Goal: Task Accomplishment & Management: Manage account settings

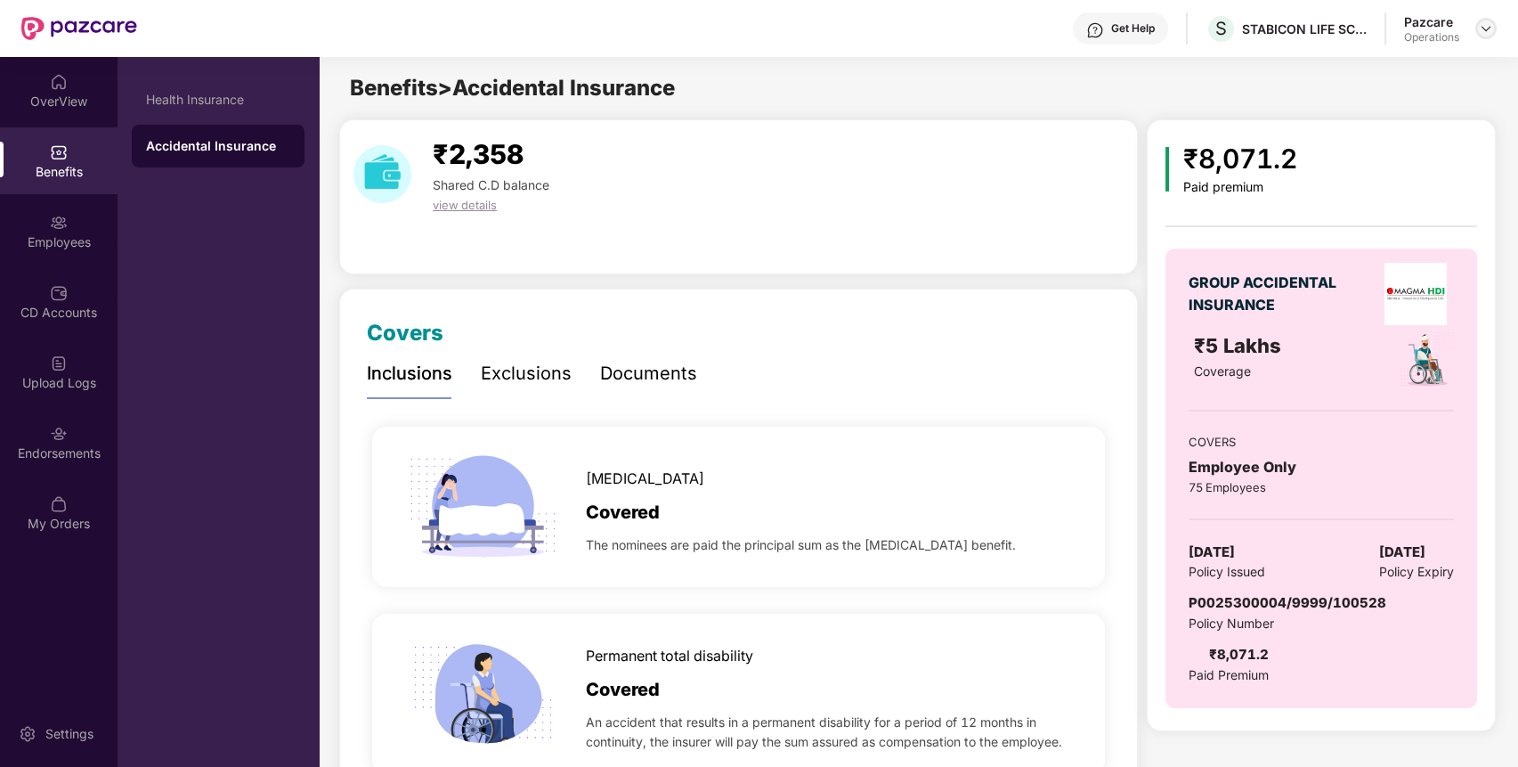
click at [1481, 27] on img at bounding box center [1486, 28] width 14 height 14
click at [1432, 60] on div "Switch to partner view" at bounding box center [1402, 70] width 231 height 35
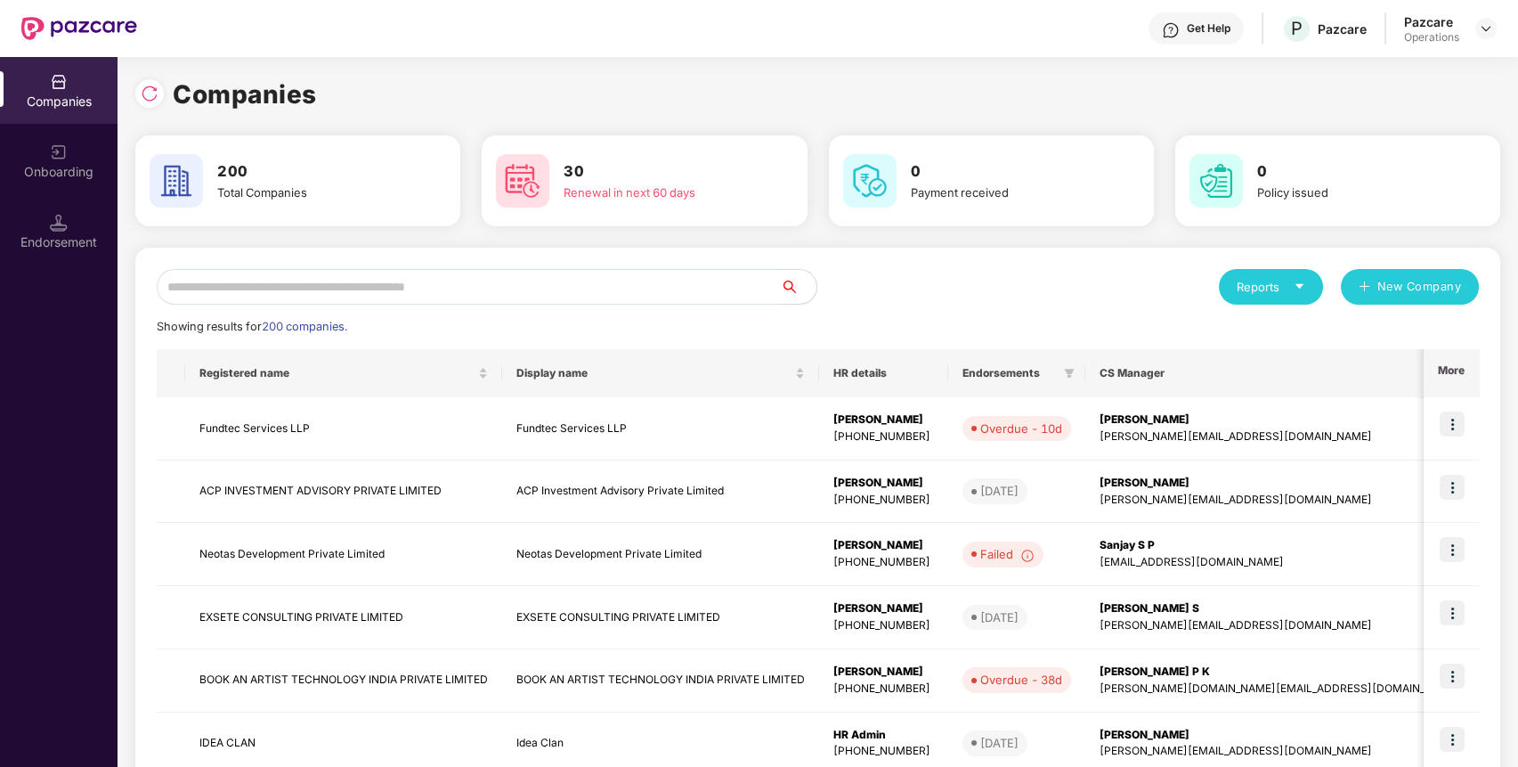
click at [626, 294] on input "text" at bounding box center [469, 287] width 624 height 36
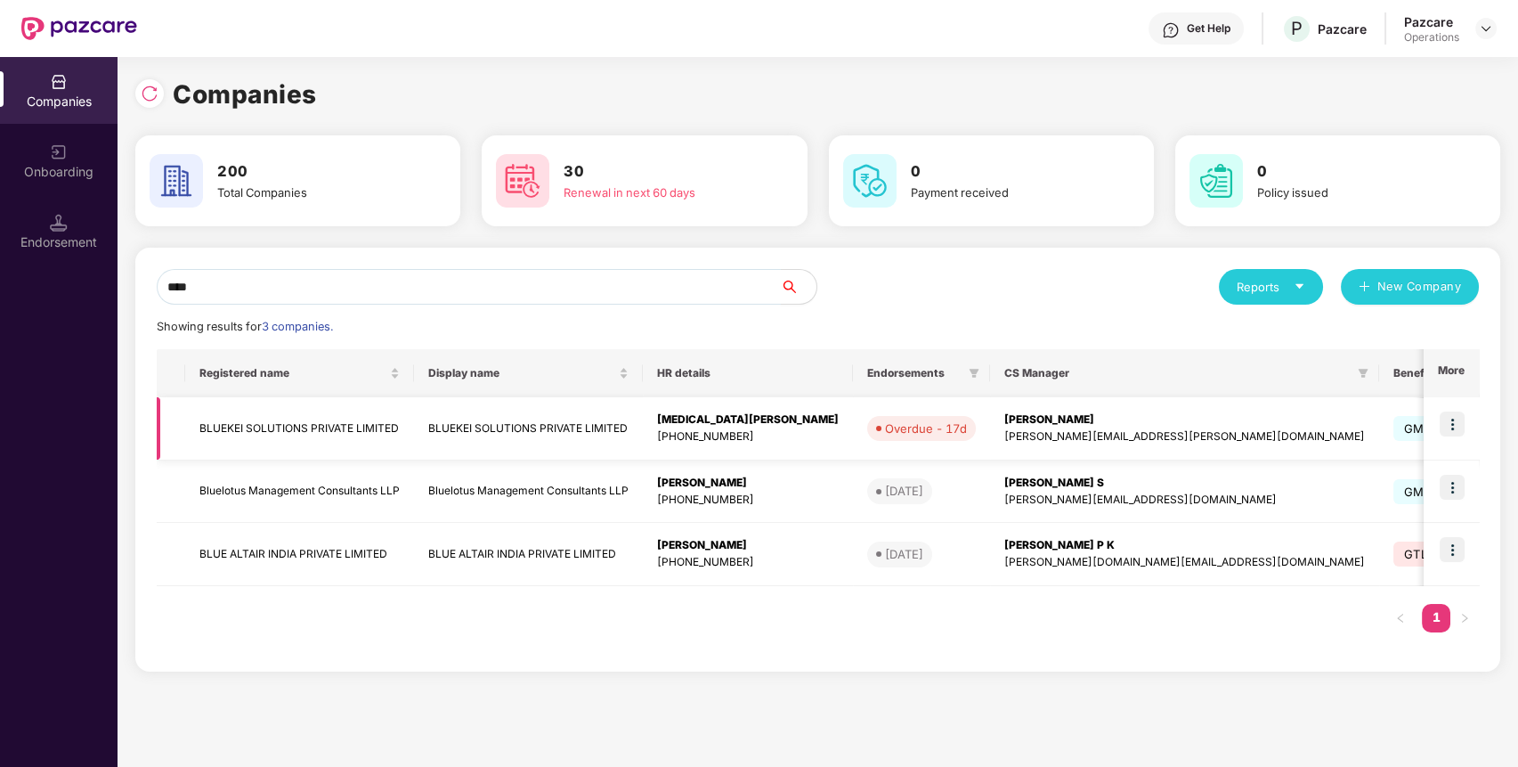
type input "****"
click at [1460, 486] on img at bounding box center [1452, 487] width 25 height 25
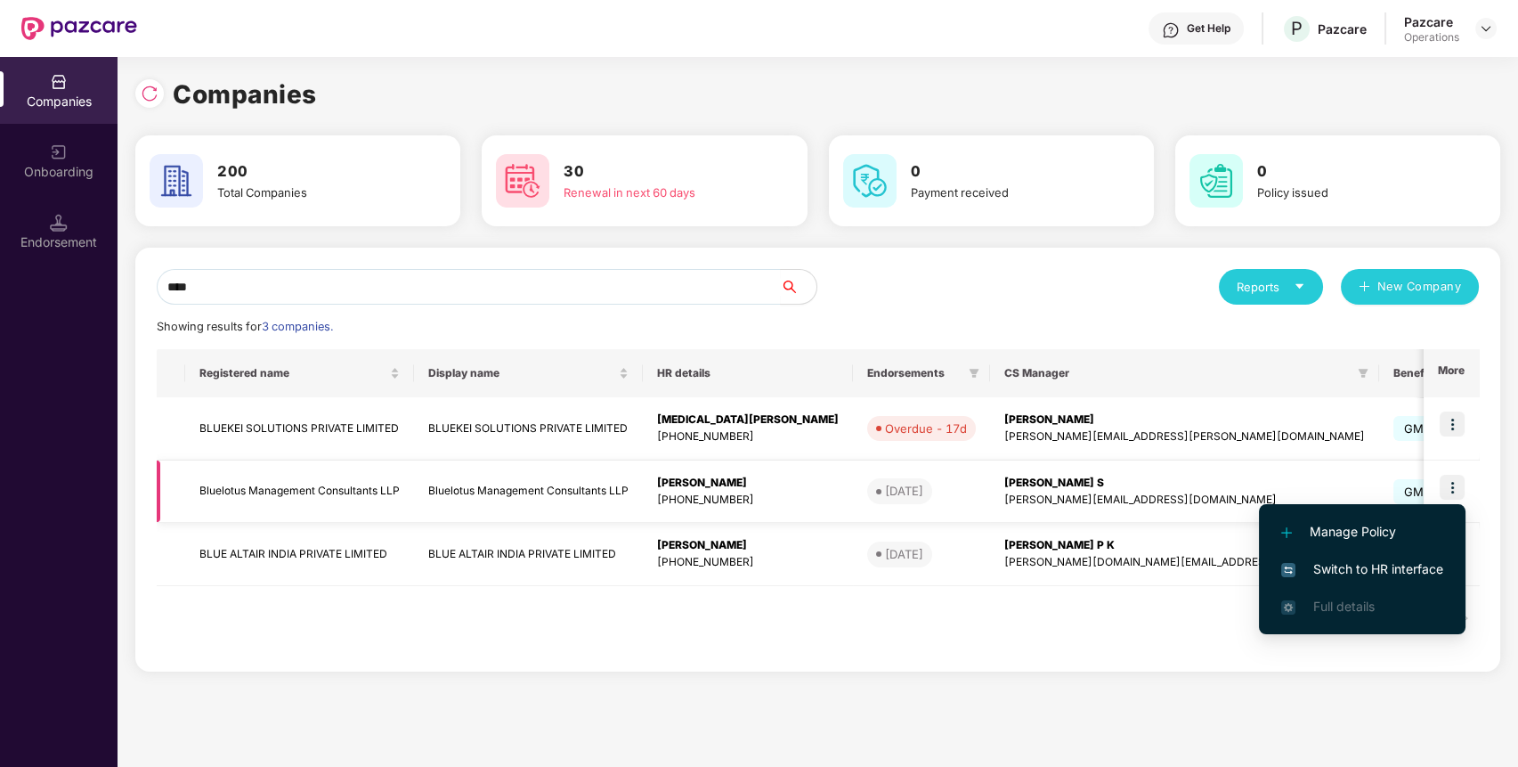
click at [337, 491] on td "Bluelotus Management Consultants LLP" at bounding box center [299, 491] width 229 height 63
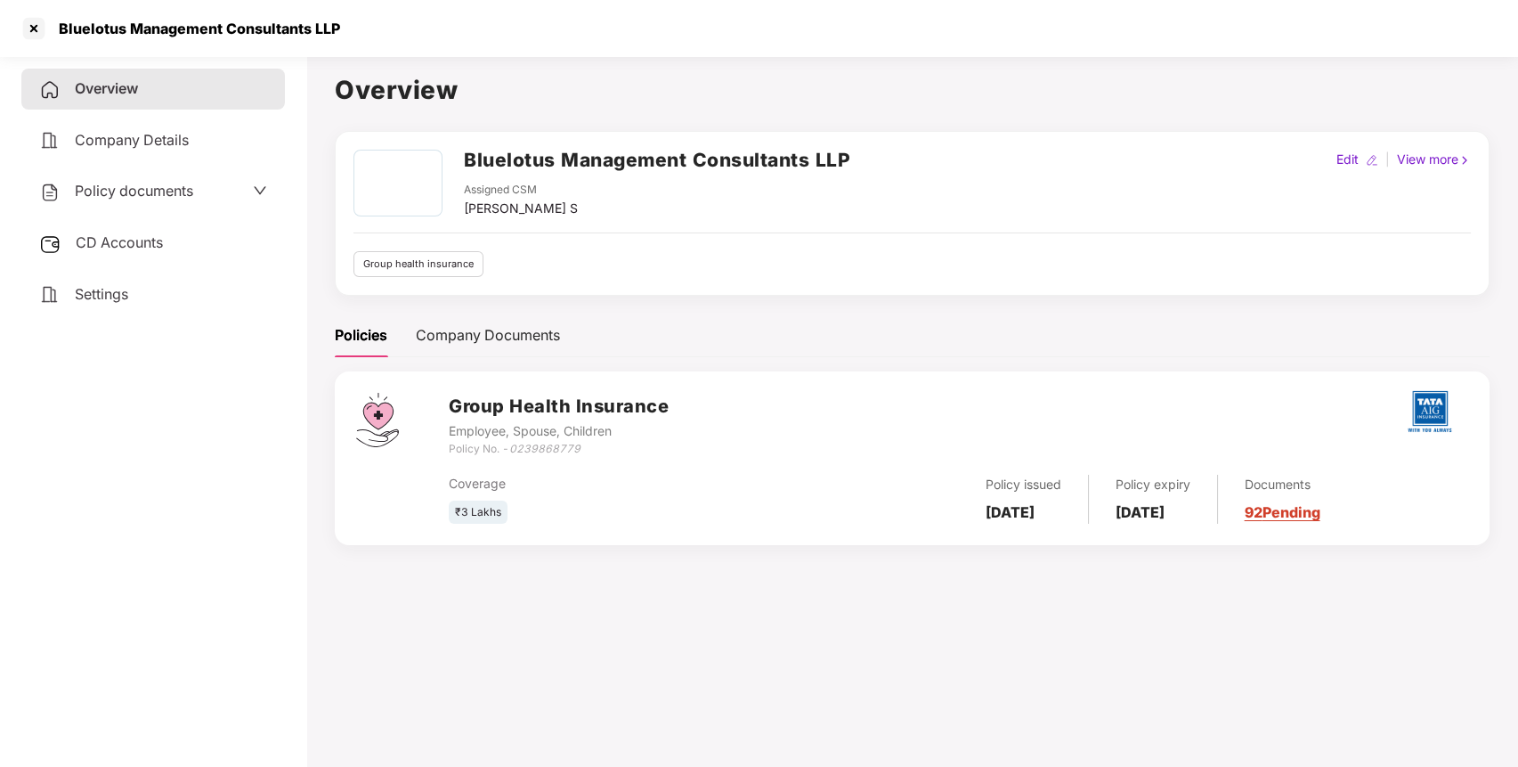
click at [206, 202] on div "Policy documents" at bounding box center [153, 191] width 264 height 41
click at [141, 183] on span "Policy documents" at bounding box center [134, 191] width 118 height 18
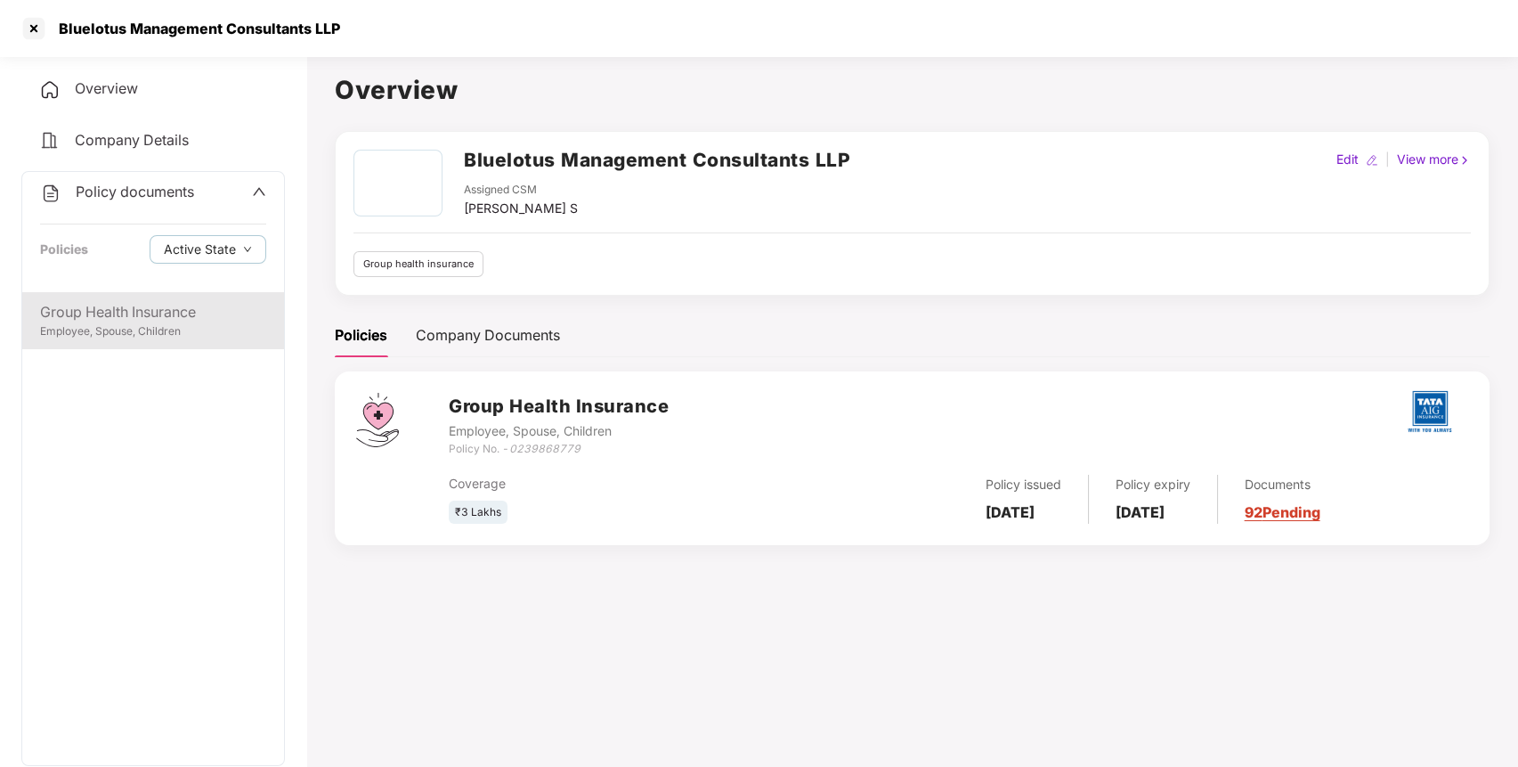
click at [134, 308] on div "Group Health Insurance" at bounding box center [153, 312] width 226 height 22
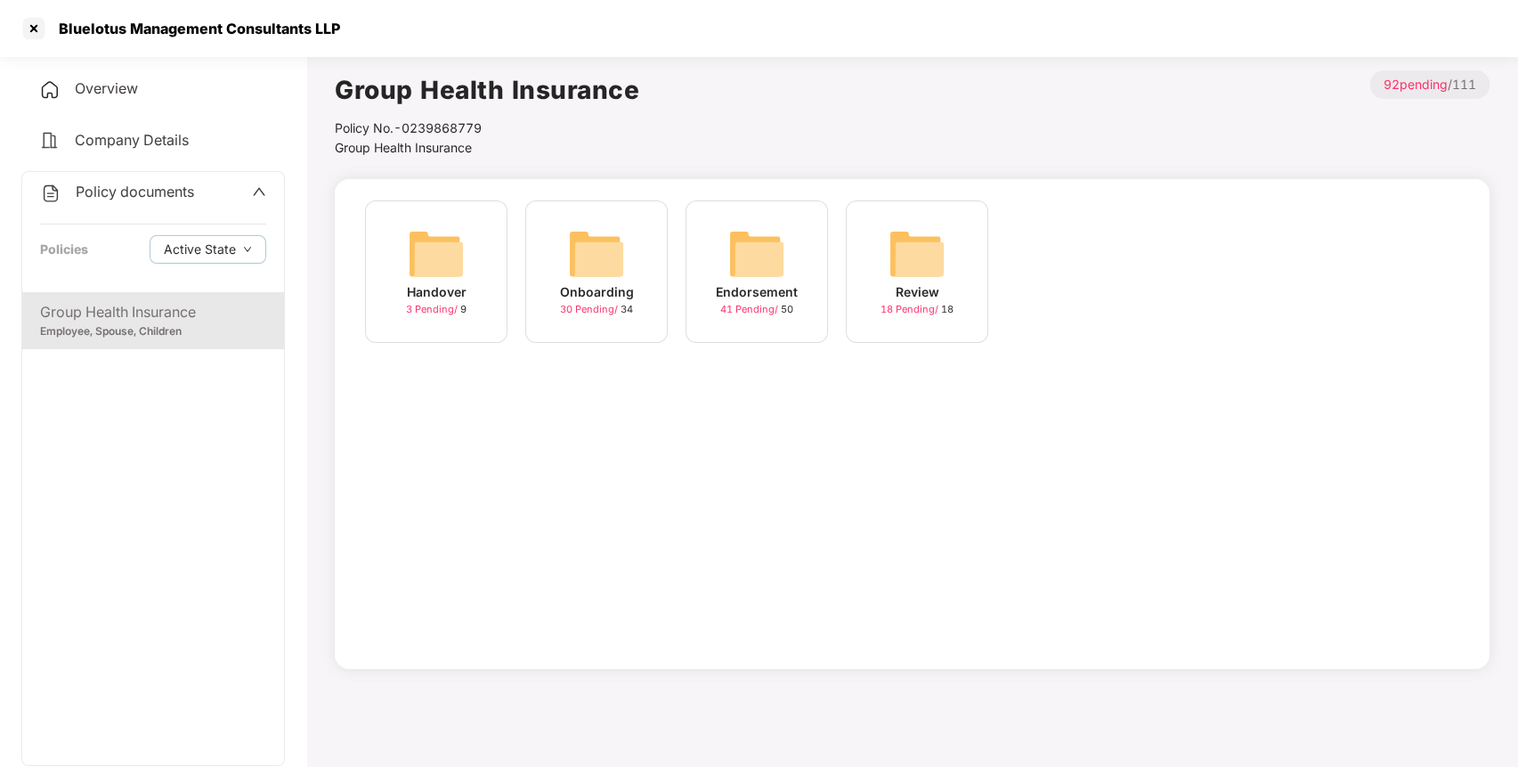
click at [758, 280] on img at bounding box center [756, 253] width 57 height 57
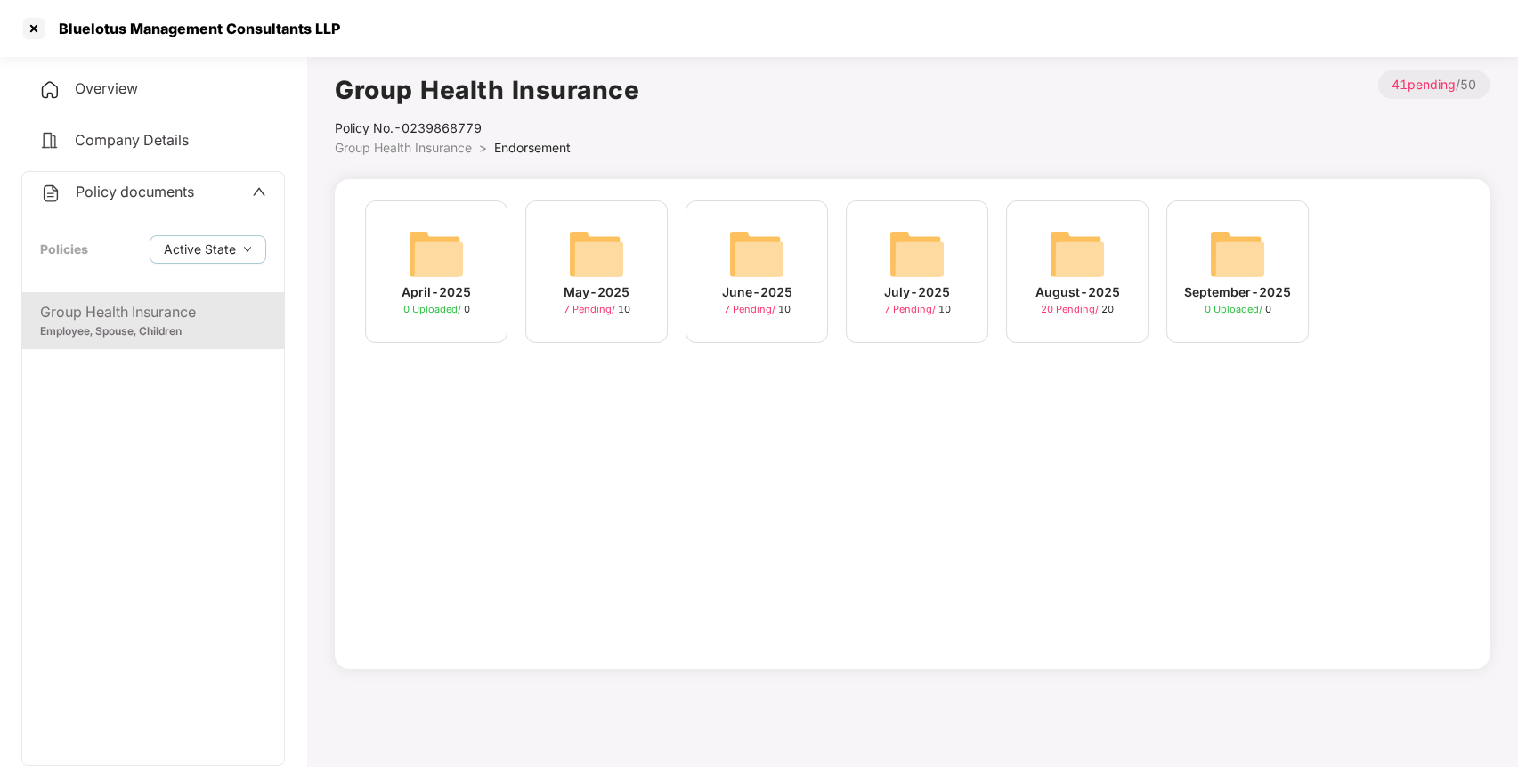
click at [1061, 302] on div "20 Pending / 20" at bounding box center [1077, 309] width 73 height 15
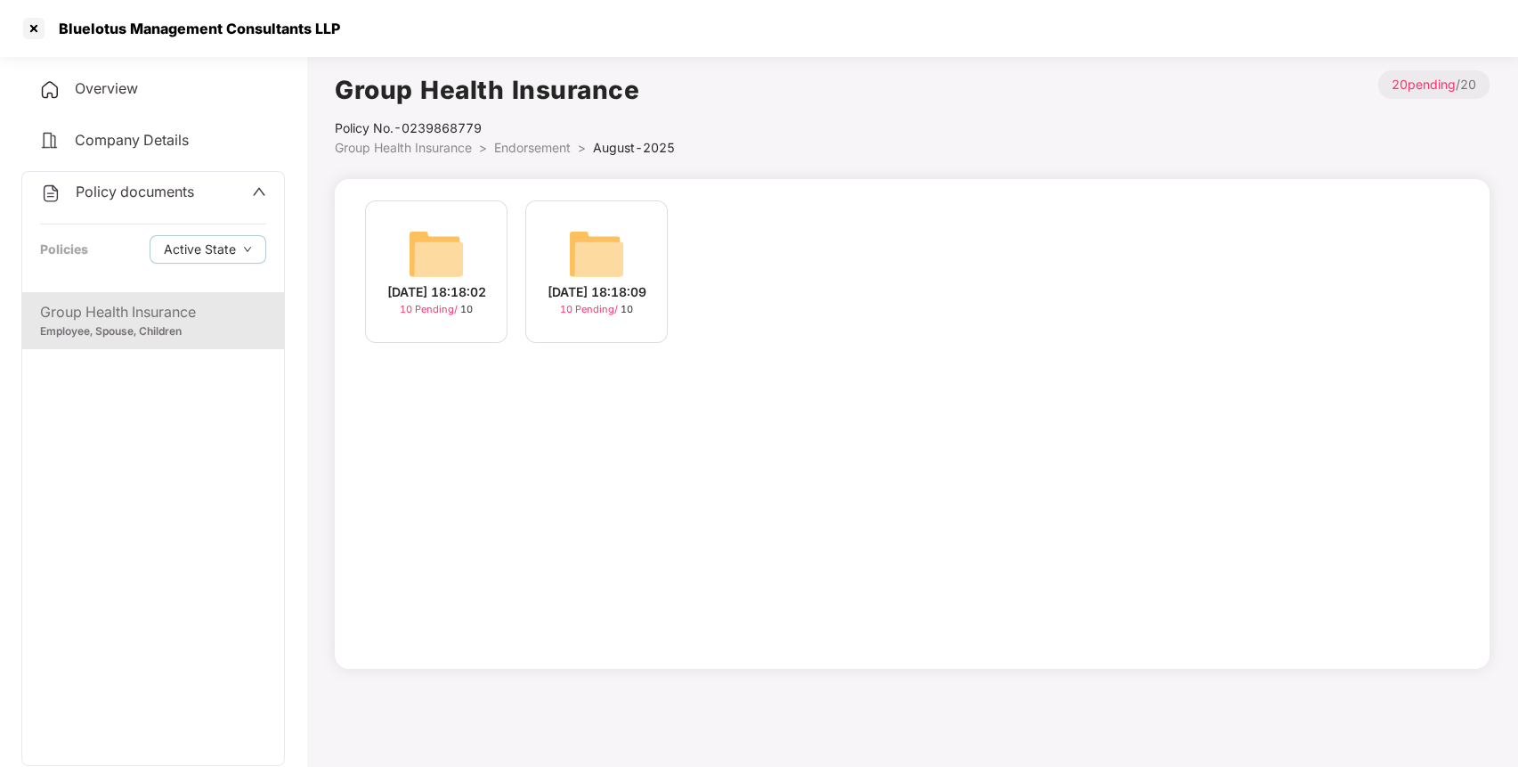
click at [434, 270] on img at bounding box center [436, 253] width 57 height 57
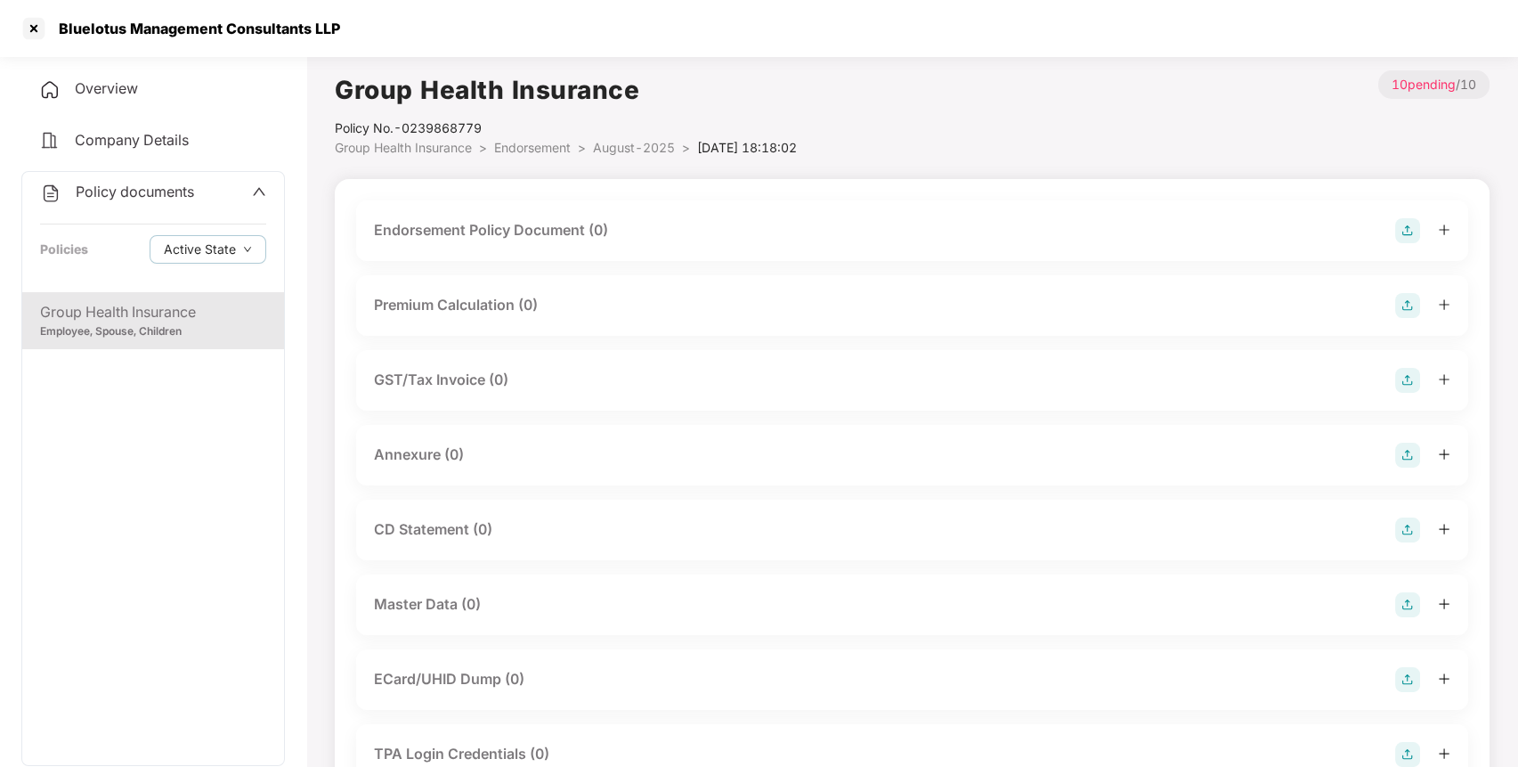
click at [1410, 223] on img at bounding box center [1407, 230] width 25 height 25
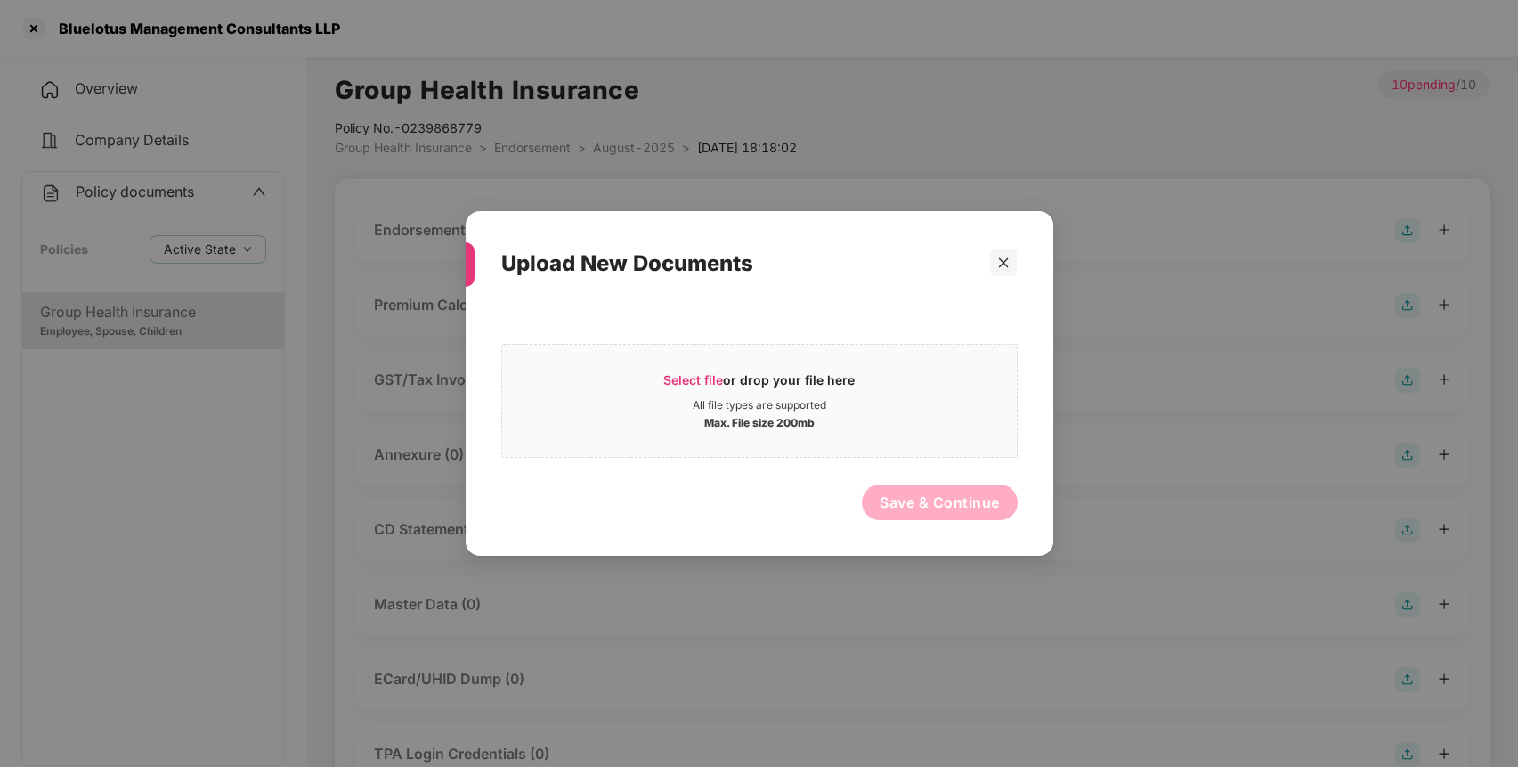
click at [921, 337] on div "Select file or drop your file here All file types are supported Max. File size …" at bounding box center [759, 396] width 516 height 123
click at [857, 419] on div "Max. File size 200mb" at bounding box center [759, 421] width 515 height 18
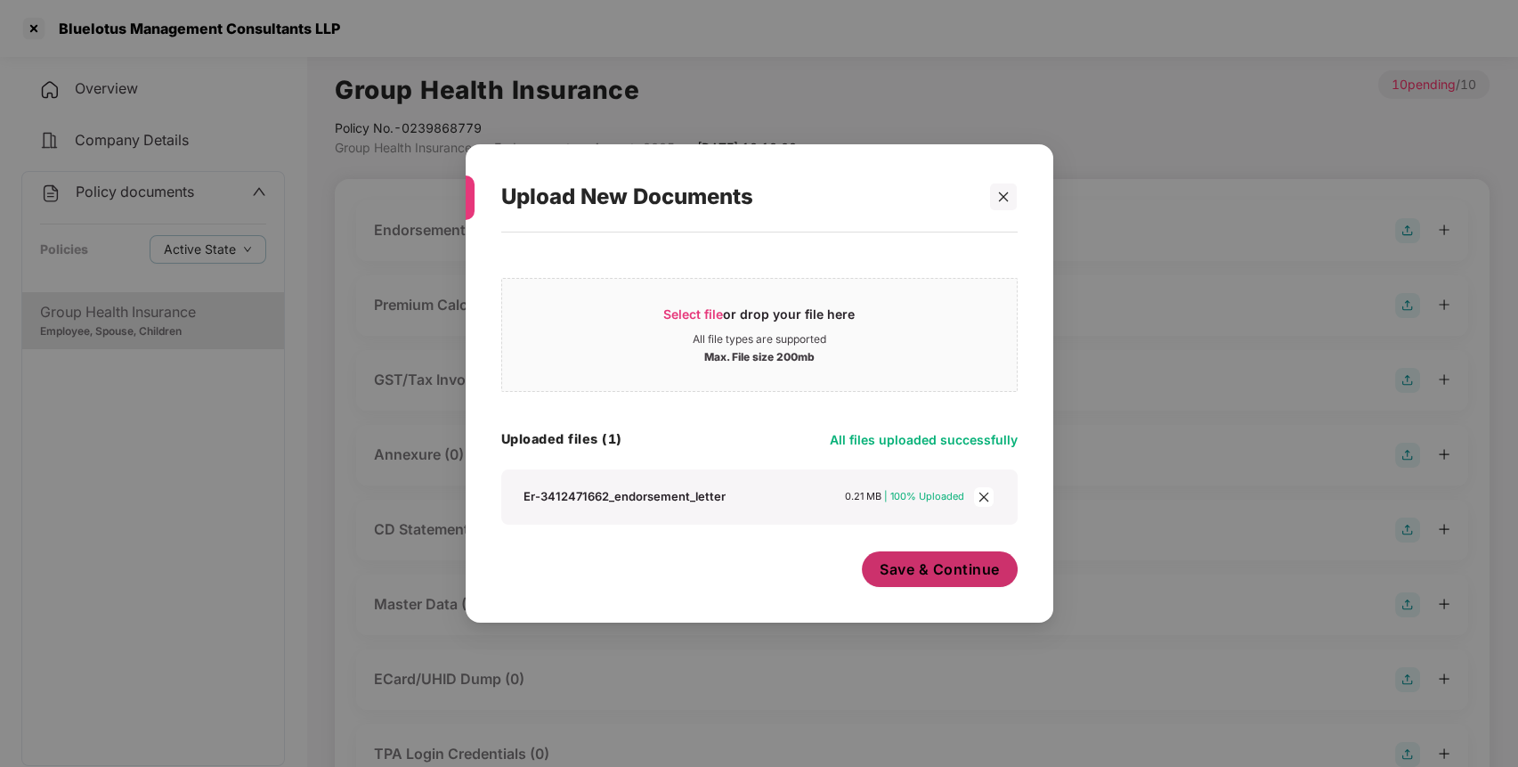
click at [975, 570] on span "Save & Continue" at bounding box center [940, 569] width 120 height 20
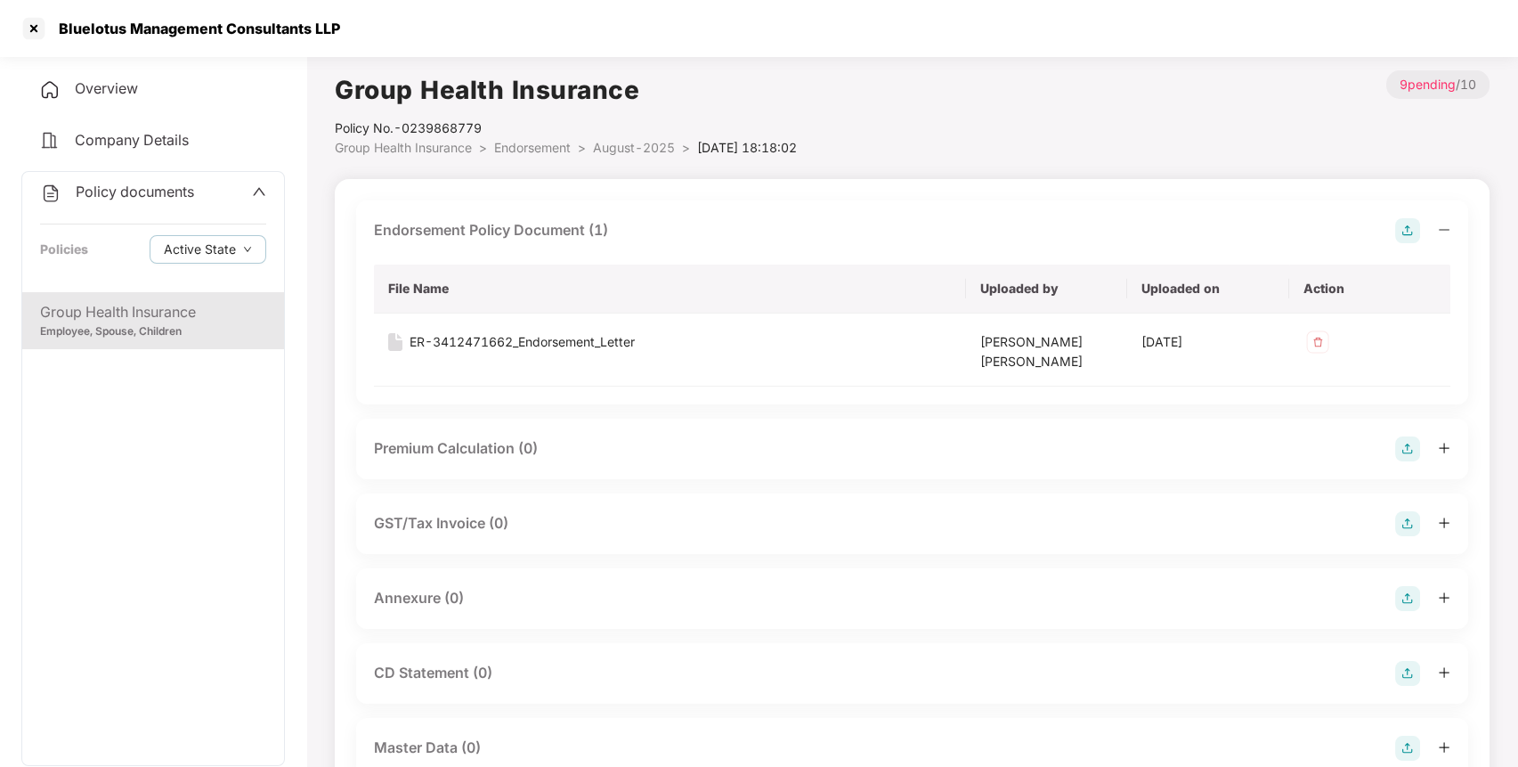
click at [1410, 603] on img at bounding box center [1407, 598] width 25 height 25
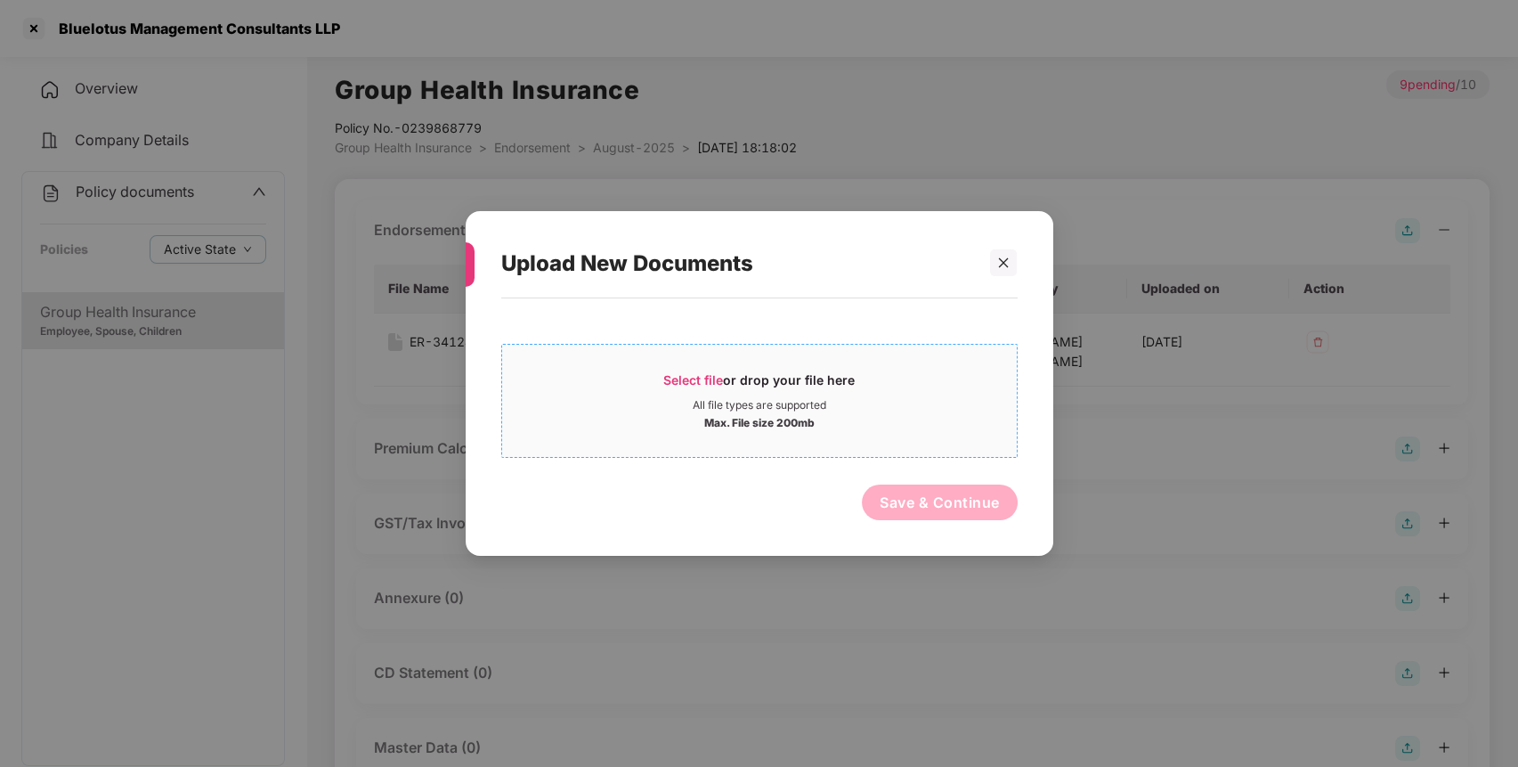
click at [723, 386] on span "Select file" at bounding box center [693, 379] width 60 height 15
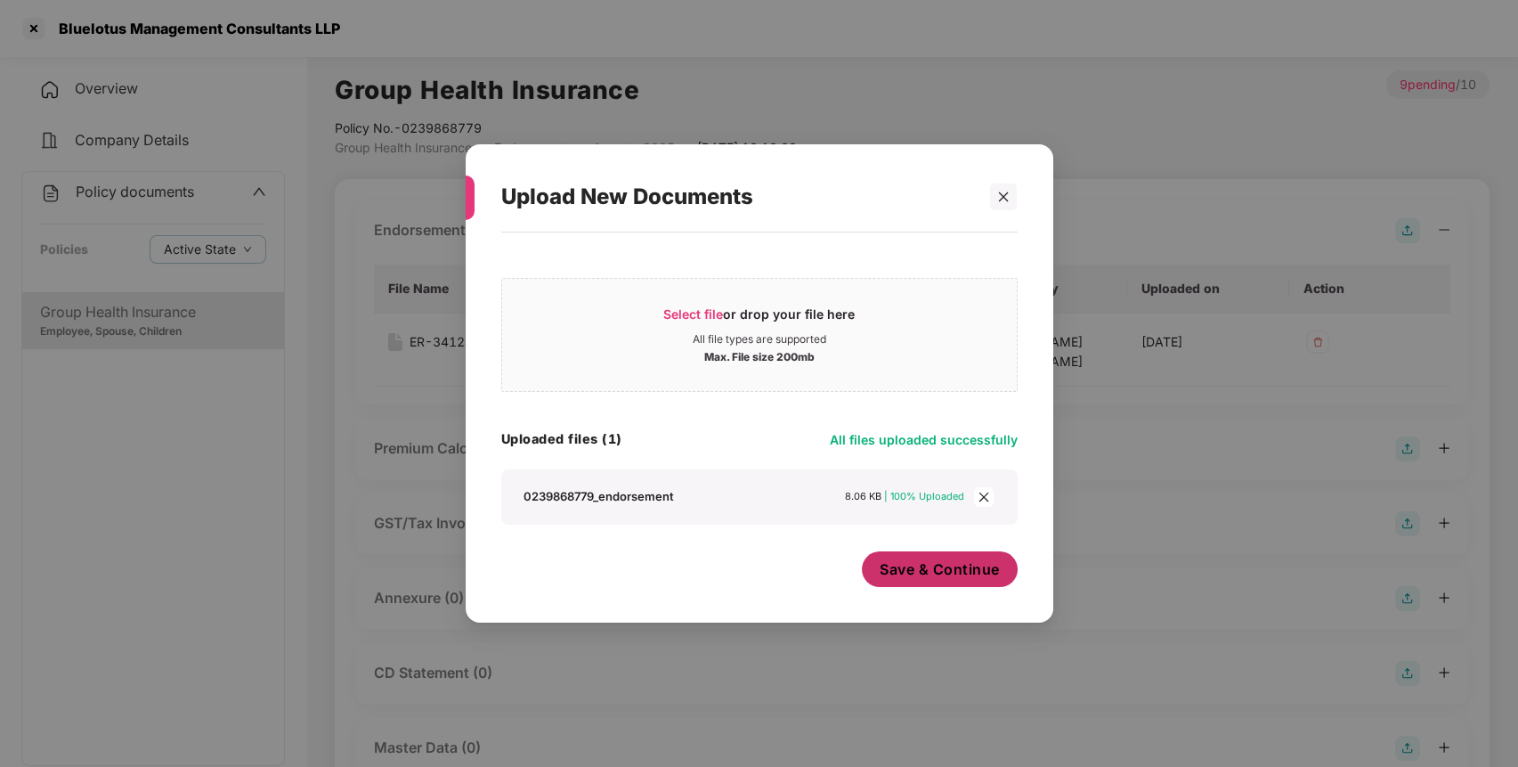
click at [944, 578] on span "Save & Continue" at bounding box center [940, 569] width 120 height 20
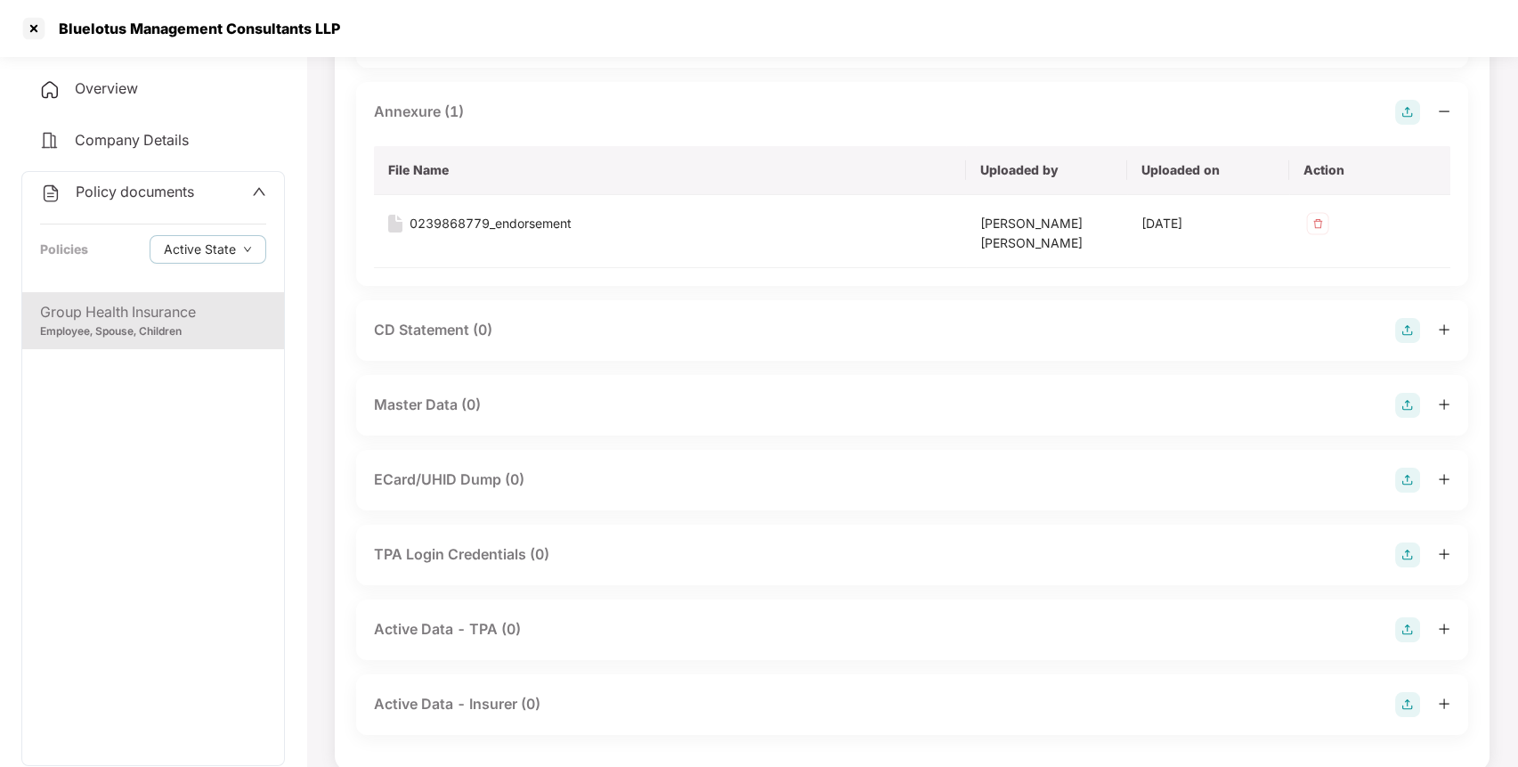
scroll to position [510, 0]
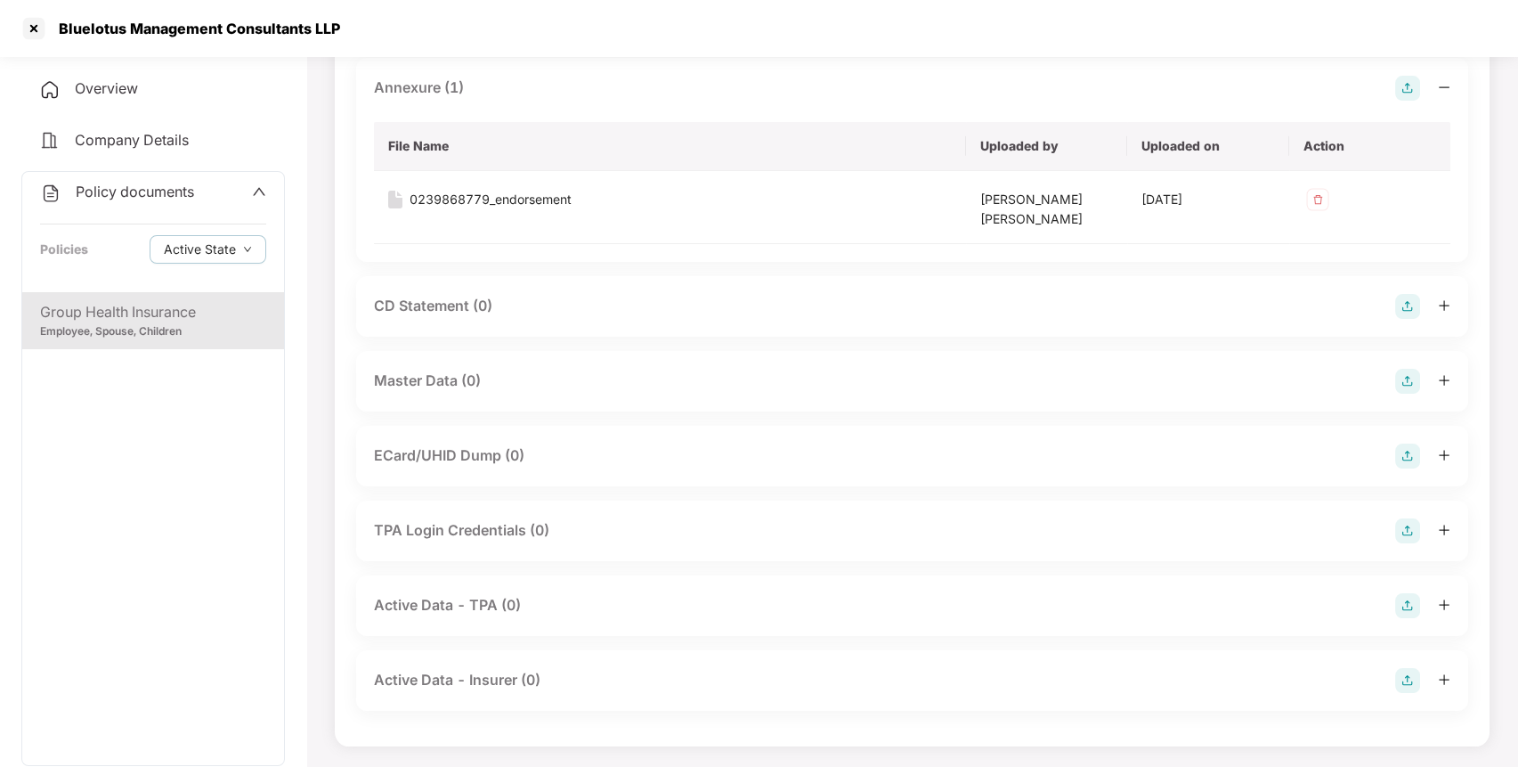
click at [1401, 373] on img at bounding box center [1407, 381] width 25 height 25
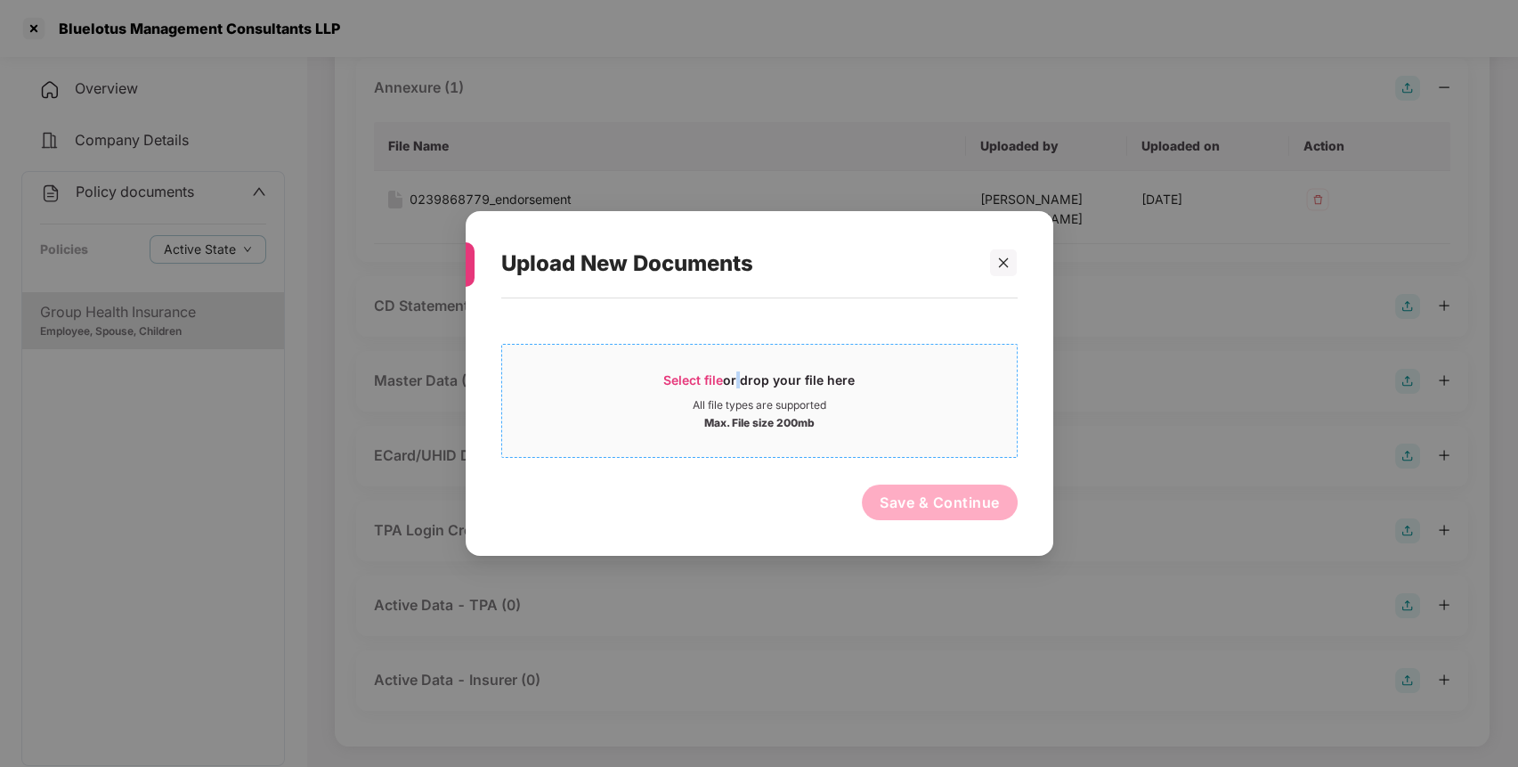
click at [736, 383] on div "Select file or drop your file here" at bounding box center [758, 384] width 191 height 27
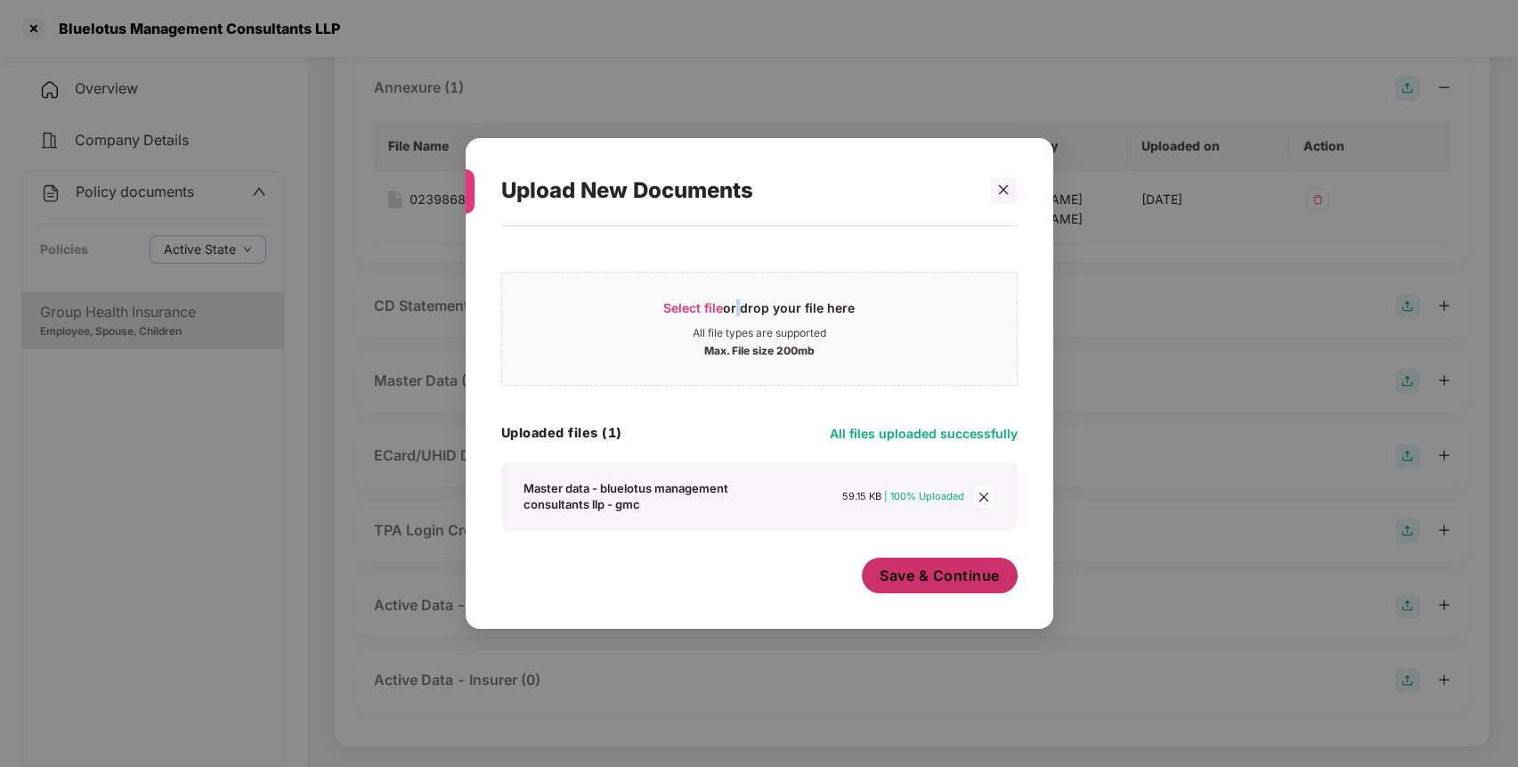
click at [923, 589] on button "Save & Continue" at bounding box center [940, 575] width 156 height 36
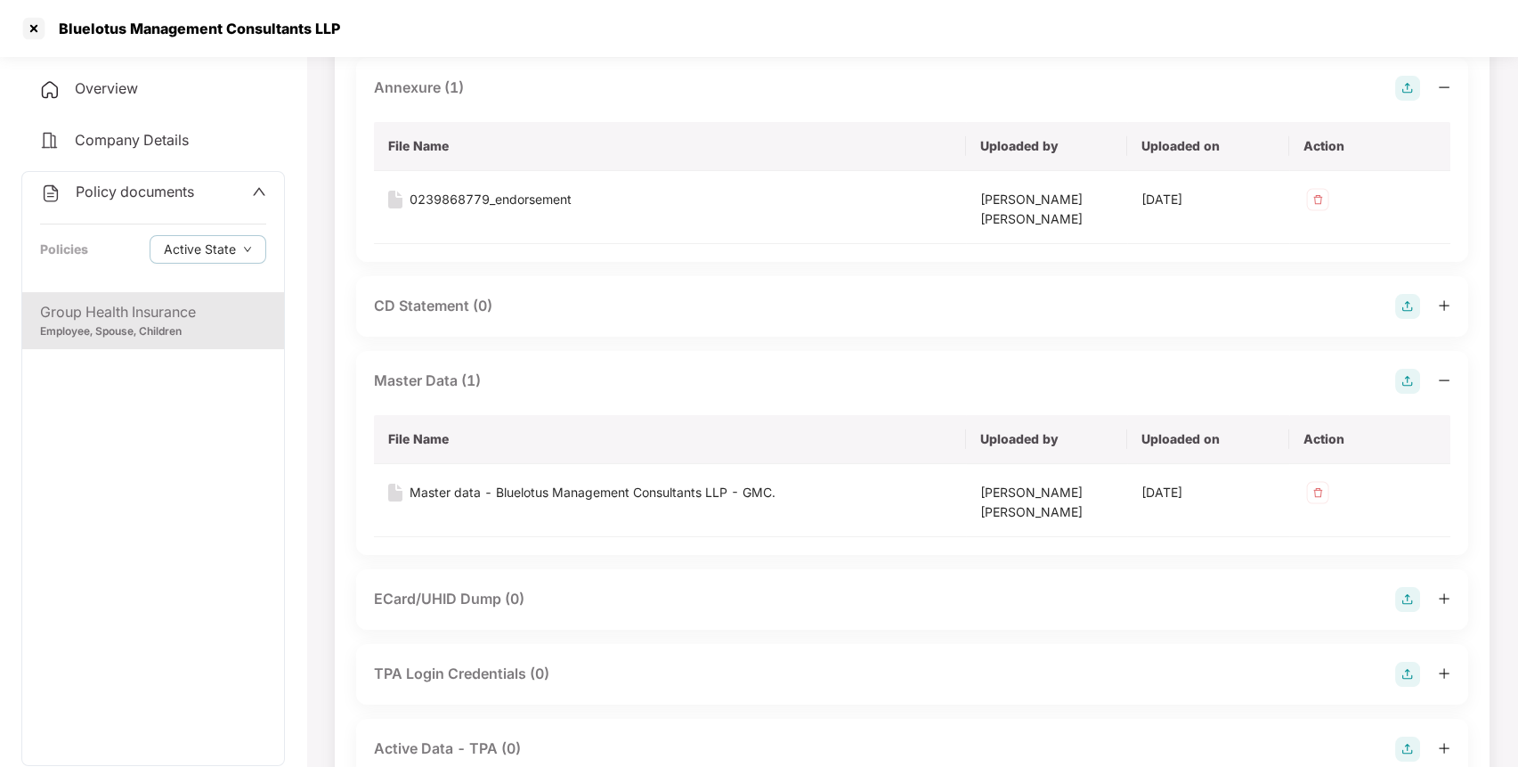
scroll to position [0, 0]
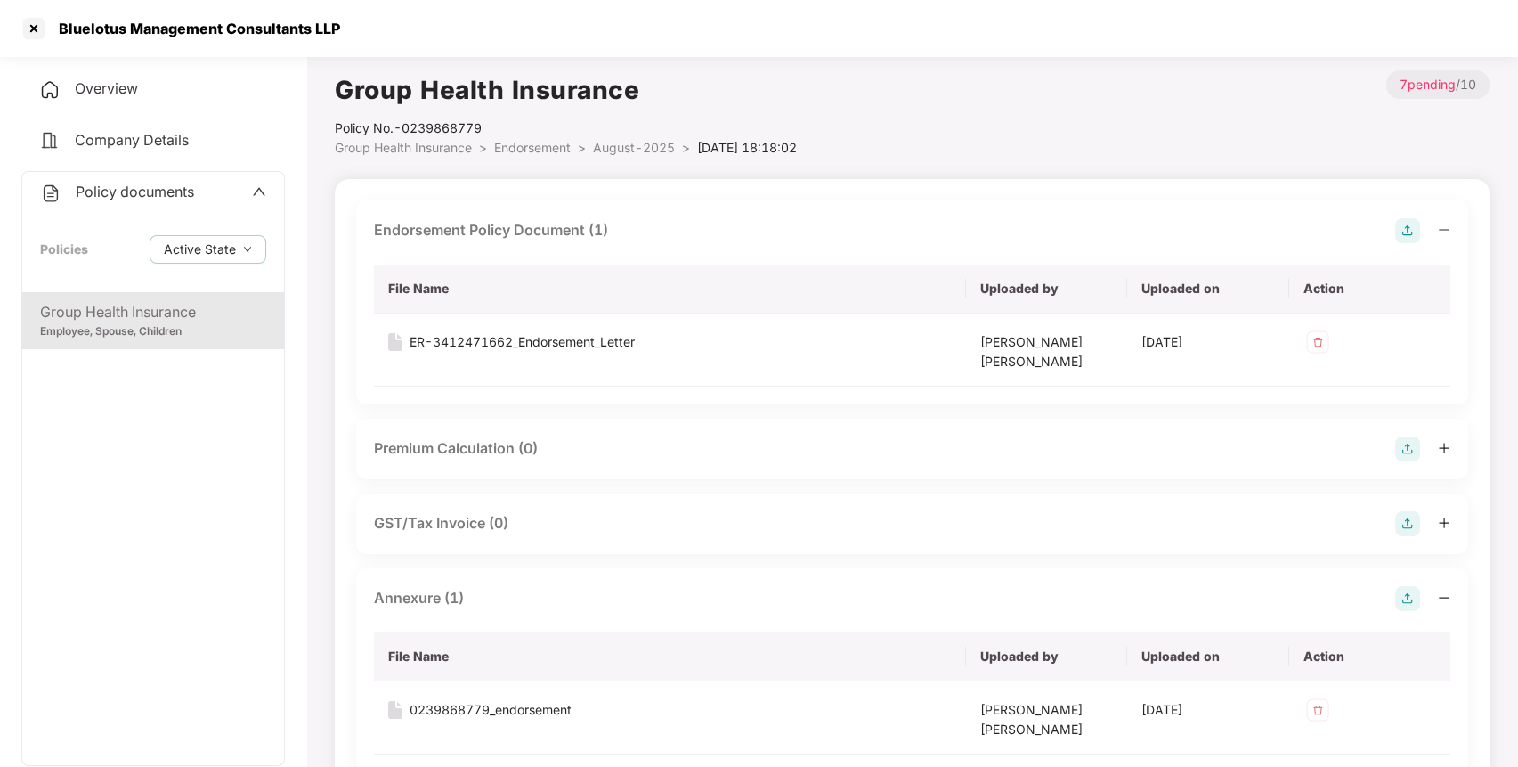
click at [648, 144] on span "August-2025" at bounding box center [634, 147] width 82 height 15
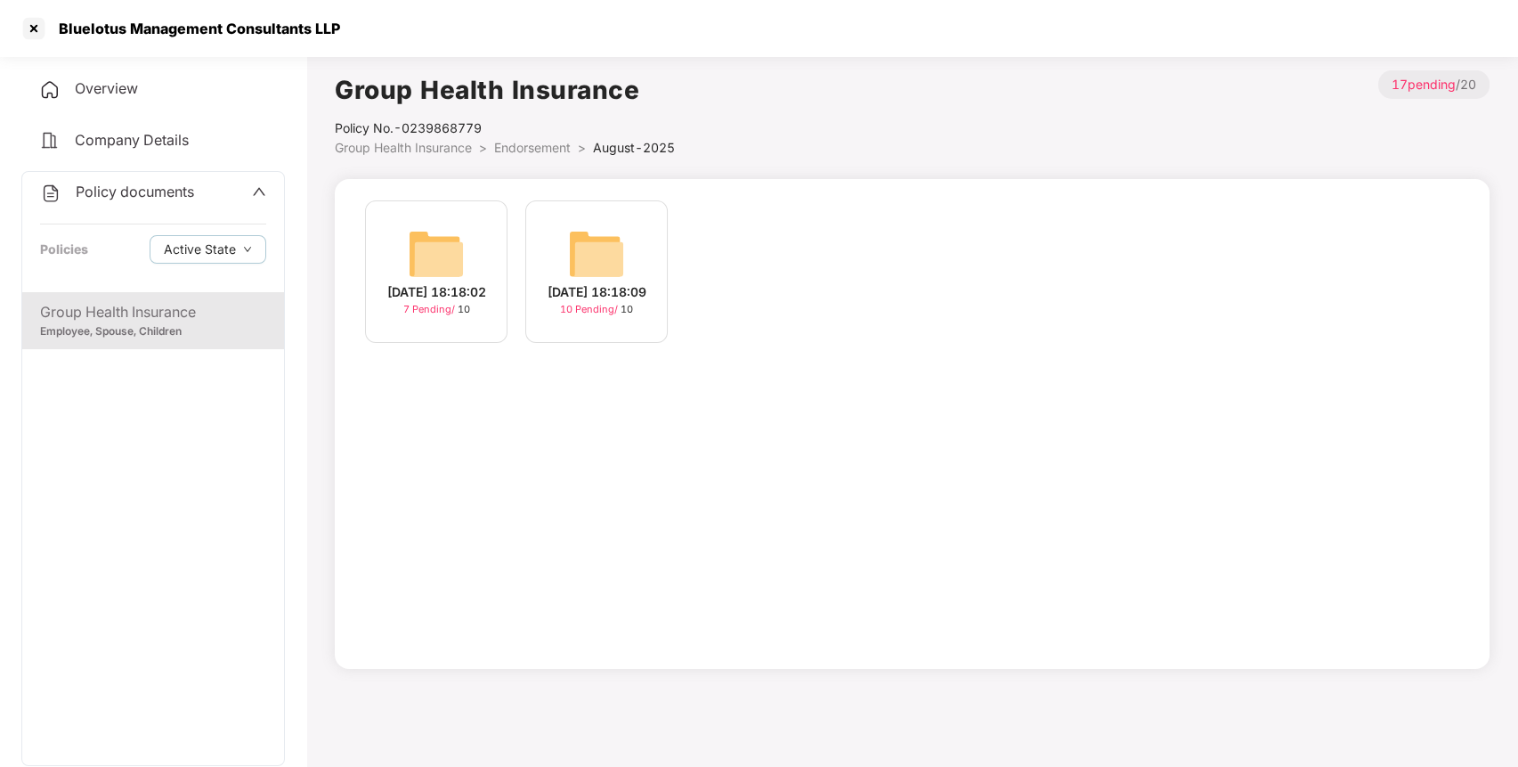
click at [596, 282] on div "[DATE] 18:18:09" at bounding box center [597, 292] width 99 height 20
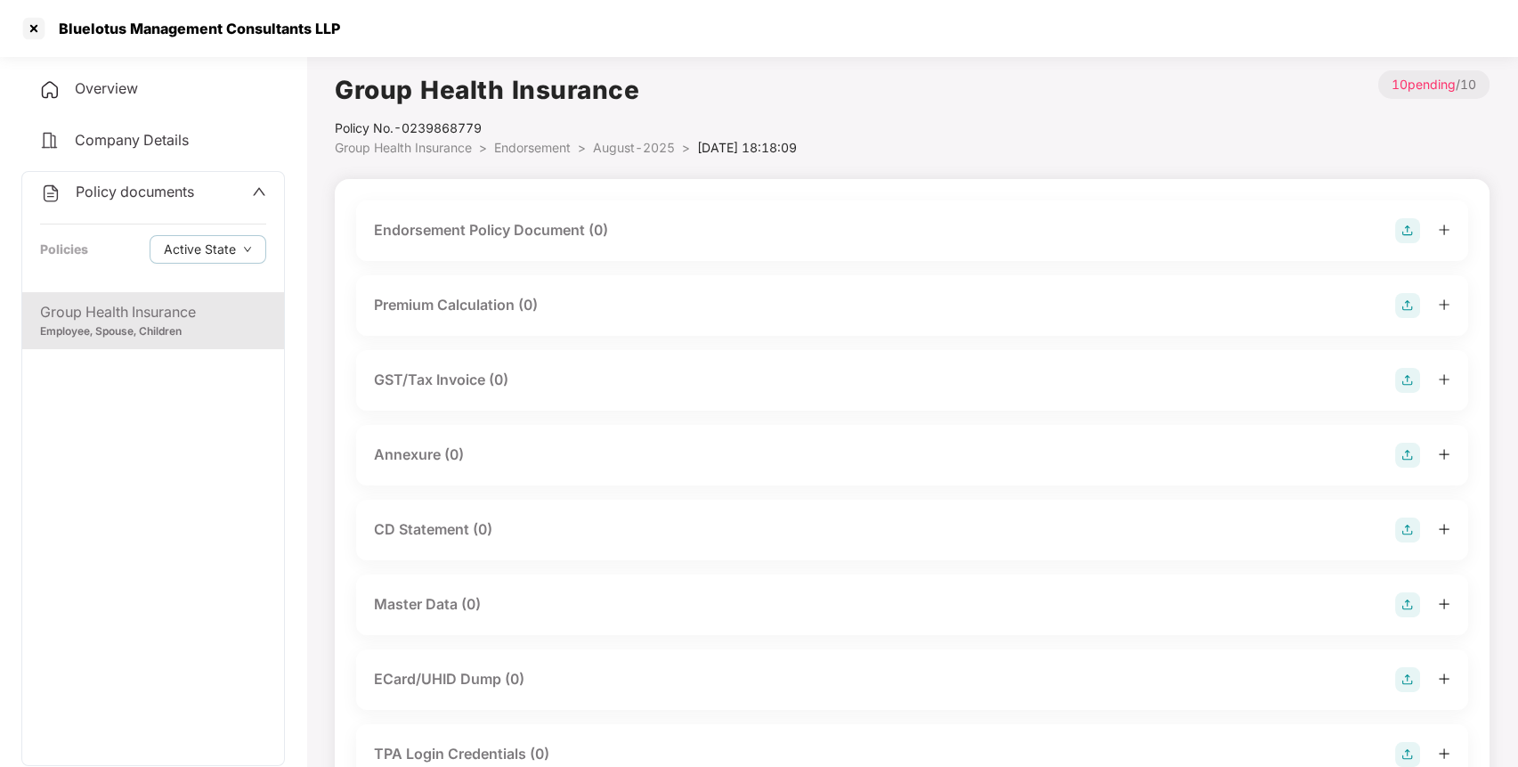
click at [1403, 593] on img at bounding box center [1407, 604] width 25 height 25
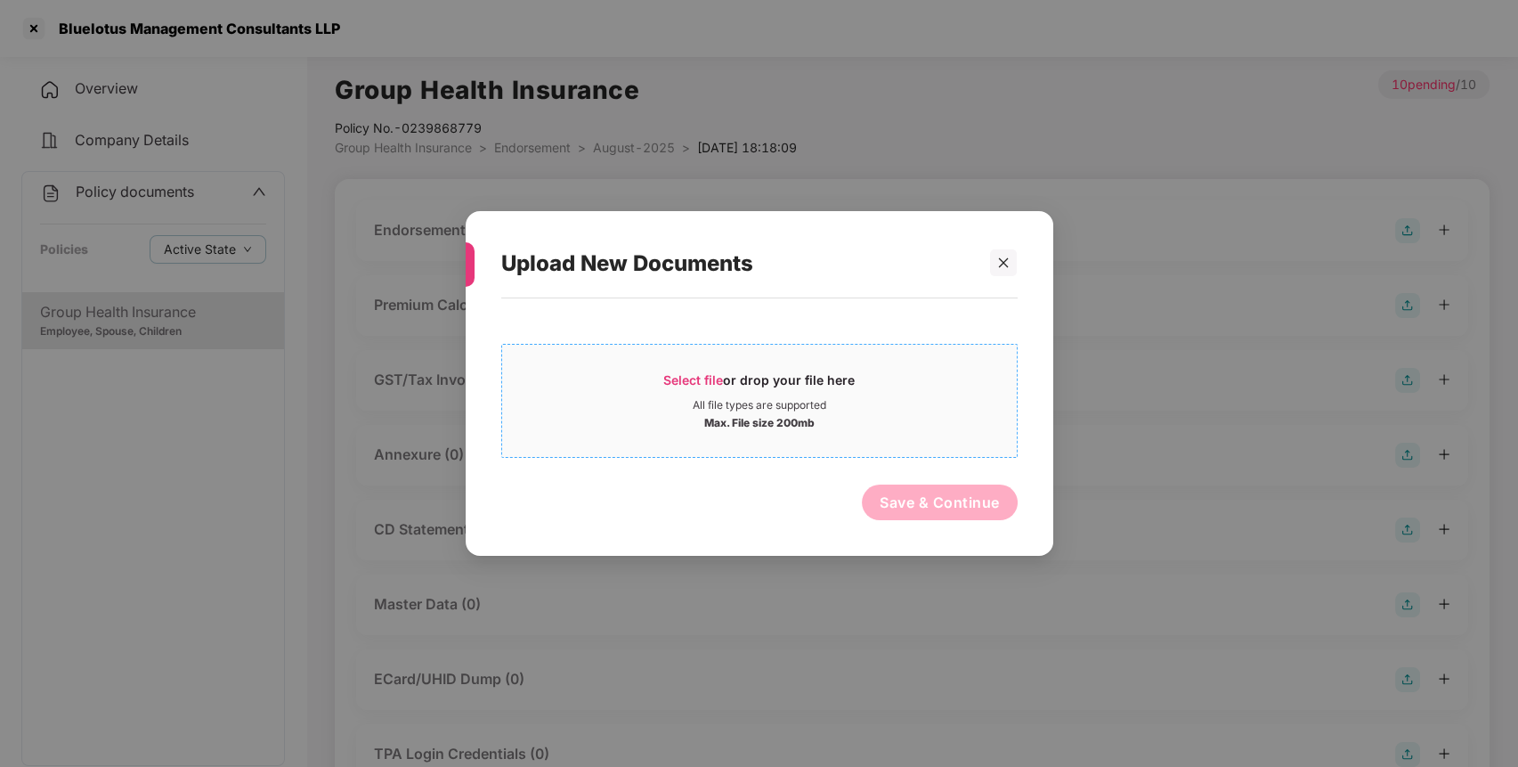
click at [827, 368] on span "Select file or drop your file here All file types are supported Max. File size …" at bounding box center [759, 400] width 515 height 85
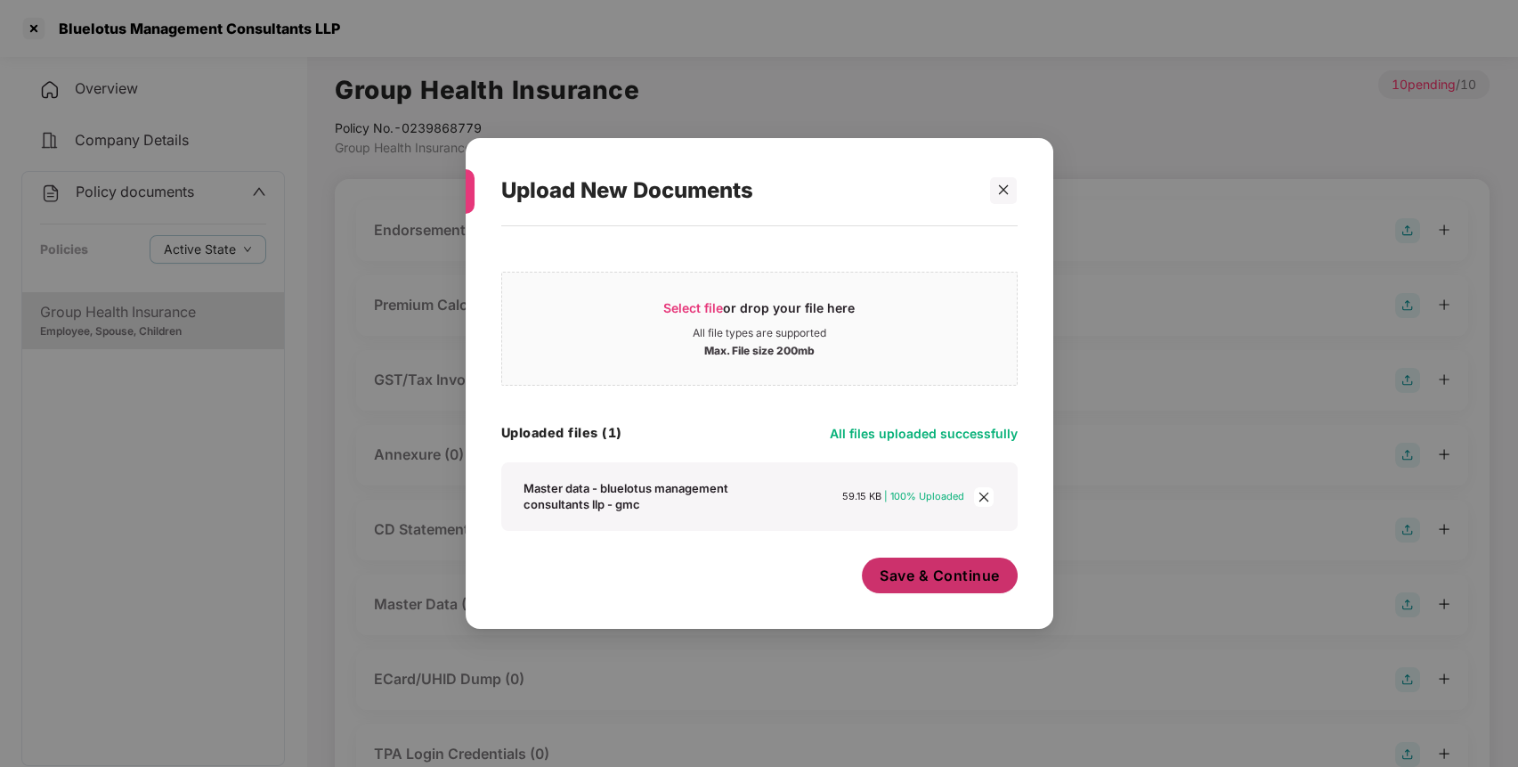
click at [955, 589] on button "Save & Continue" at bounding box center [940, 575] width 156 height 36
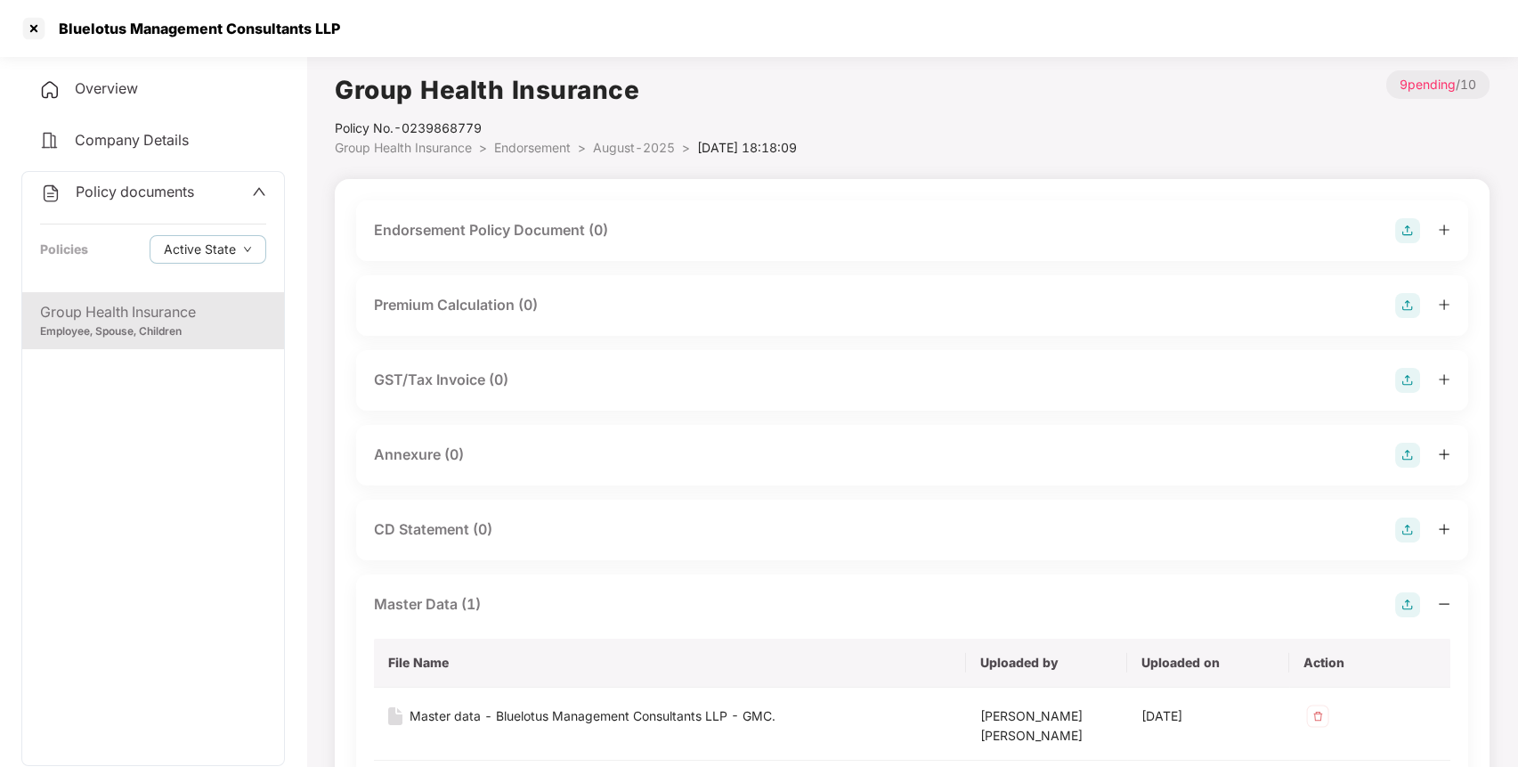
click at [1401, 451] on img at bounding box center [1407, 454] width 25 height 25
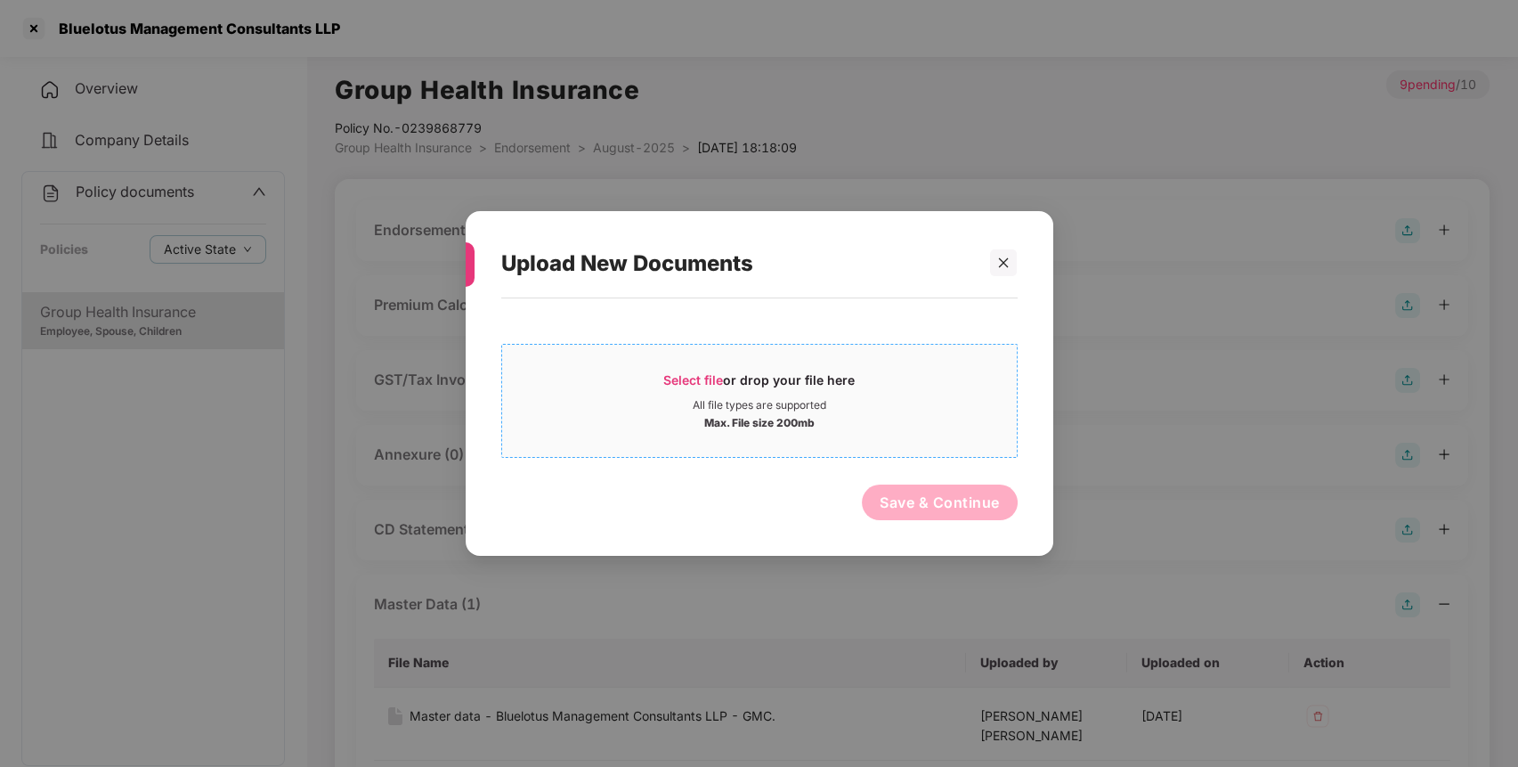
click at [833, 386] on div "Select file or drop your file here" at bounding box center [758, 384] width 191 height 27
click at [994, 249] on div at bounding box center [1003, 262] width 27 height 27
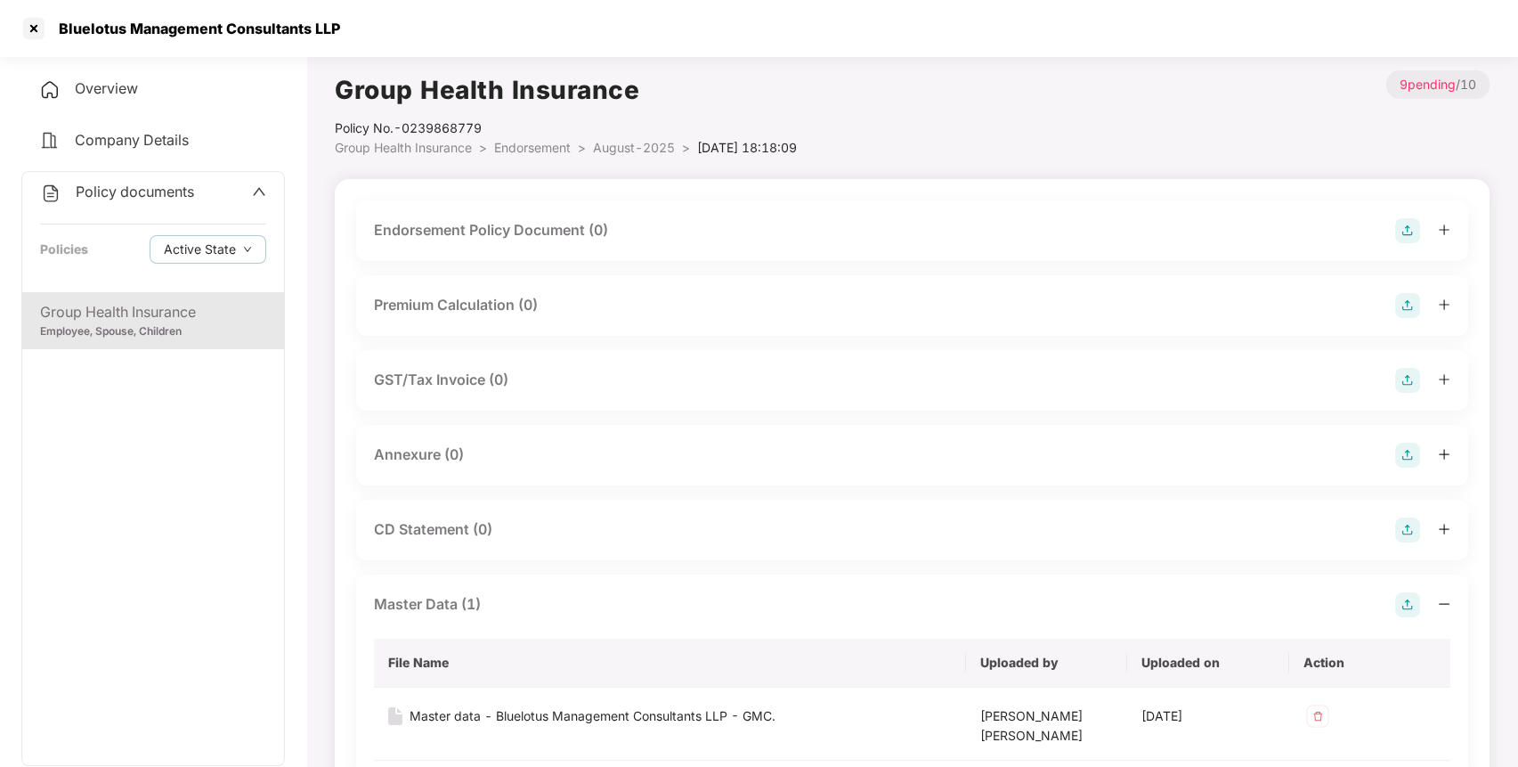
click at [1413, 467] on div "Annexure (0)" at bounding box center [912, 455] width 1112 height 61
click at [1408, 456] on img at bounding box center [1407, 454] width 25 height 25
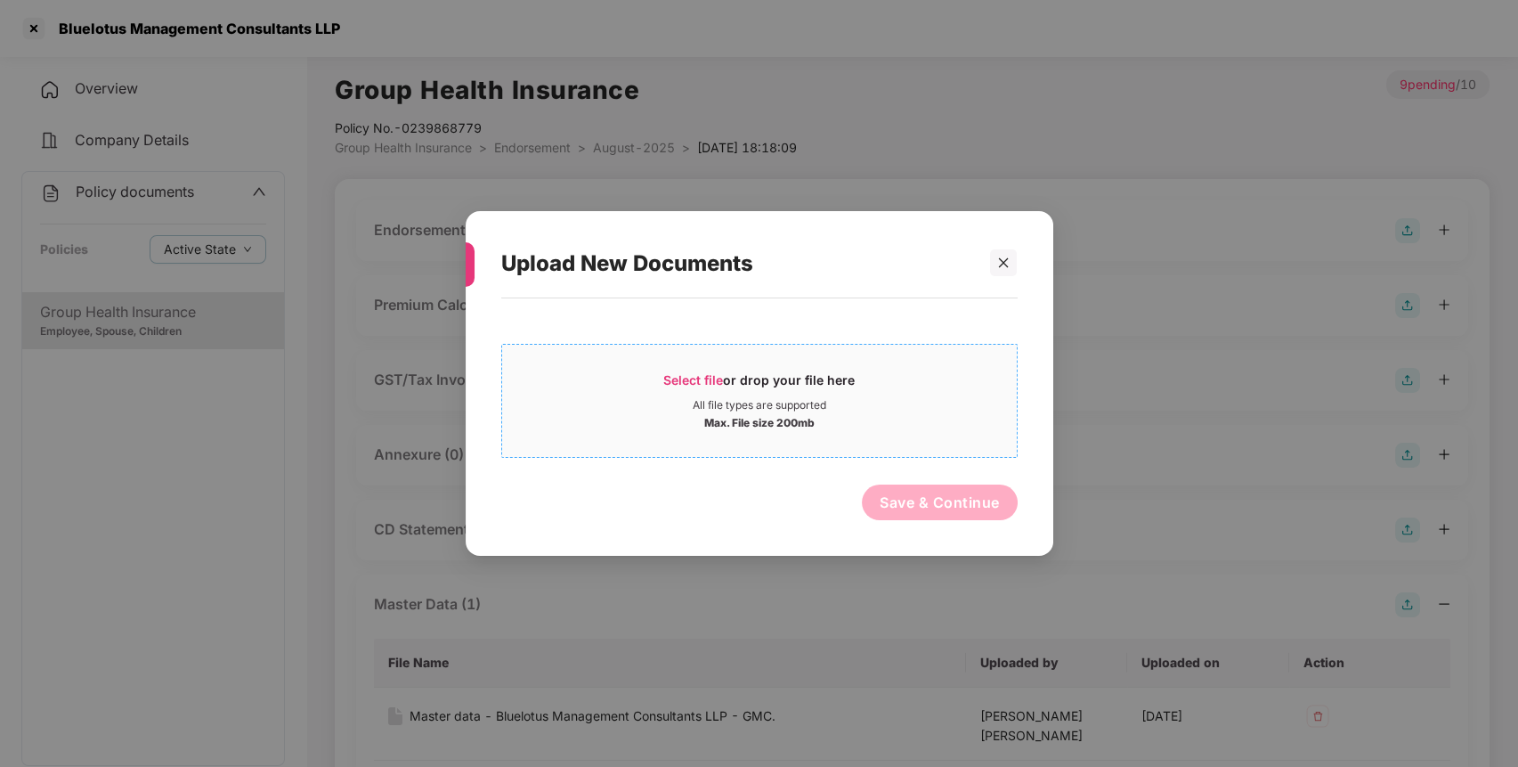
click at [783, 412] on div "Max. File size 200mb" at bounding box center [759, 421] width 110 height 18
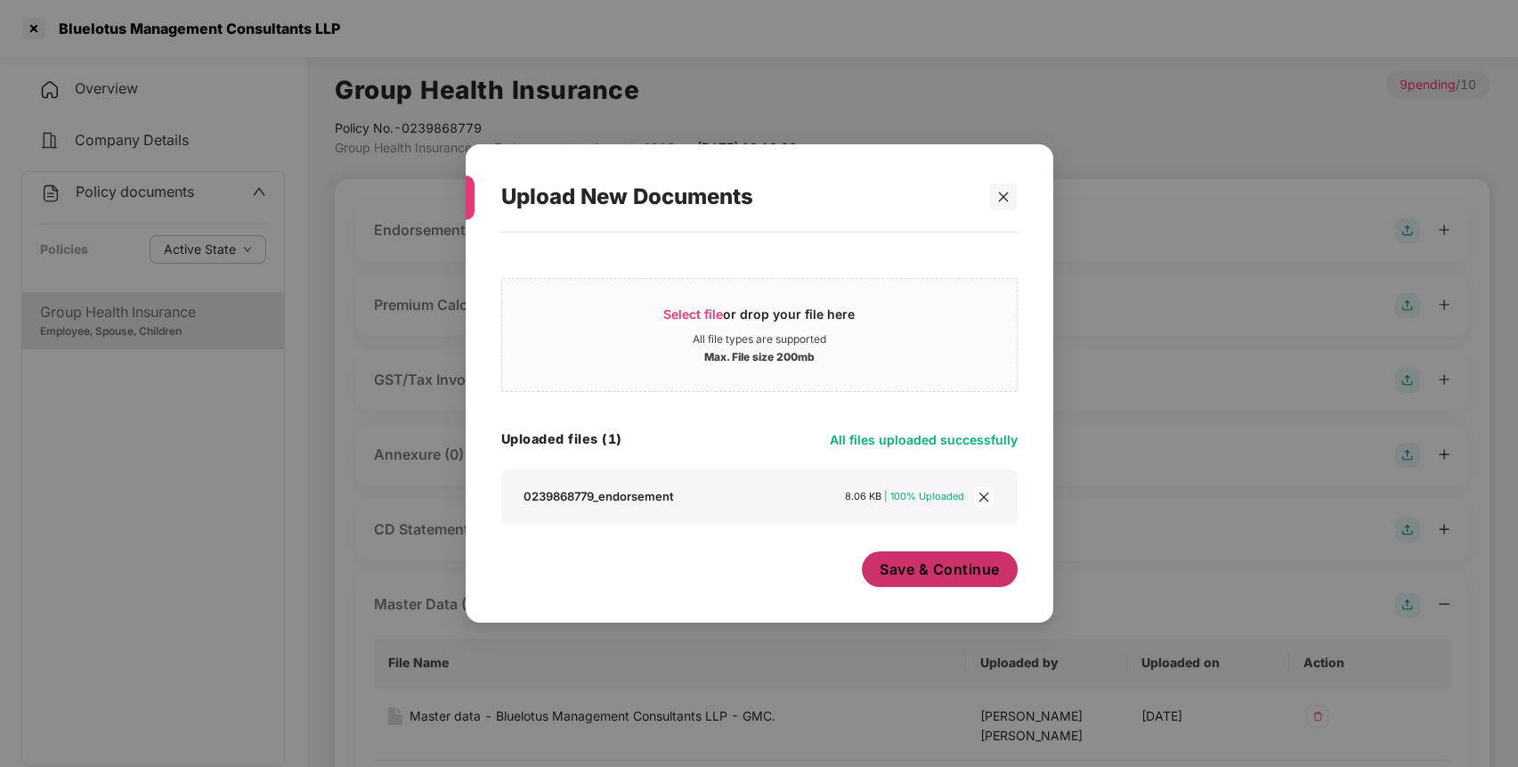
click at [979, 570] on span "Save & Continue" at bounding box center [940, 569] width 120 height 20
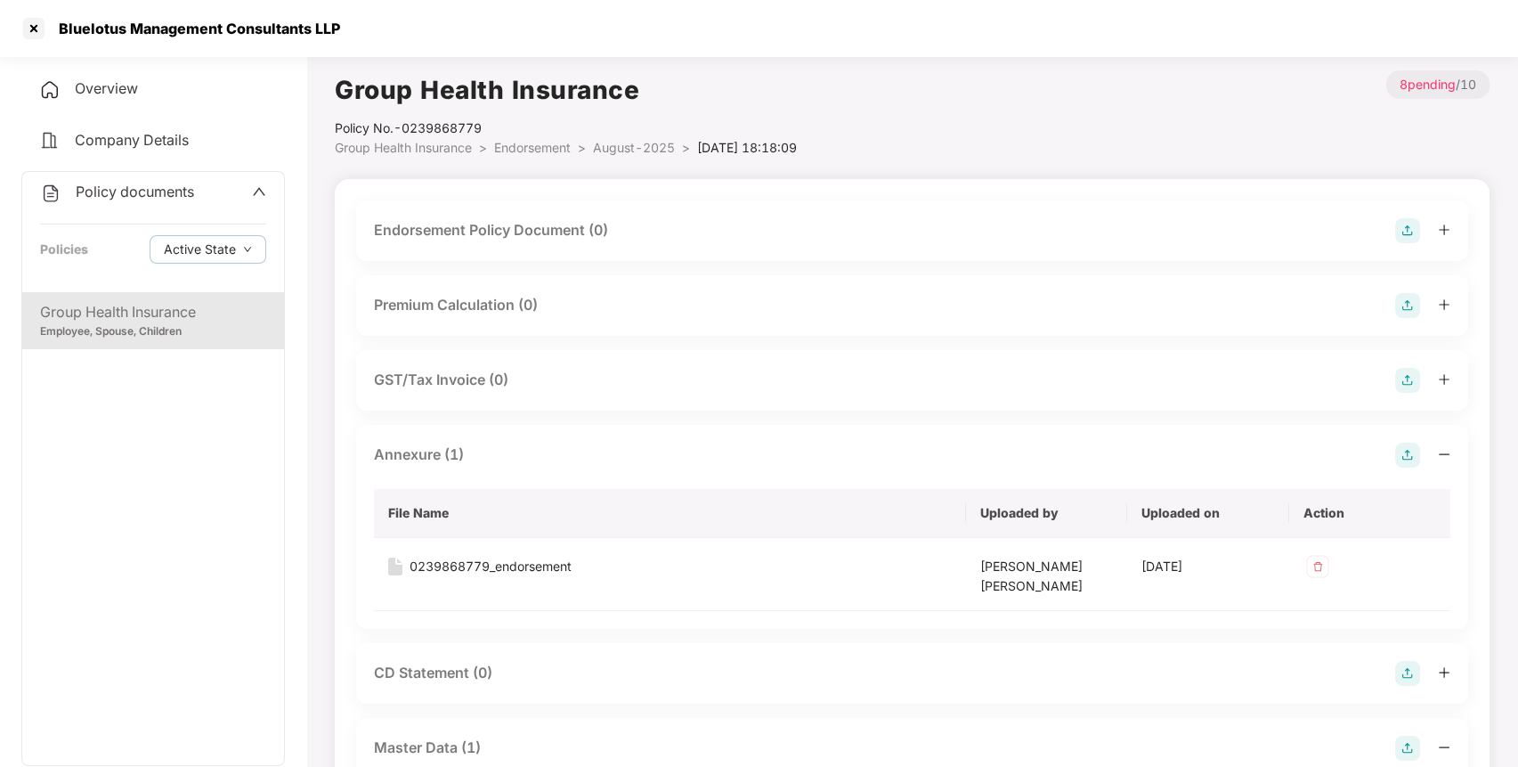
click at [1410, 235] on img at bounding box center [1407, 230] width 25 height 25
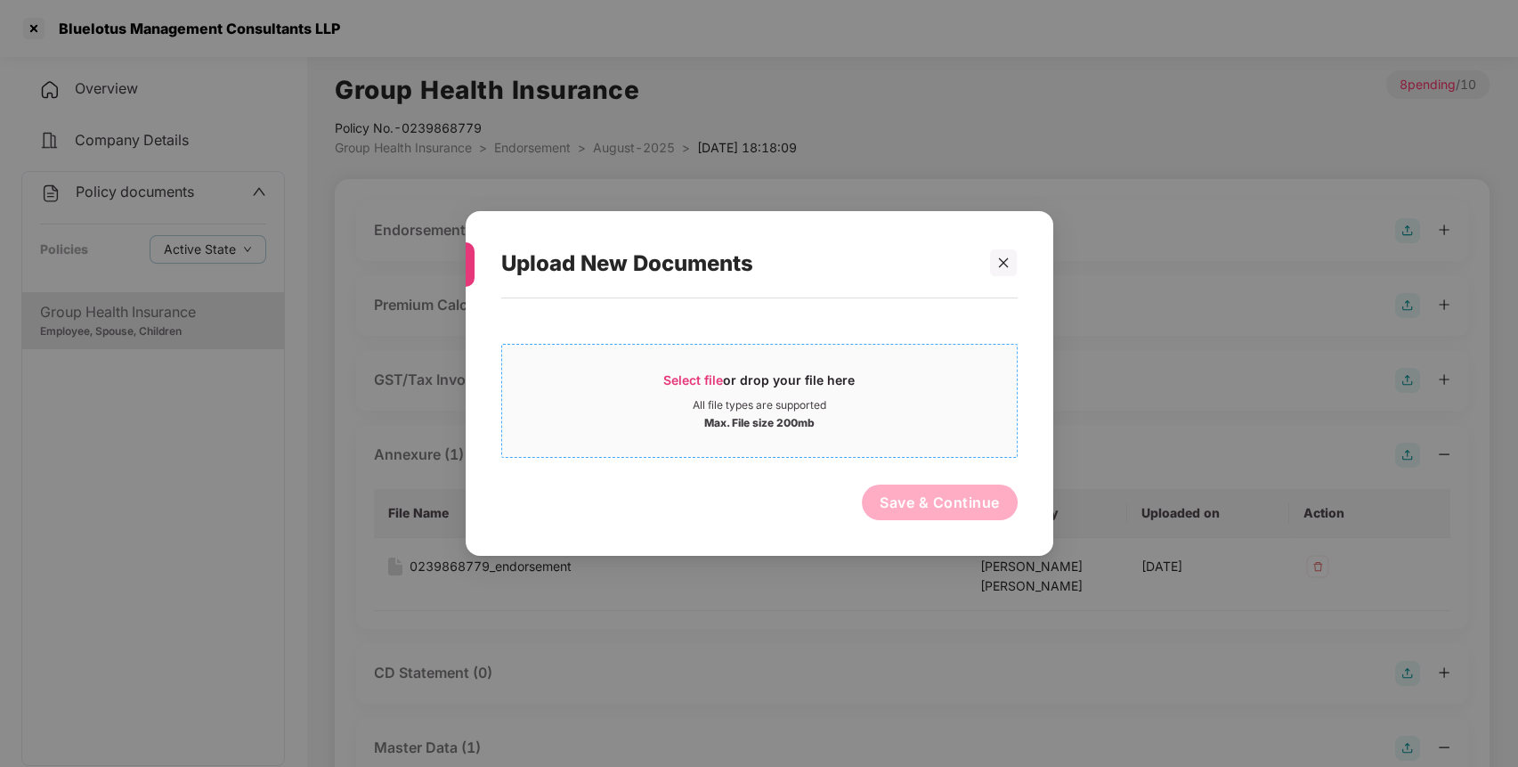
click at [791, 359] on span "Select file or drop your file here All file types are supported Max. File size …" at bounding box center [759, 400] width 515 height 85
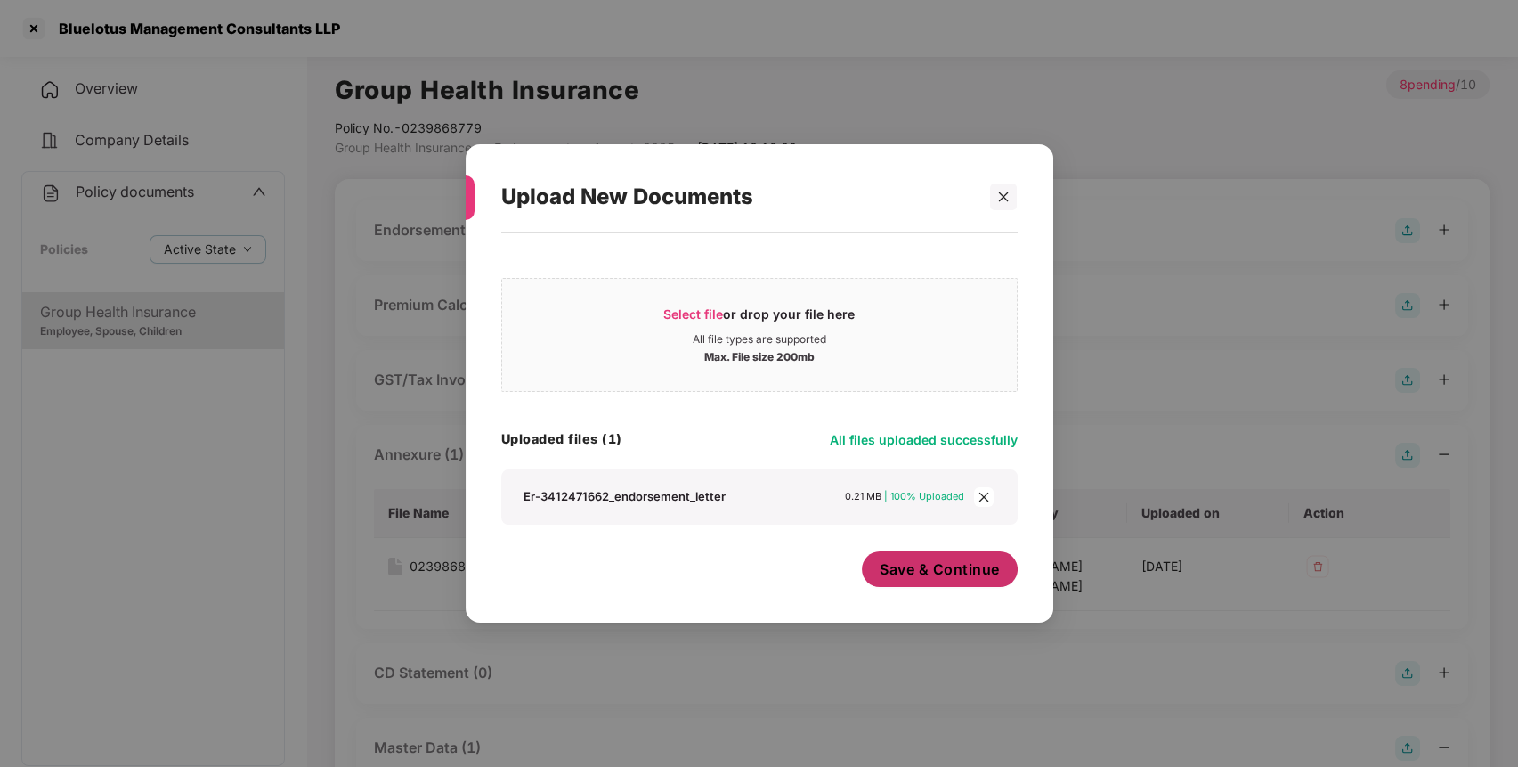
click at [945, 579] on button "Save & Continue" at bounding box center [940, 569] width 156 height 36
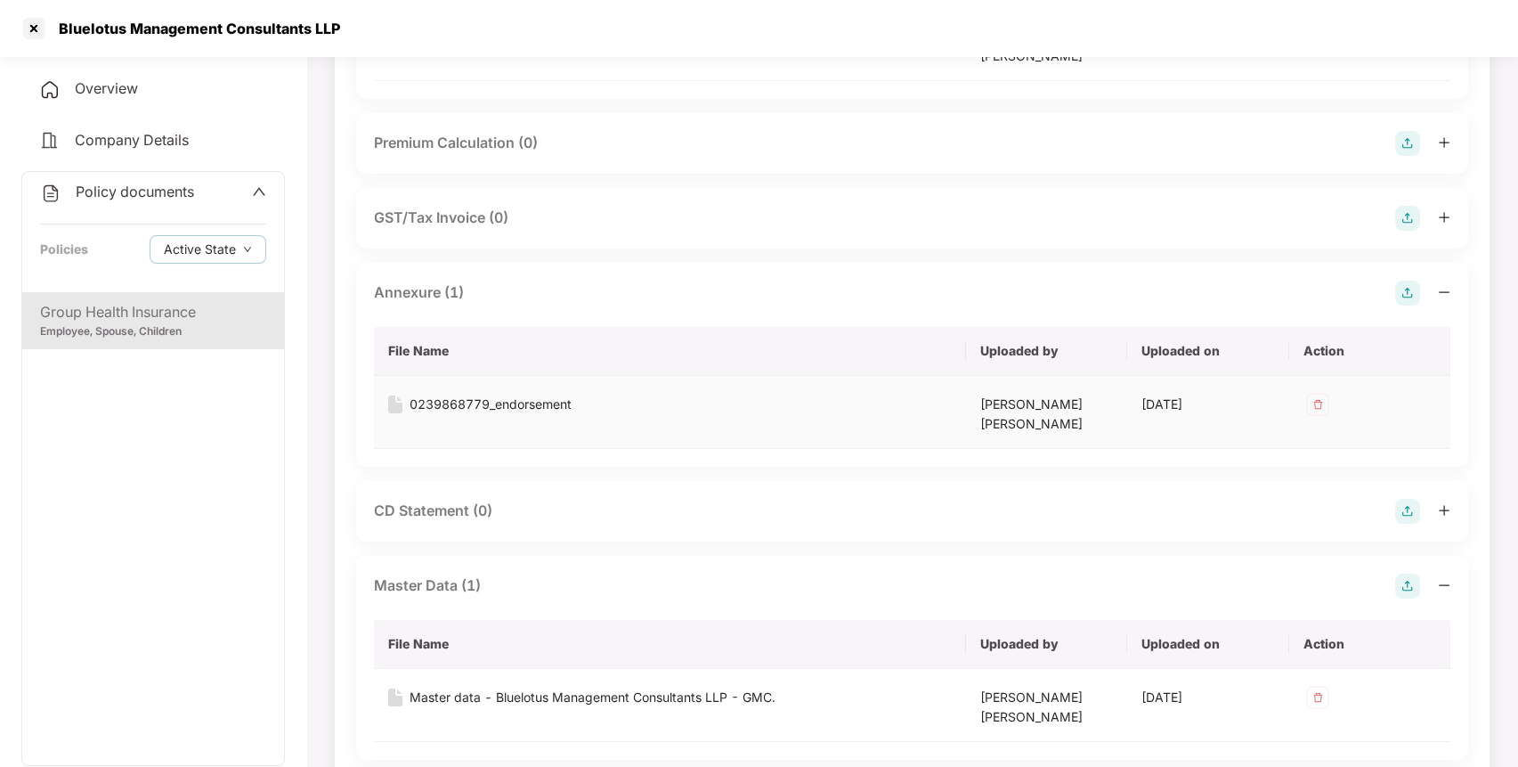
scroll to position [306, 0]
click at [111, 198] on span "Policy documents" at bounding box center [135, 192] width 118 height 18
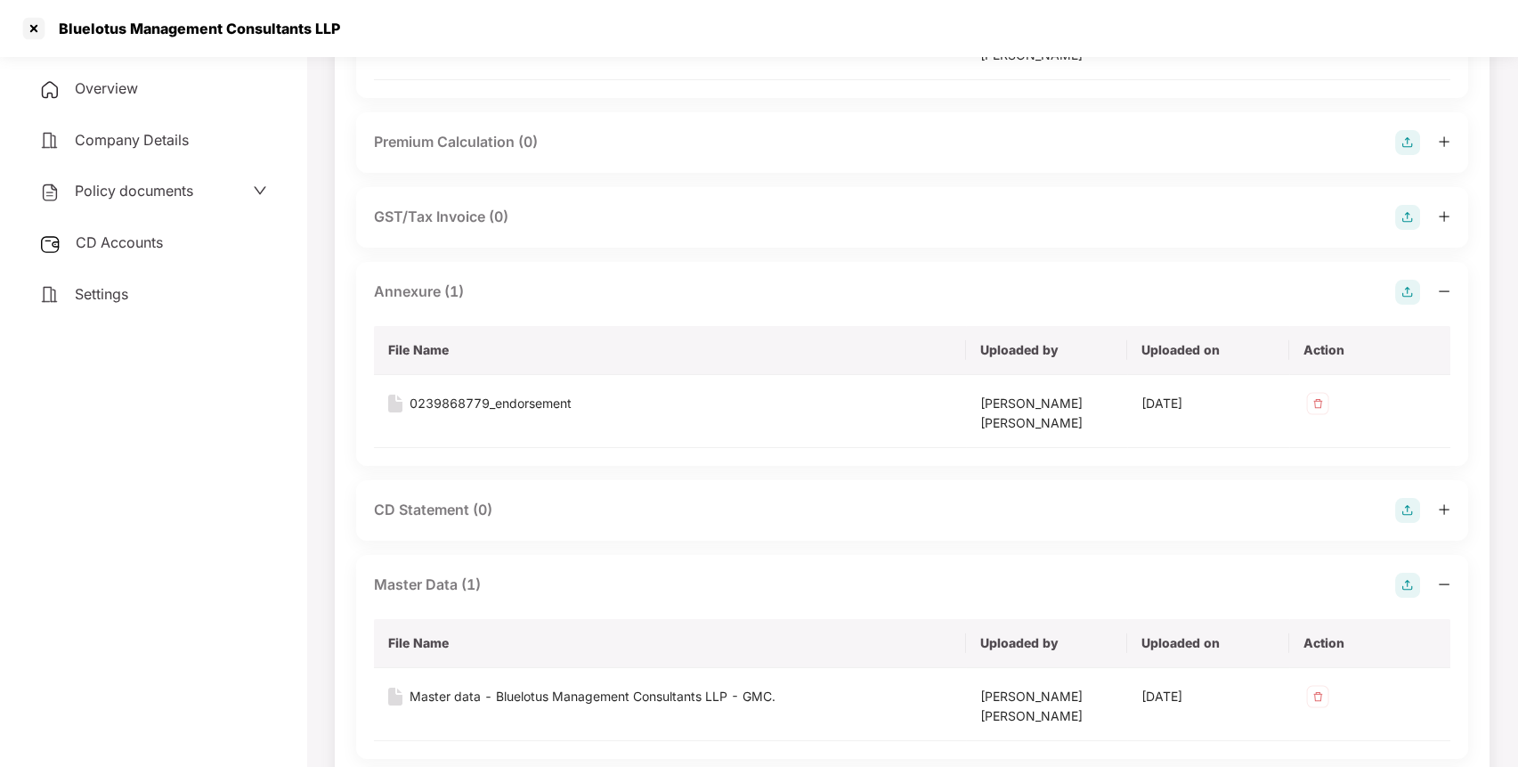
click at [115, 240] on span "CD Accounts" at bounding box center [119, 242] width 87 height 18
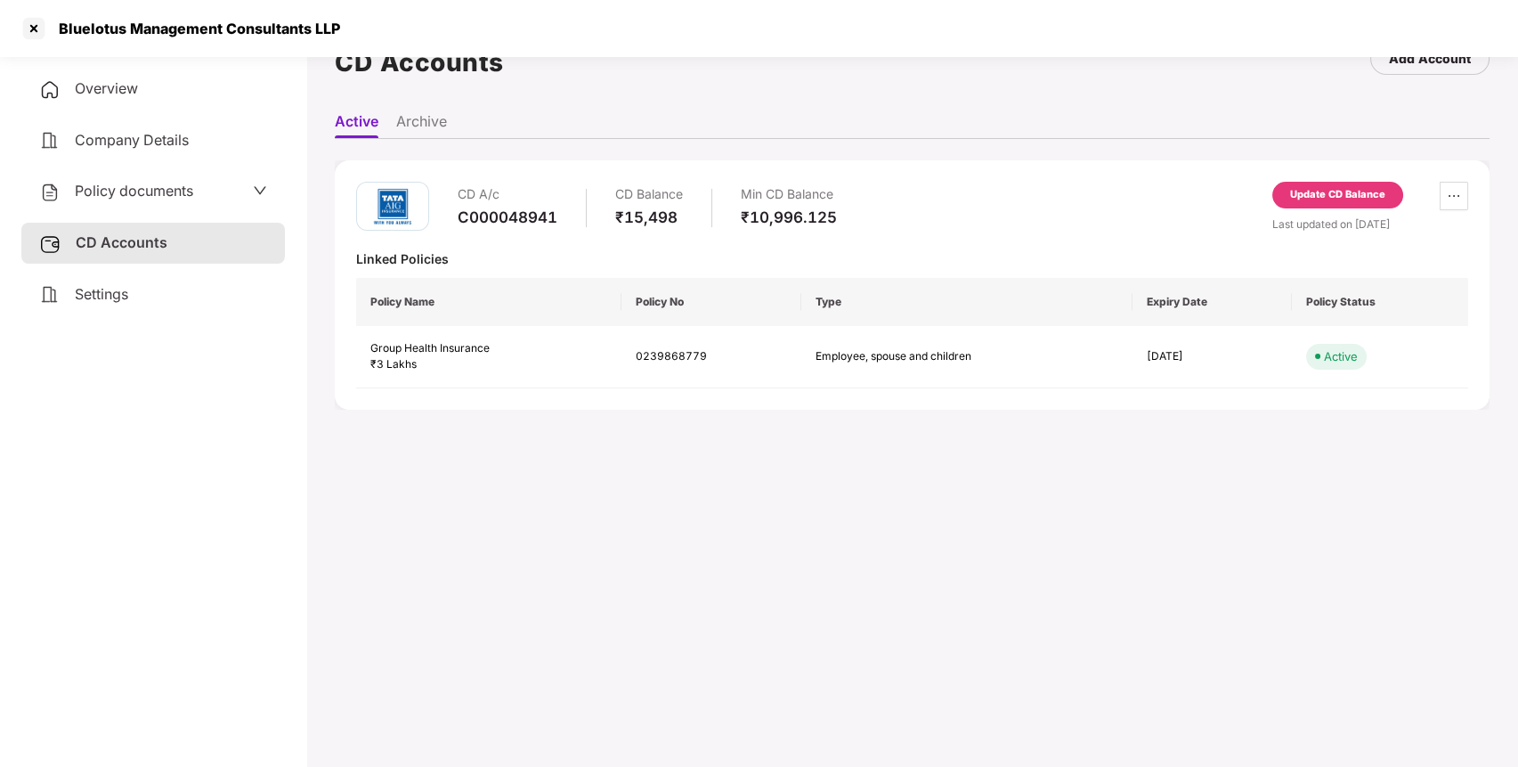
click at [1329, 200] on div "Update CD Balance" at bounding box center [1337, 195] width 95 height 16
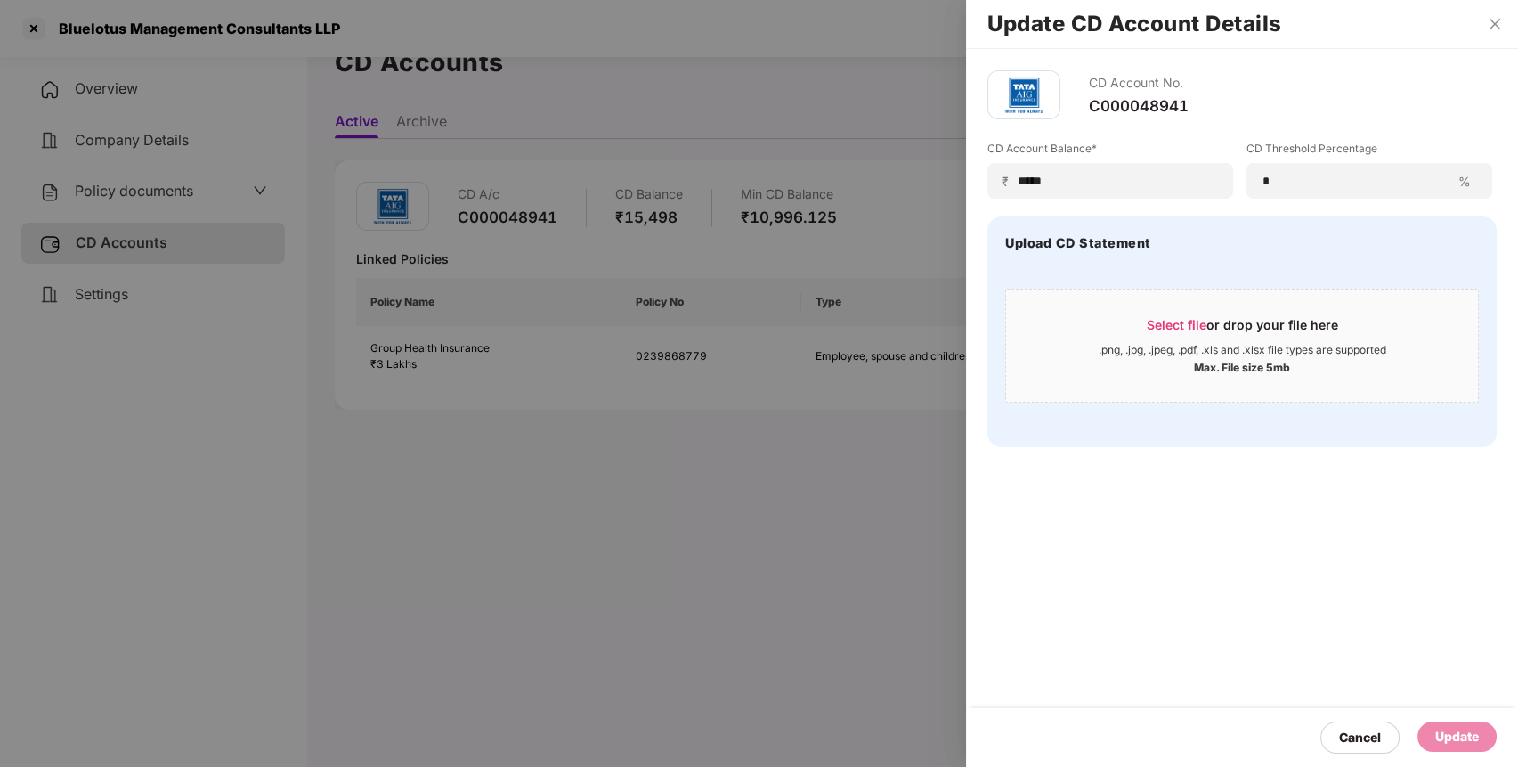
click at [1127, 204] on div "CD Account Balance* ₹ ***** CD Threshold Percentage * % Upload CD Statement Sel…" at bounding box center [1241, 294] width 509 height 306
click at [1132, 196] on div "₹ *****" at bounding box center [1110, 181] width 246 height 36
click at [1103, 183] on input "*****" at bounding box center [1117, 181] width 201 height 19
type input "*****"
click at [1458, 740] on div "Update" at bounding box center [1457, 737] width 44 height 20
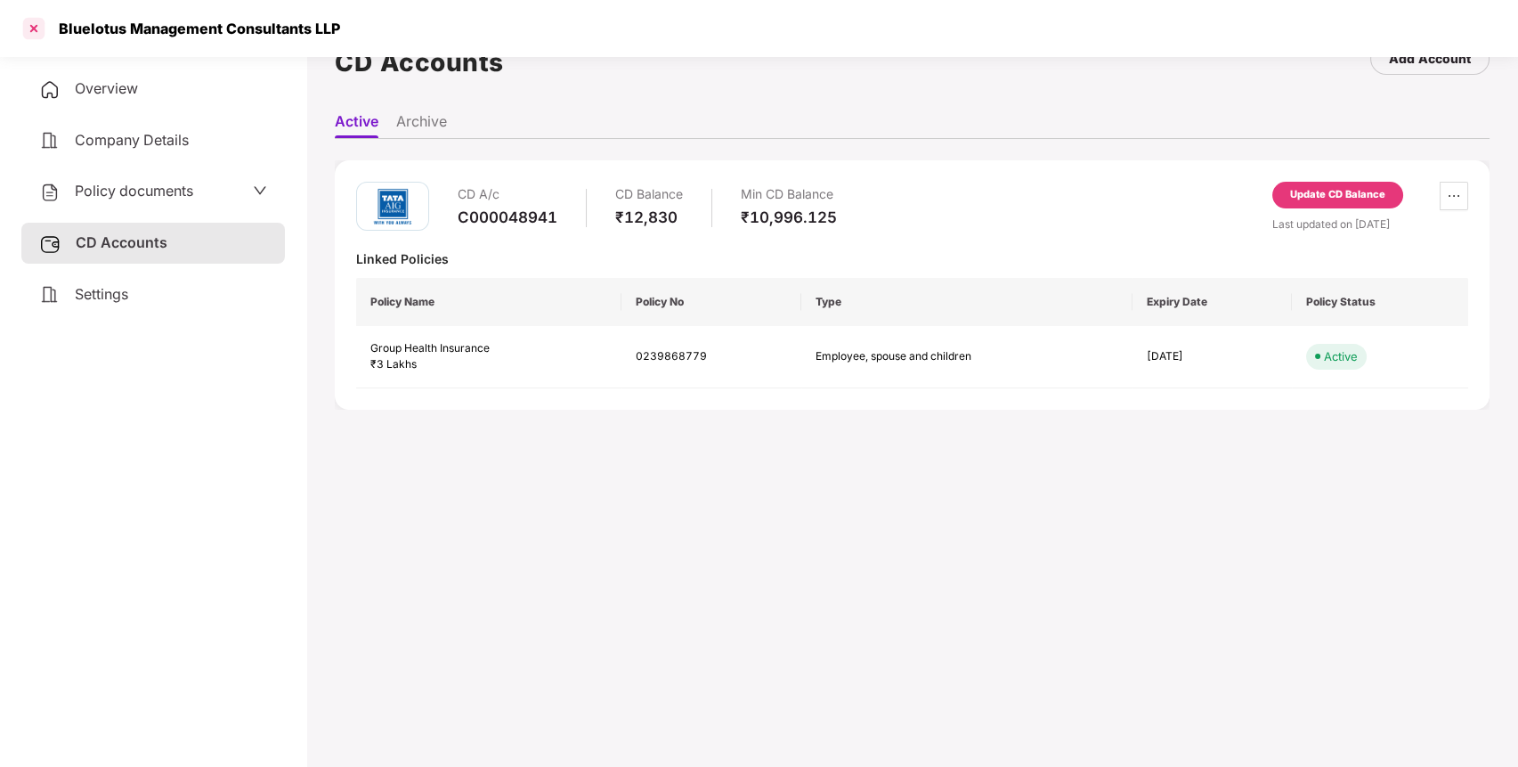
click at [39, 24] on div at bounding box center [34, 28] width 28 height 28
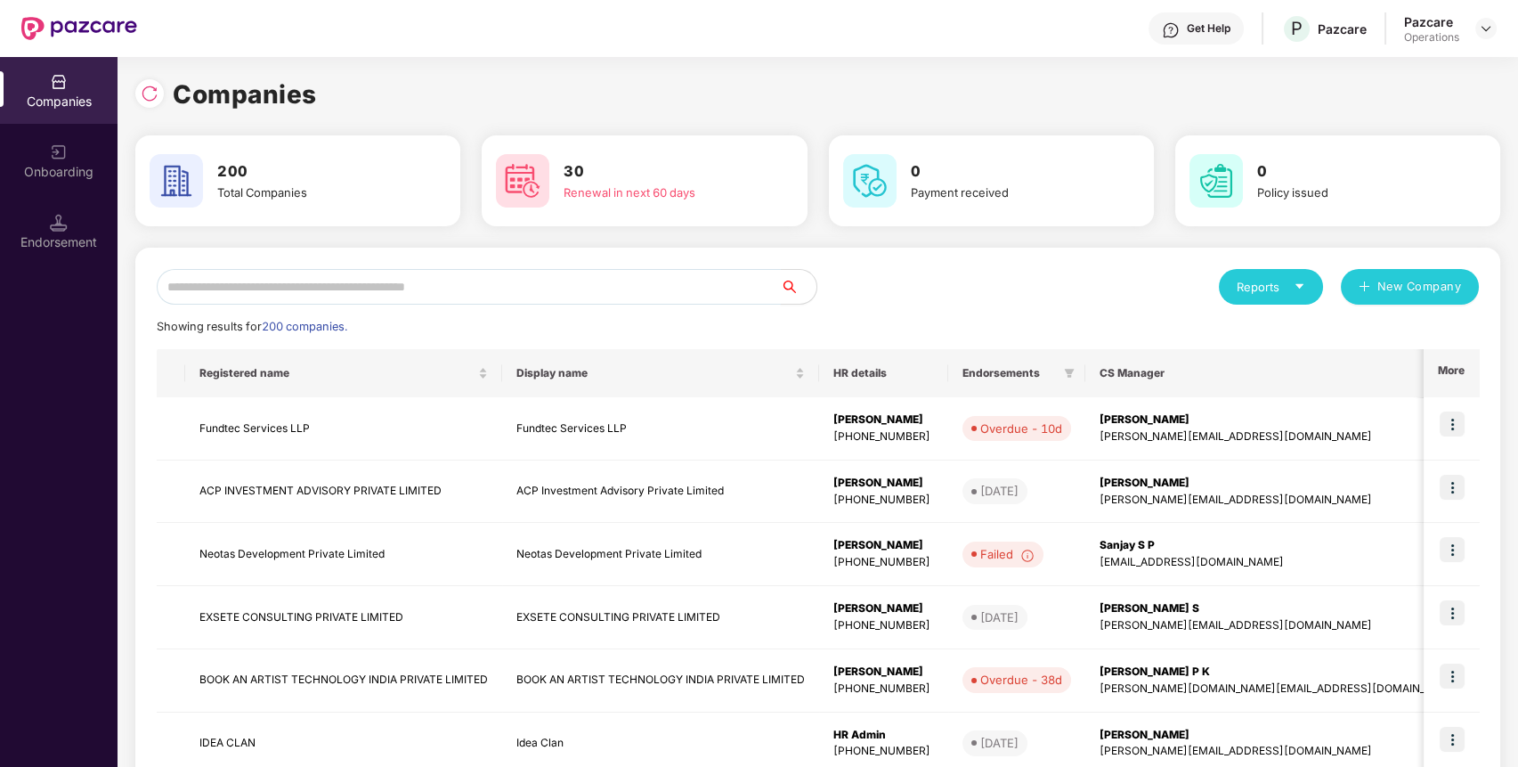
click at [420, 296] on input "text" at bounding box center [469, 287] width 624 height 36
paste input "**********"
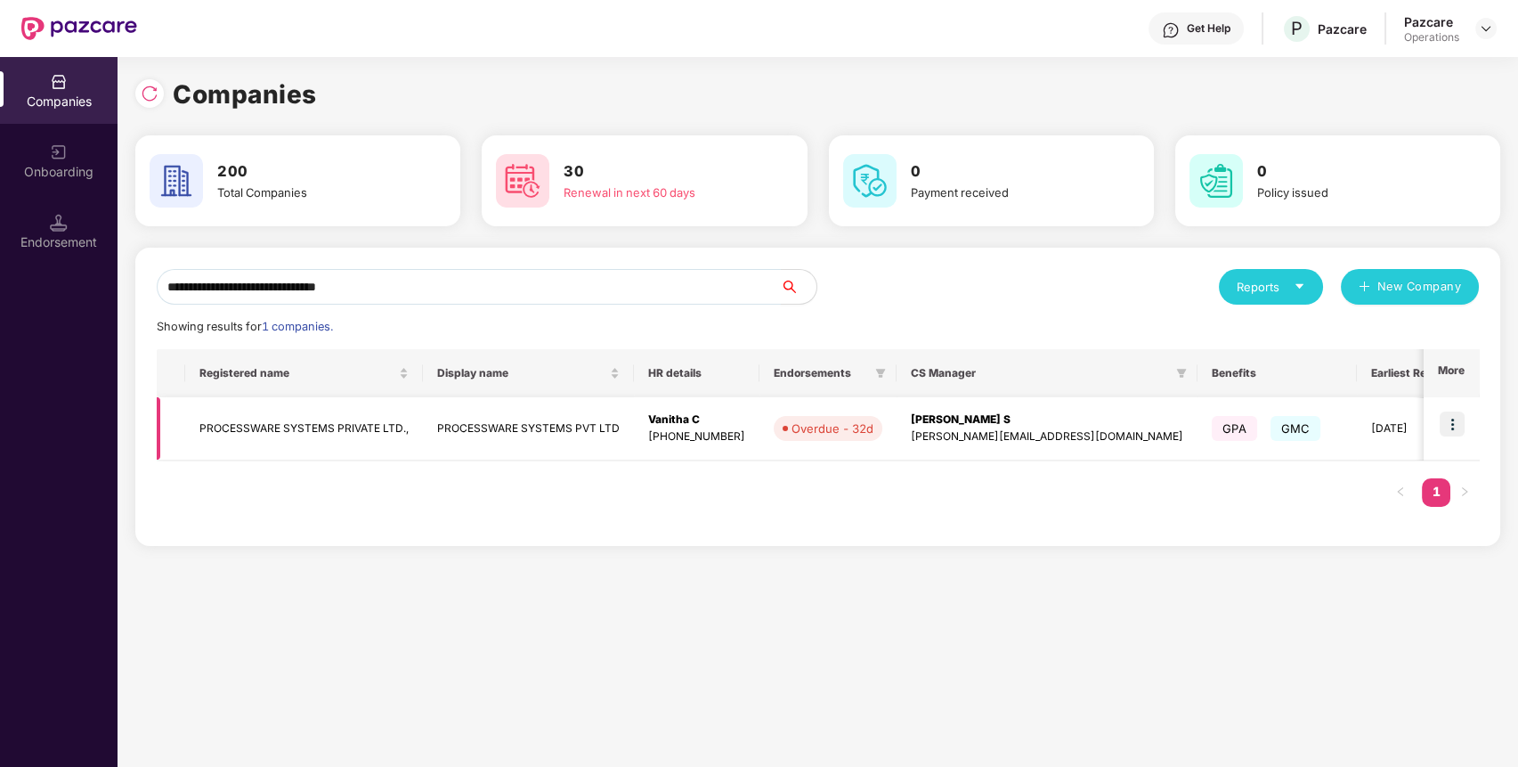
type input "**********"
click at [434, 430] on td "PROCESSWARE SYSTEMS PVT LTD" at bounding box center [528, 428] width 211 height 63
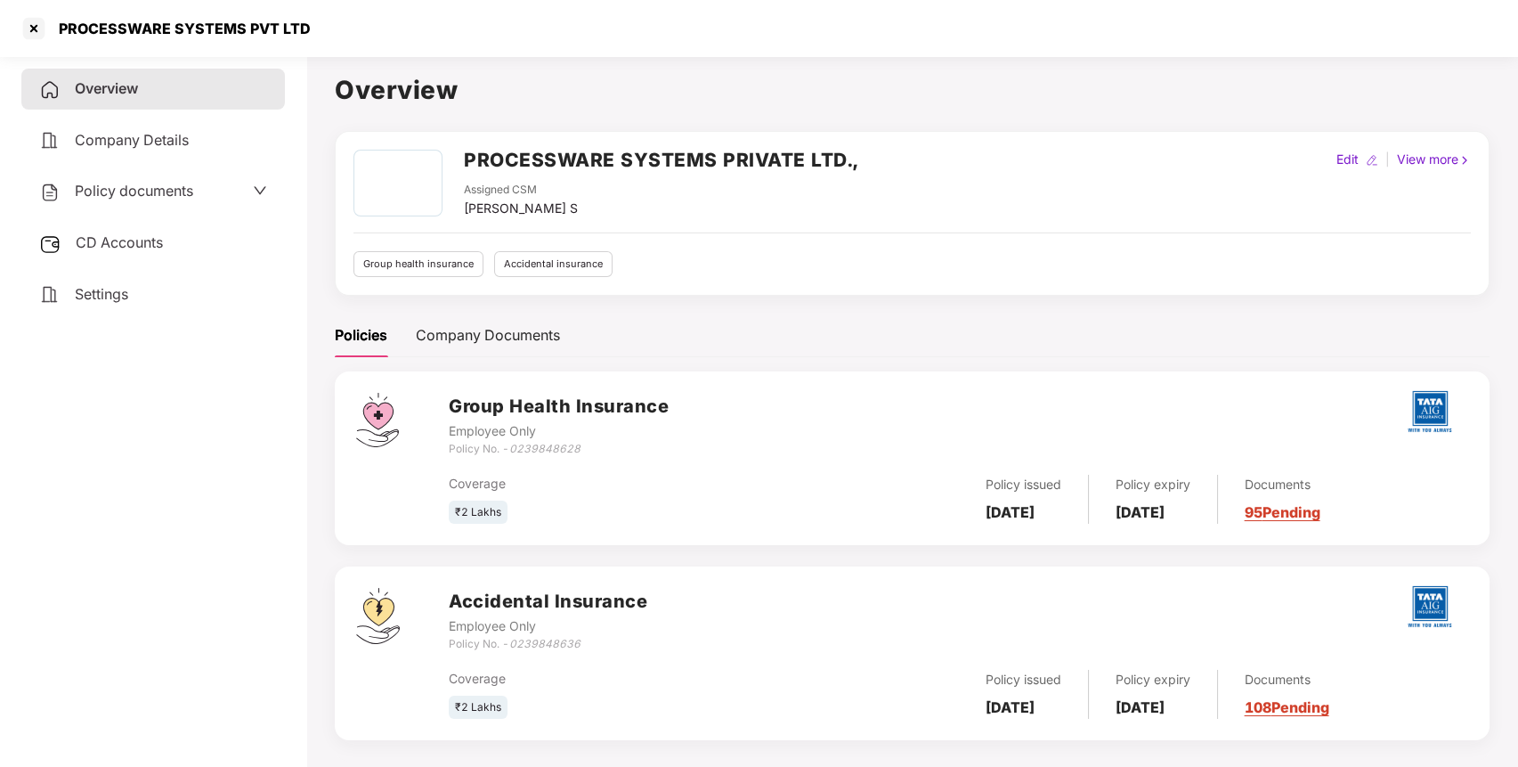
click at [166, 194] on span "Policy documents" at bounding box center [134, 191] width 118 height 18
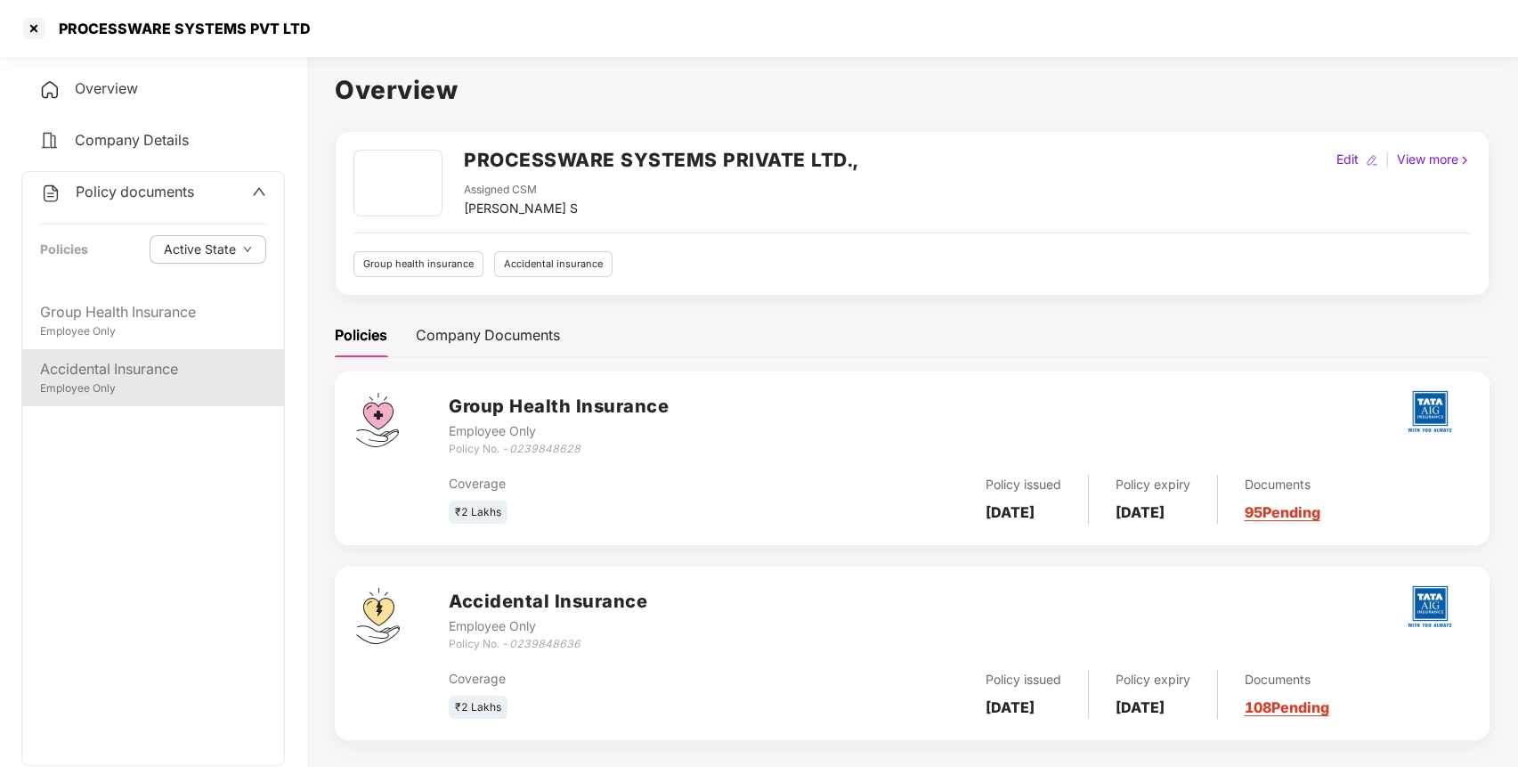
click at [135, 370] on div "Accidental Insurance" at bounding box center [153, 369] width 226 height 22
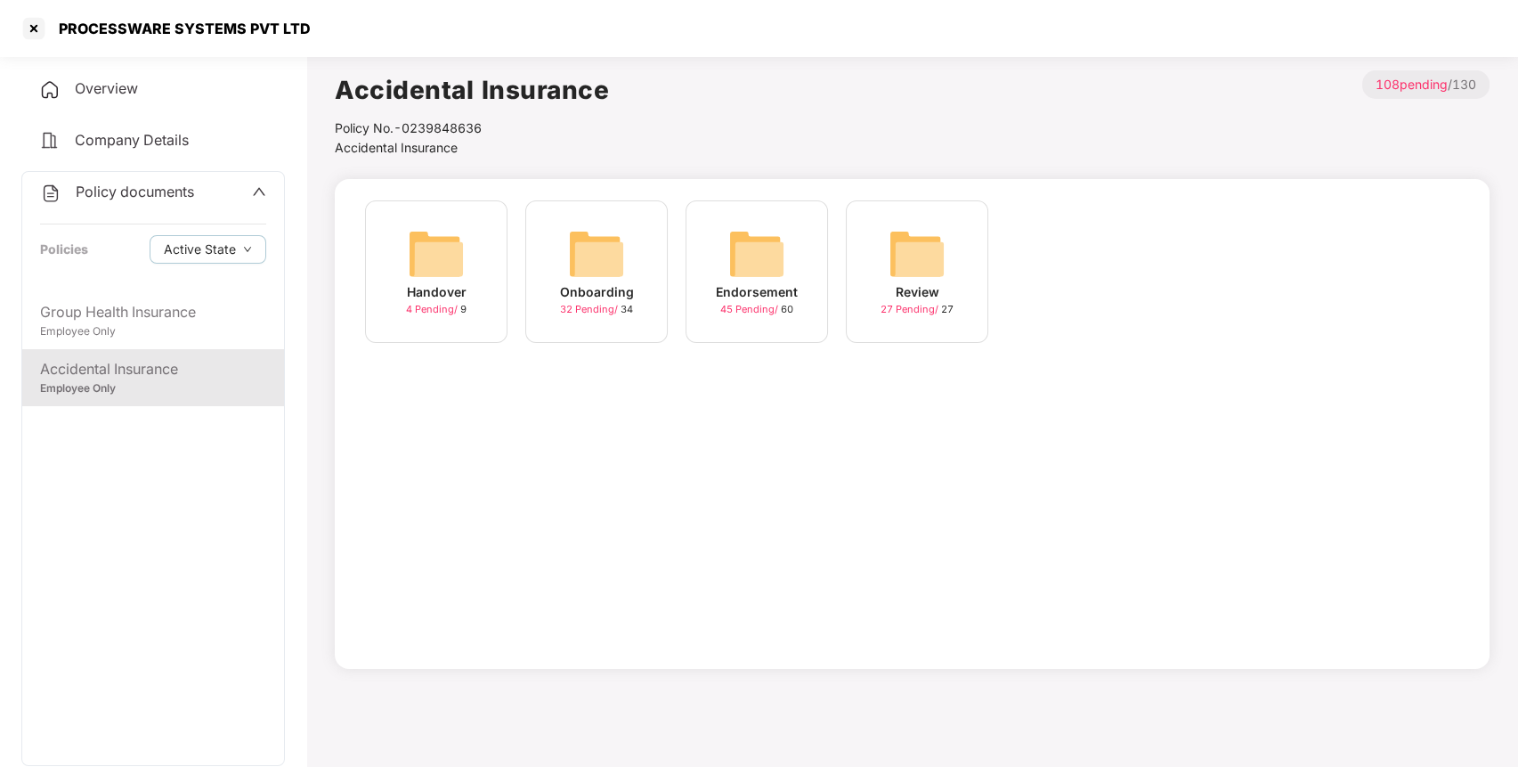
click at [717, 239] on div "Endorsement 45 Pending / 60" at bounding box center [757, 271] width 142 height 142
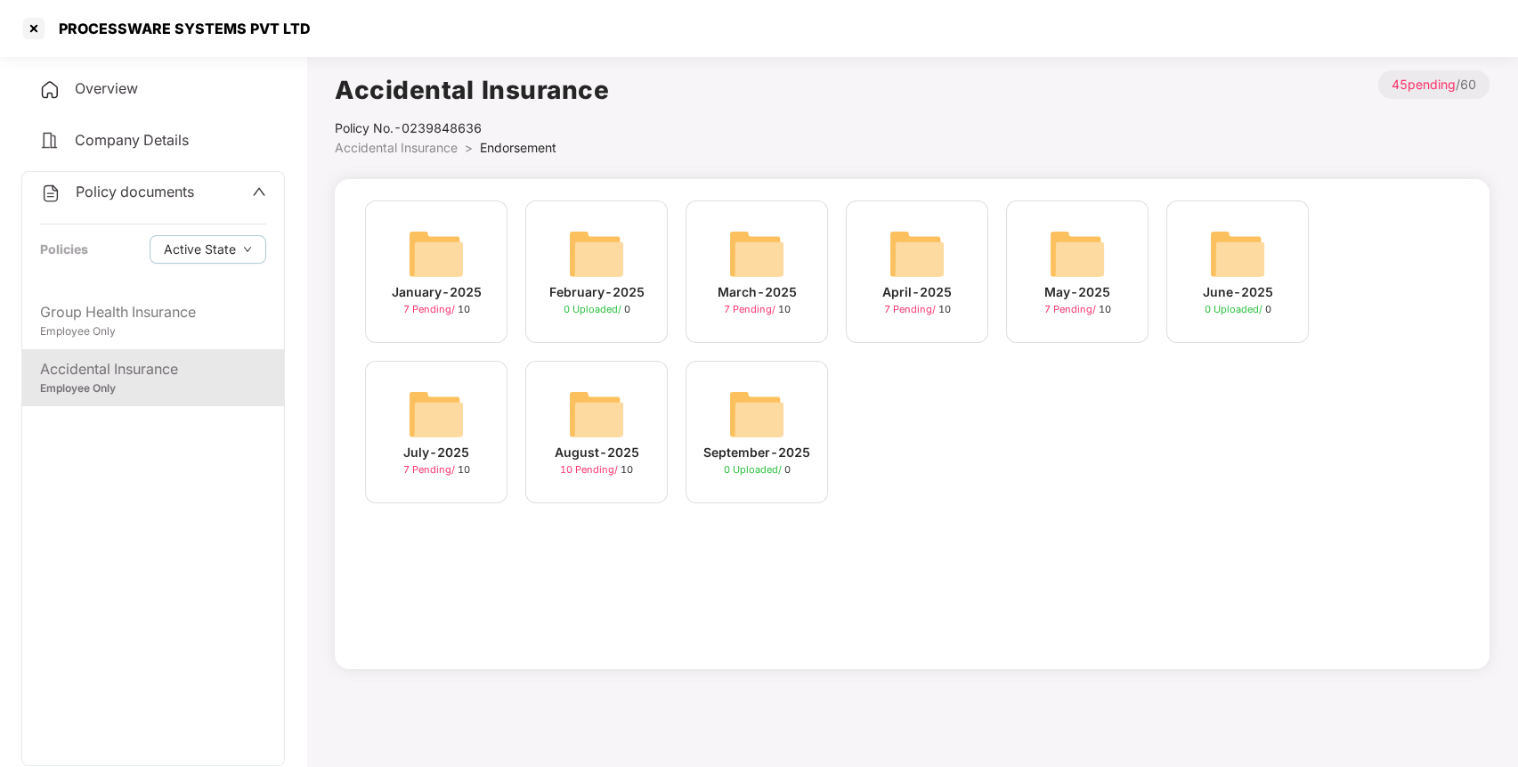
click at [613, 394] on img at bounding box center [596, 414] width 57 height 57
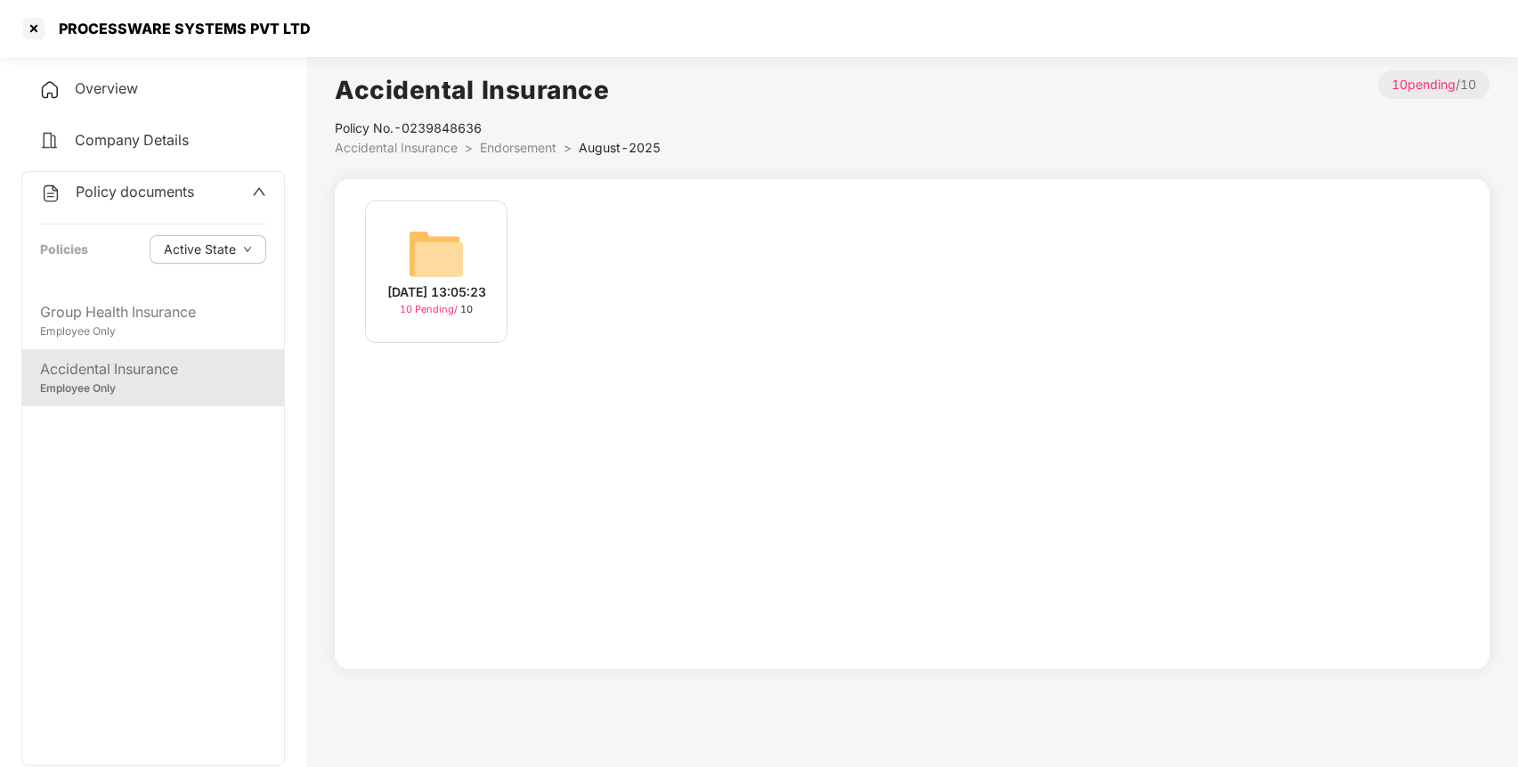
drag, startPoint x: 371, startPoint y: 229, endPoint x: 387, endPoint y: 231, distance: 16.1
click at [380, 229] on div "[DATE] 13:05:23 10 Pending / 10" at bounding box center [436, 271] width 142 height 142
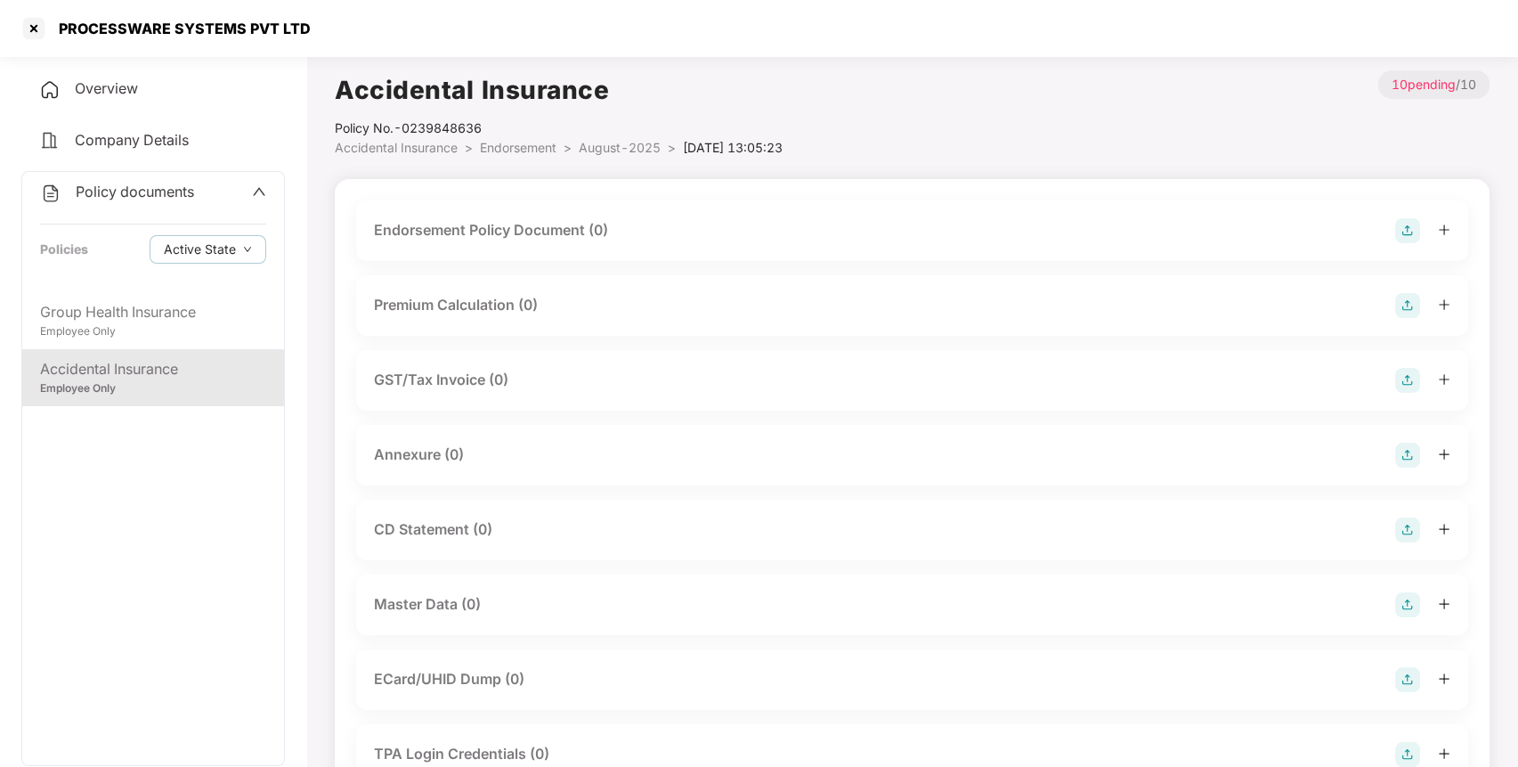
drag, startPoint x: 387, startPoint y: 231, endPoint x: 434, endPoint y: 238, distance: 47.7
click at [434, 238] on div "Endorsement Policy Document (0)" at bounding box center [491, 230] width 234 height 22
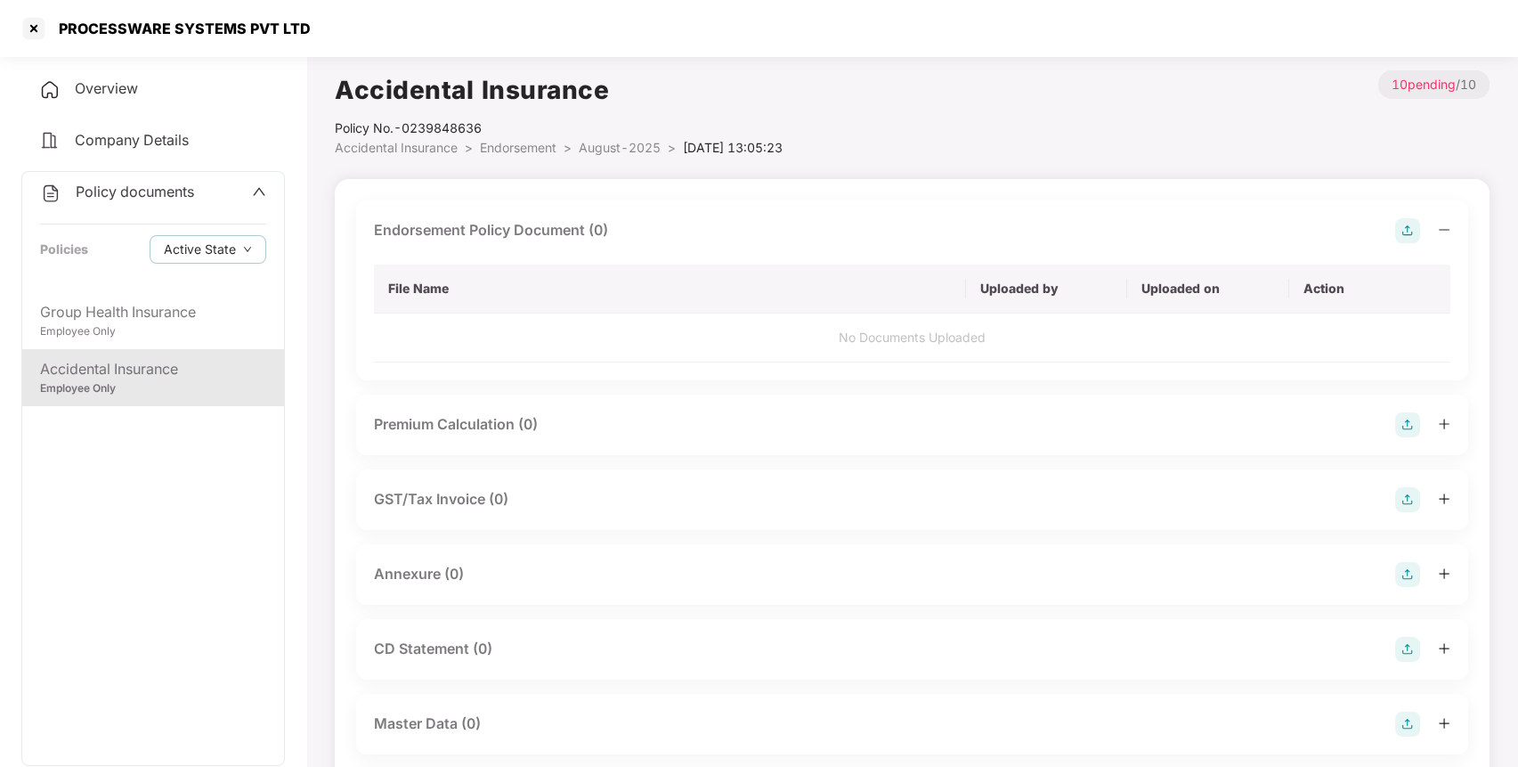
click at [1404, 229] on img at bounding box center [1407, 230] width 25 height 25
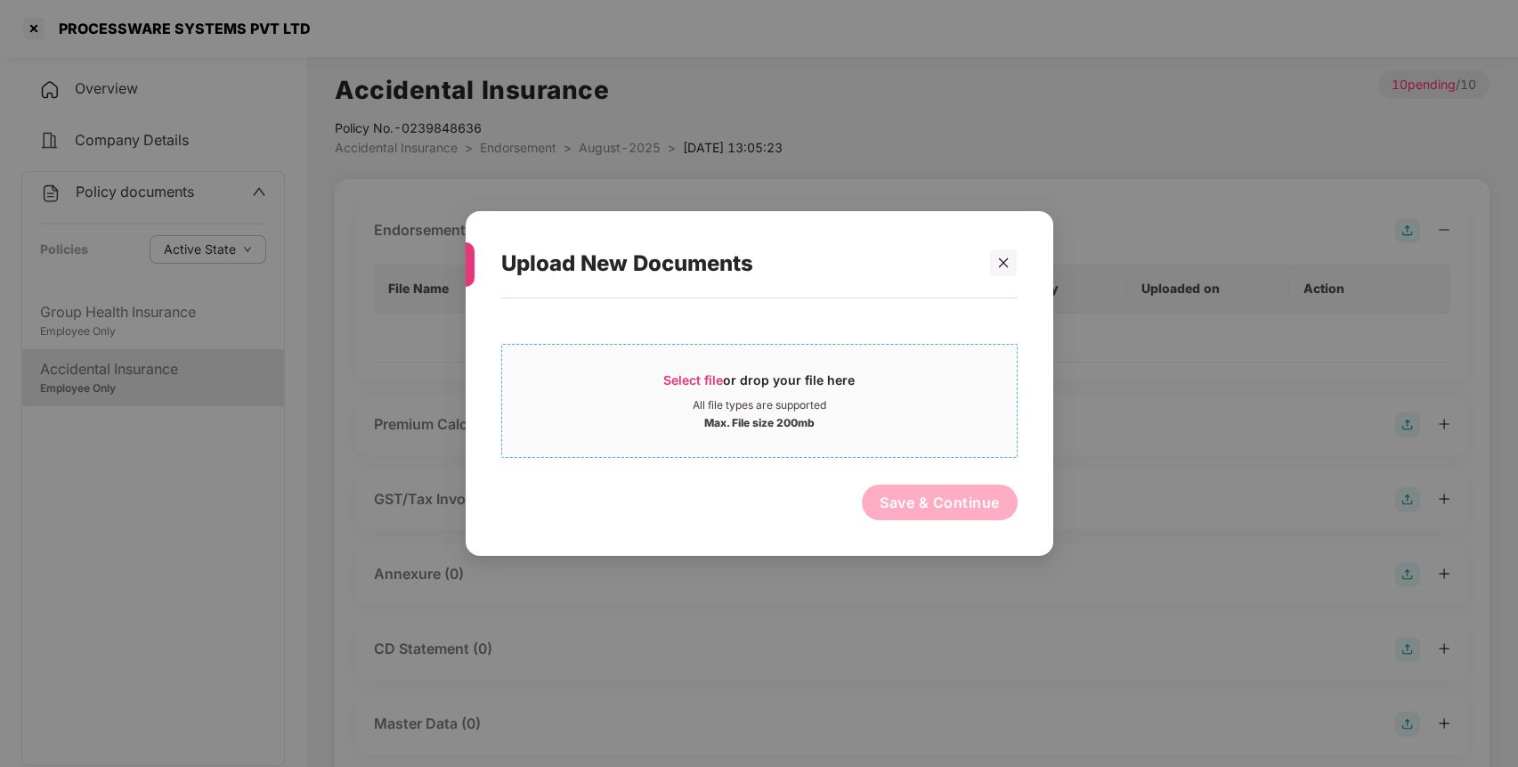
click at [826, 378] on div "Select file or drop your file here" at bounding box center [758, 384] width 191 height 27
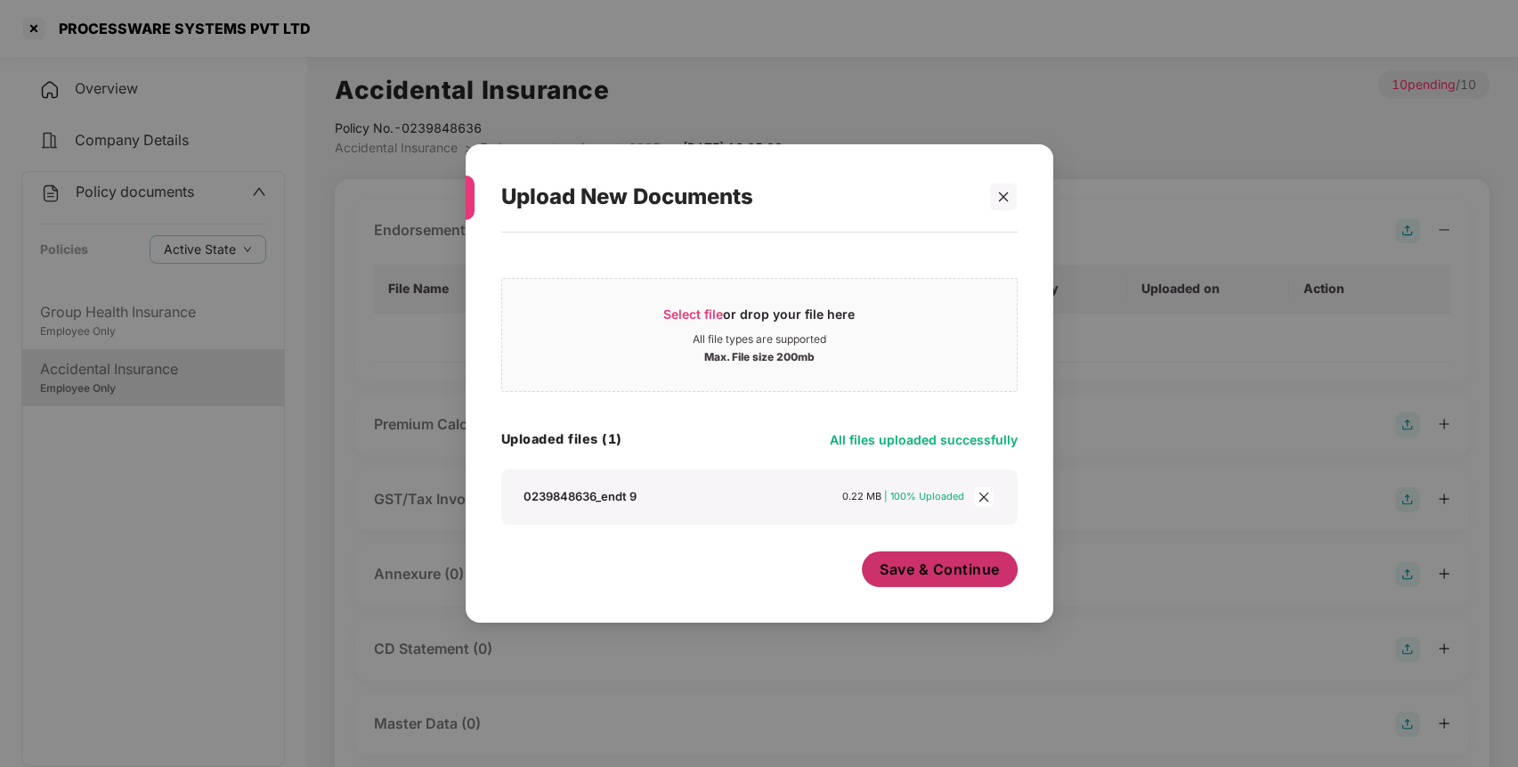
click at [927, 577] on span "Save & Continue" at bounding box center [940, 569] width 120 height 20
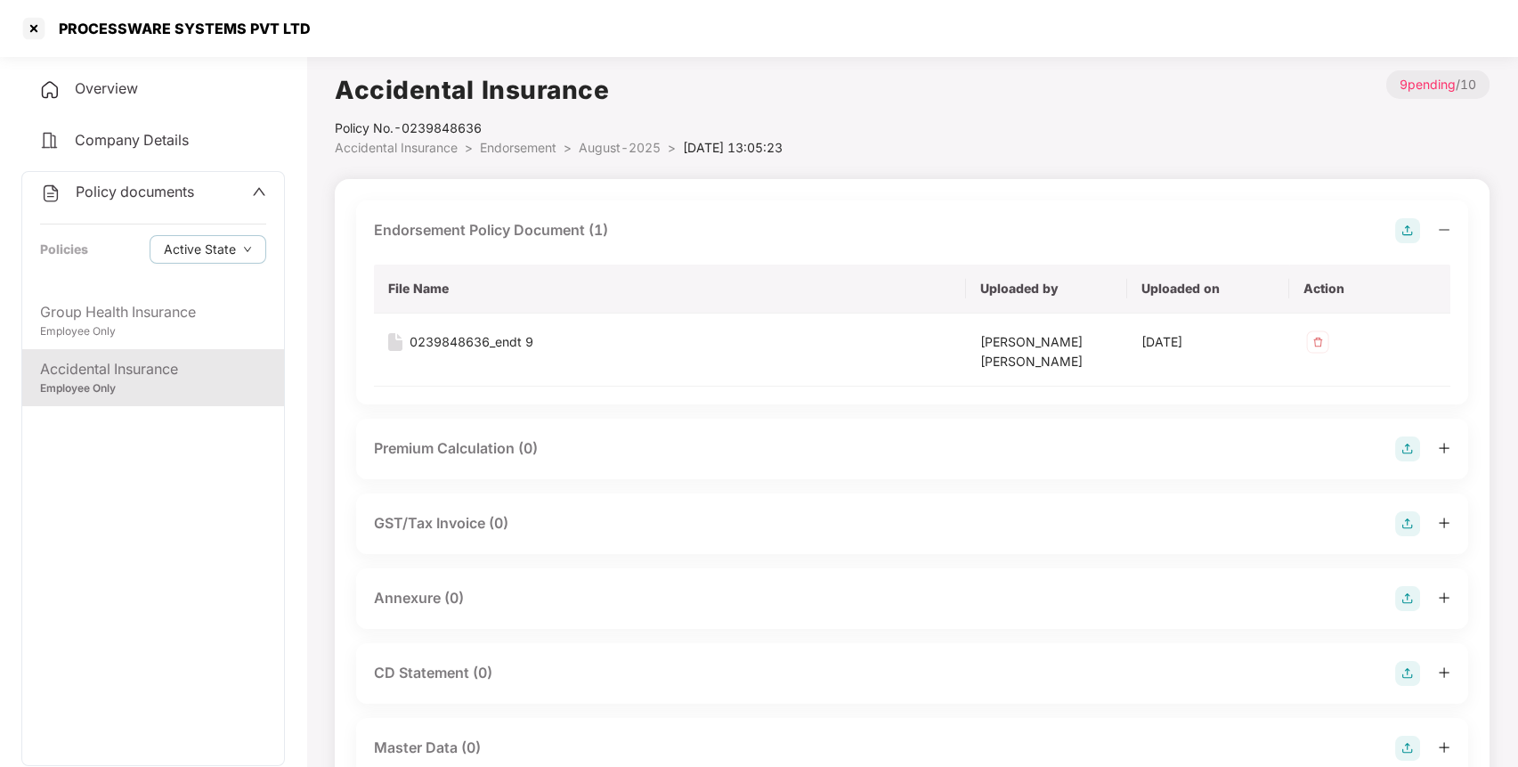
click at [1404, 602] on img at bounding box center [1407, 598] width 25 height 25
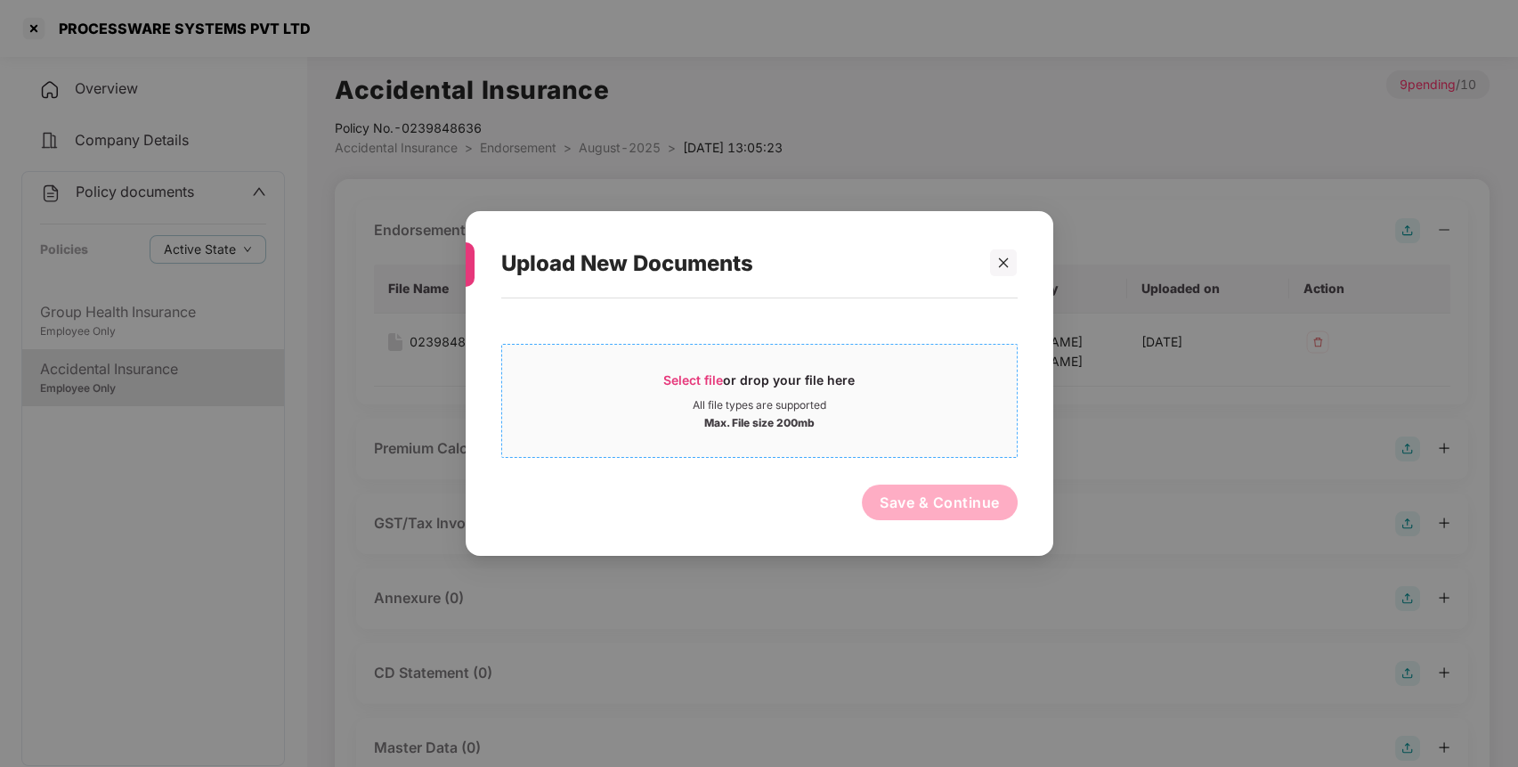
click at [837, 393] on div "Select file or drop your file here" at bounding box center [758, 384] width 191 height 27
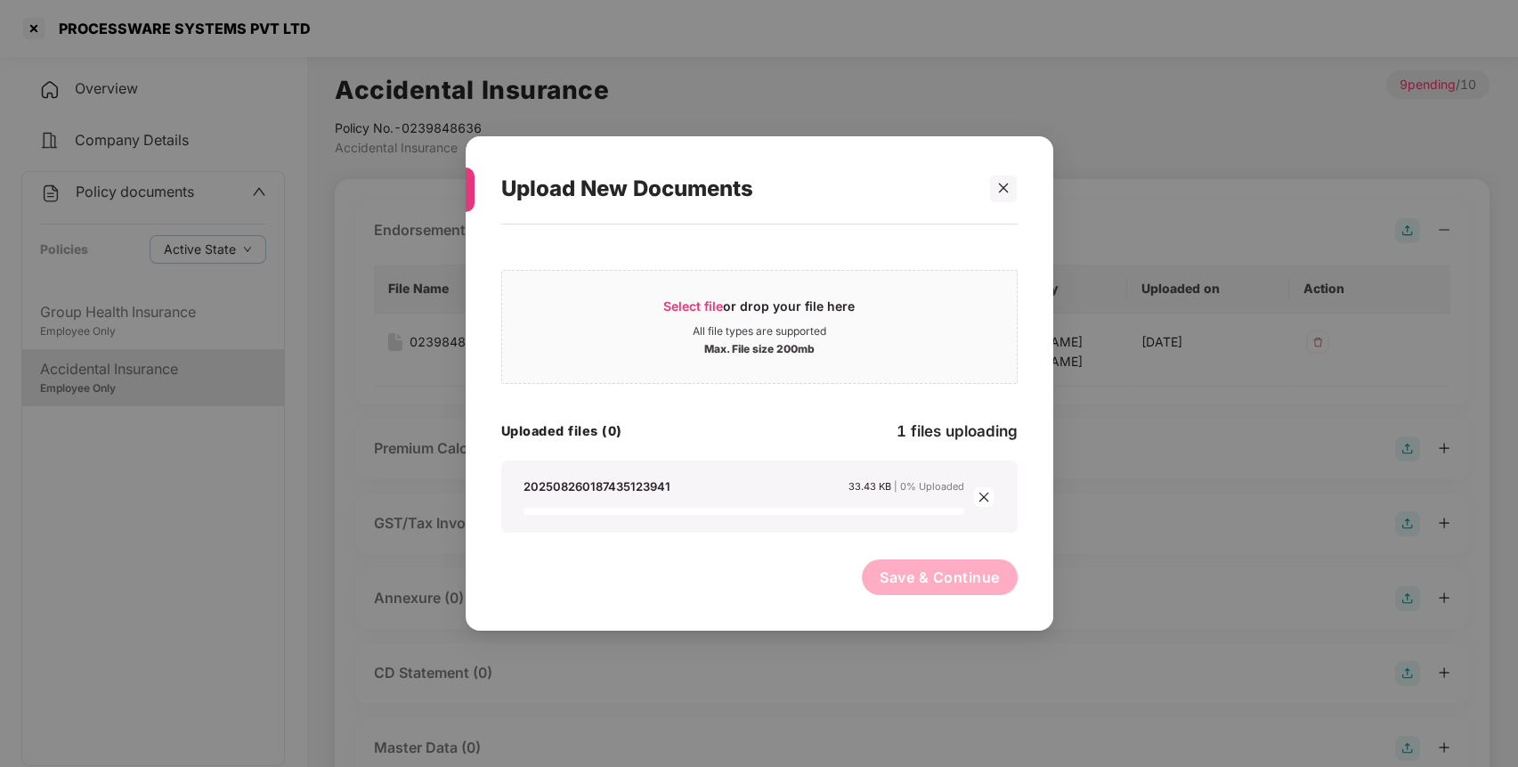
click at [977, 586] on button "Save & Continue" at bounding box center [940, 577] width 156 height 36
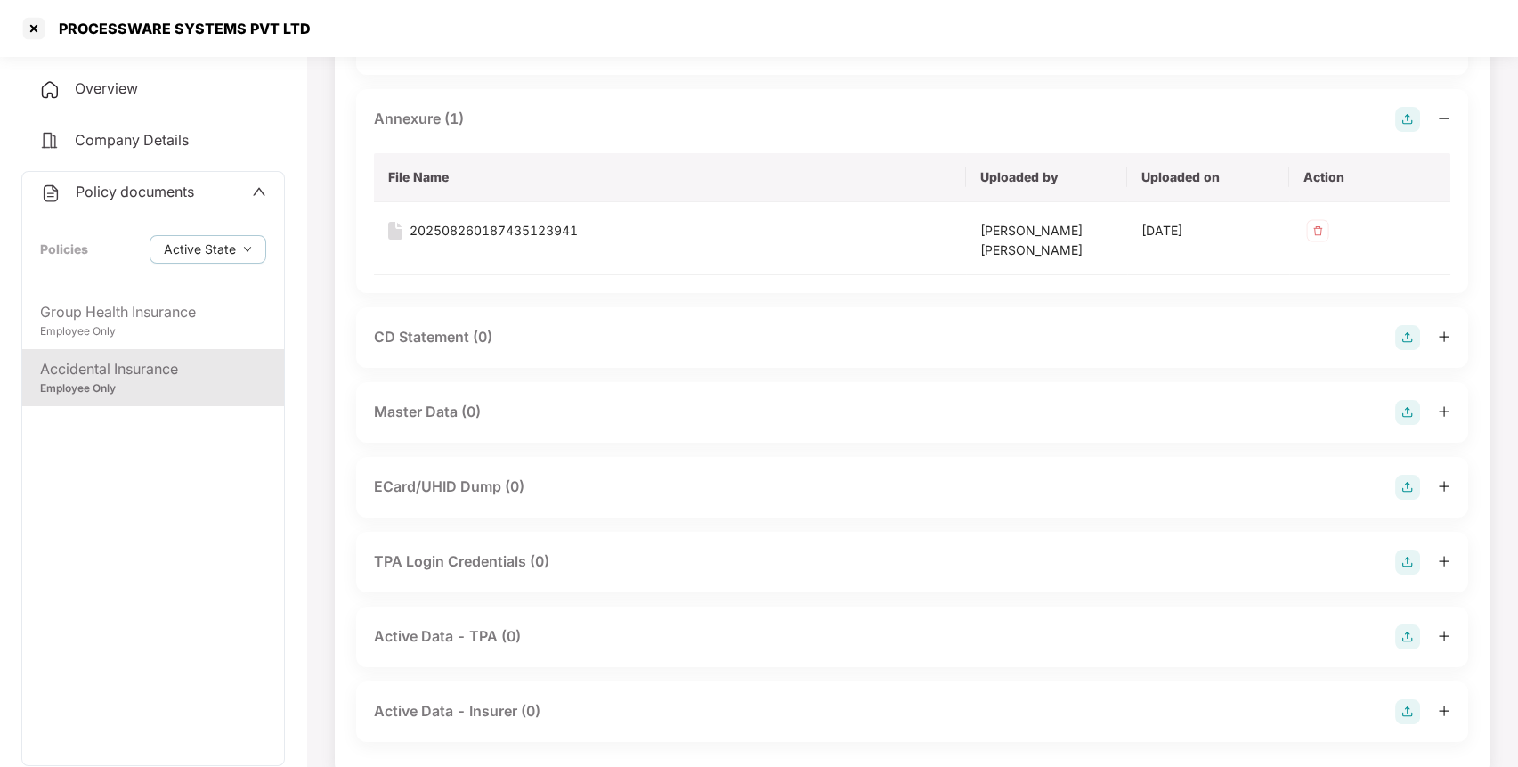
scroll to position [496, 0]
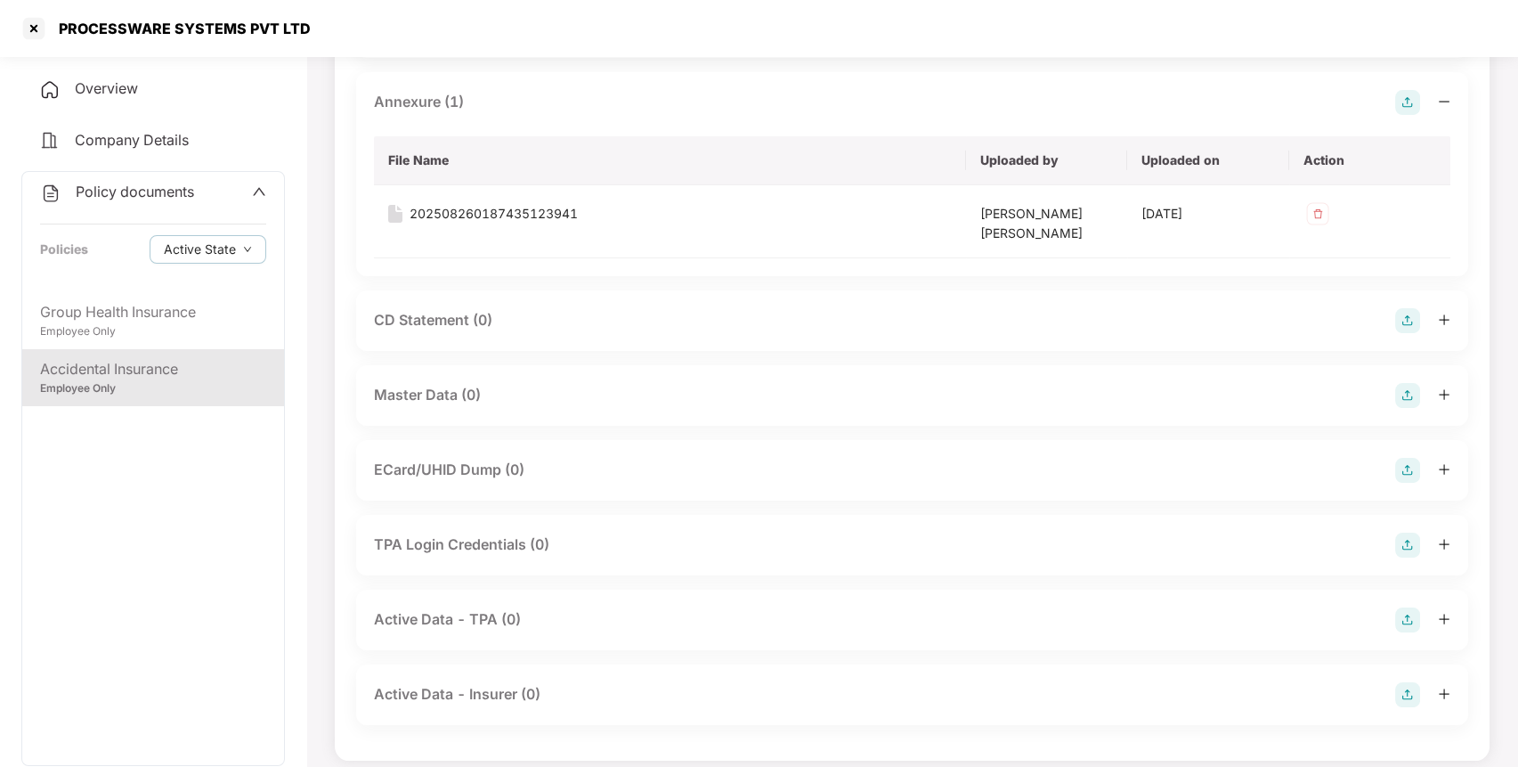
click at [1408, 392] on img at bounding box center [1407, 395] width 25 height 25
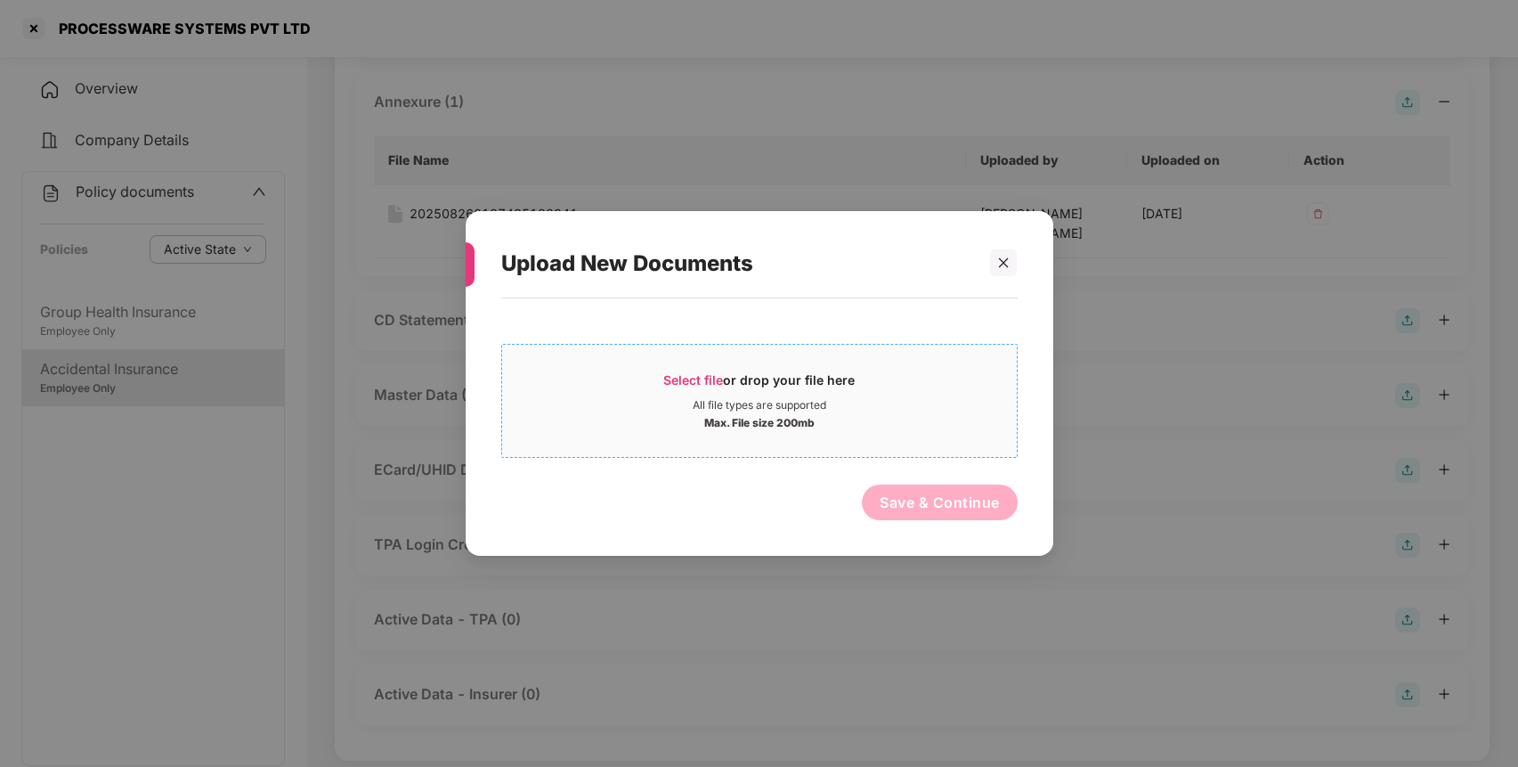
click at [924, 415] on div "Max. File size 200mb" at bounding box center [759, 421] width 515 height 18
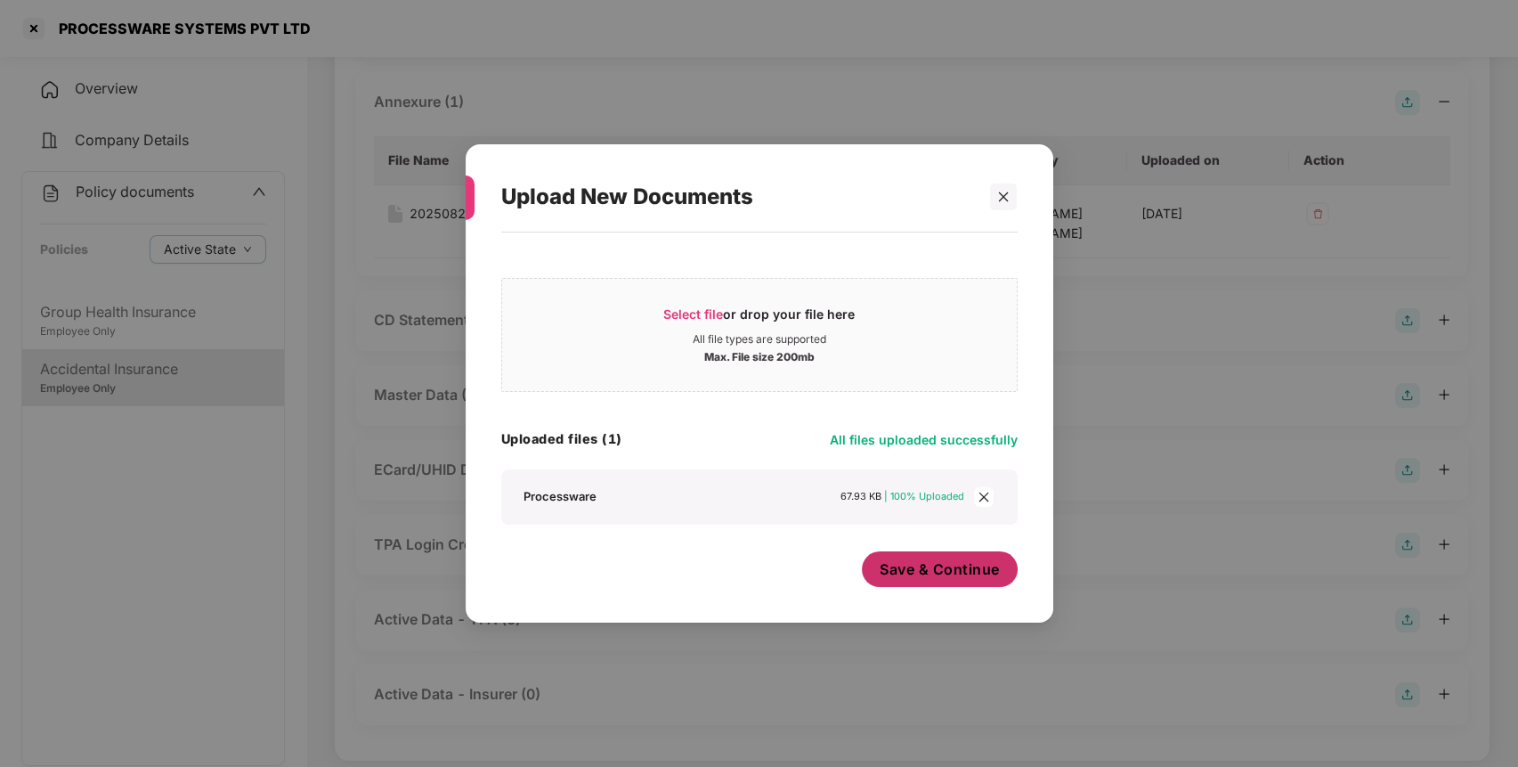
click at [954, 577] on span "Save & Continue" at bounding box center [940, 569] width 120 height 20
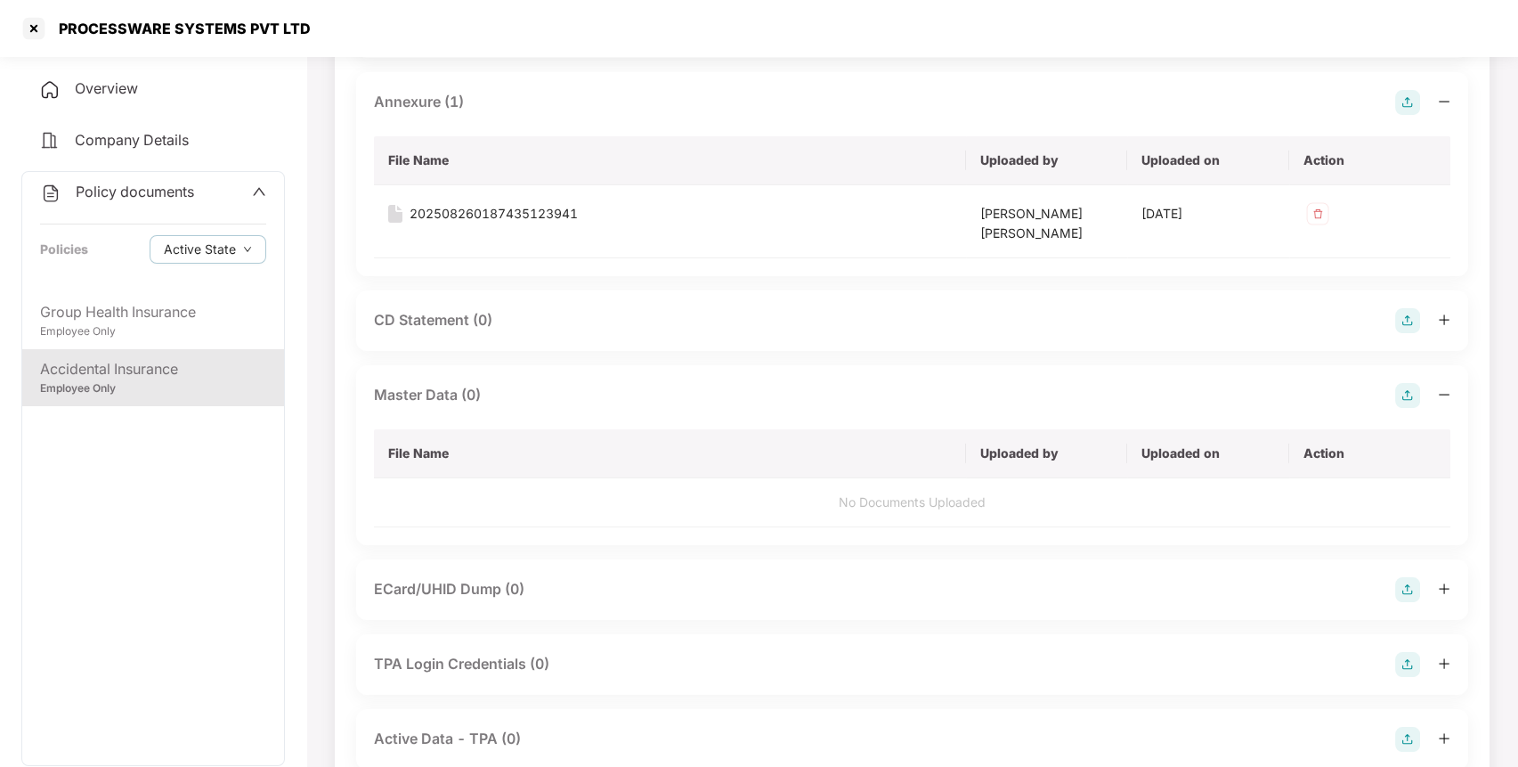
click at [97, 199] on span "Policy documents" at bounding box center [135, 192] width 118 height 18
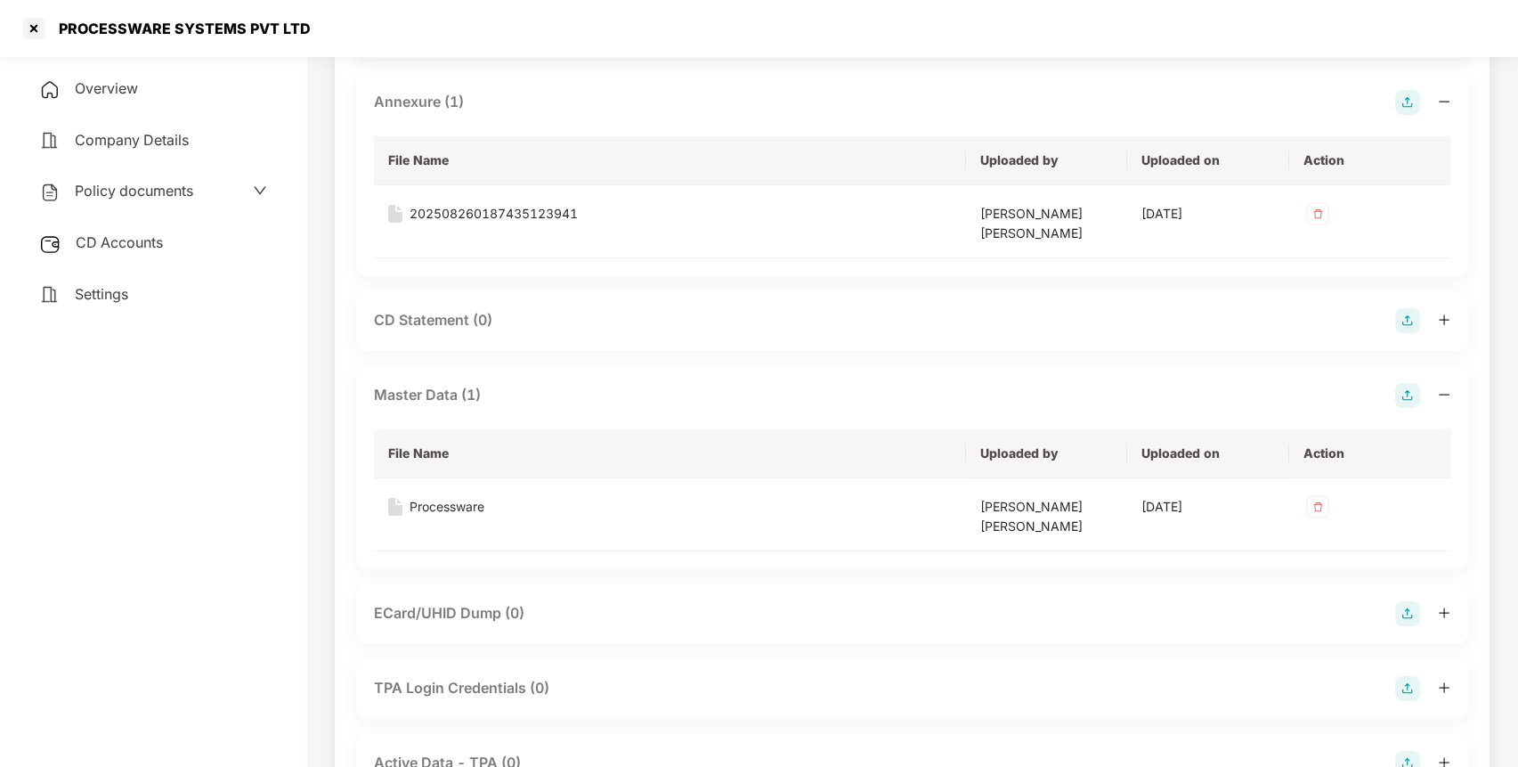
click at [170, 256] on div "CD Accounts" at bounding box center [153, 243] width 264 height 41
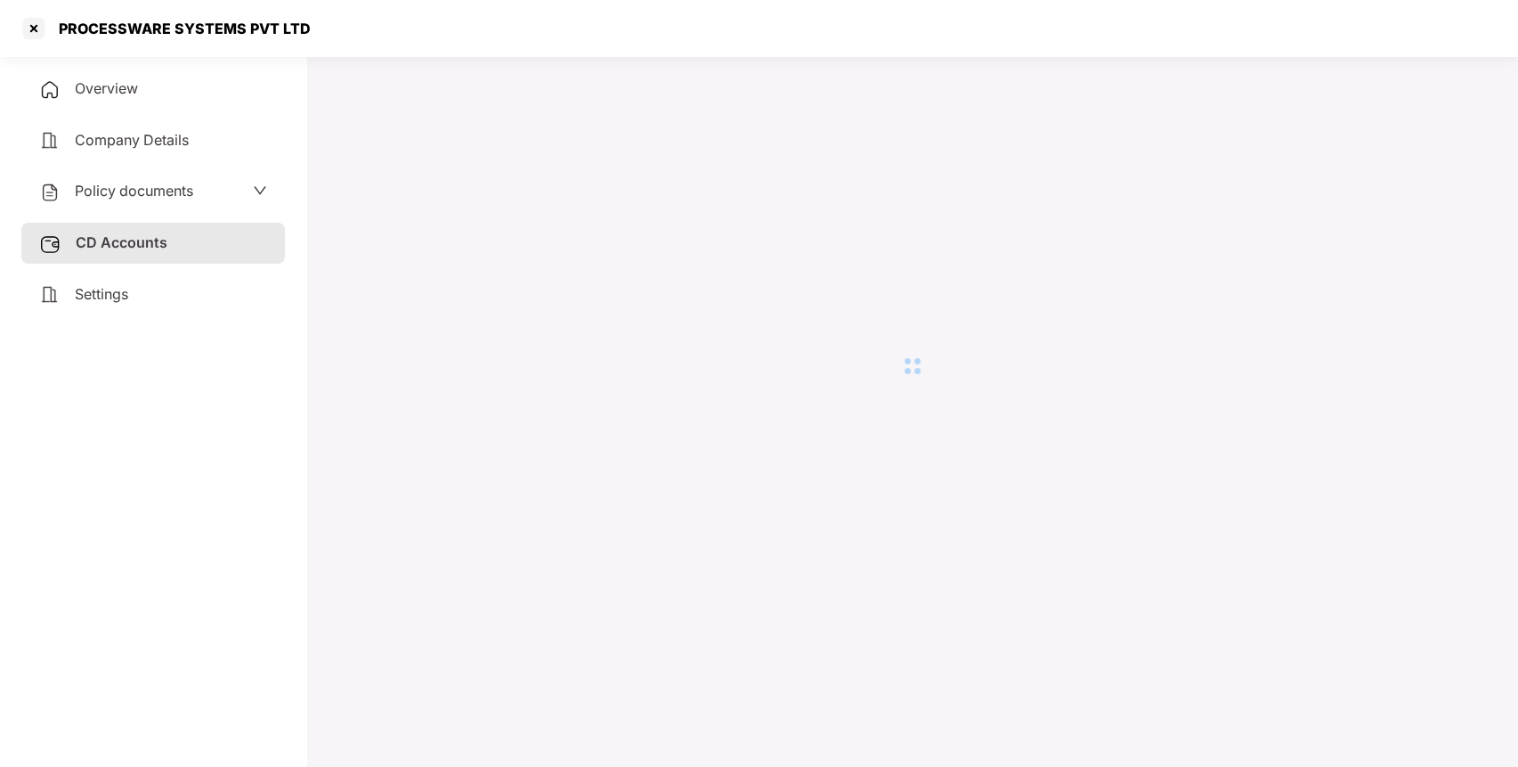
scroll to position [49, 0]
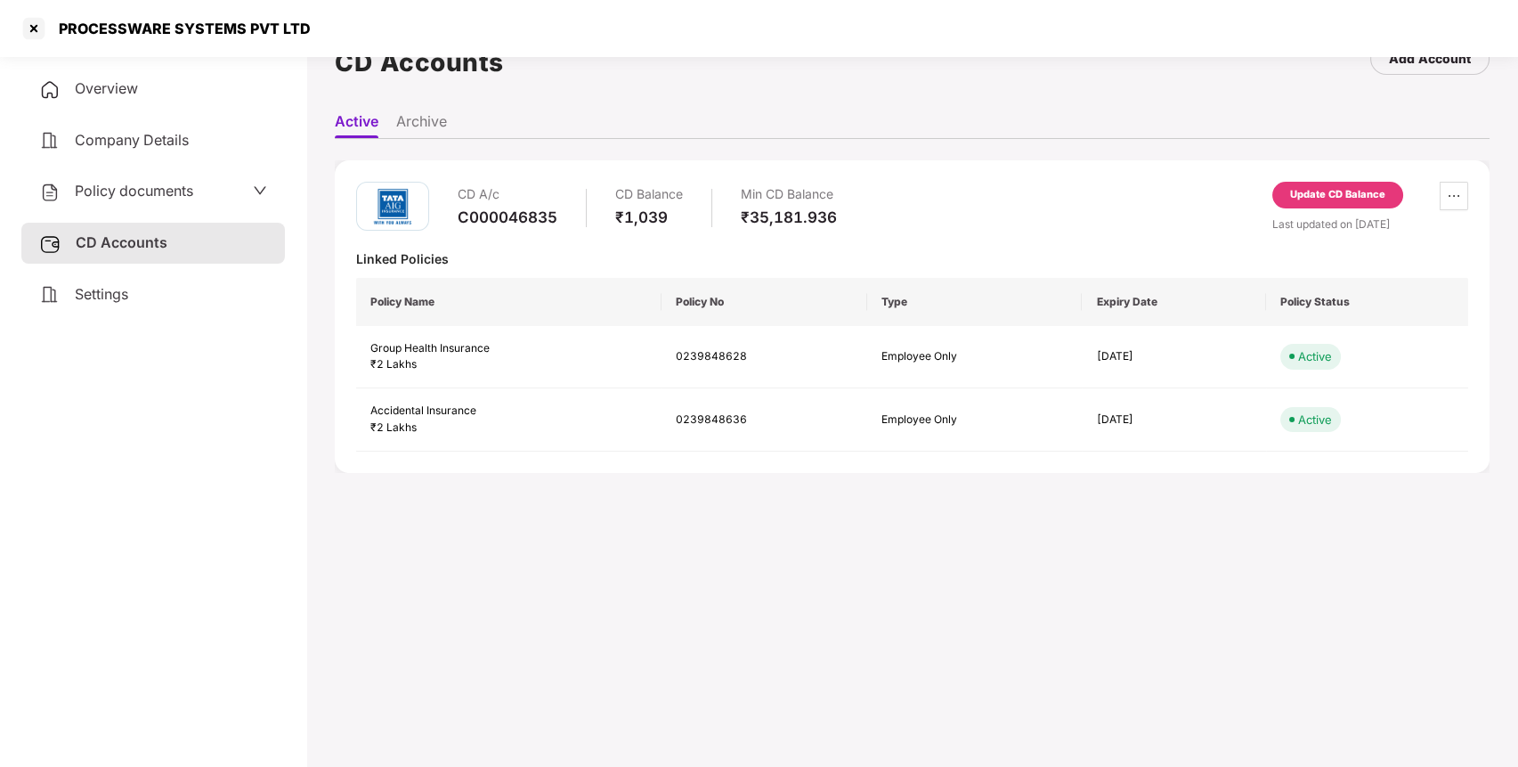
click at [1363, 188] on div "Update CD Balance" at bounding box center [1337, 195] width 95 height 16
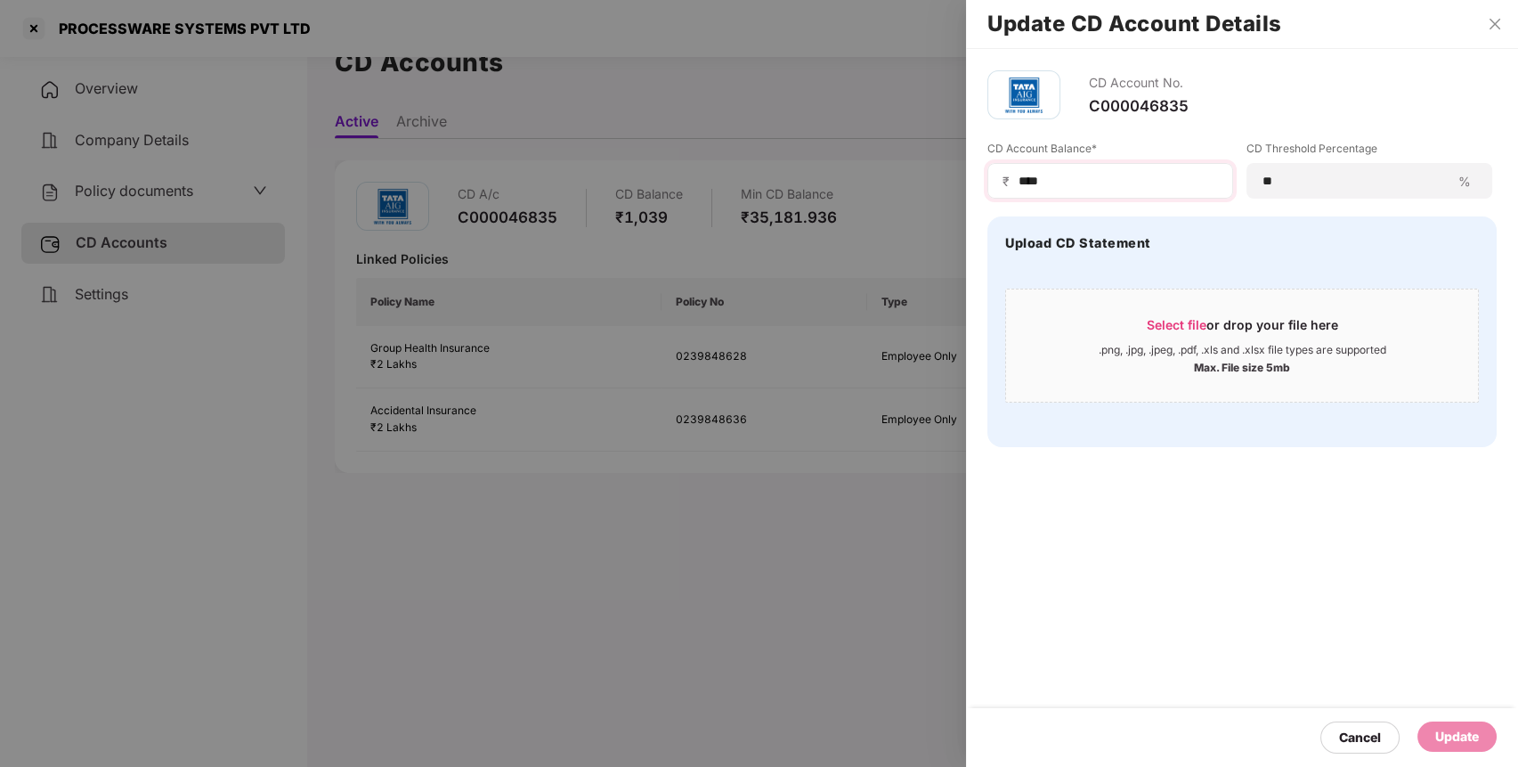
click at [1155, 193] on div "₹ ****" at bounding box center [1110, 181] width 246 height 36
click at [1140, 187] on input "****" at bounding box center [1117, 181] width 201 height 19
type input "*"
type input "***"
click at [1481, 743] on div "Update" at bounding box center [1456, 736] width 79 height 30
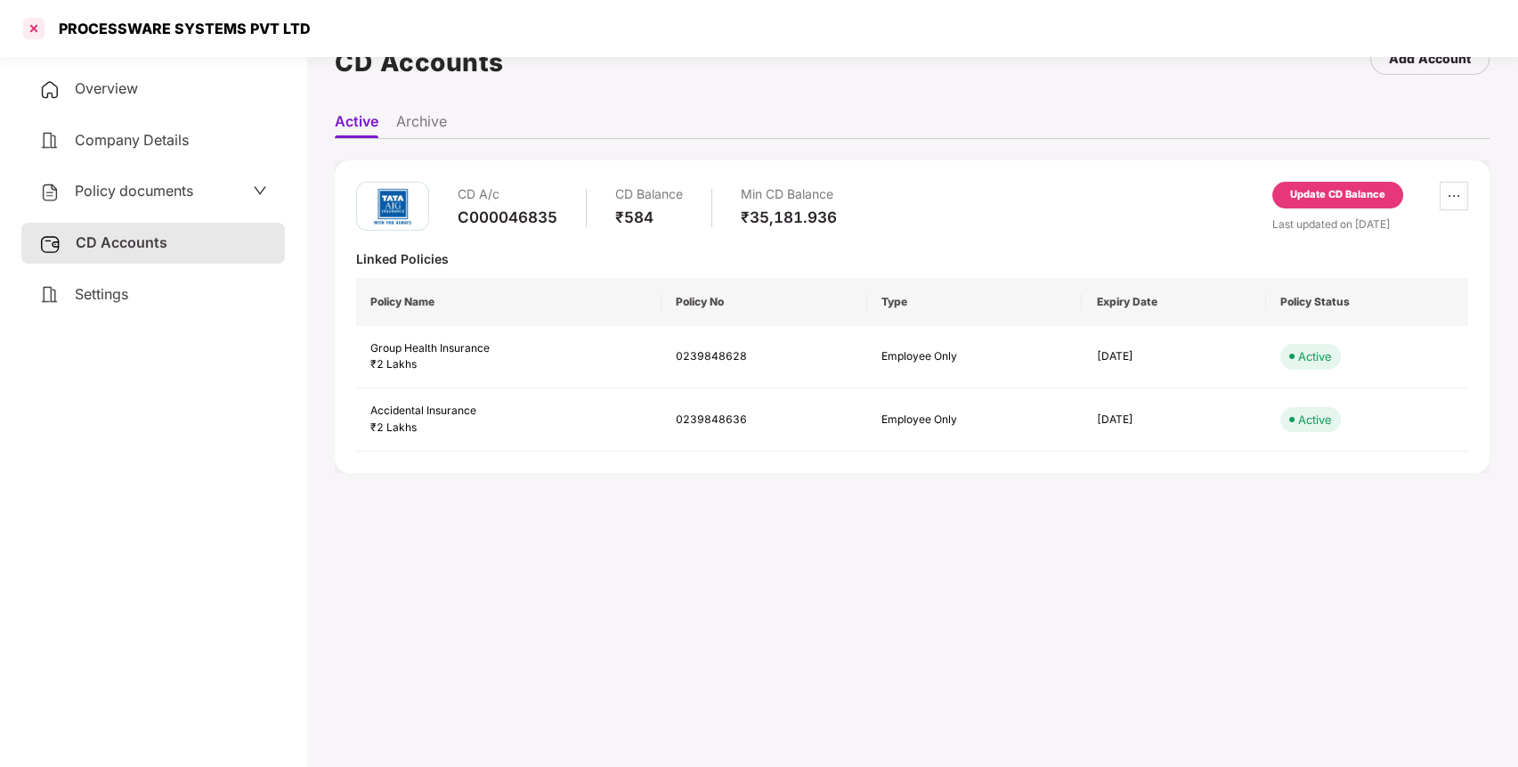
click at [29, 28] on div at bounding box center [34, 28] width 28 height 28
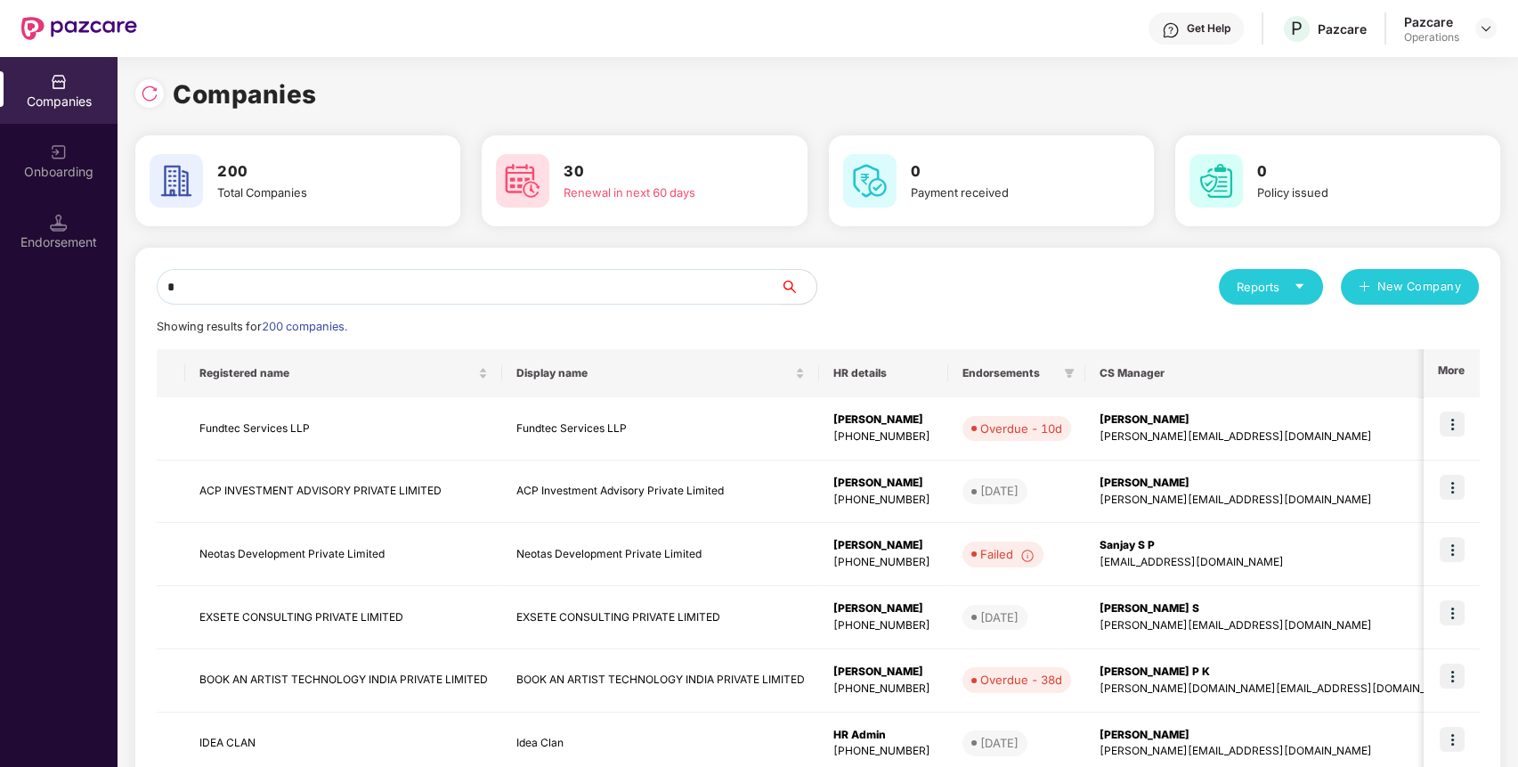
click at [390, 289] on input "*" at bounding box center [469, 287] width 624 height 36
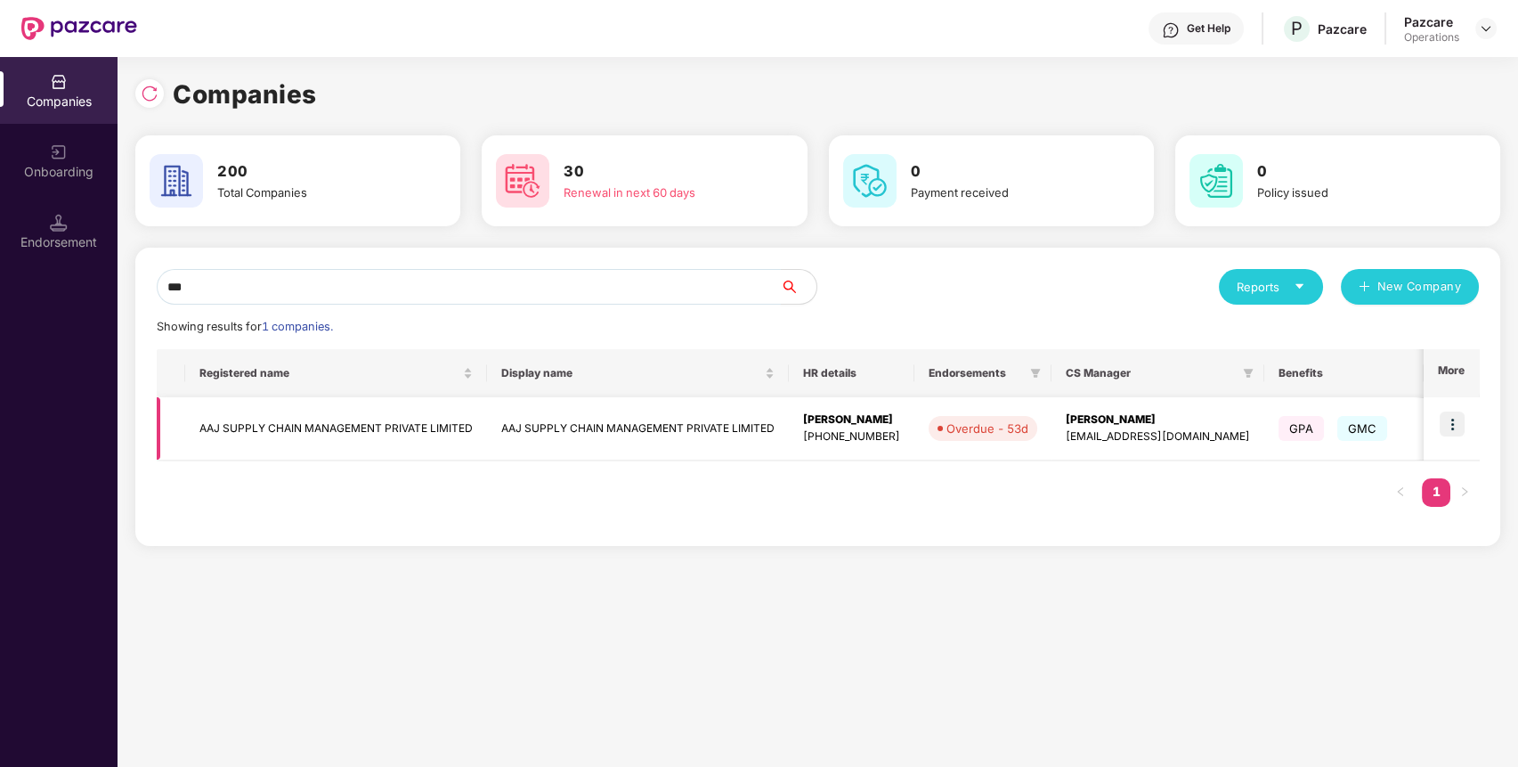
type input "***"
click at [1456, 415] on img at bounding box center [1452, 423] width 25 height 25
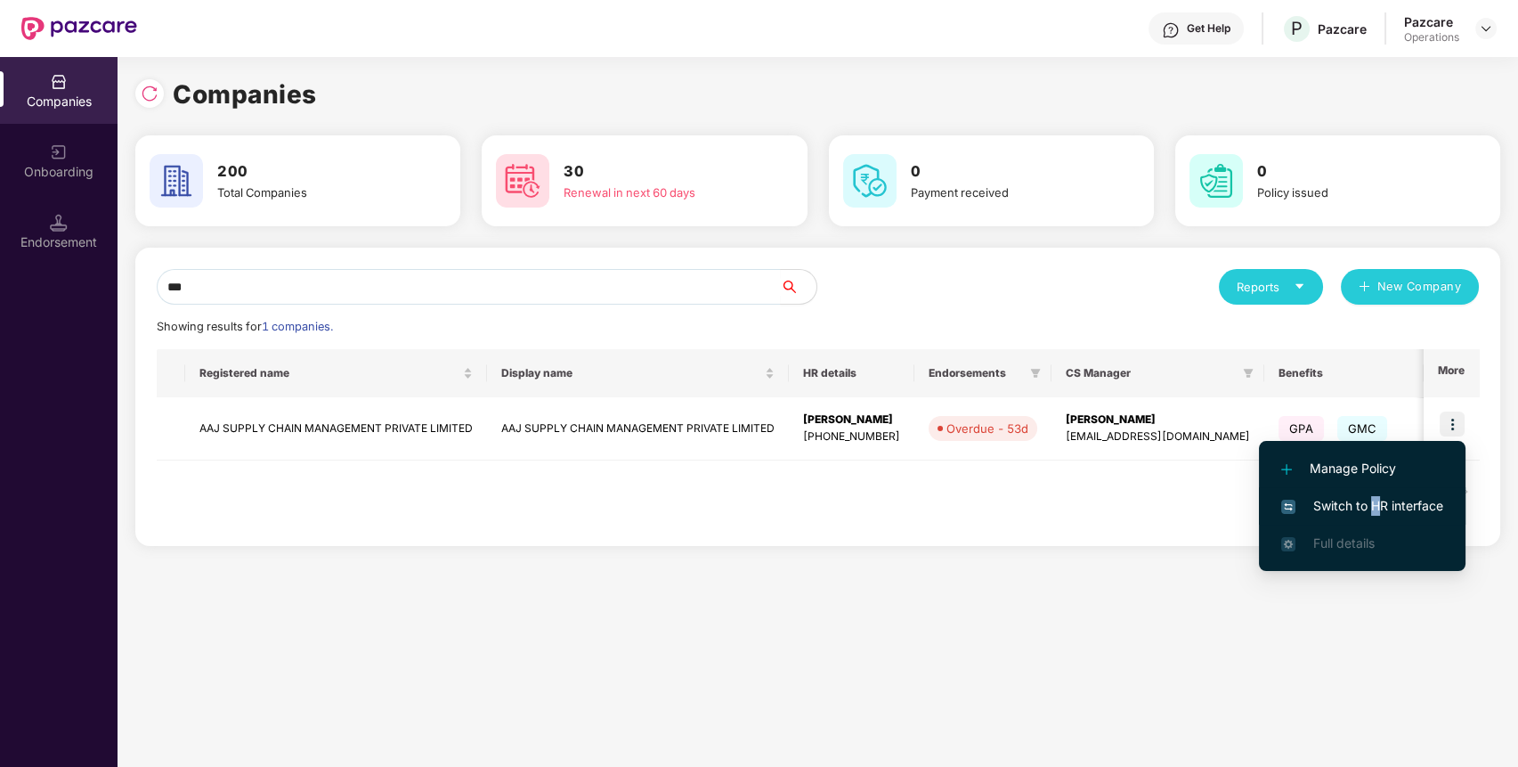
click at [1375, 506] on span "Switch to HR interface" at bounding box center [1362, 506] width 162 height 20
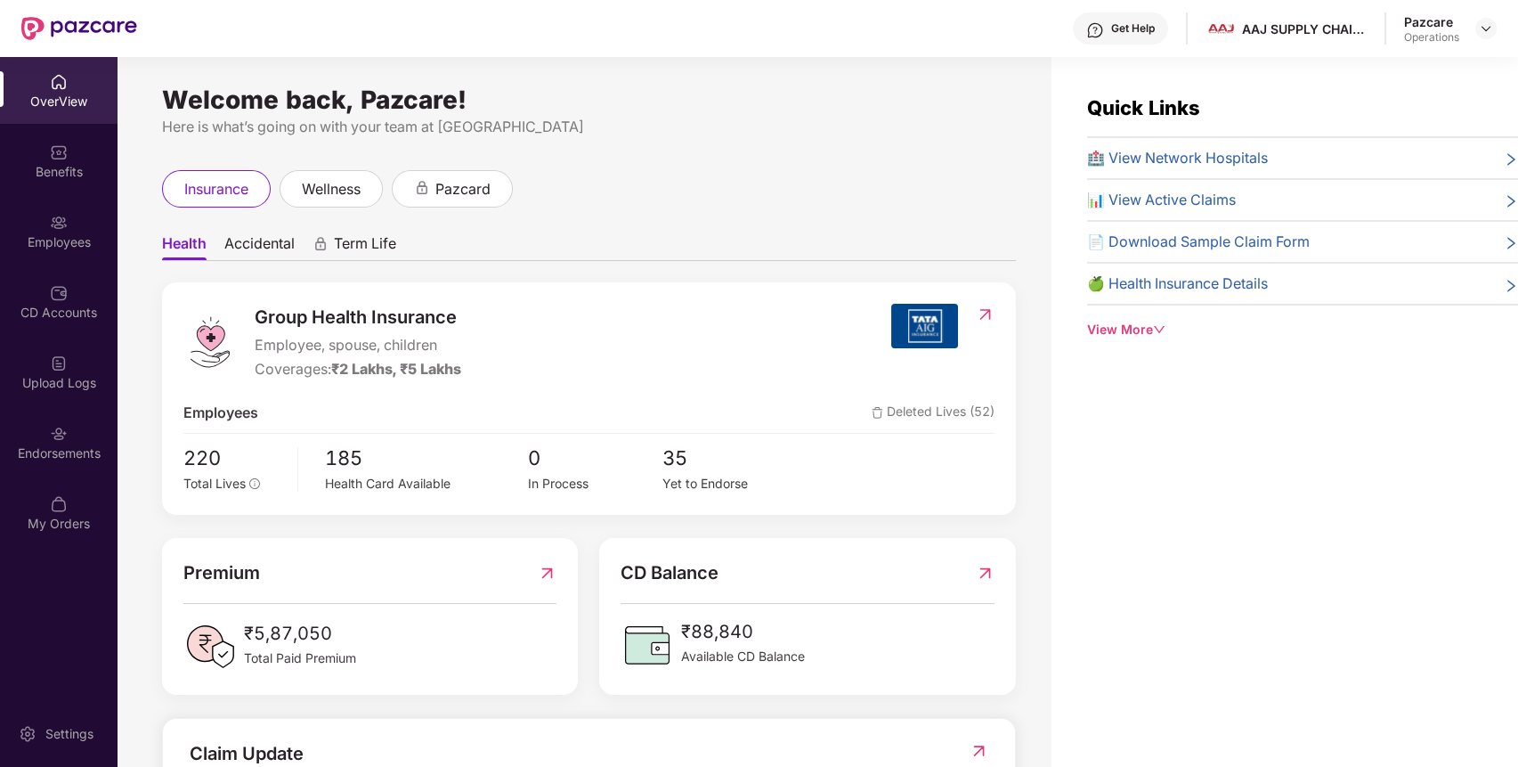
click at [68, 434] on div "Endorsements" at bounding box center [59, 442] width 118 height 67
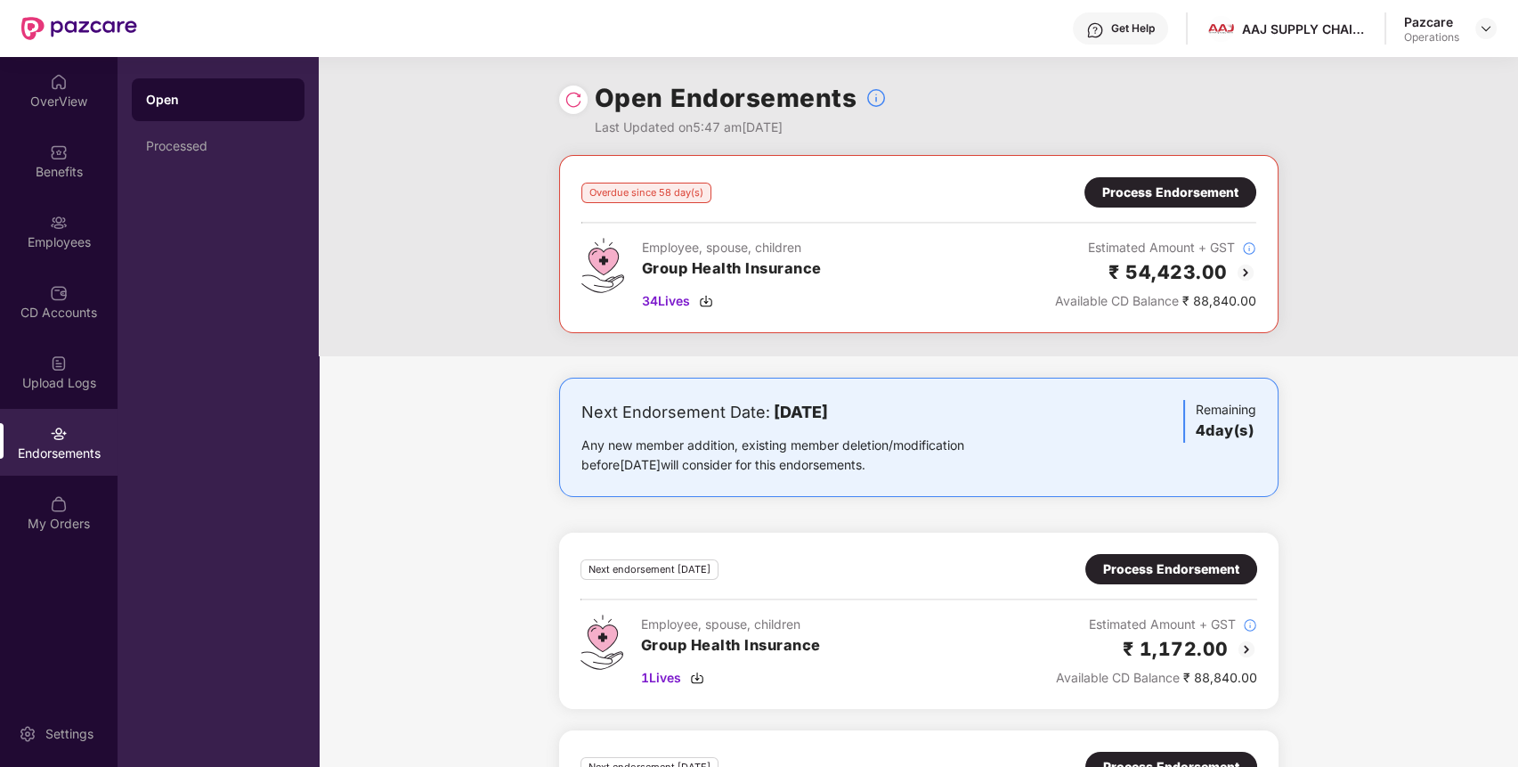
scroll to position [159, 0]
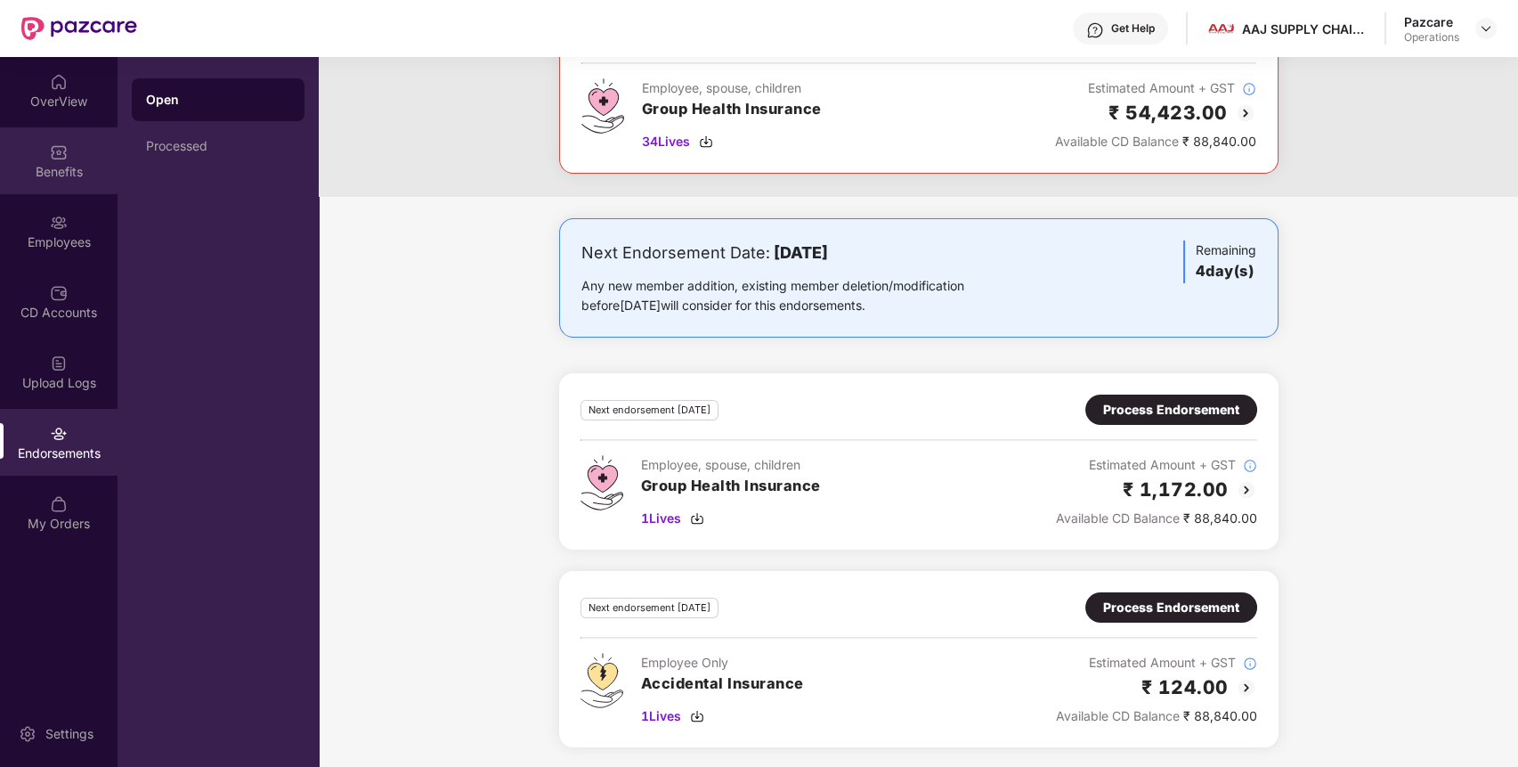
click at [64, 168] on div "Benefits" at bounding box center [59, 172] width 118 height 18
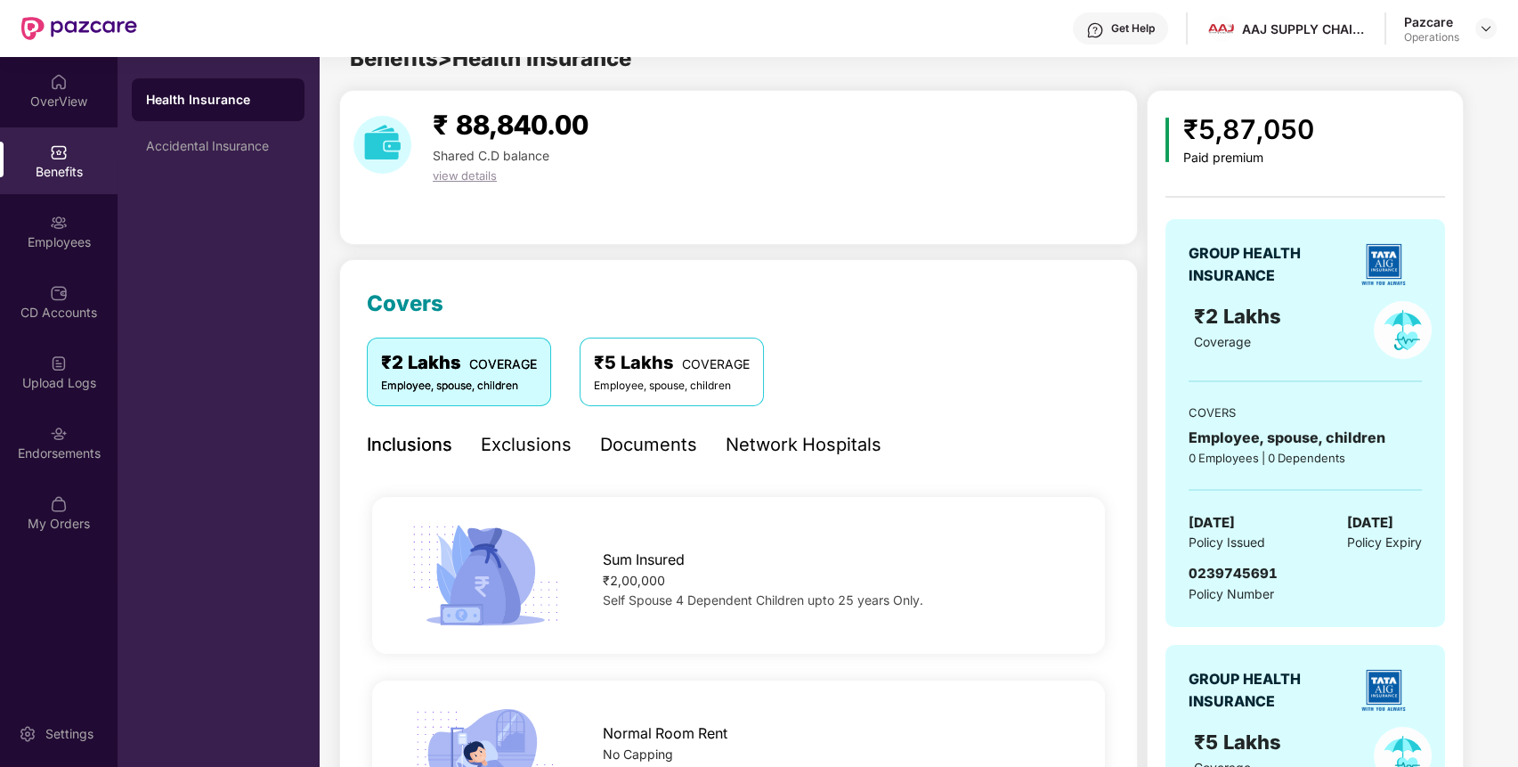
scroll to position [159, 0]
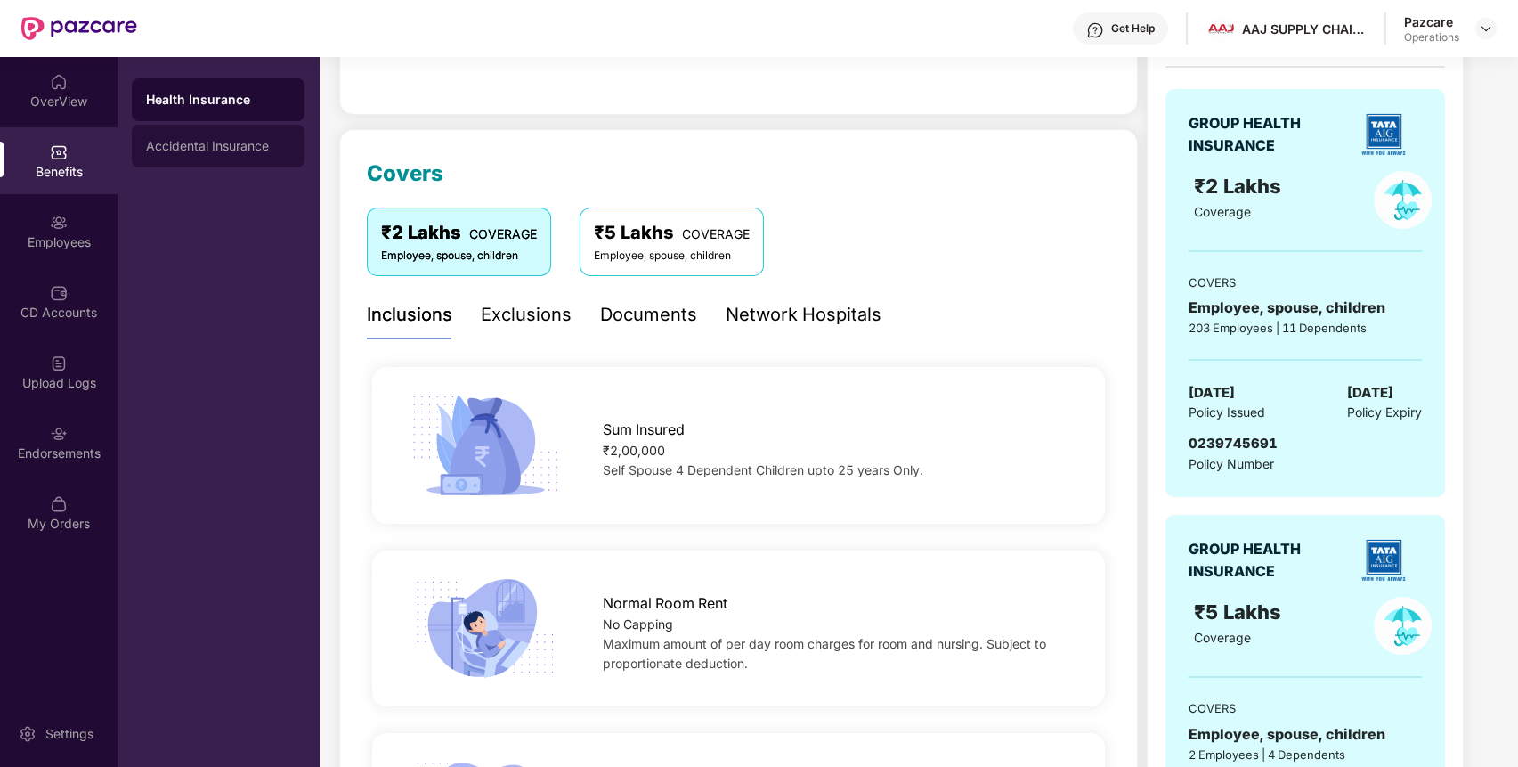
click at [187, 158] on div "Accidental Insurance" at bounding box center [218, 146] width 173 height 43
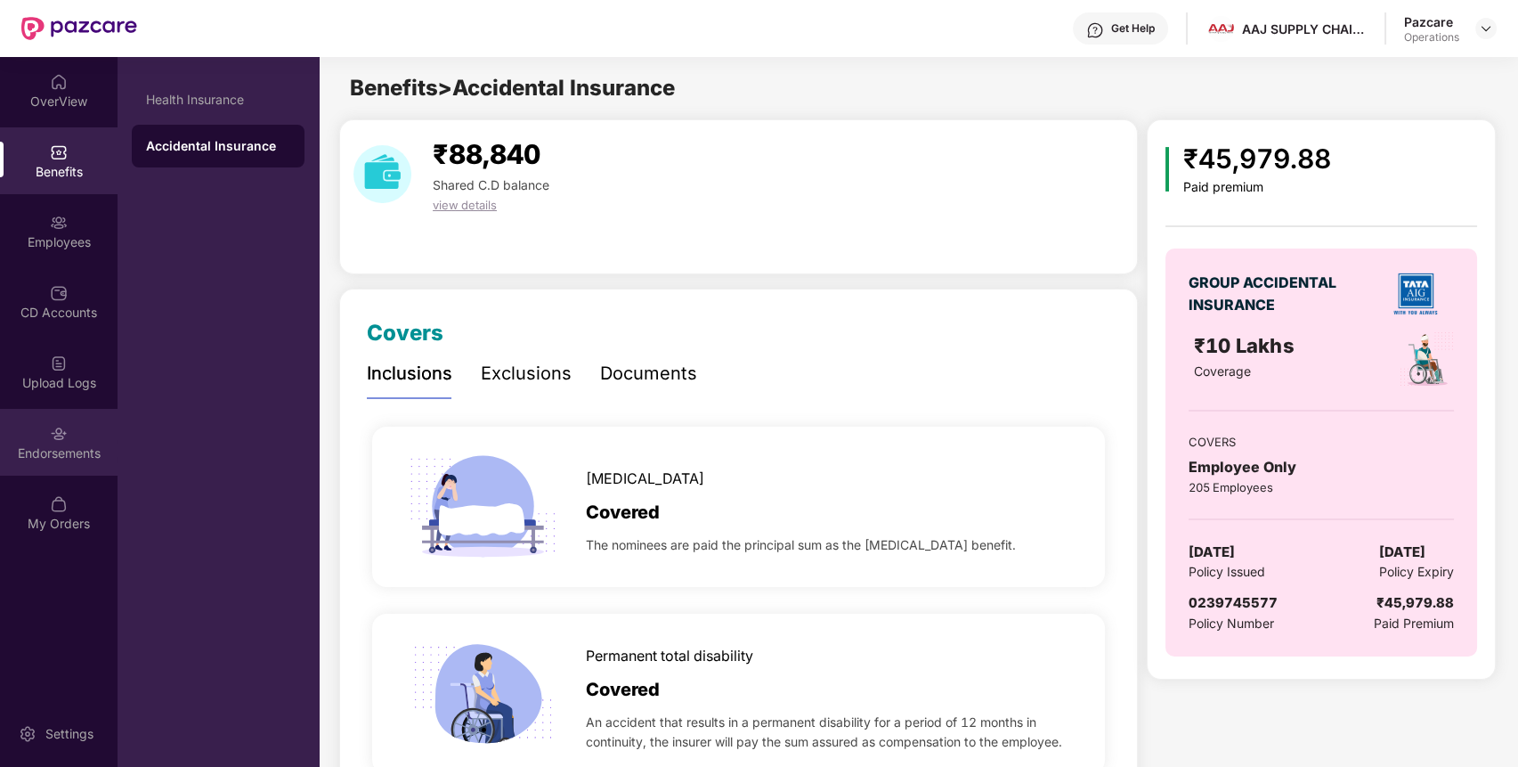
click at [89, 413] on div "Endorsements" at bounding box center [59, 442] width 118 height 67
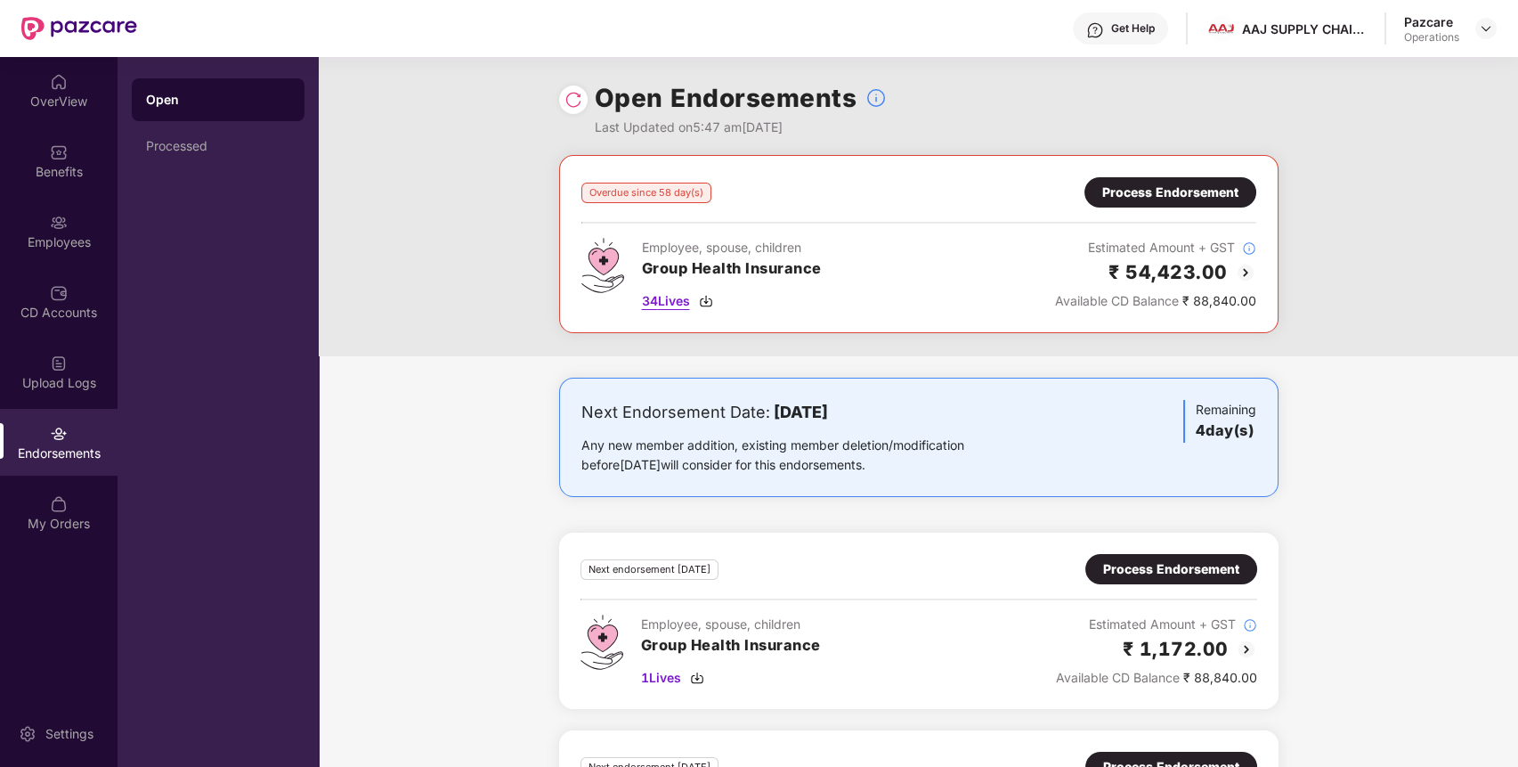
click at [655, 304] on span "34 Lives" at bounding box center [666, 301] width 48 height 20
click at [1194, 191] on div "Process Endorsement" at bounding box center [1170, 193] width 136 height 20
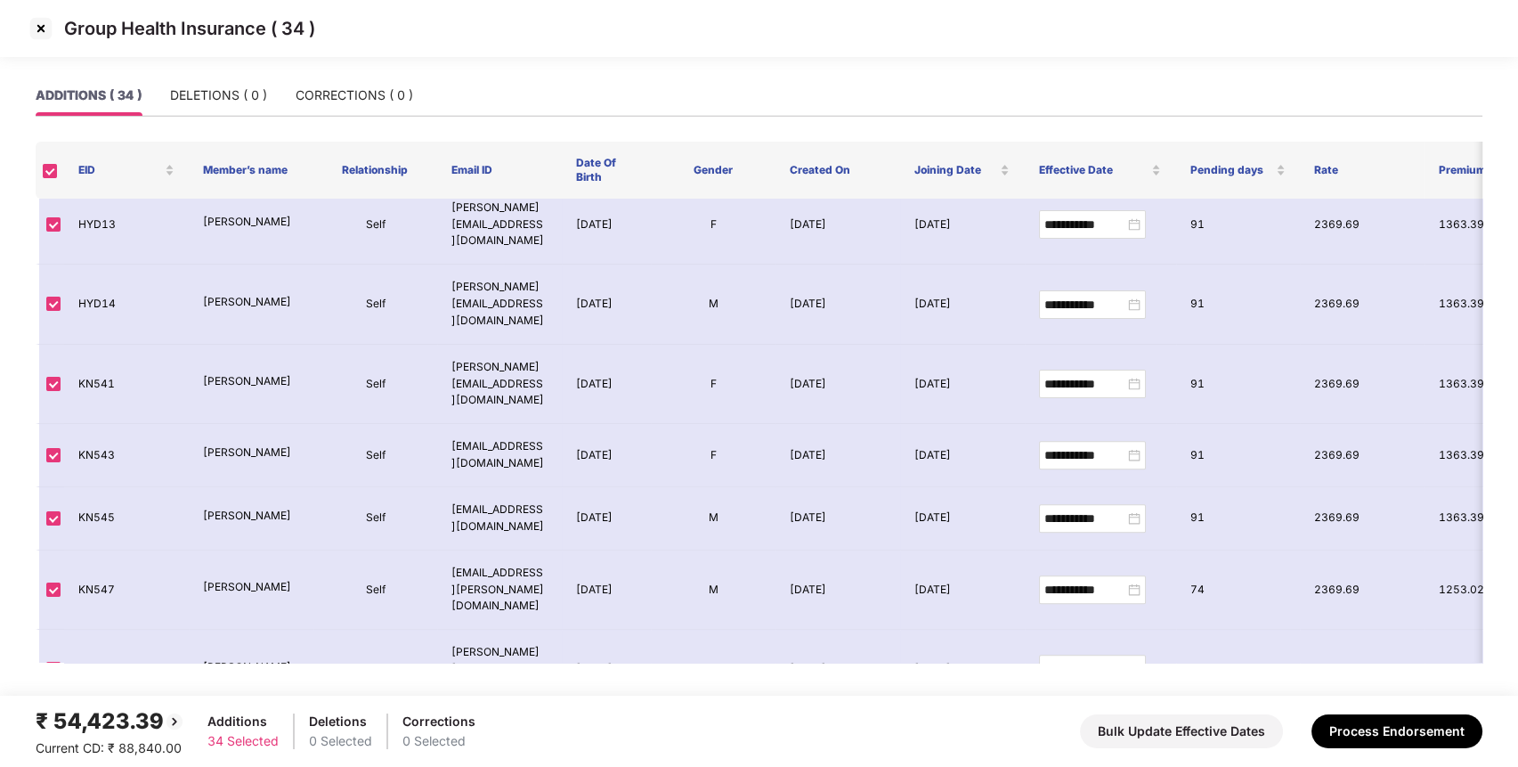
scroll to position [1699, 0]
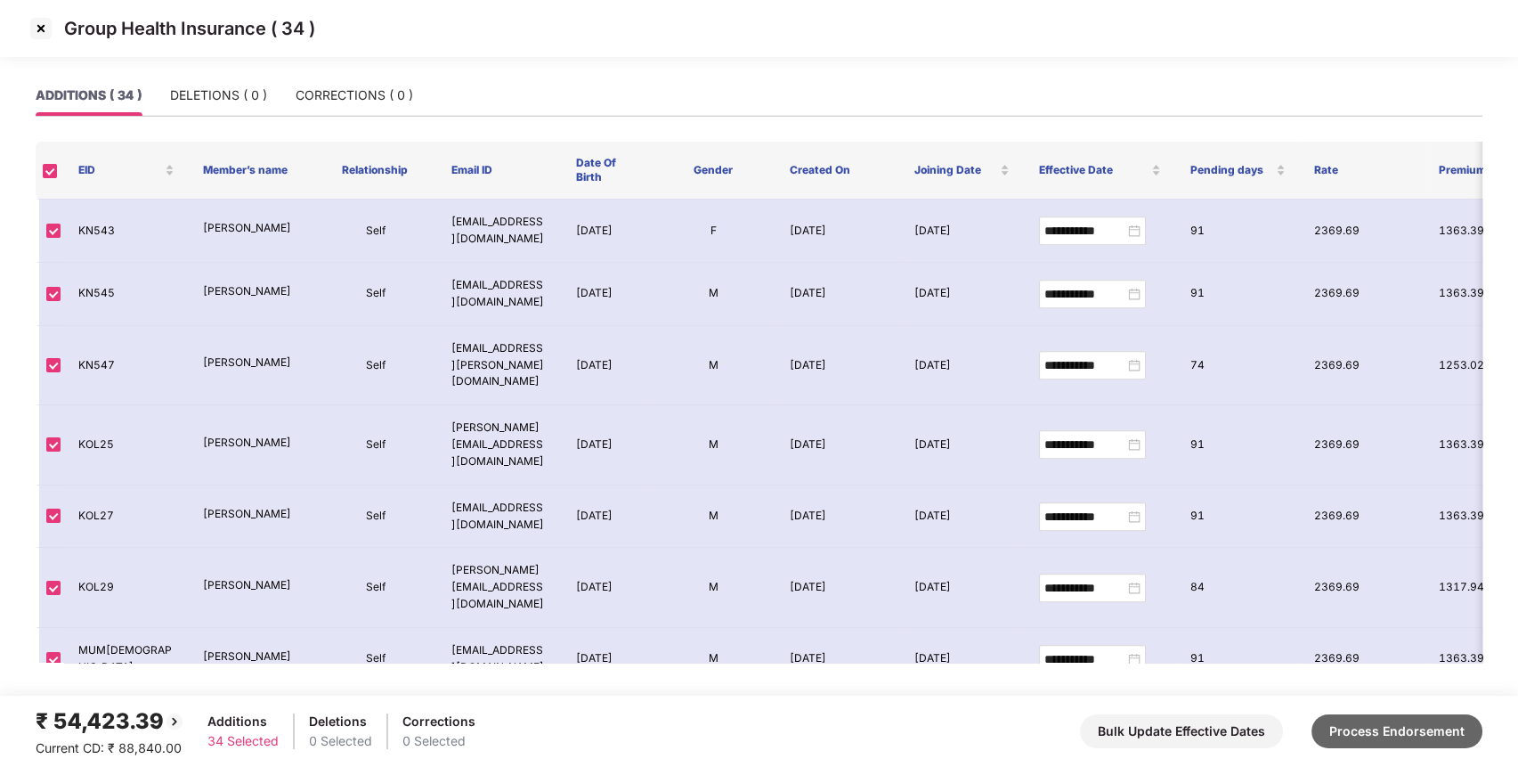
click at [1422, 723] on button "Process Endorsement" at bounding box center [1396, 731] width 171 height 34
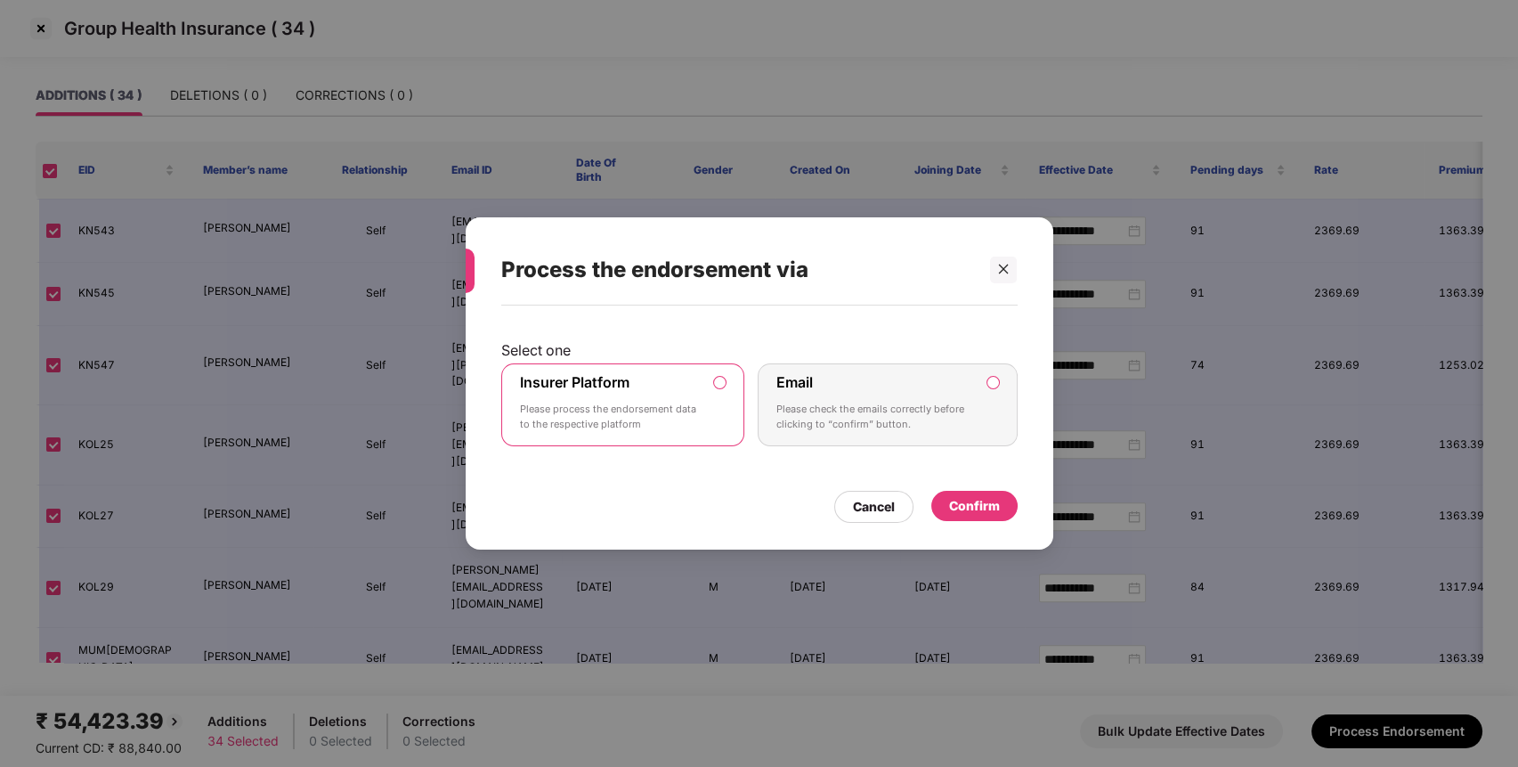
click at [686, 430] on p "Please process the endorsement data to the respective platform" at bounding box center [611, 417] width 182 height 31
click at [965, 521] on div "Confirm" at bounding box center [974, 507] width 86 height 32
click at [976, 499] on div "Confirm" at bounding box center [974, 506] width 51 height 20
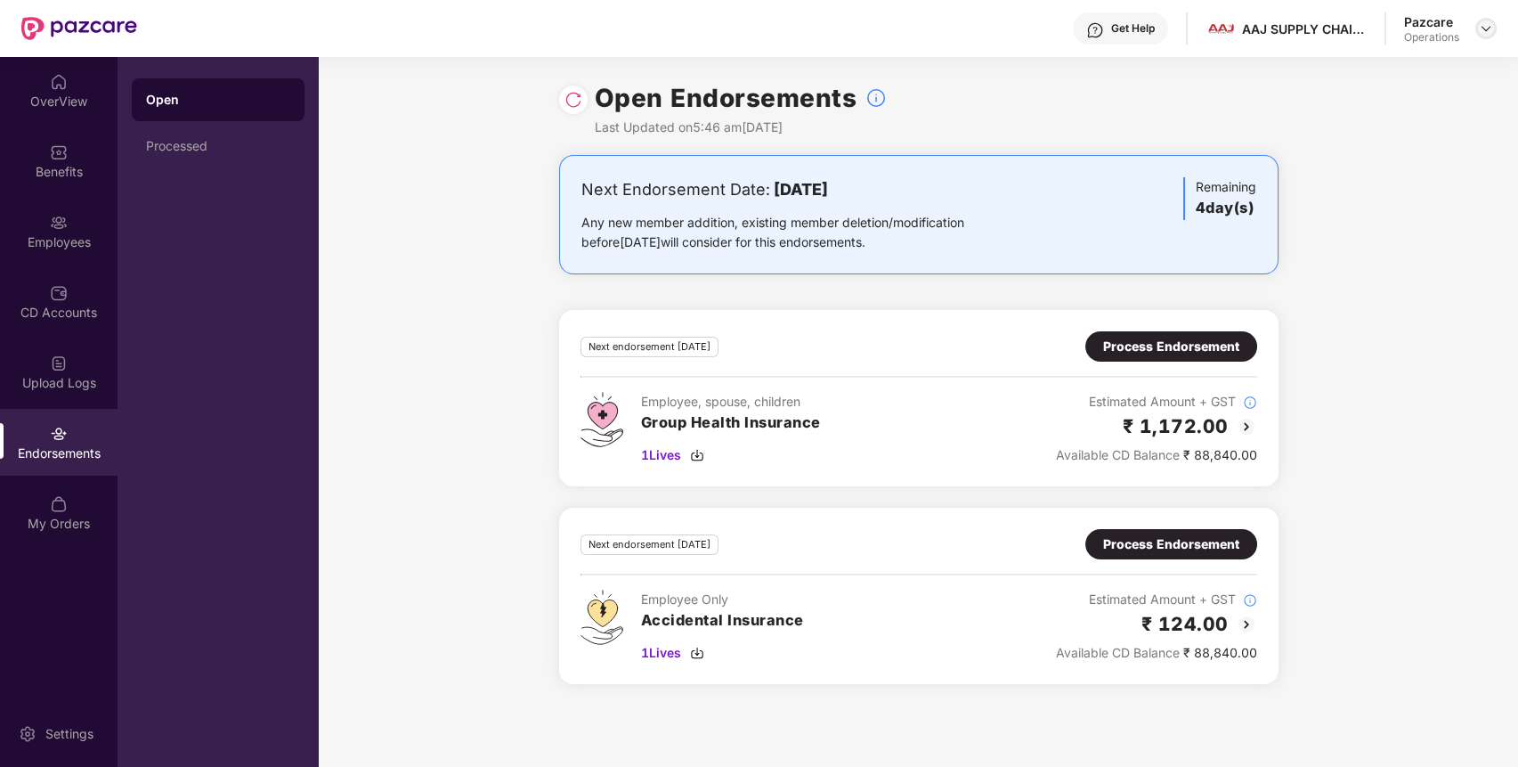
click at [1482, 27] on img at bounding box center [1486, 28] width 14 height 14
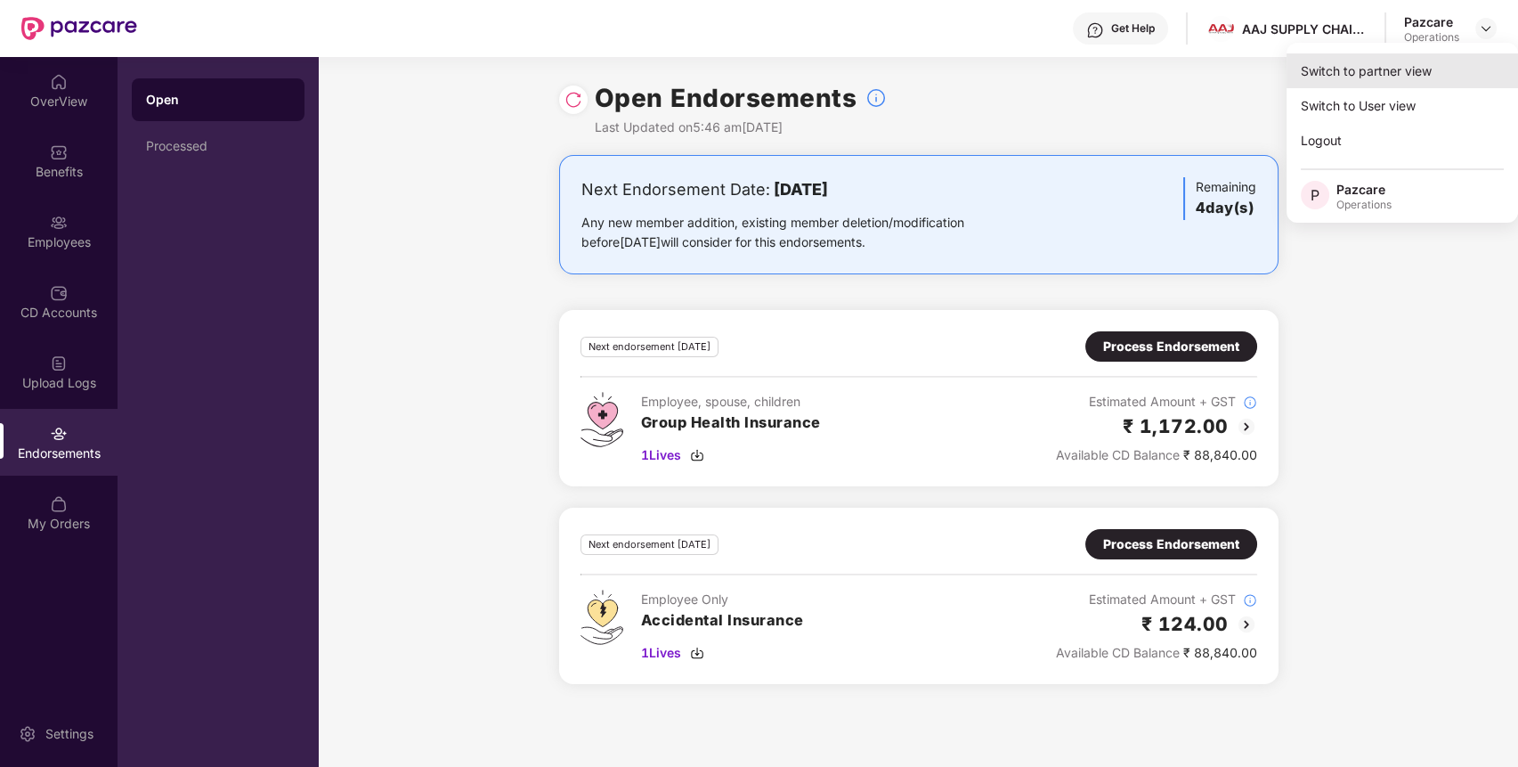
click at [1415, 78] on div "Switch to partner view" at bounding box center [1402, 70] width 231 height 35
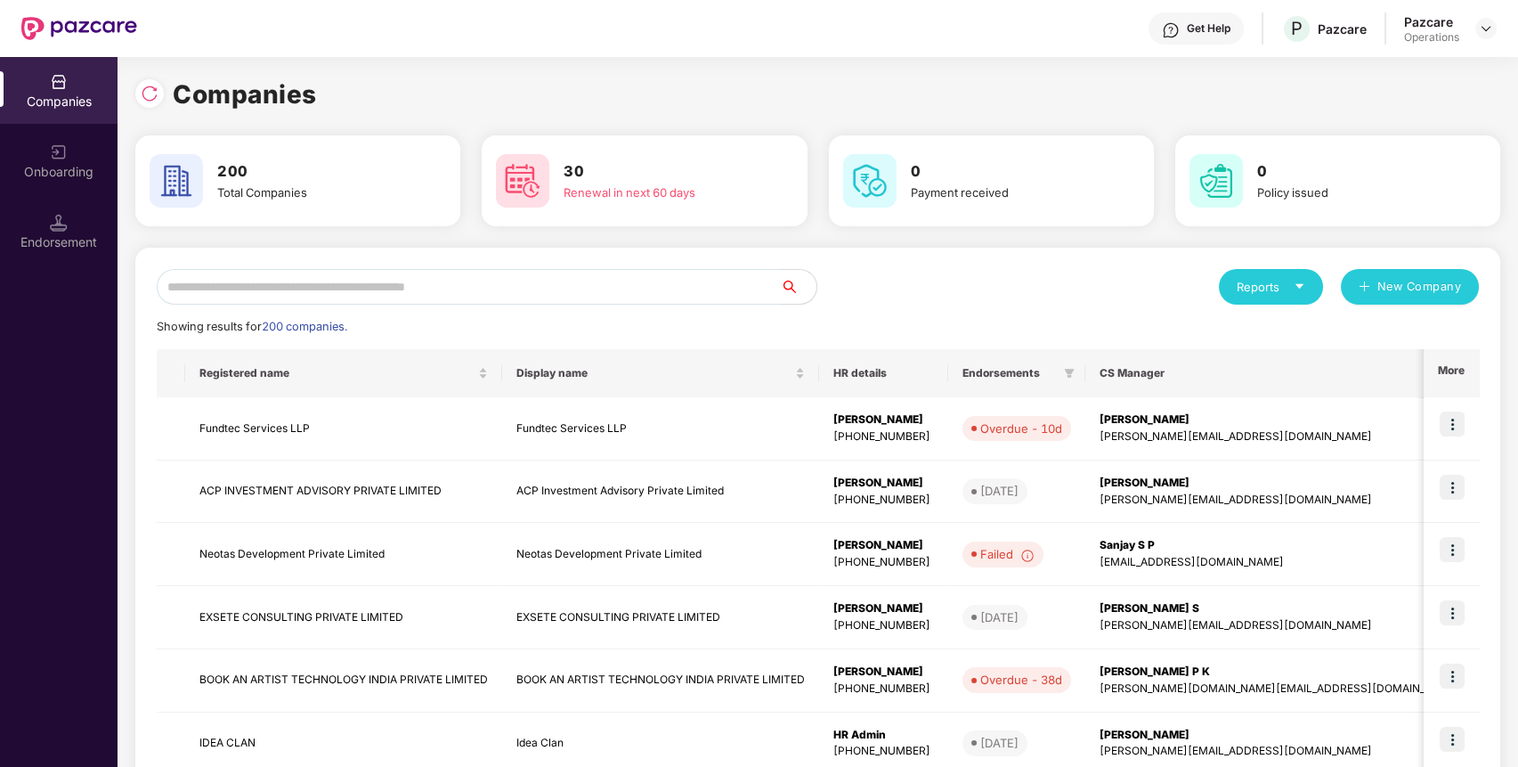
click at [562, 279] on input "text" at bounding box center [469, 287] width 624 height 36
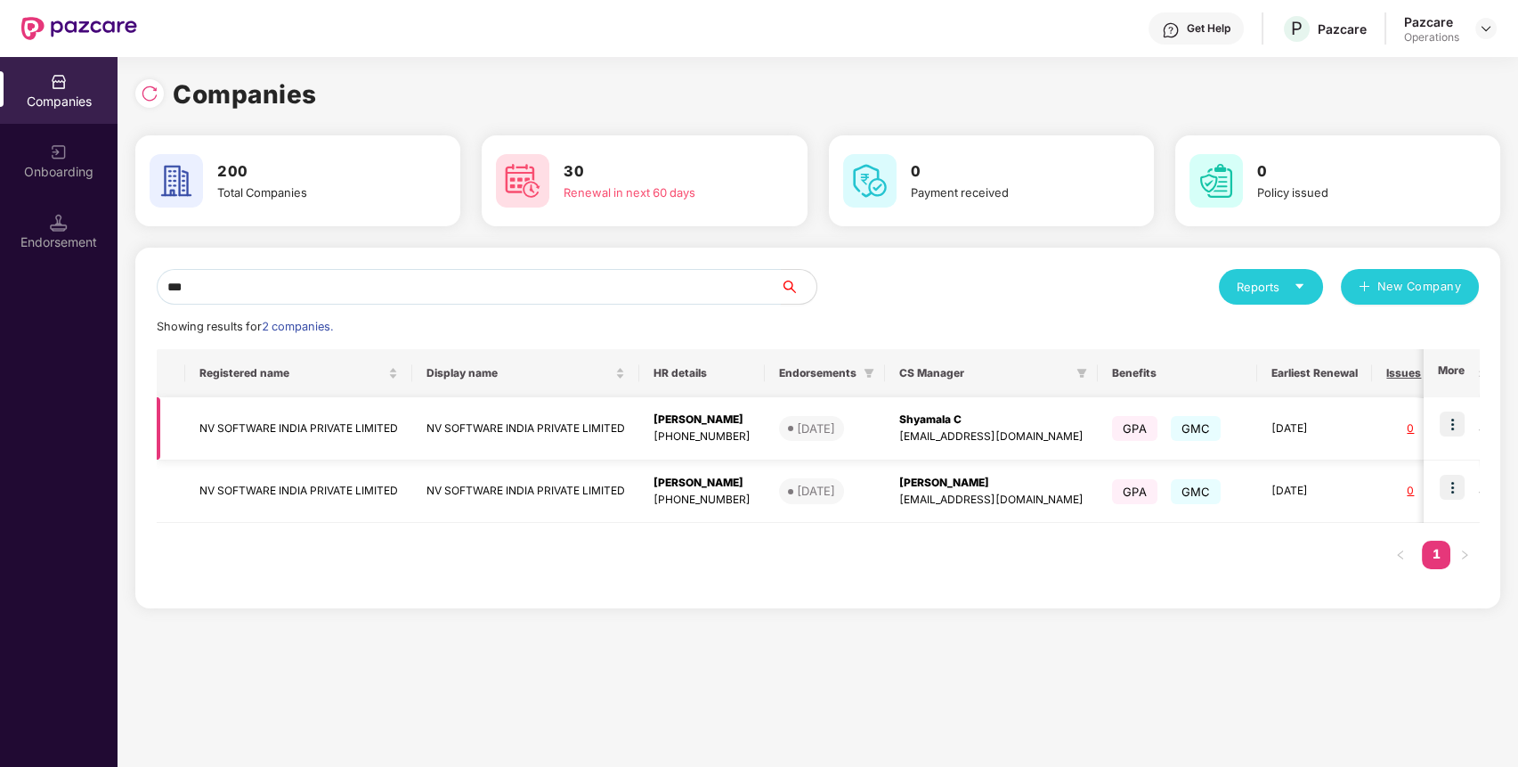
type input "**"
click at [1451, 430] on img at bounding box center [1452, 423] width 25 height 25
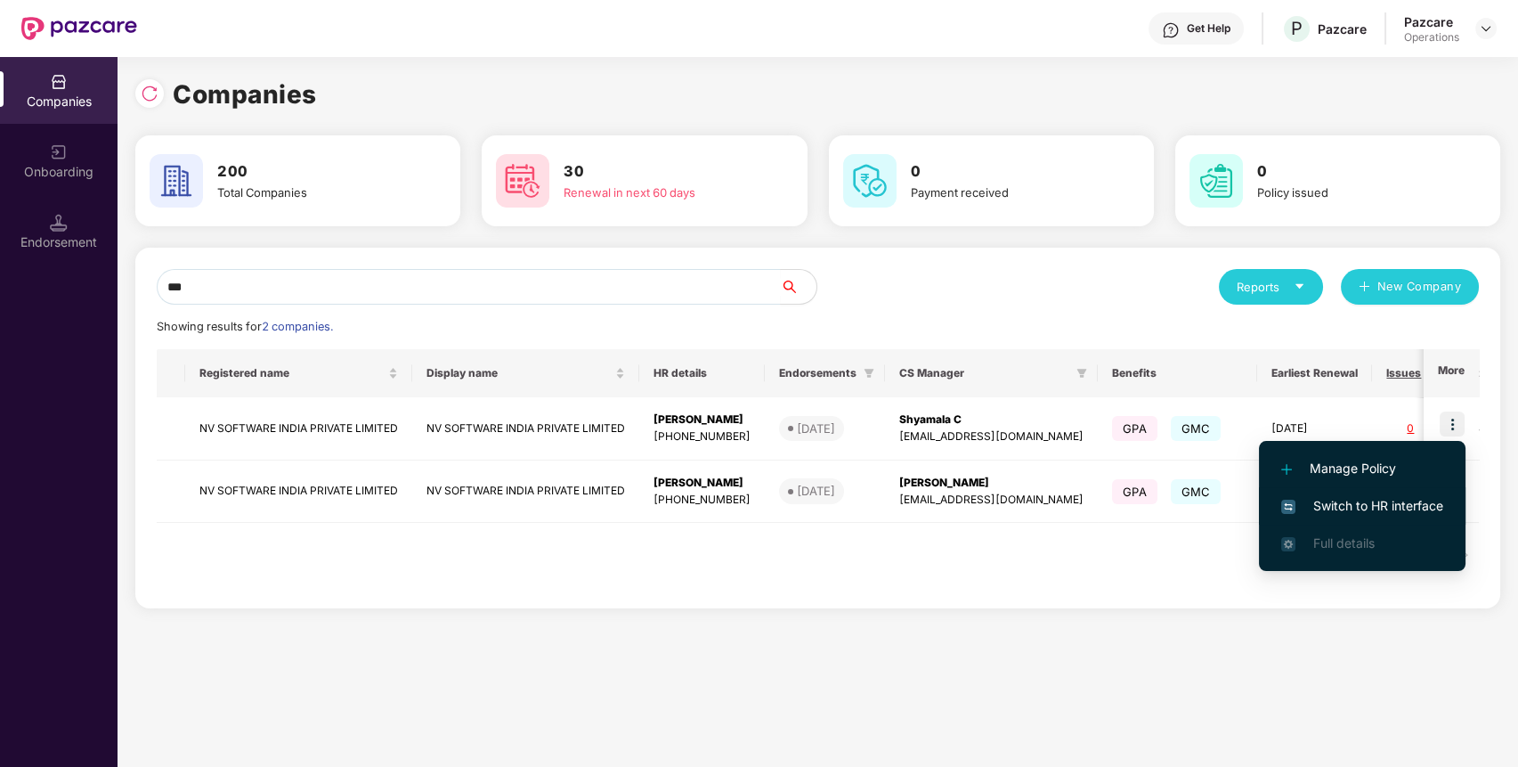
click at [1394, 504] on span "Switch to HR interface" at bounding box center [1362, 506] width 162 height 20
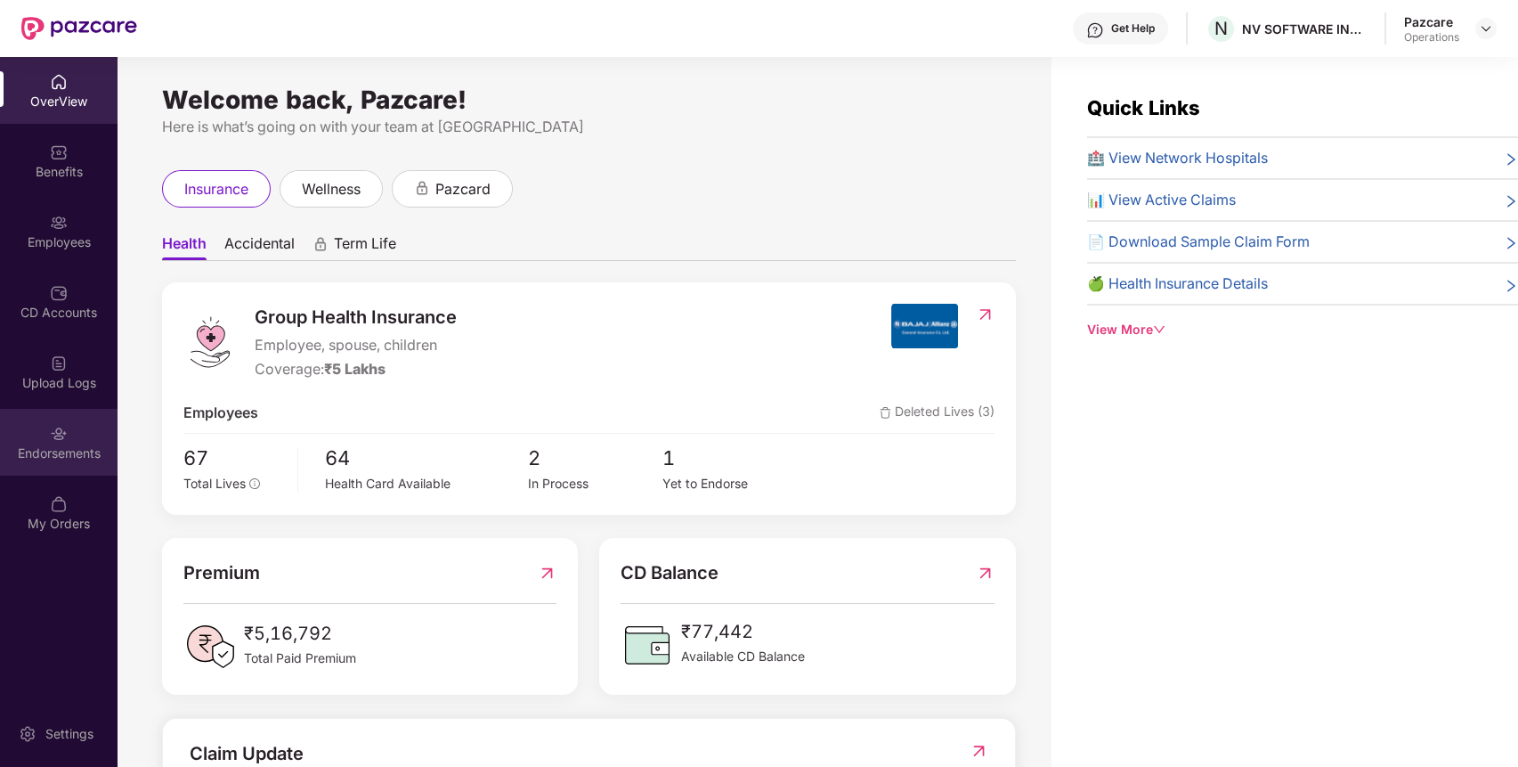
click at [31, 436] on div "Endorsements" at bounding box center [59, 442] width 118 height 67
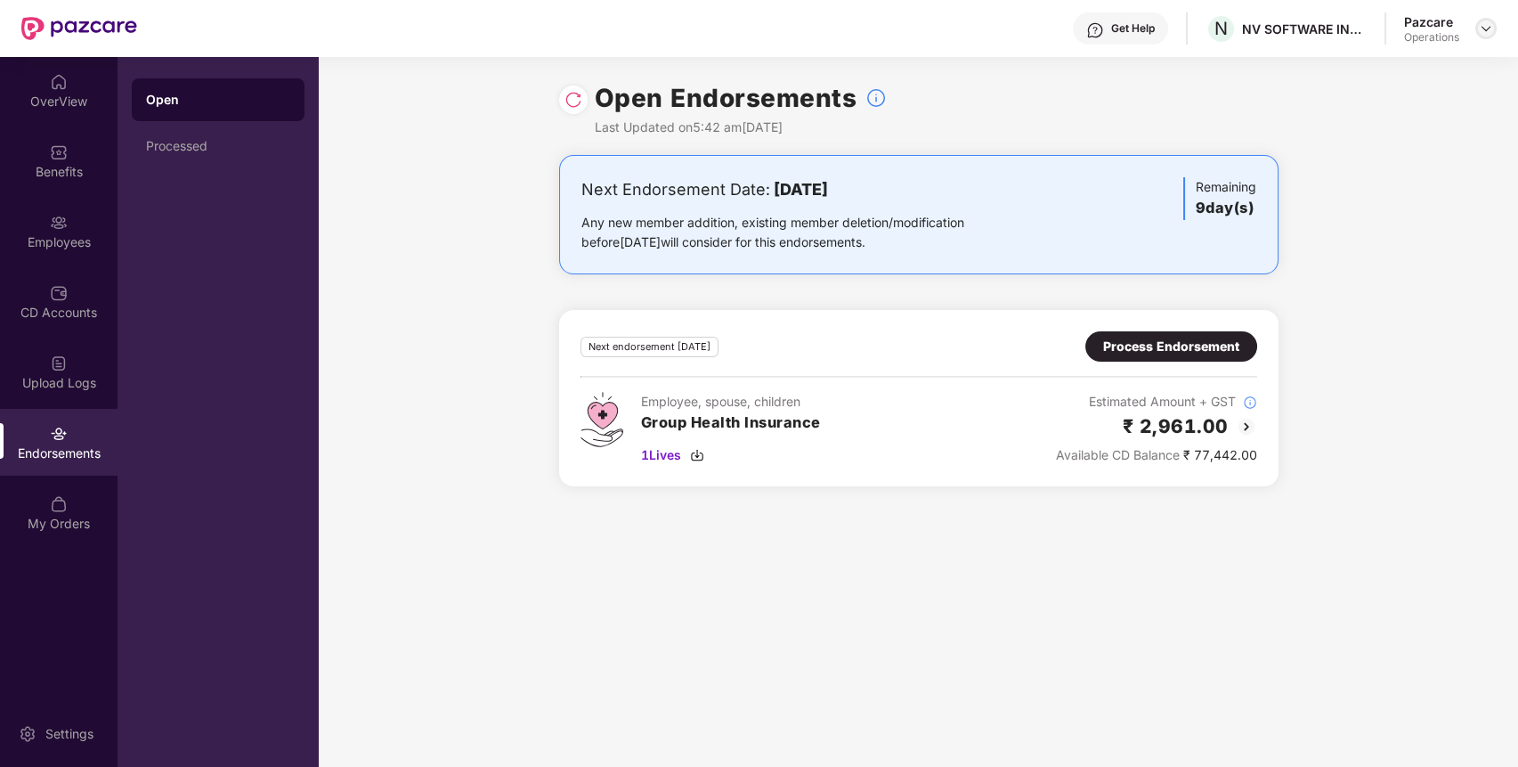
click at [1492, 28] on img at bounding box center [1486, 28] width 14 height 14
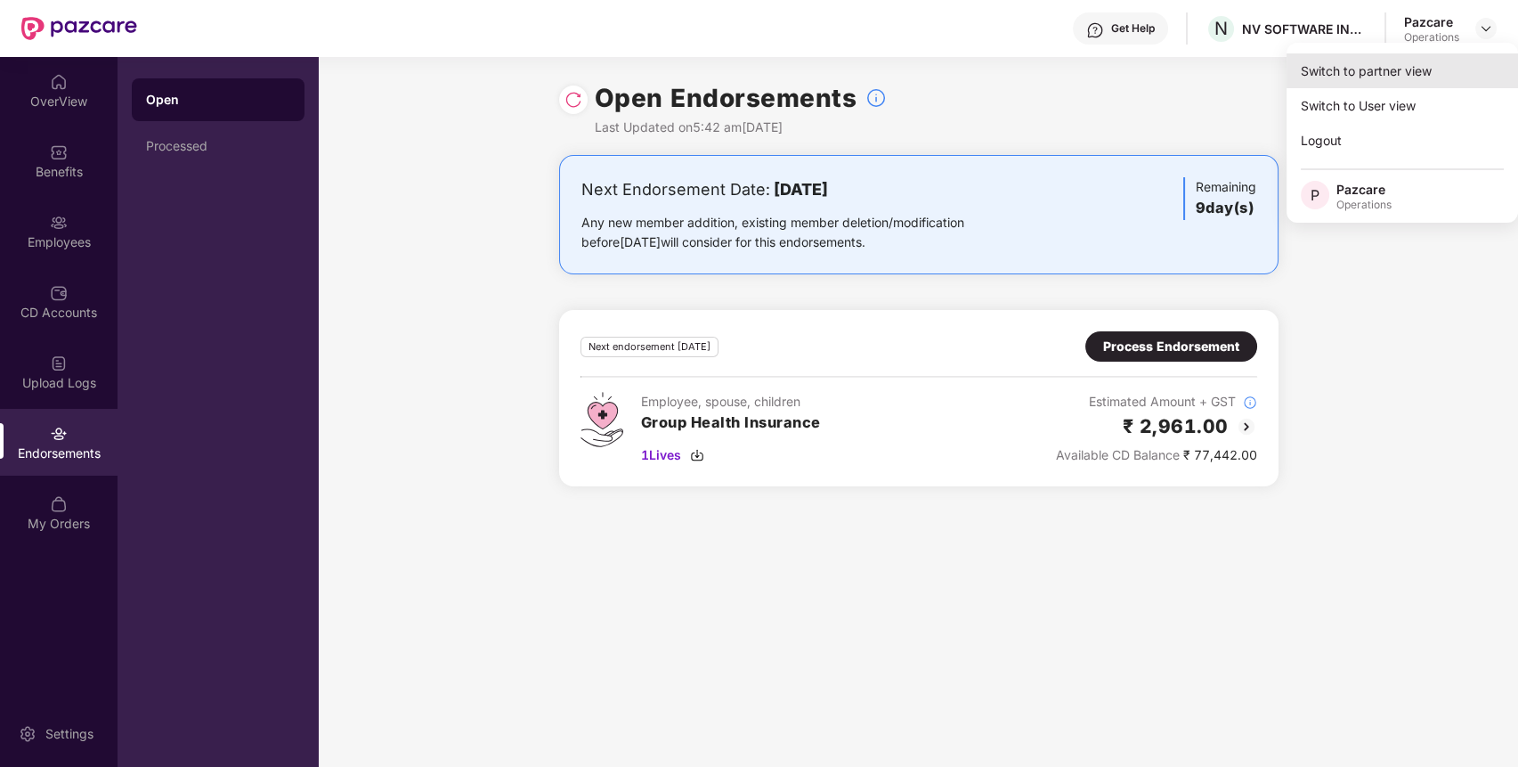
click at [1439, 74] on div "Switch to partner view" at bounding box center [1402, 70] width 231 height 35
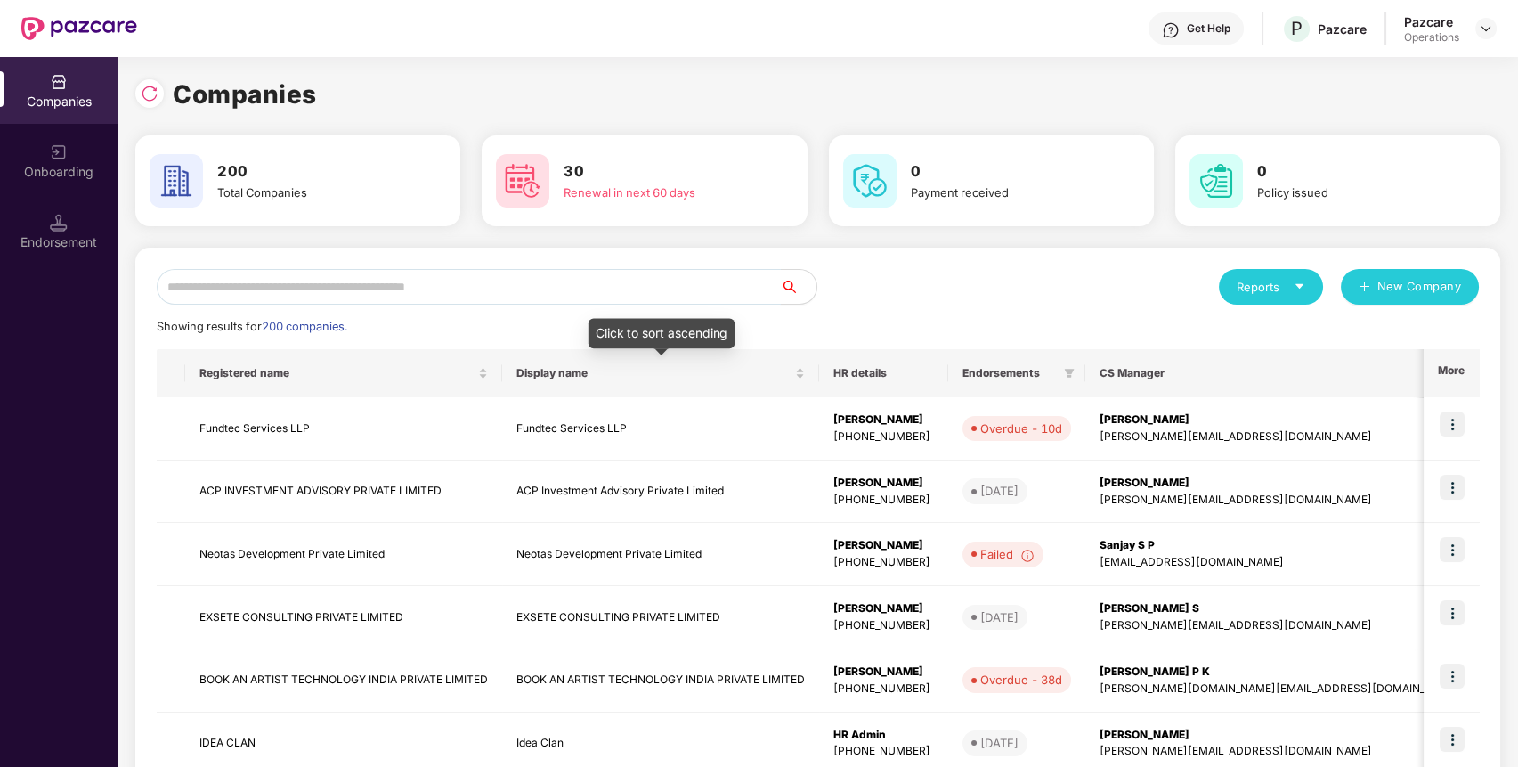
click at [527, 292] on input "text" at bounding box center [469, 287] width 624 height 36
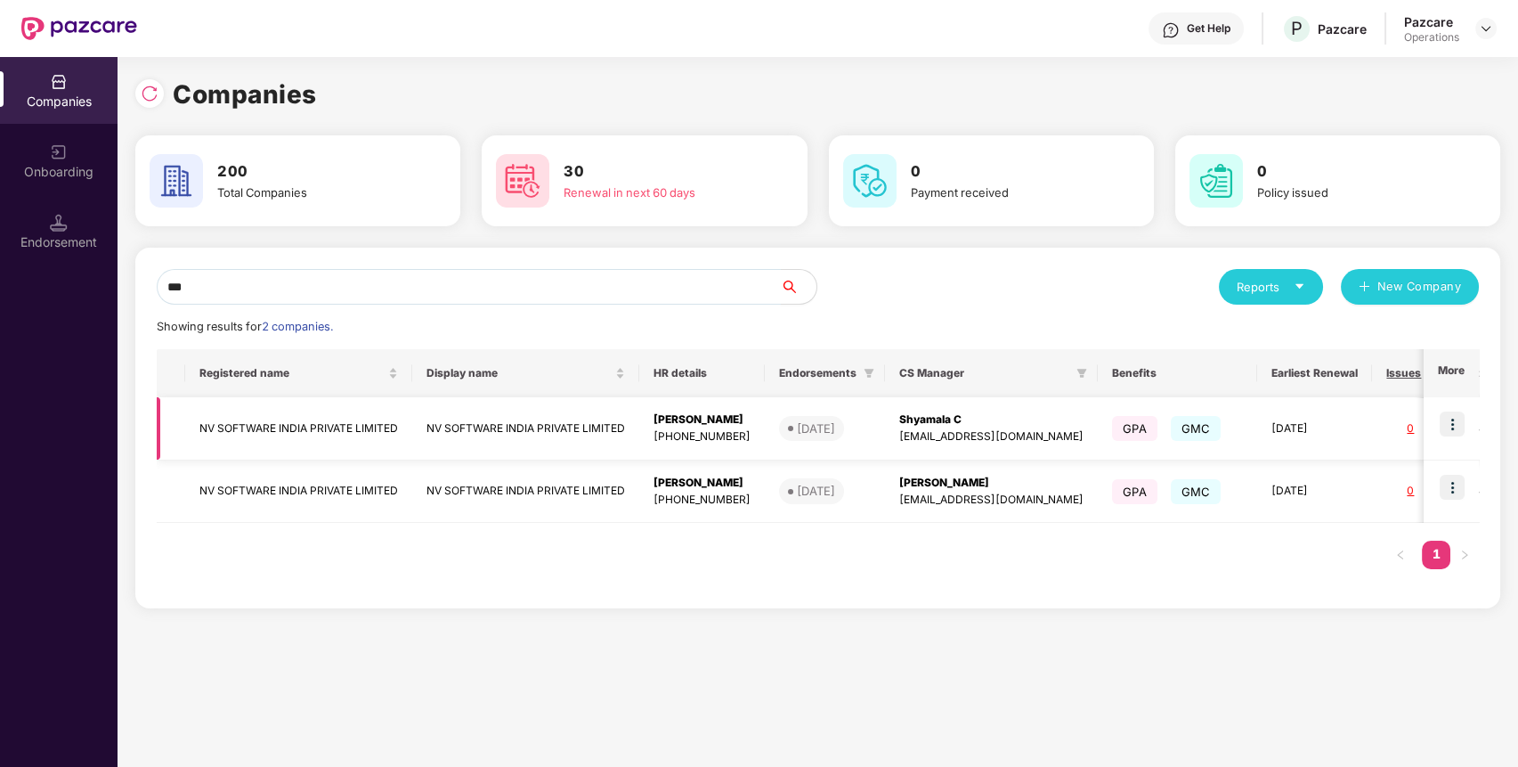
type input "**"
click at [362, 435] on td "NV SOFTWARE INDIA PRIVATE LIMITED" at bounding box center [298, 428] width 227 height 63
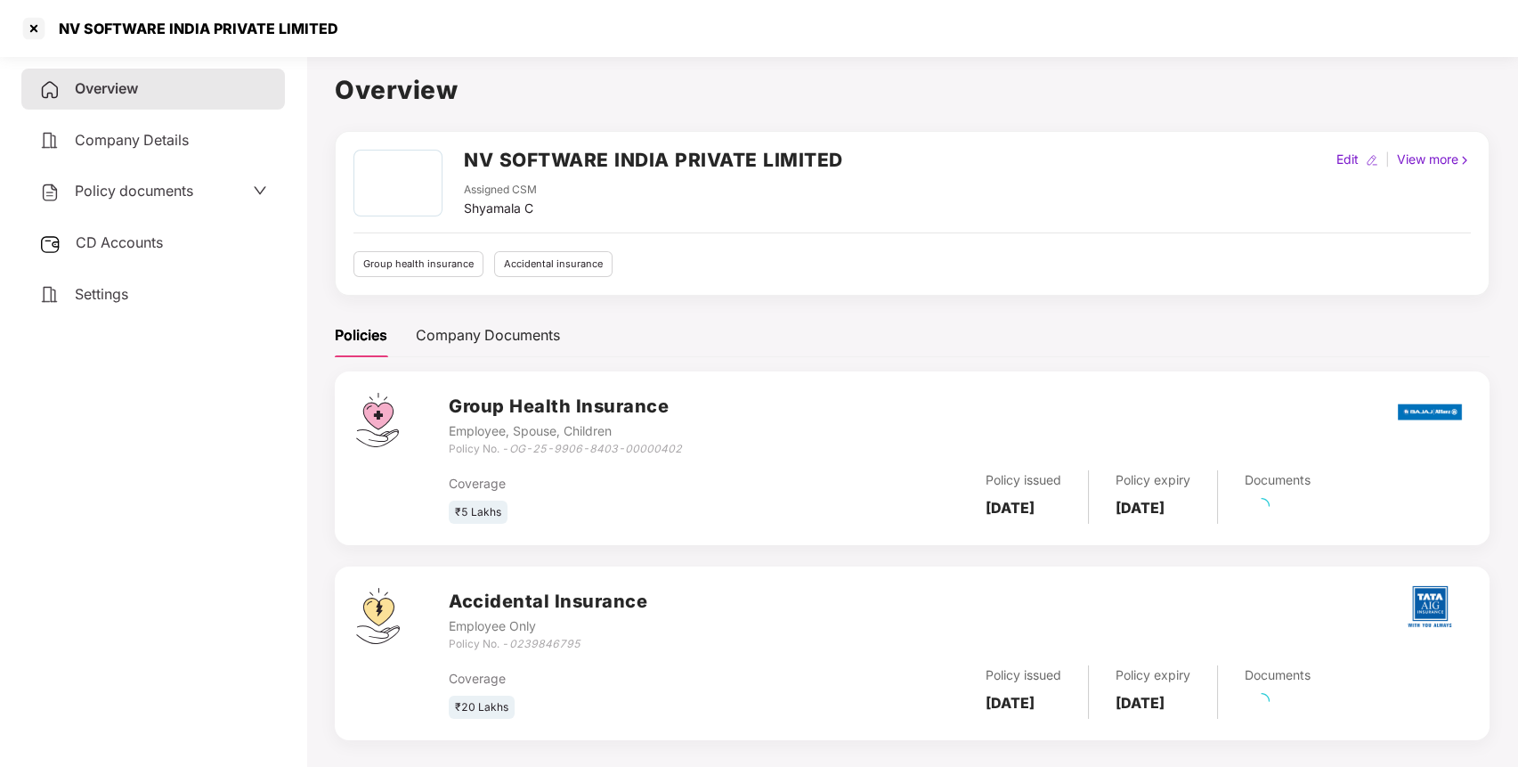
click at [163, 239] on span "CD Accounts" at bounding box center [119, 242] width 87 height 18
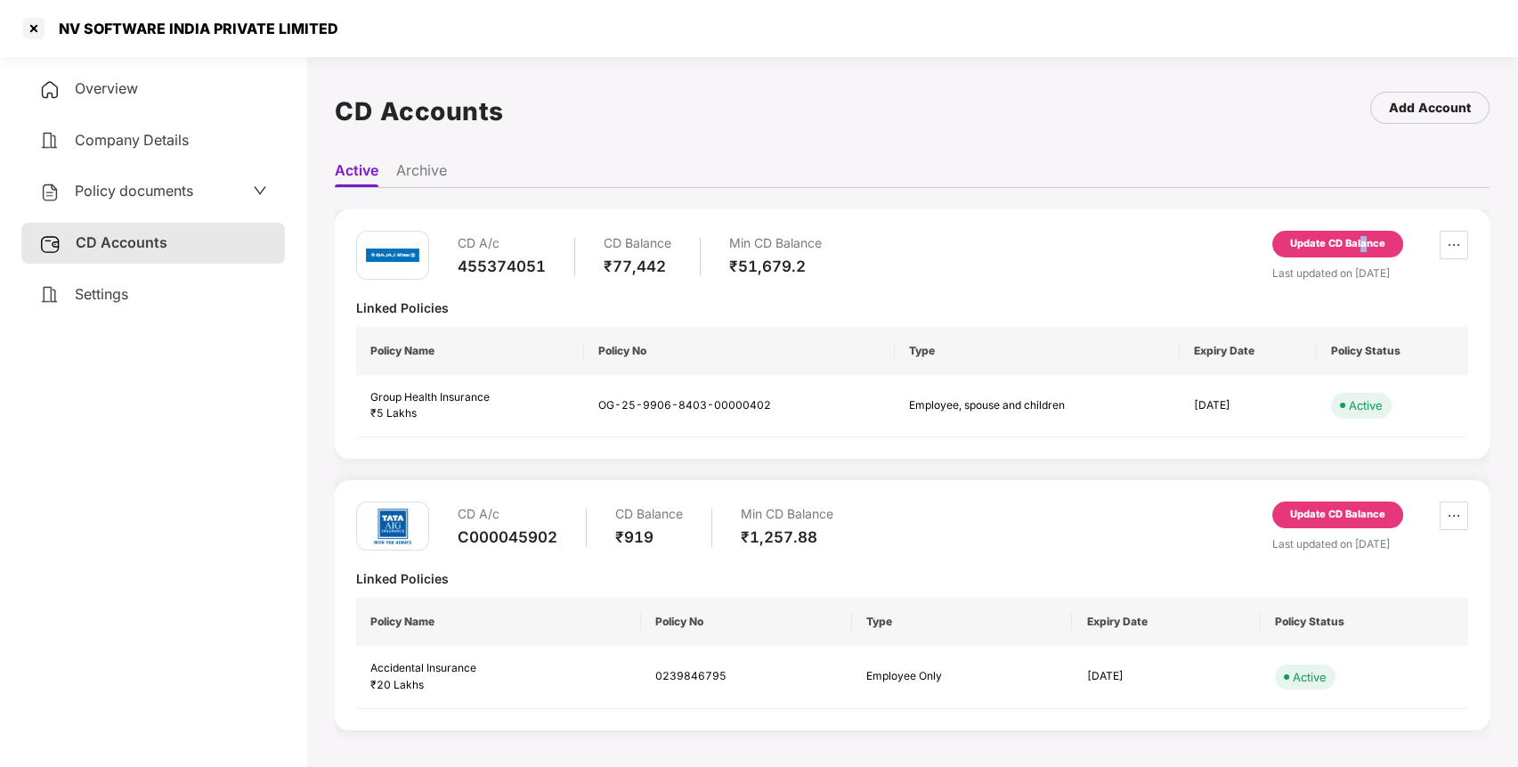
click at [1360, 247] on div "Update CD Balance" at bounding box center [1337, 244] width 95 height 16
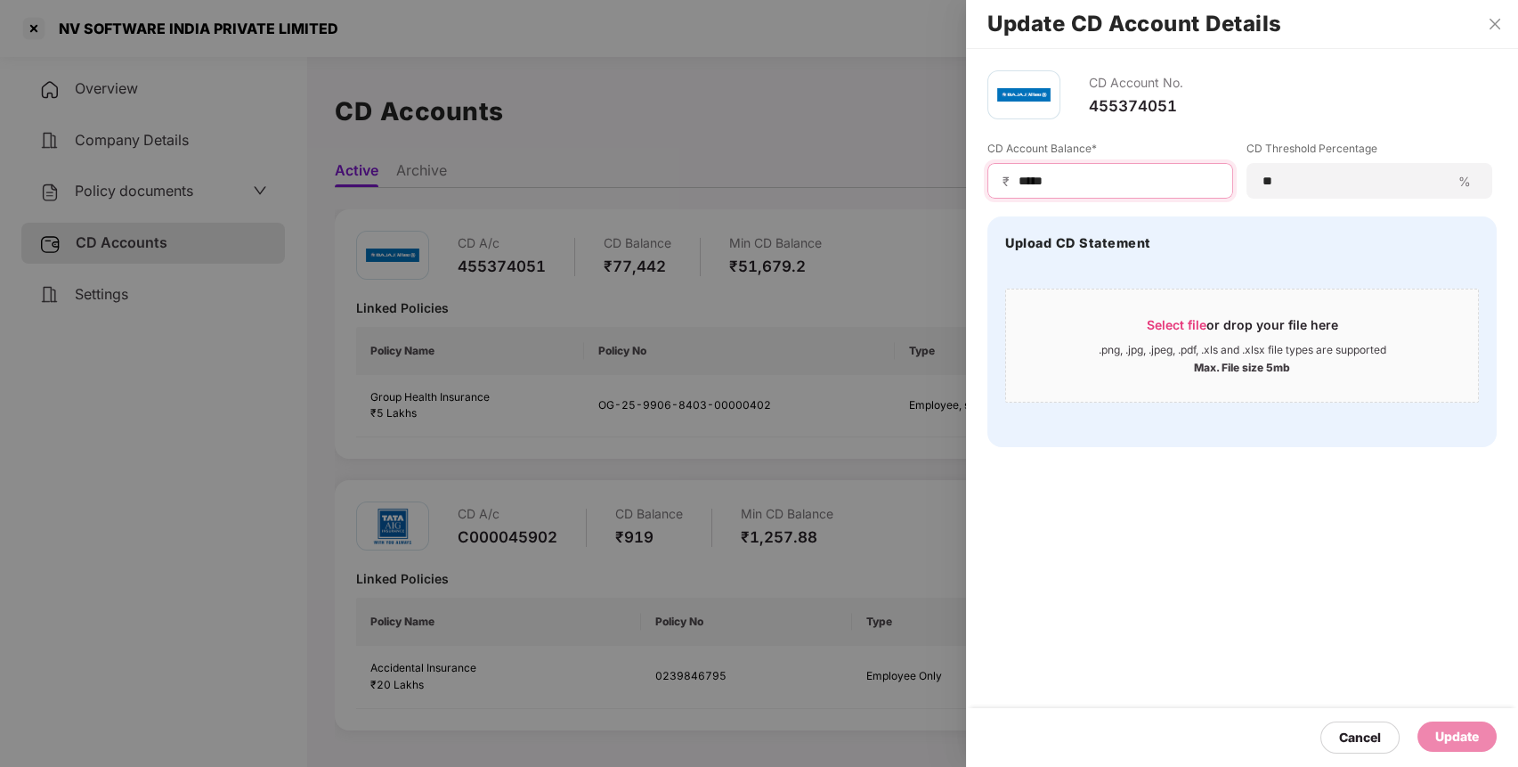
click at [1108, 185] on input "*****" at bounding box center [1117, 181] width 201 height 19
type input "*"
type input "*****"
click at [1461, 733] on div "Update" at bounding box center [1457, 737] width 44 height 20
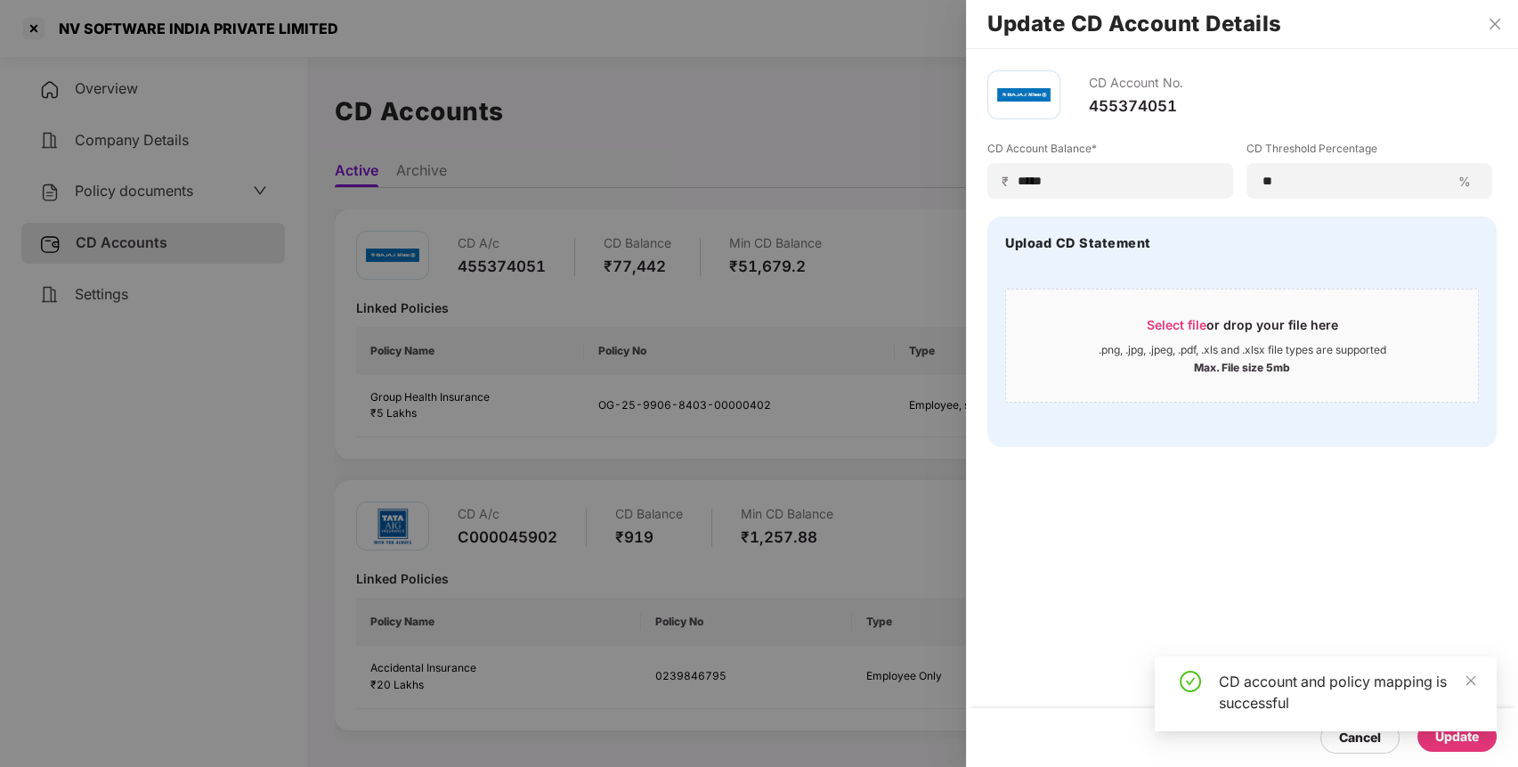
click at [192, 189] on div at bounding box center [759, 383] width 1518 height 767
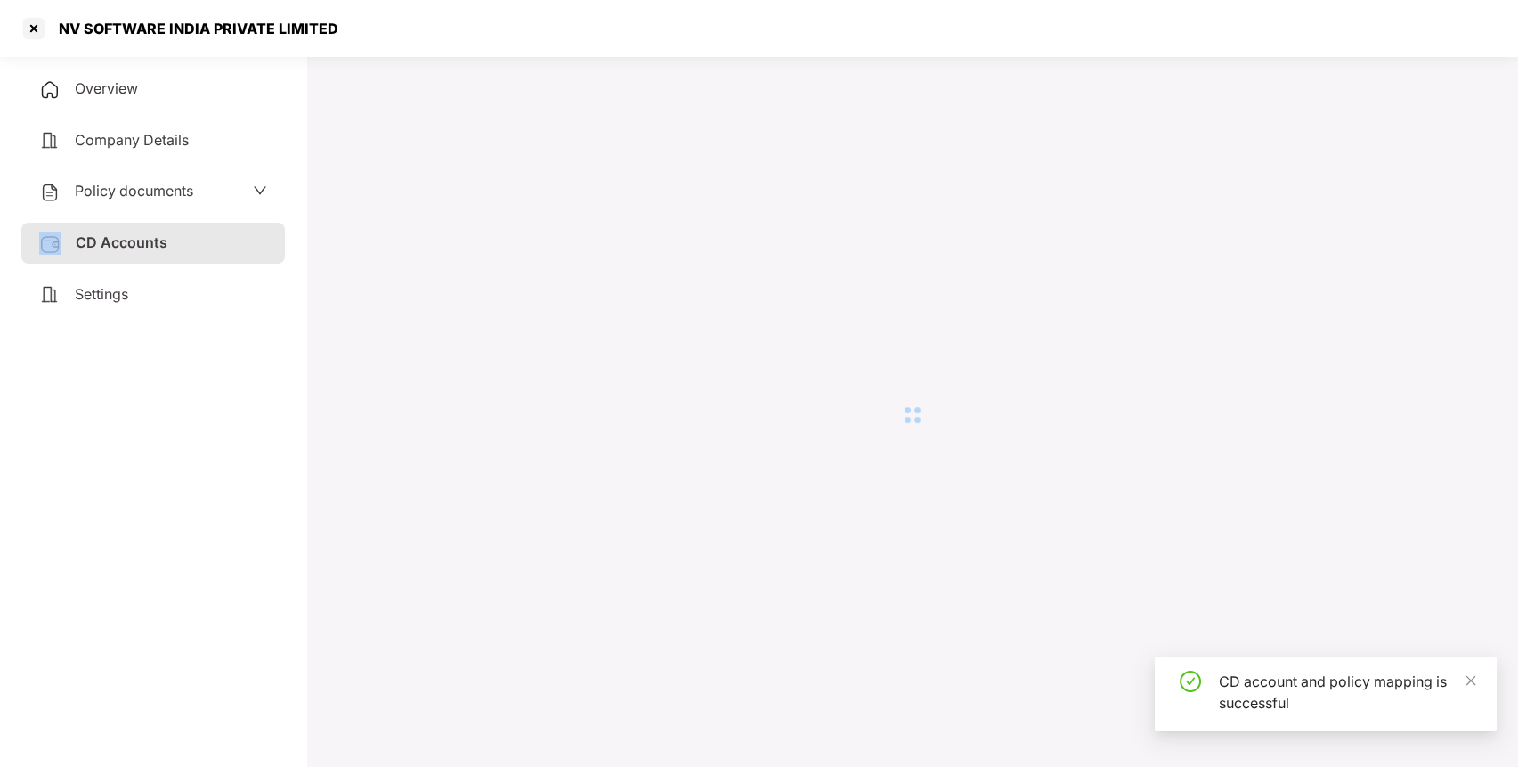
click at [192, 189] on span "Policy documents" at bounding box center [134, 191] width 118 height 18
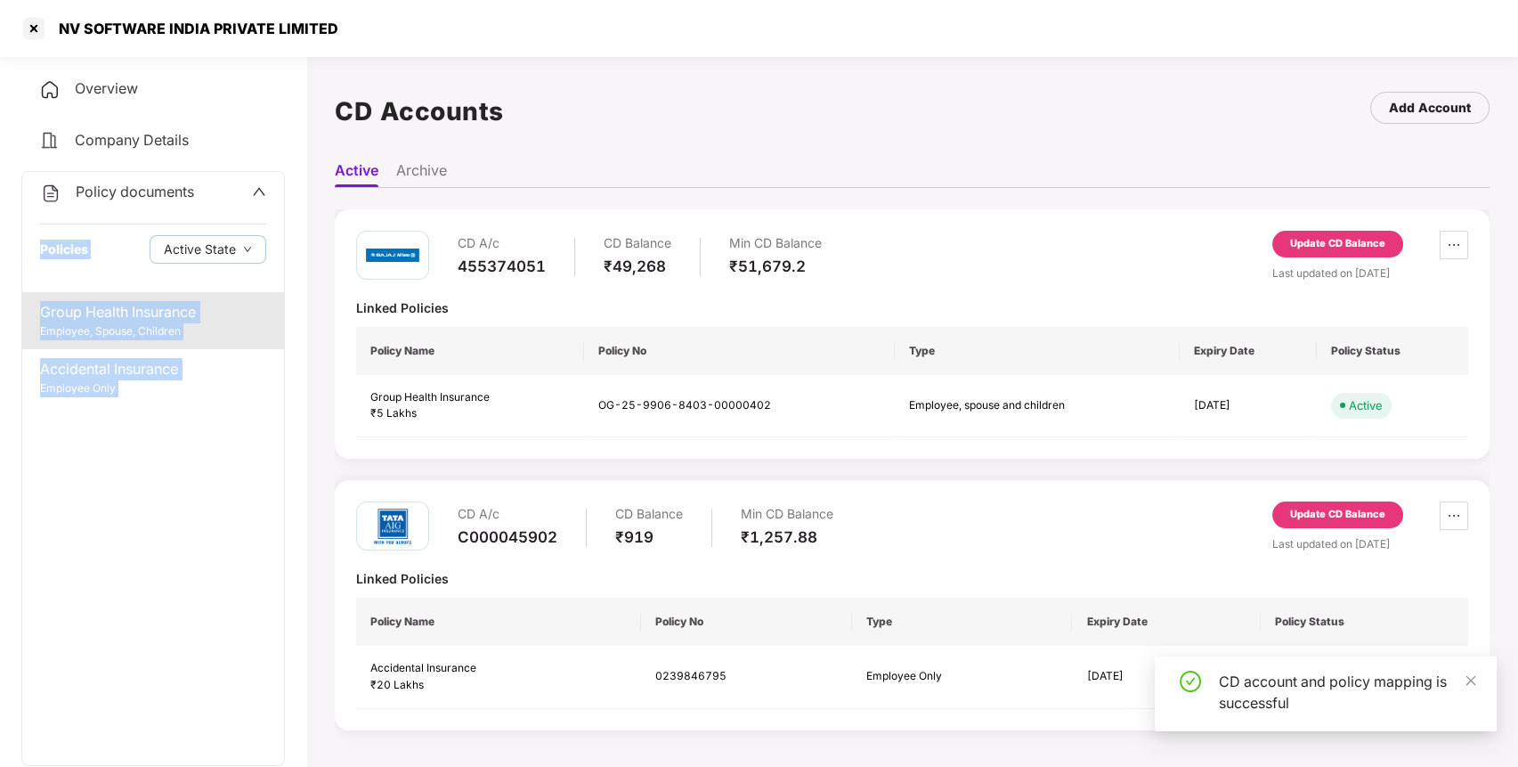
click at [162, 302] on div "Group Health Insurance" at bounding box center [153, 312] width 226 height 22
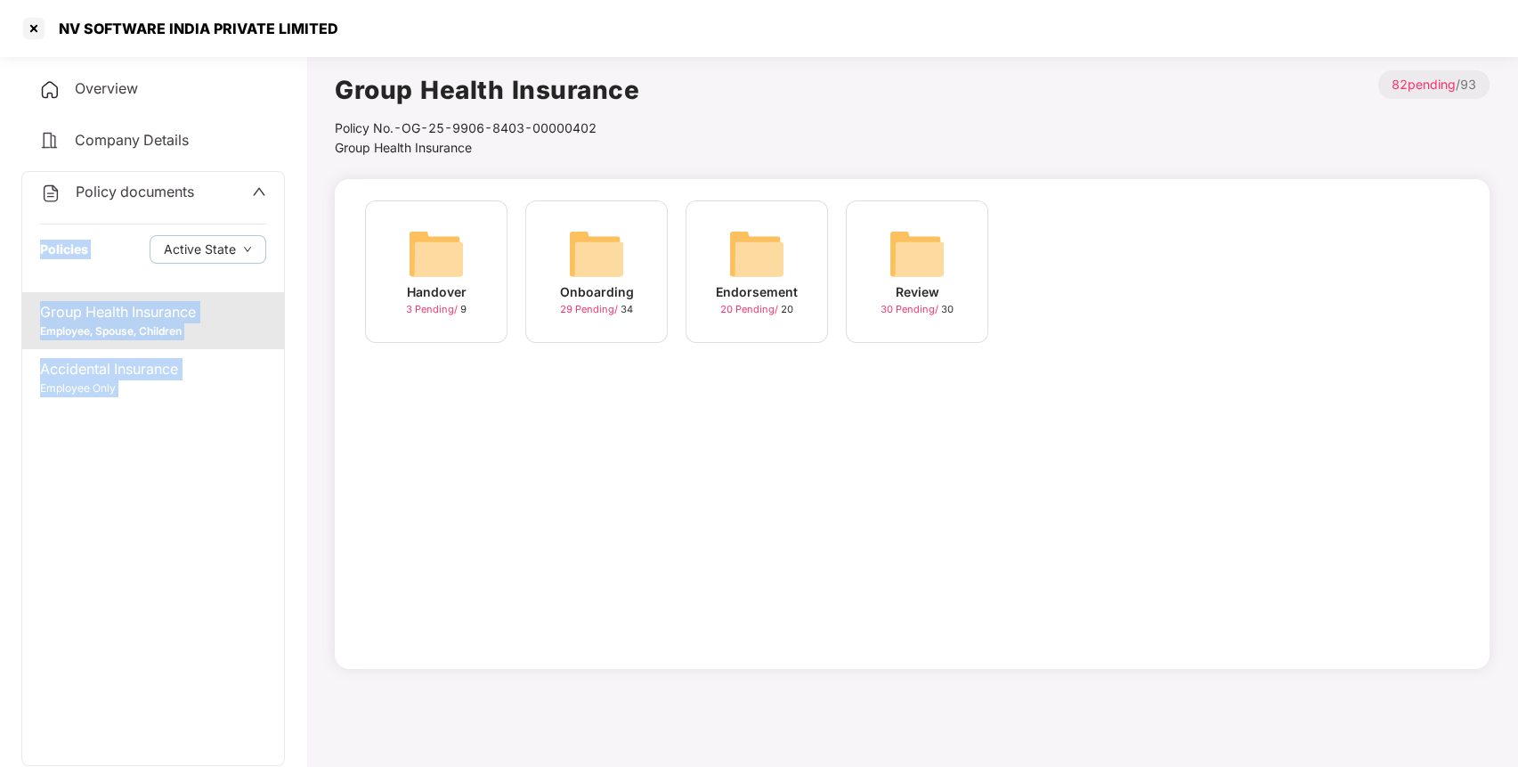
click at [743, 260] on img at bounding box center [756, 253] width 57 height 57
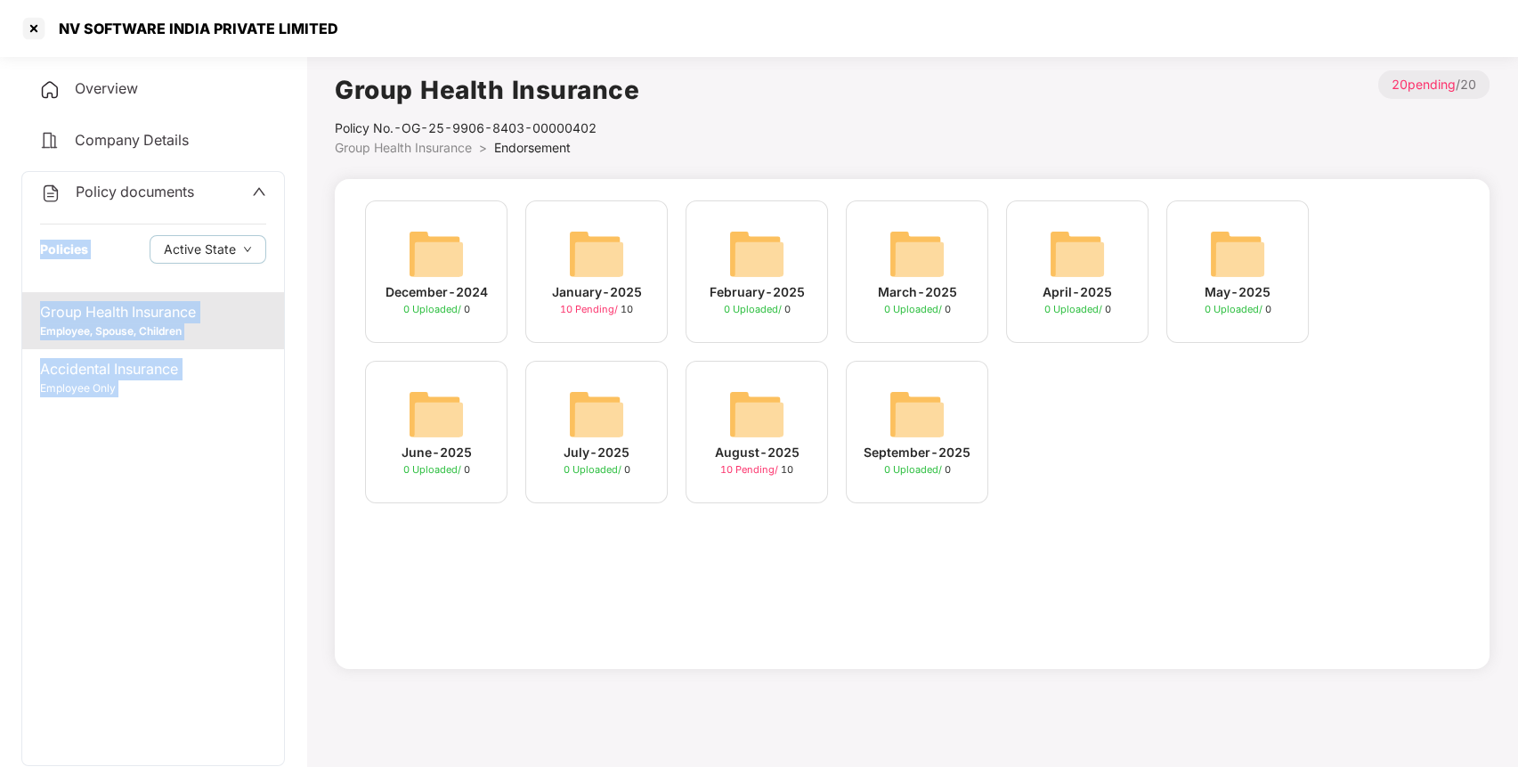
click at [744, 410] on img at bounding box center [756, 414] width 57 height 57
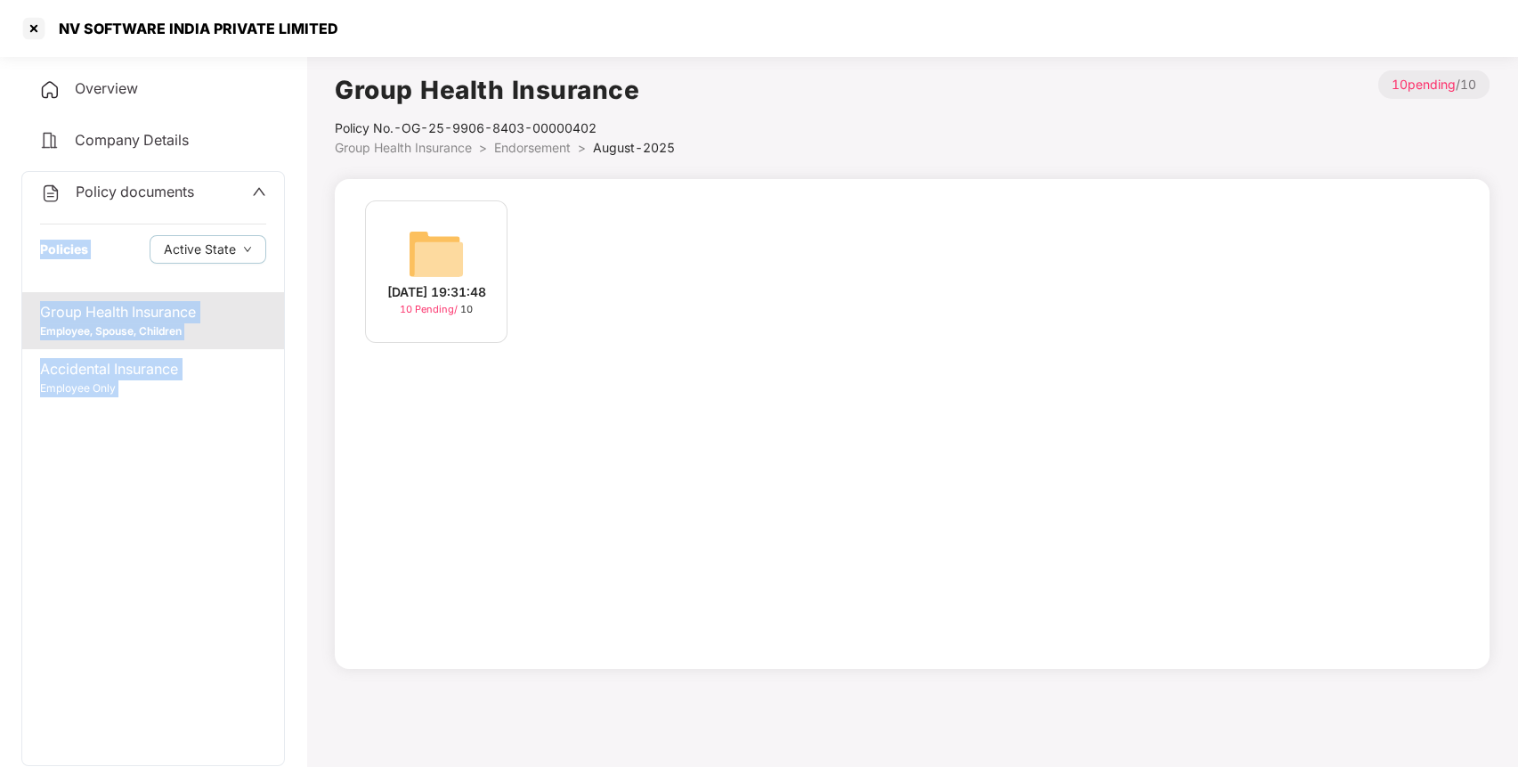
click at [457, 264] on img at bounding box center [436, 253] width 57 height 57
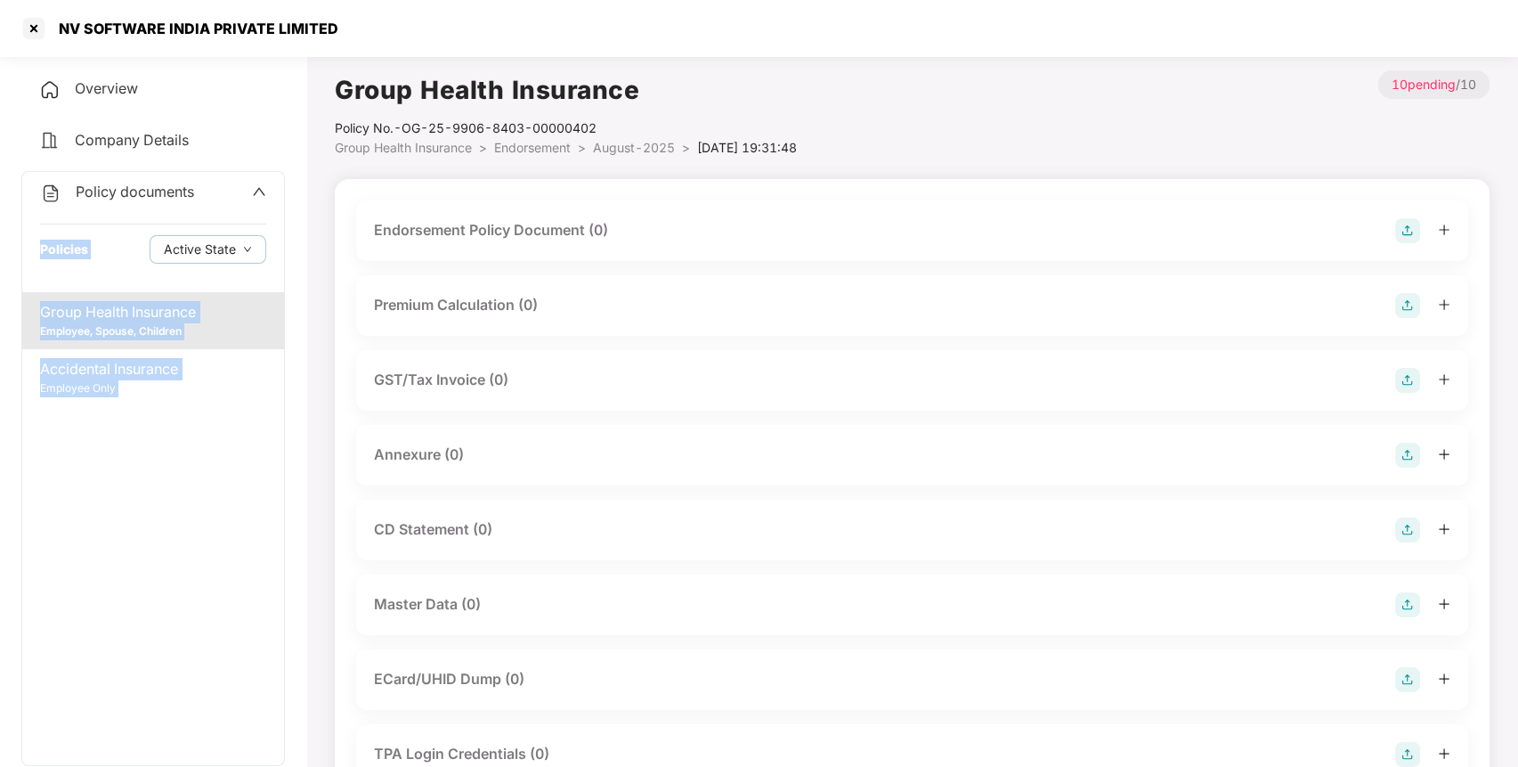
click at [78, 309] on div "Group Health Insurance" at bounding box center [153, 312] width 226 height 22
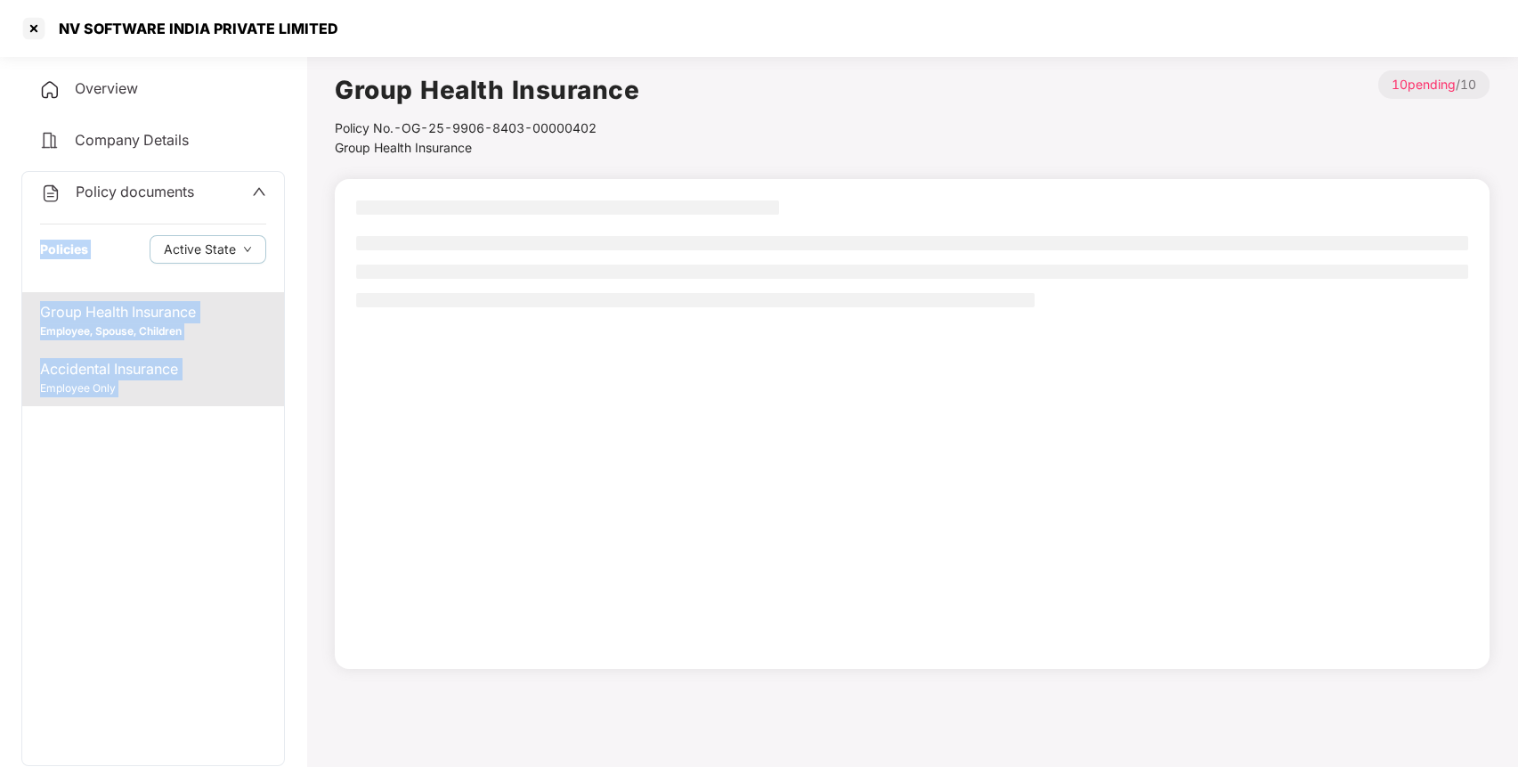
click at [185, 386] on div "Employee Only" at bounding box center [153, 388] width 226 height 17
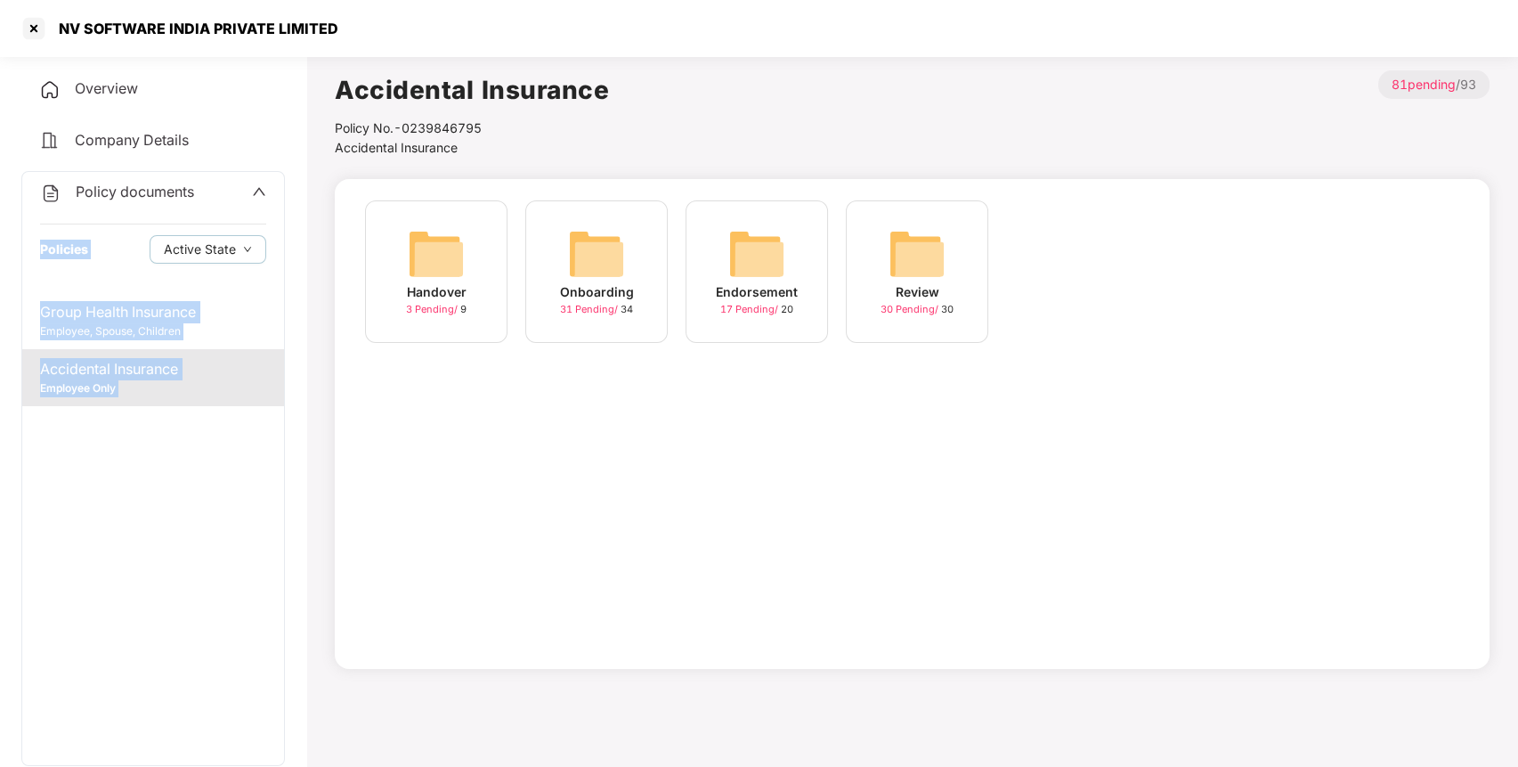
click at [758, 256] on img at bounding box center [756, 253] width 57 height 57
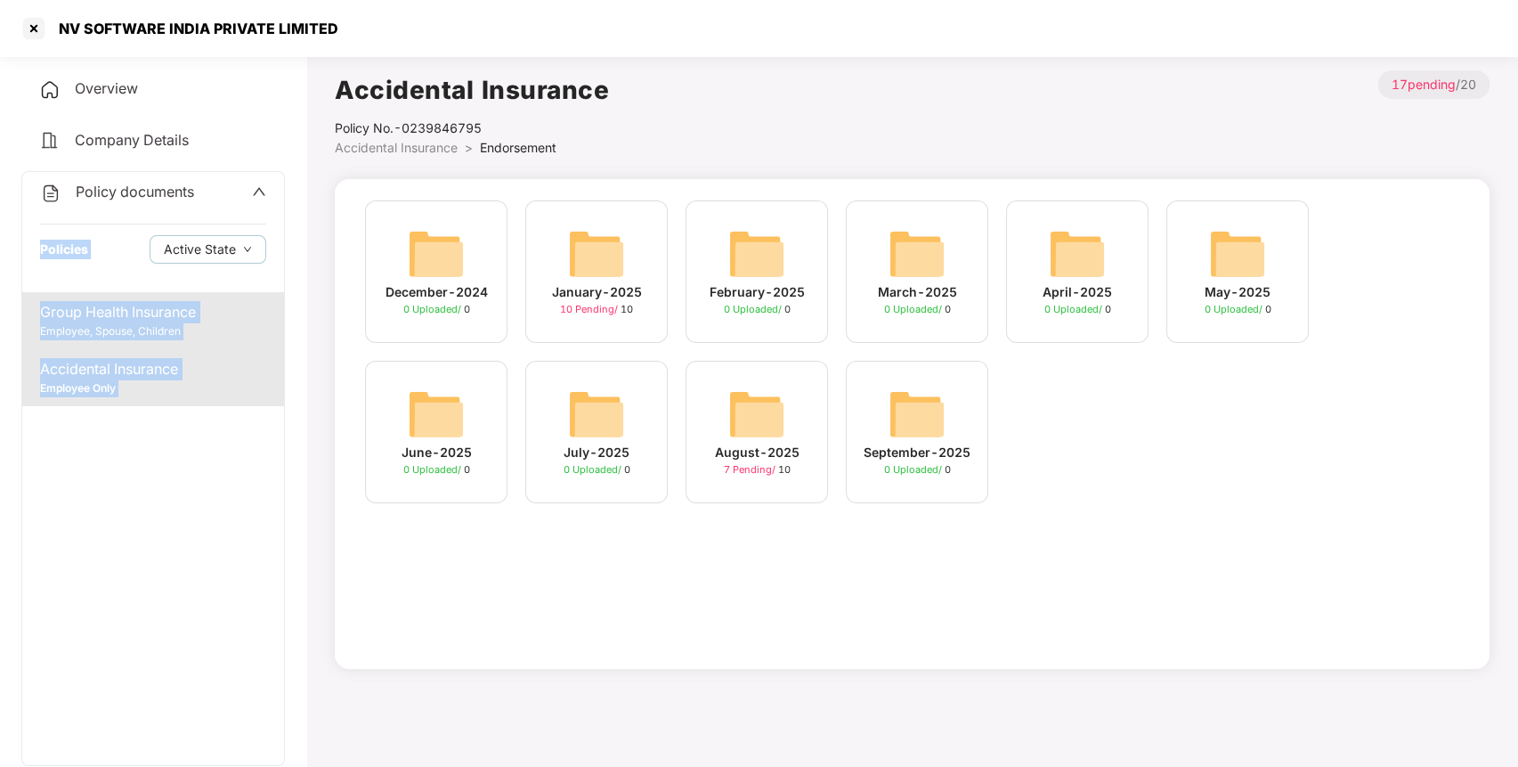
click at [249, 331] on div "Employee, Spouse, Children" at bounding box center [153, 331] width 226 height 17
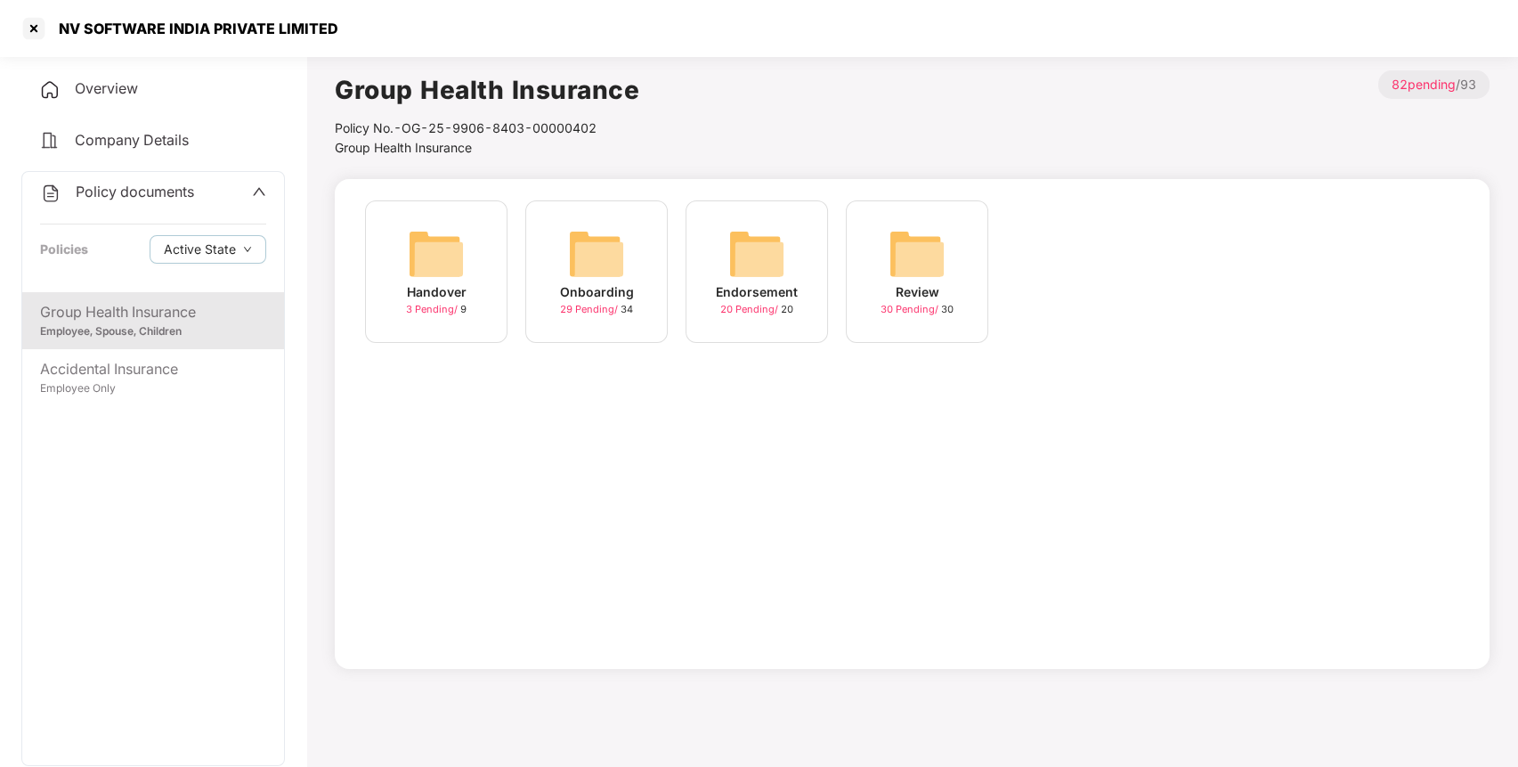
click at [759, 246] on img at bounding box center [756, 253] width 57 height 57
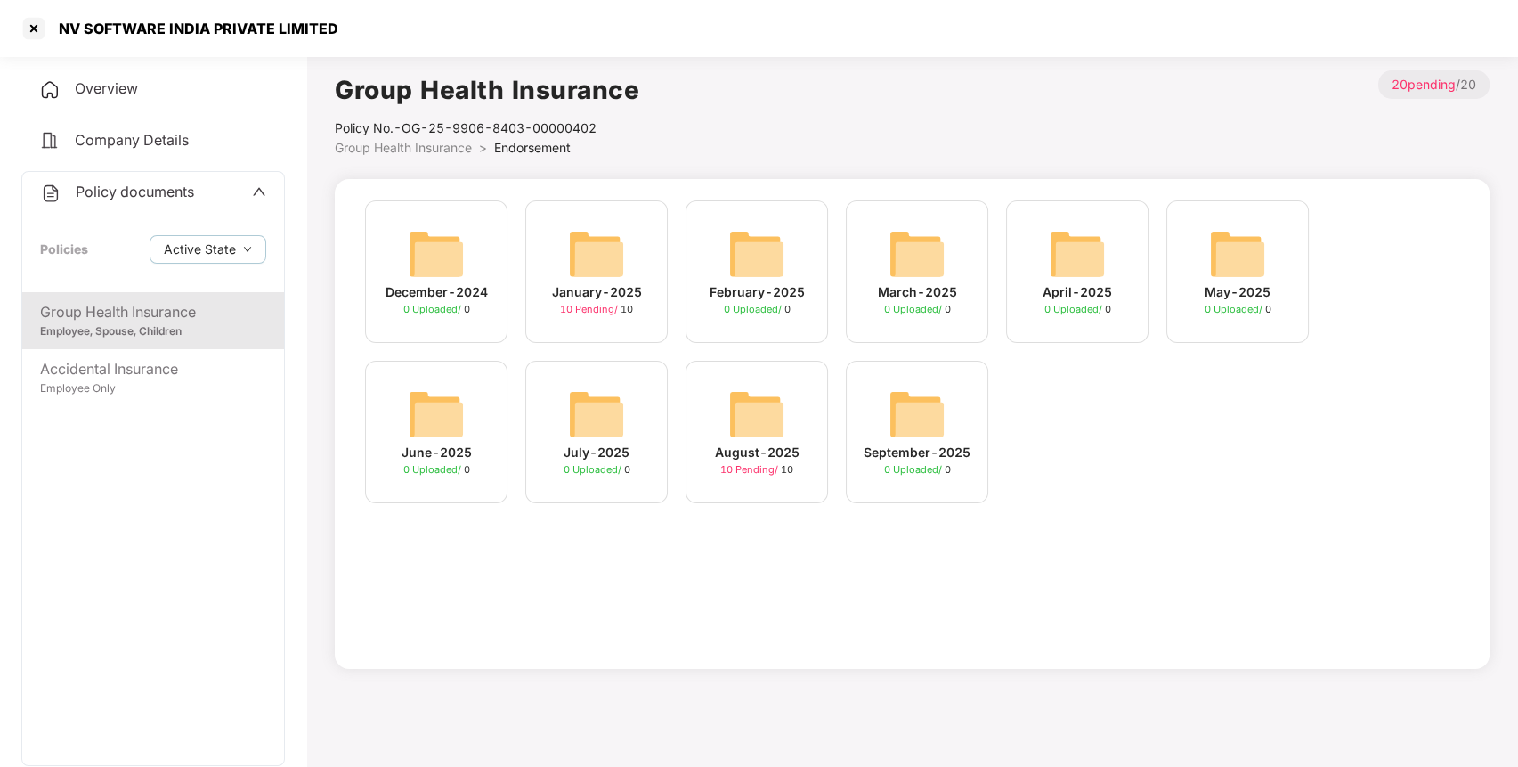
click at [784, 437] on img at bounding box center [756, 414] width 57 height 57
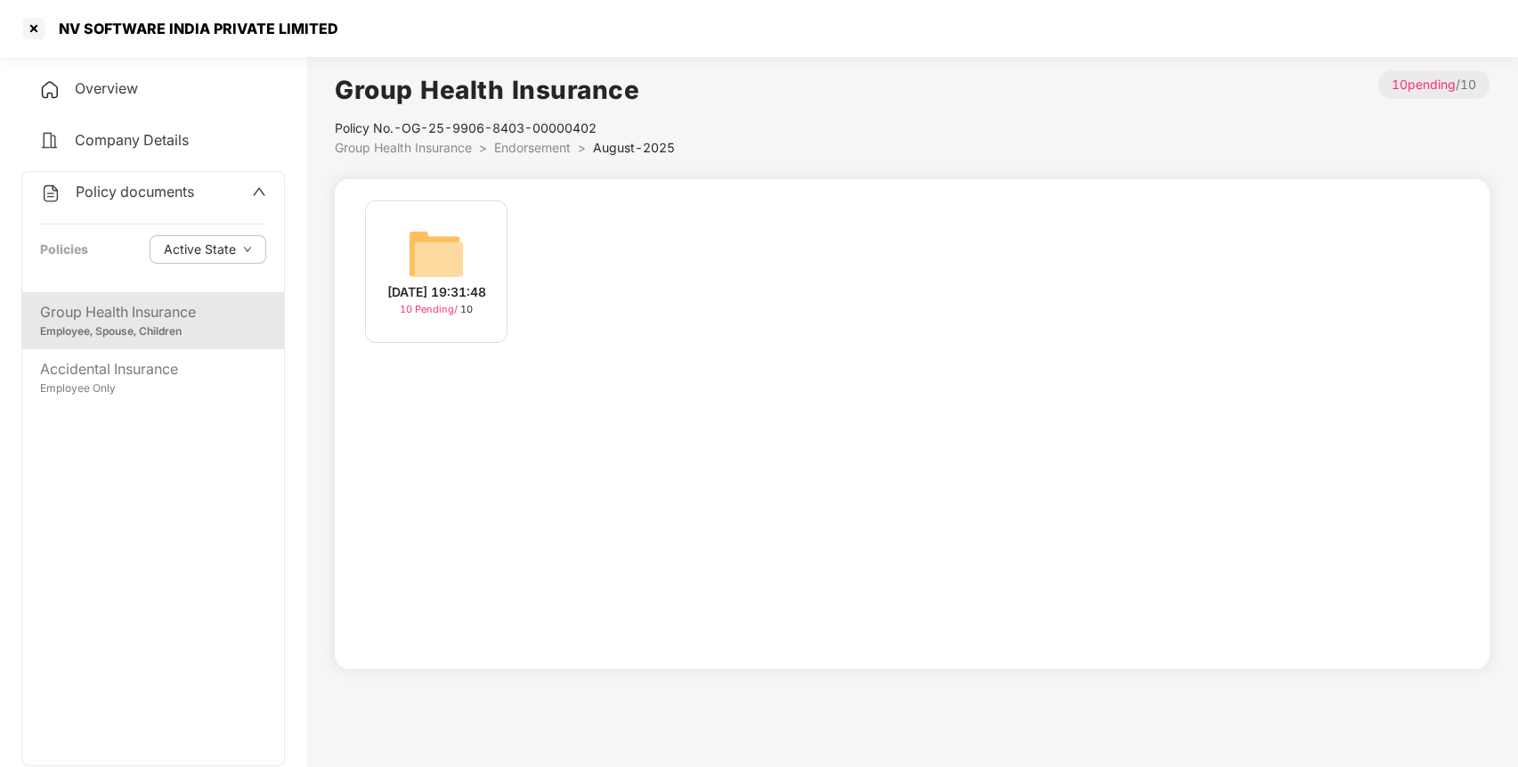
click at [449, 267] on img at bounding box center [436, 253] width 57 height 57
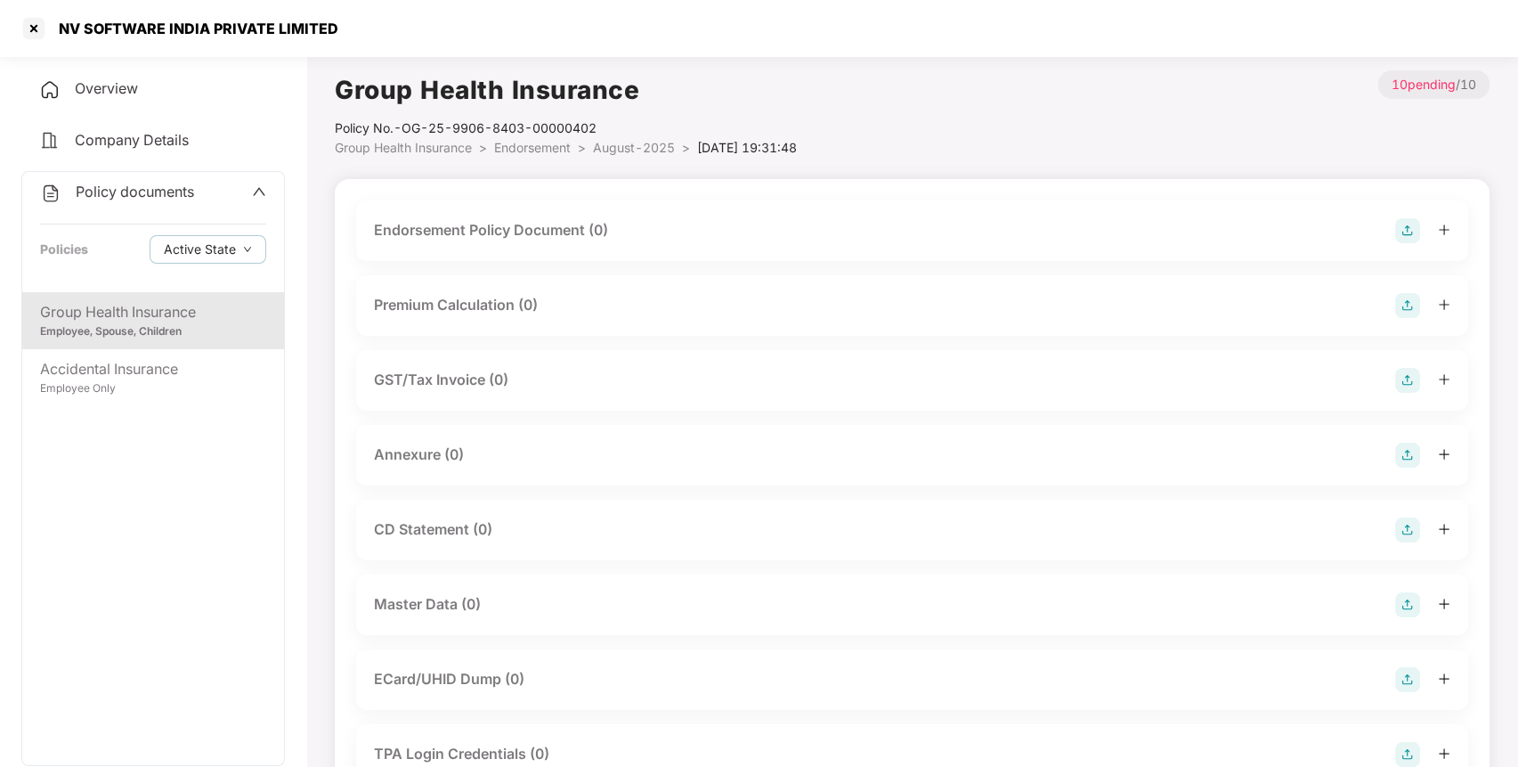
click at [1391, 223] on div "Endorsement Policy Document (0)" at bounding box center [912, 230] width 1076 height 25
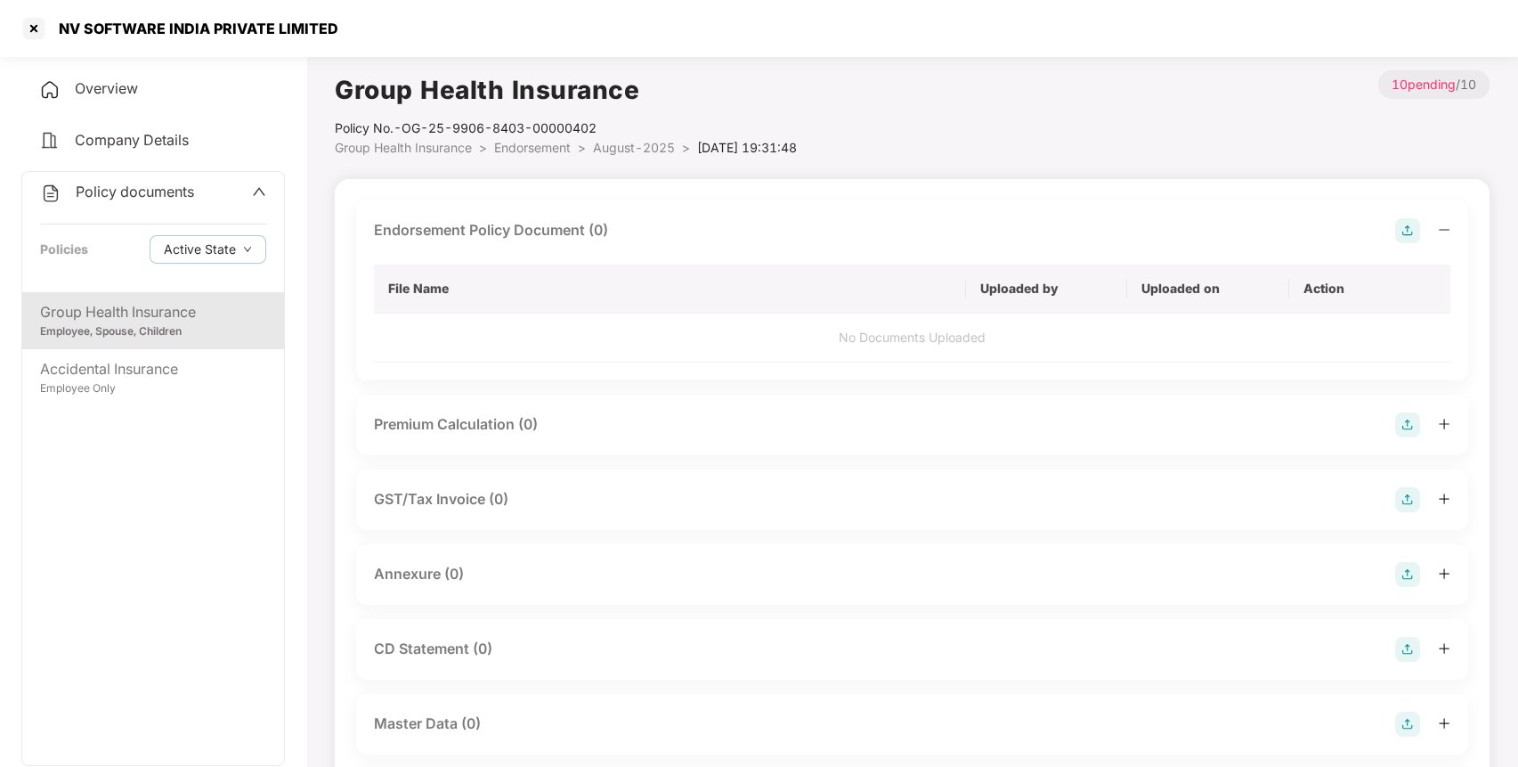
click at [1409, 228] on img at bounding box center [1407, 230] width 25 height 25
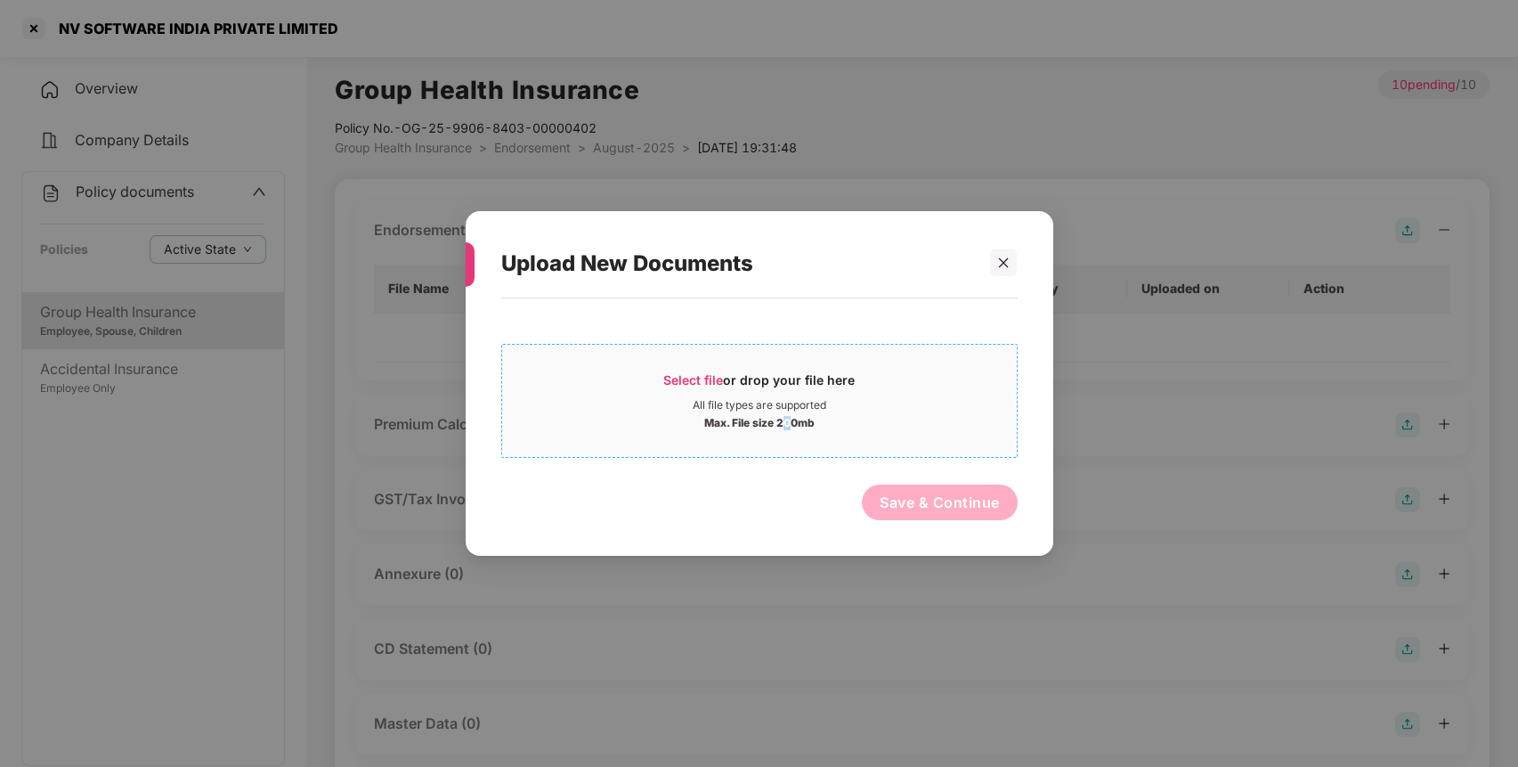
click at [784, 418] on div "Max. File size 200mb" at bounding box center [759, 421] width 110 height 18
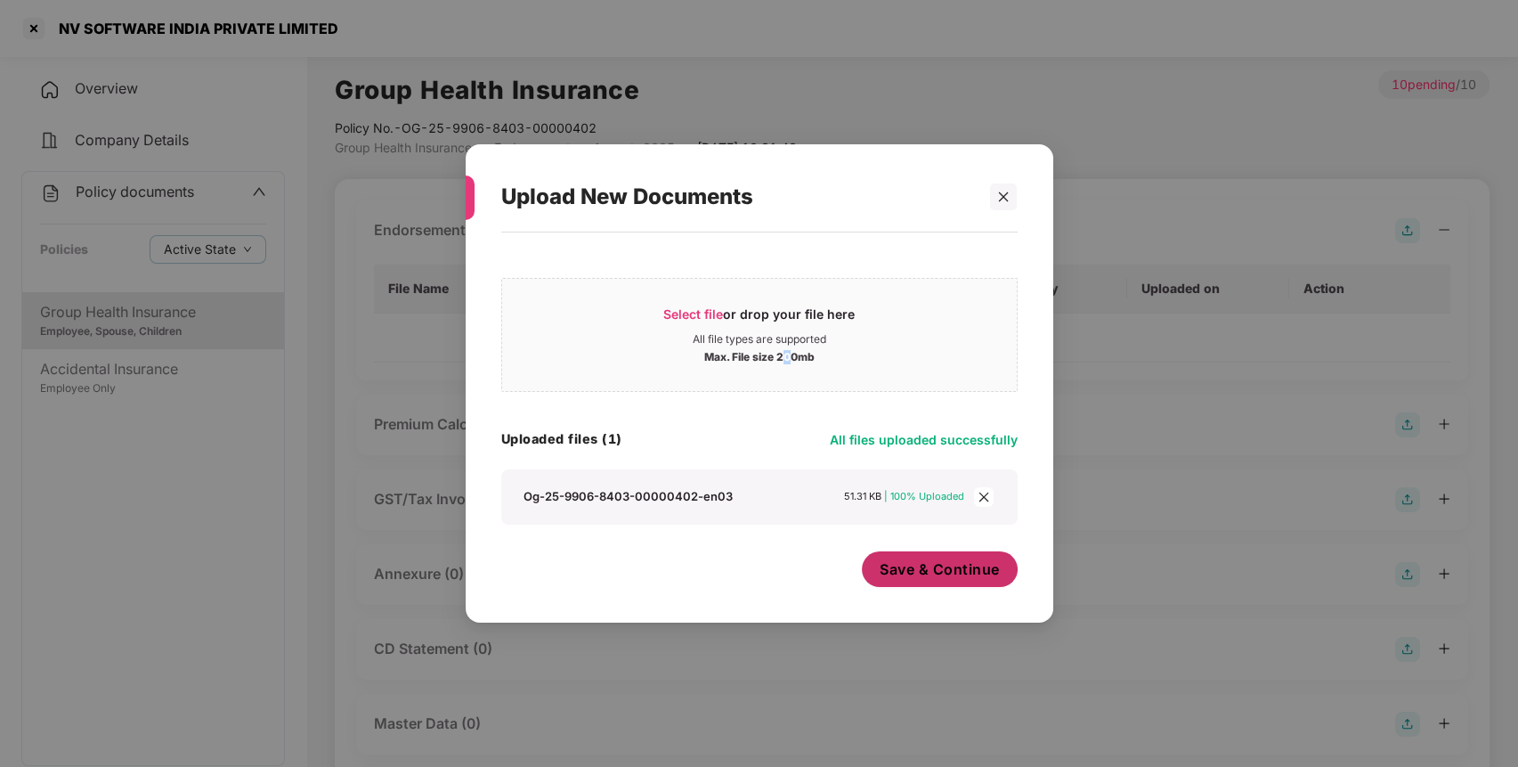
click at [954, 580] on button "Save & Continue" at bounding box center [940, 569] width 156 height 36
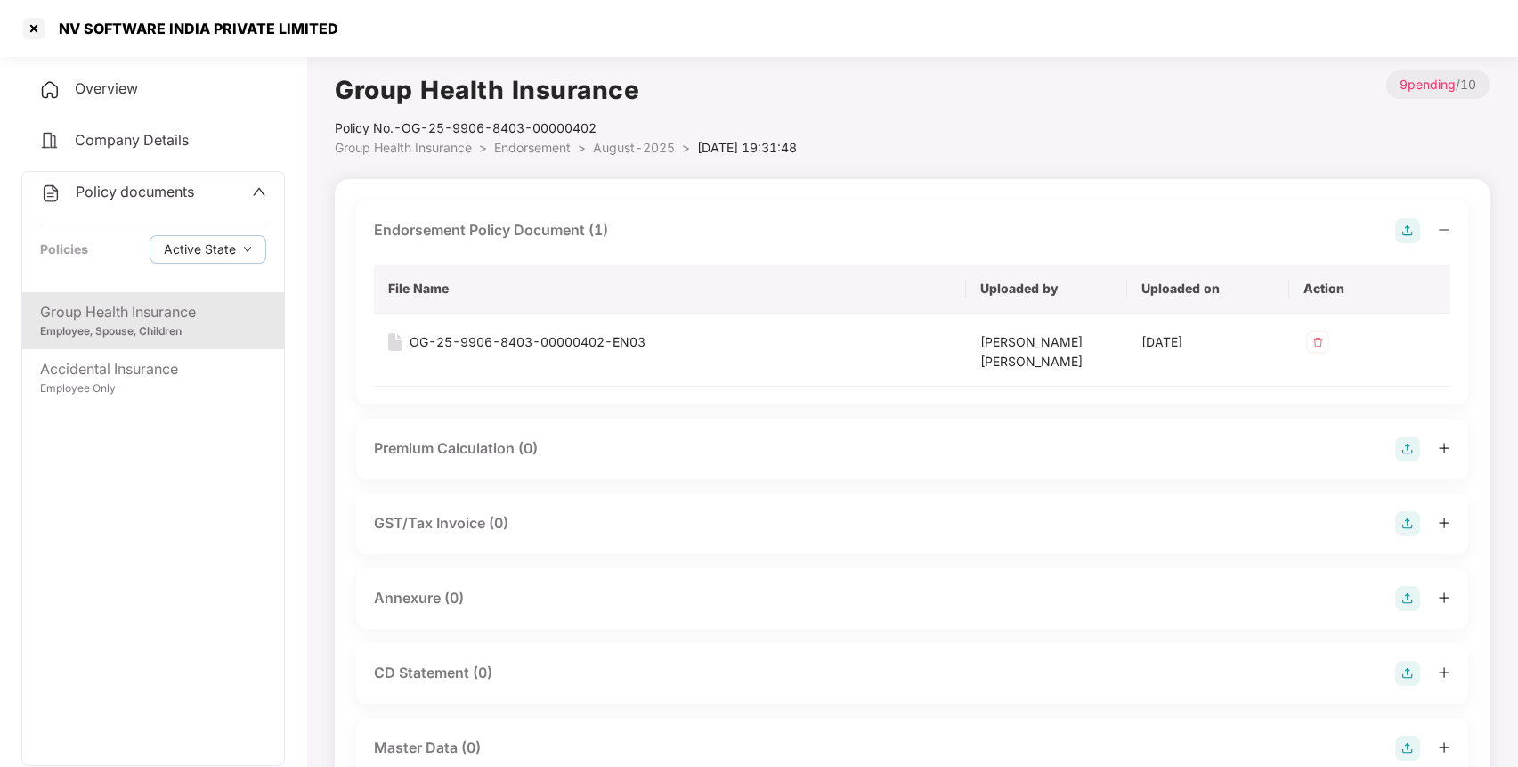
click at [1403, 605] on img at bounding box center [1407, 598] width 25 height 25
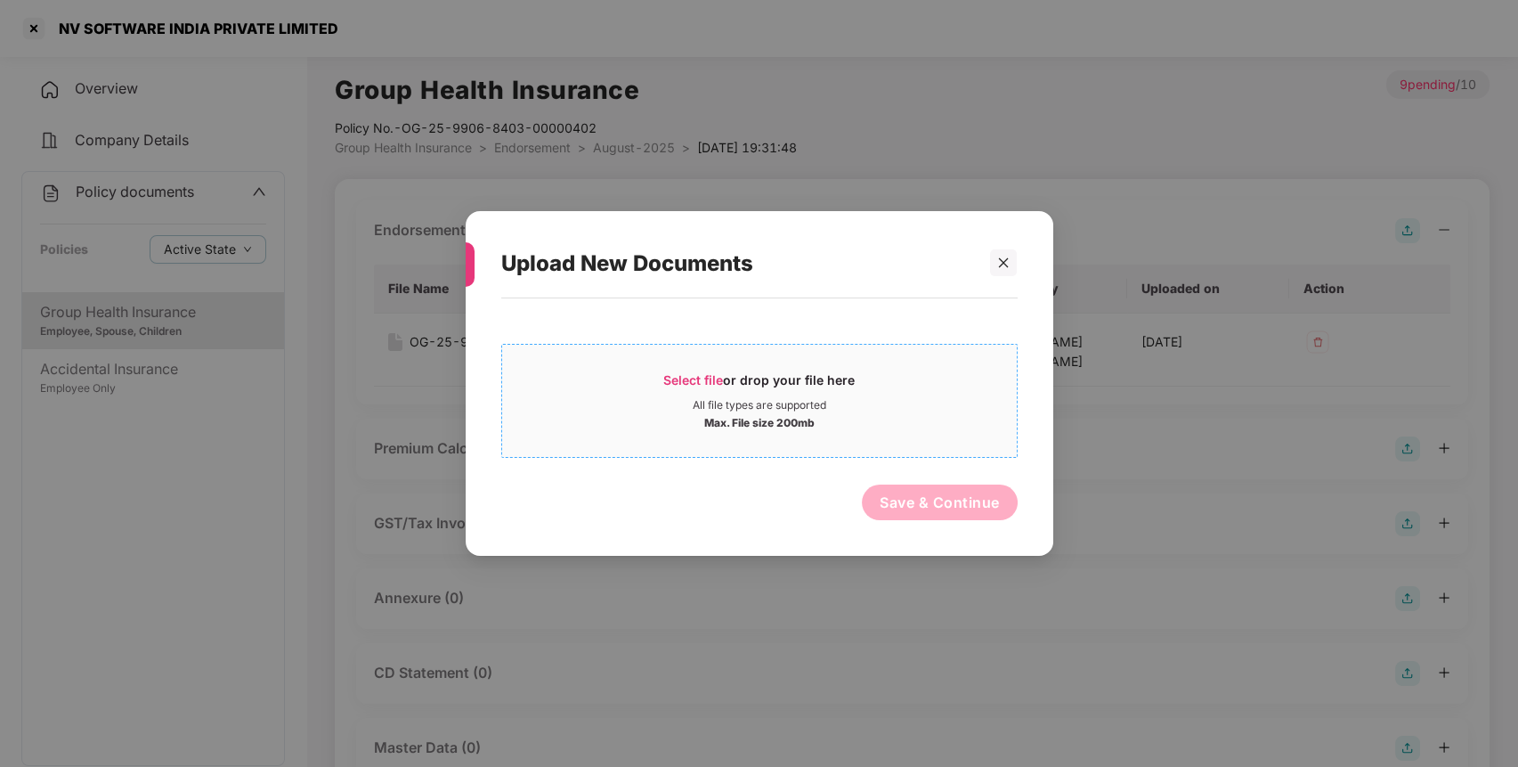
click at [780, 419] on div "Max. File size 200mb" at bounding box center [759, 421] width 110 height 18
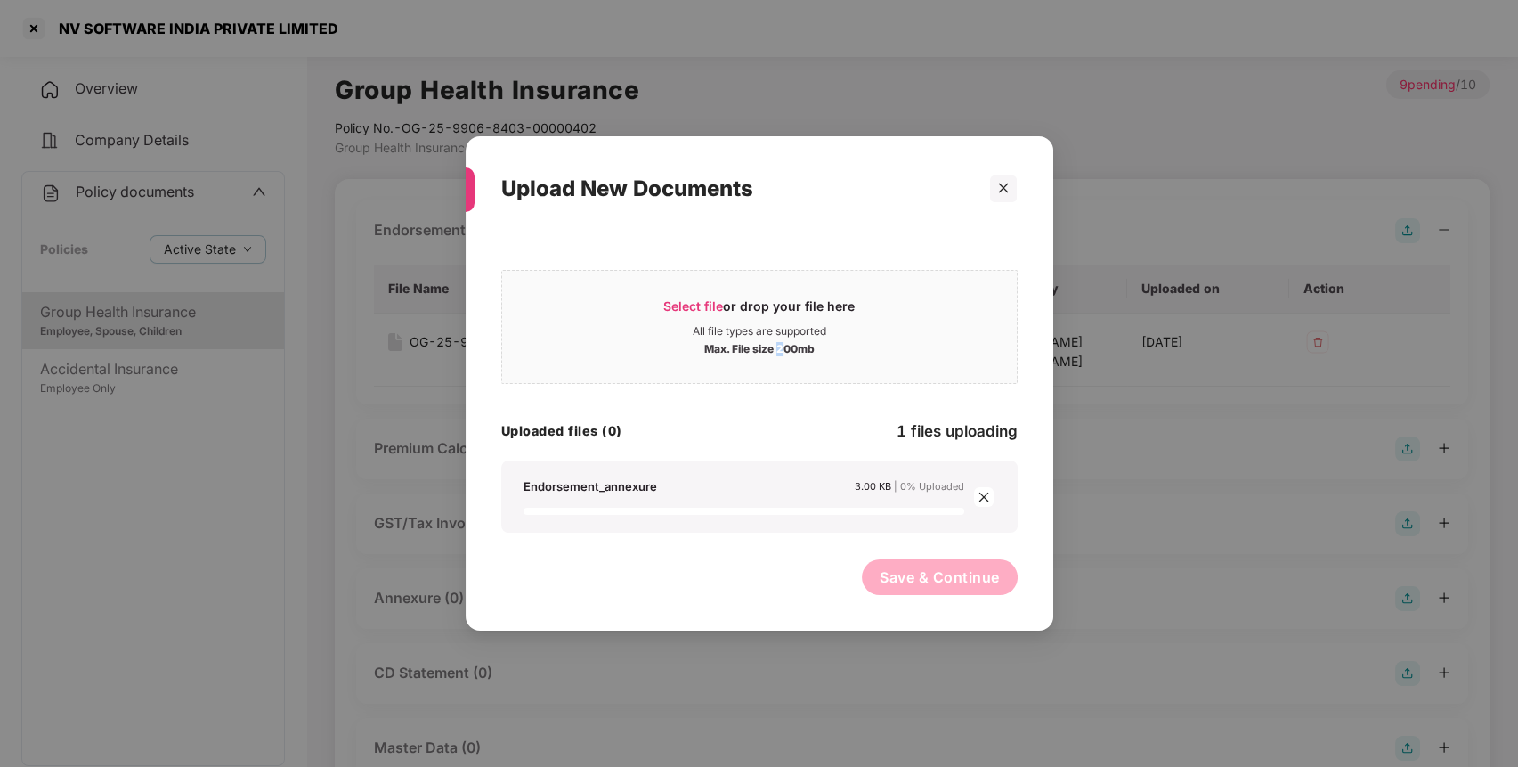
click at [942, 578] on button "Save & Continue" at bounding box center [940, 577] width 156 height 36
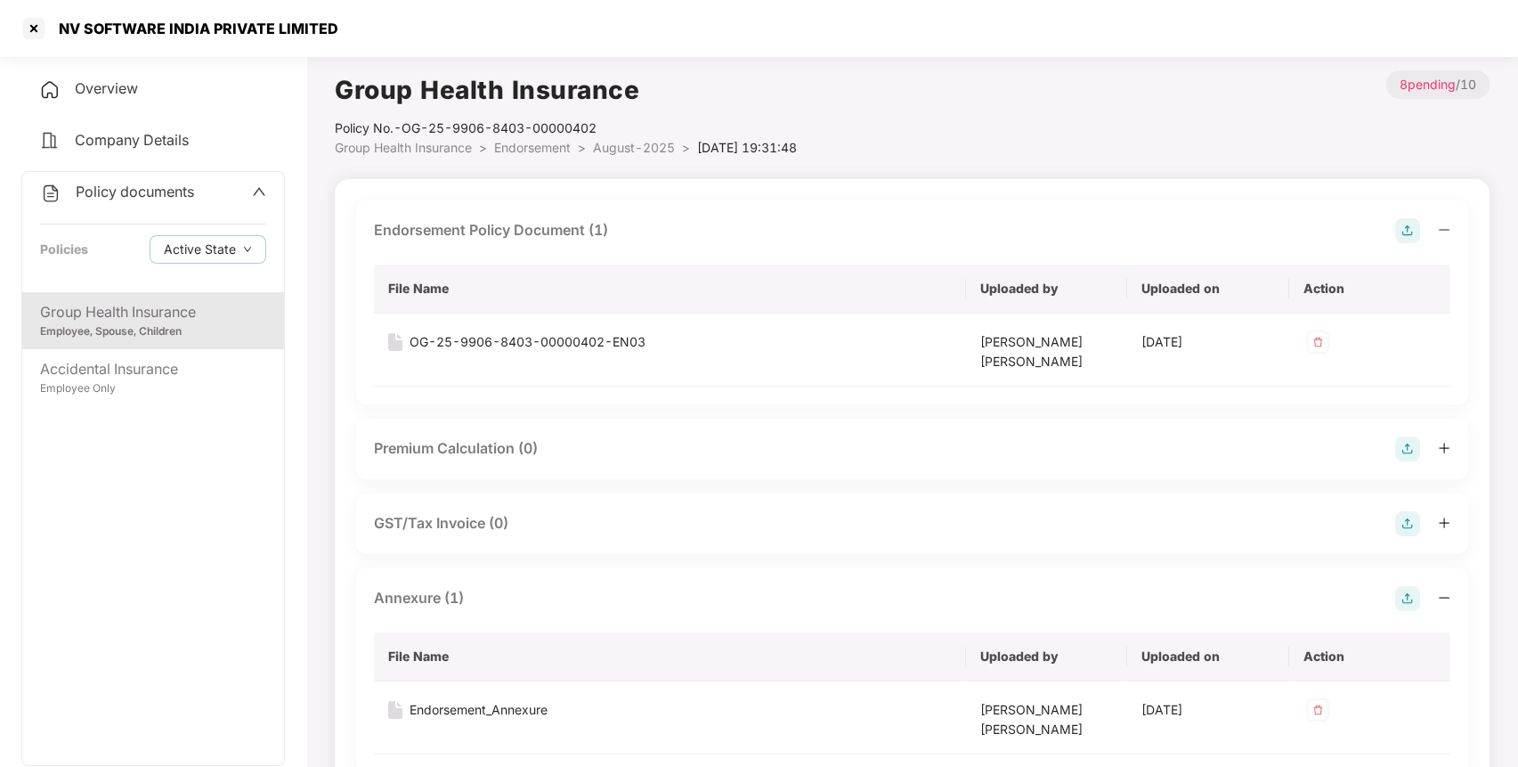
click at [1402, 231] on img at bounding box center [1407, 230] width 25 height 25
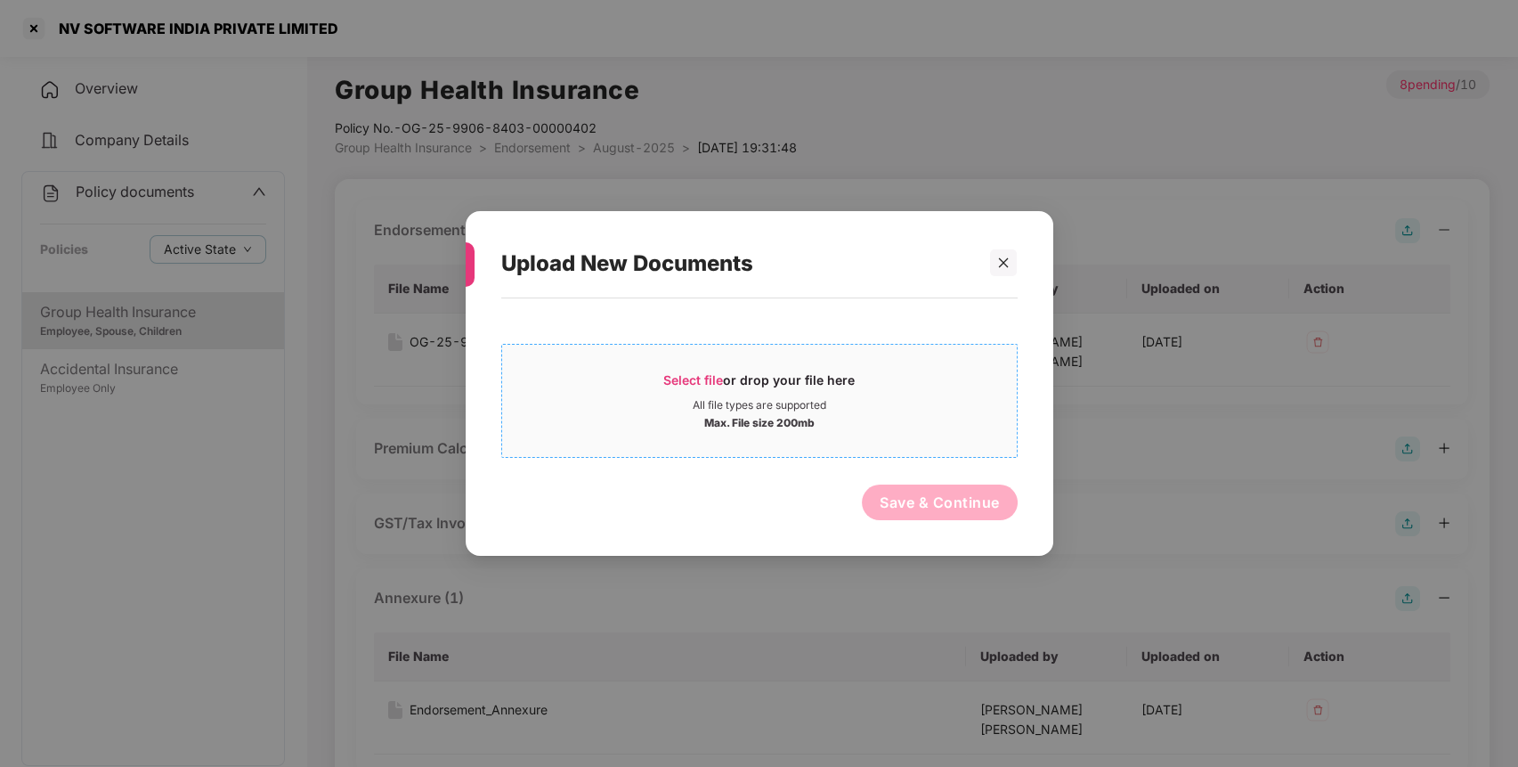
click at [869, 354] on div "Select file or drop your file here All file types are supported Max. File size …" at bounding box center [759, 401] width 516 height 114
click at [694, 423] on div "Max. File size 200mb" at bounding box center [759, 421] width 515 height 18
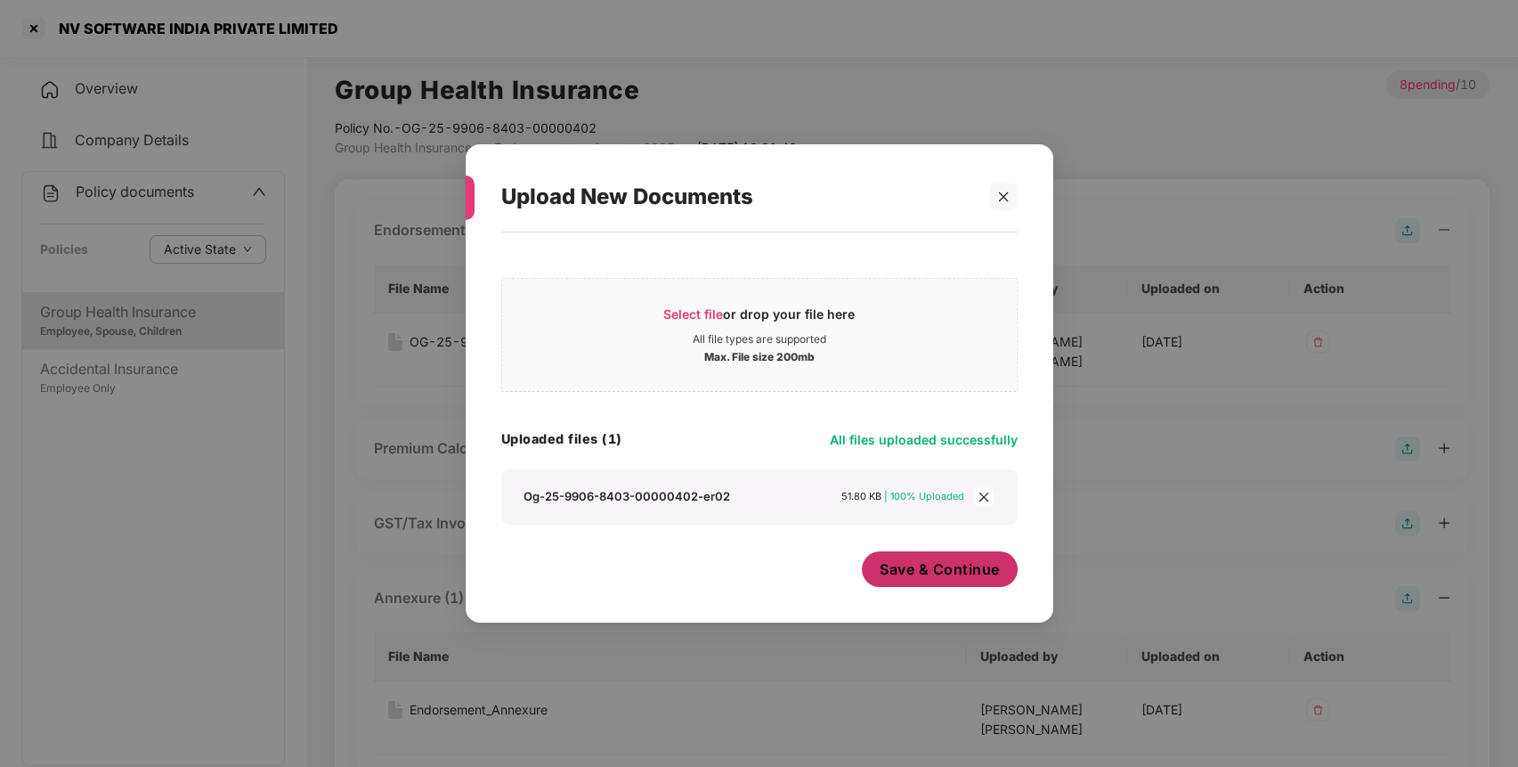
click at [933, 577] on span "Save & Continue" at bounding box center [940, 569] width 120 height 20
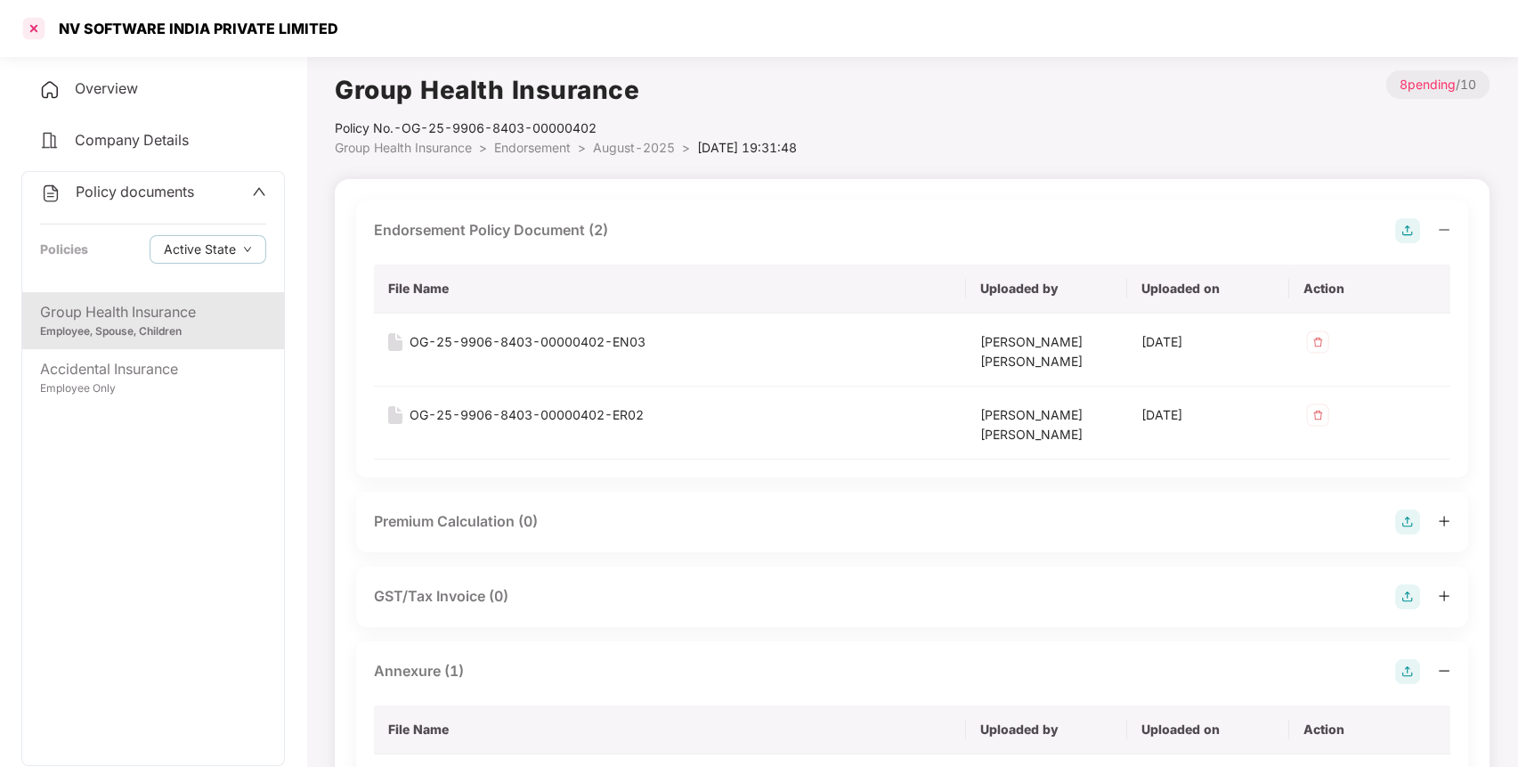
click at [30, 32] on div at bounding box center [34, 28] width 28 height 28
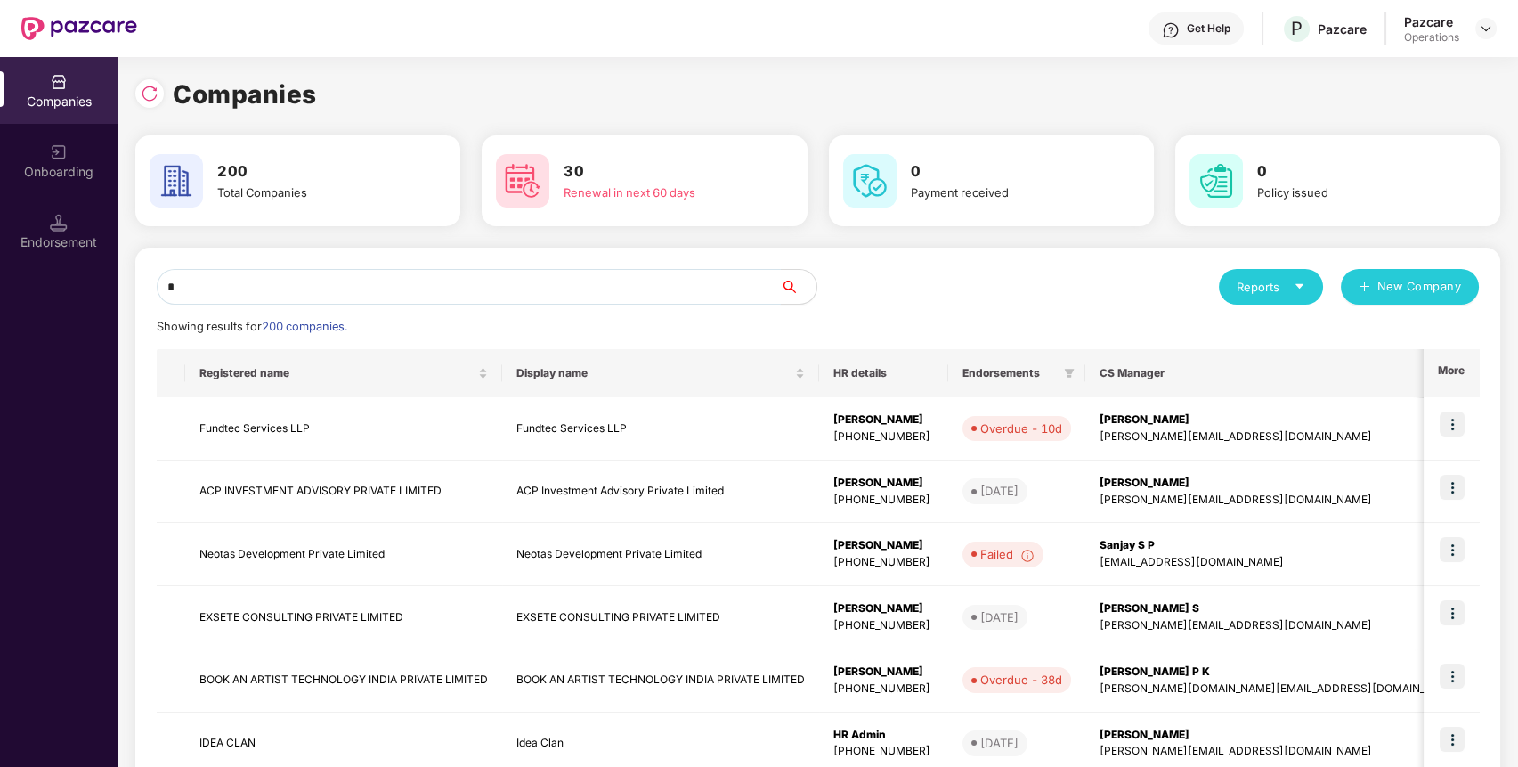
click at [531, 283] on input "*" at bounding box center [469, 287] width 624 height 36
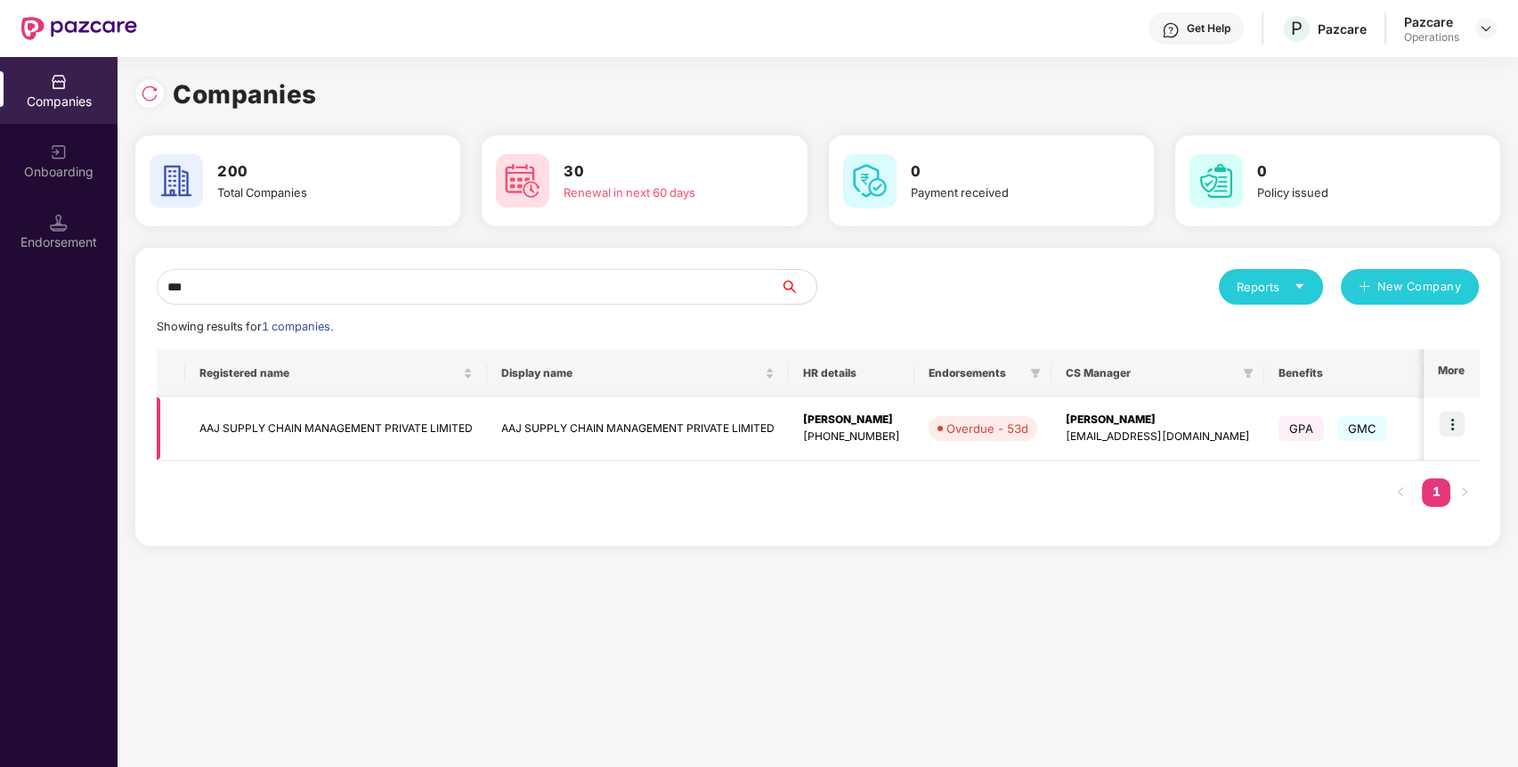
type input "***"
click at [1451, 426] on img at bounding box center [1452, 423] width 25 height 25
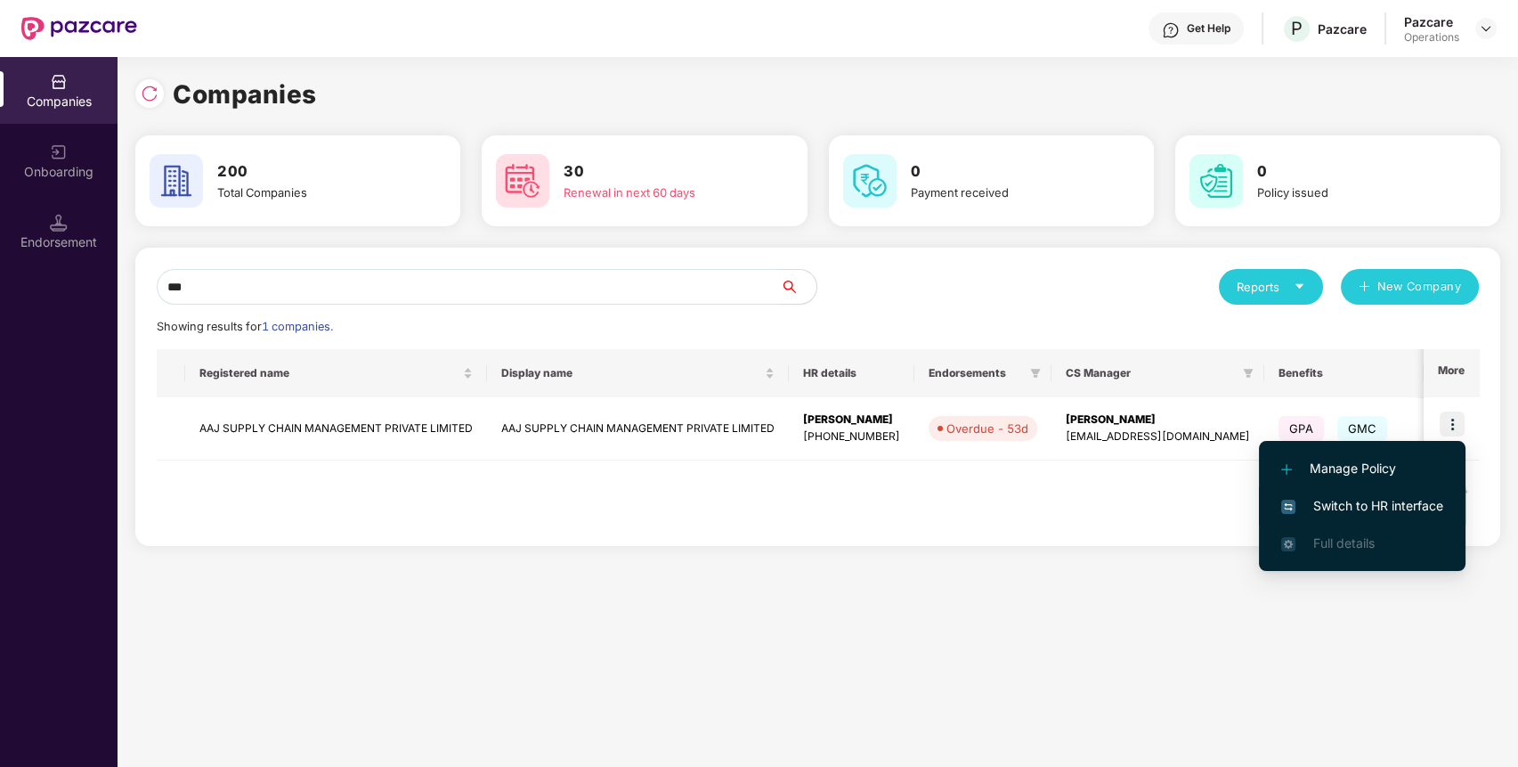
click at [1384, 514] on span "Switch to HR interface" at bounding box center [1362, 506] width 162 height 20
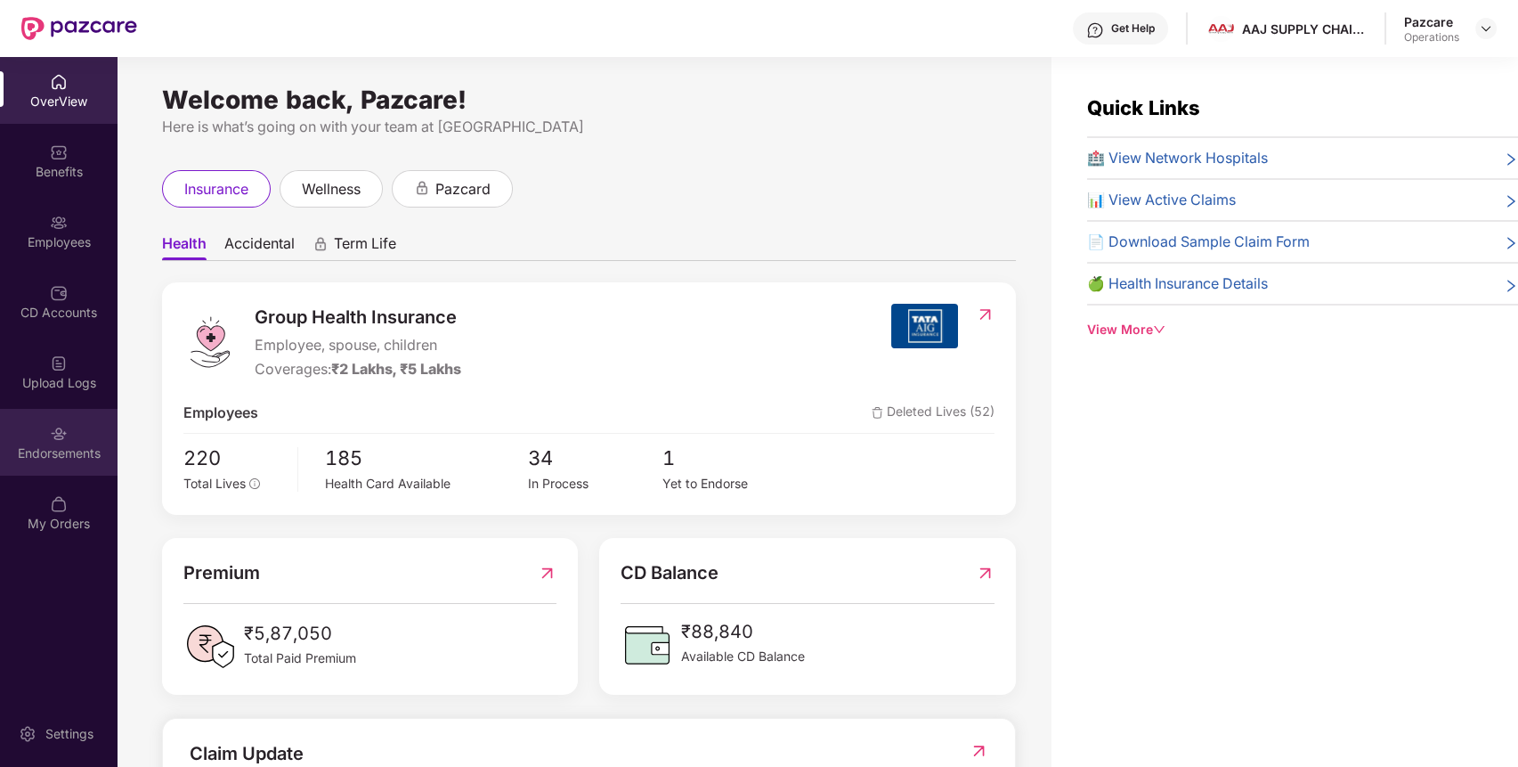
click at [85, 444] on div "Endorsements" at bounding box center [59, 453] width 118 height 18
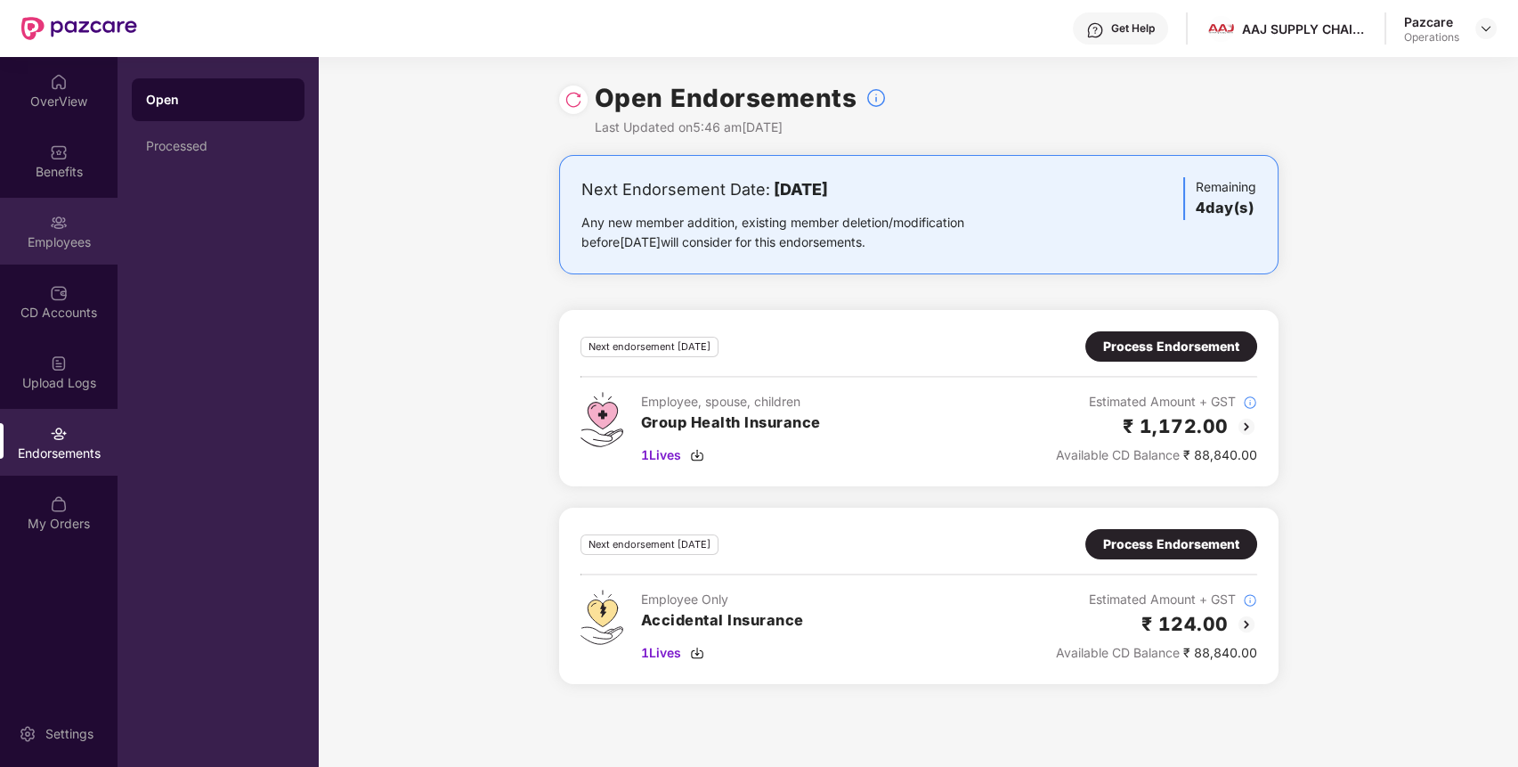
click at [72, 242] on div "Employees" at bounding box center [59, 242] width 118 height 18
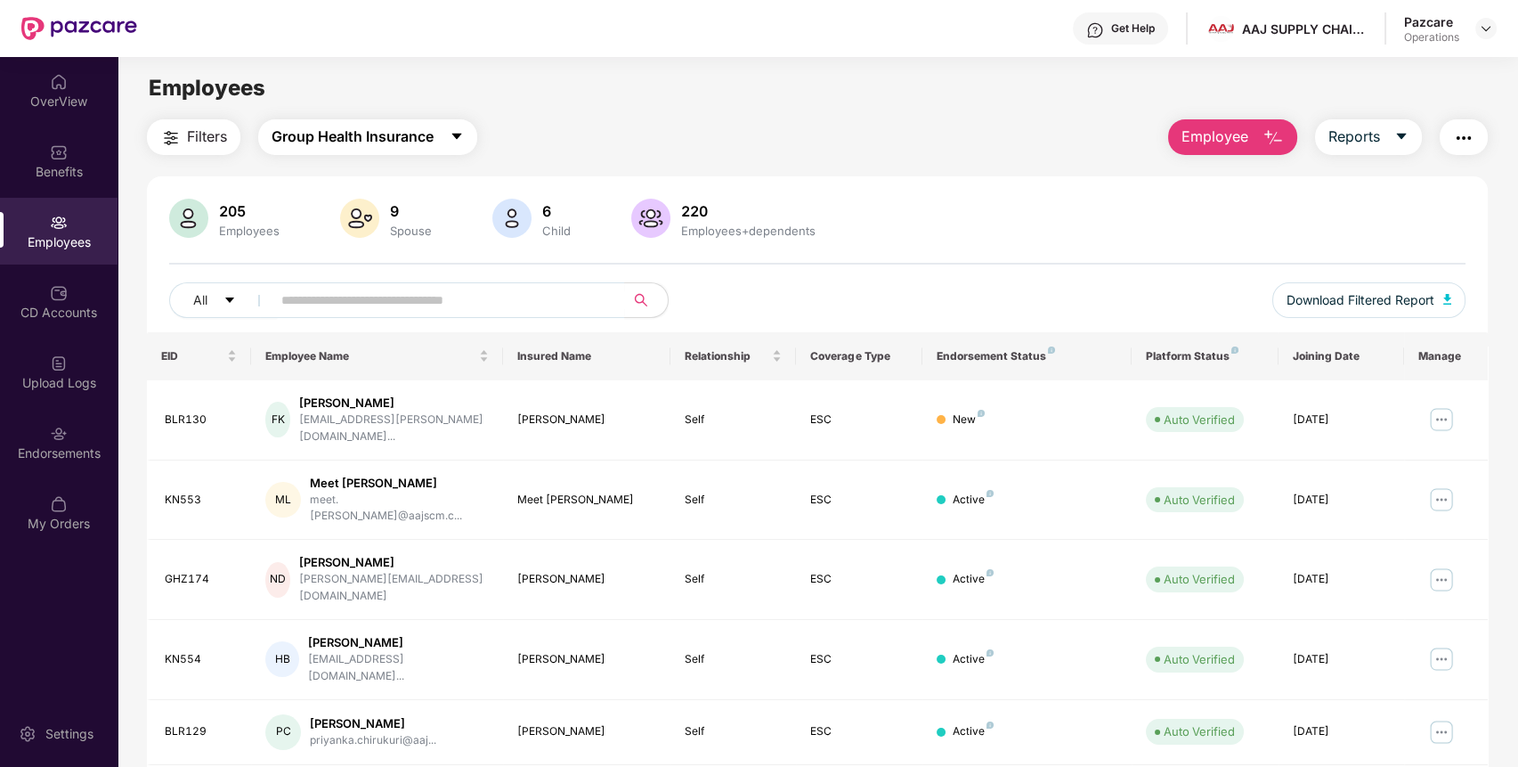
click at [325, 124] on button "Group Health Insurance" at bounding box center [367, 137] width 219 height 36
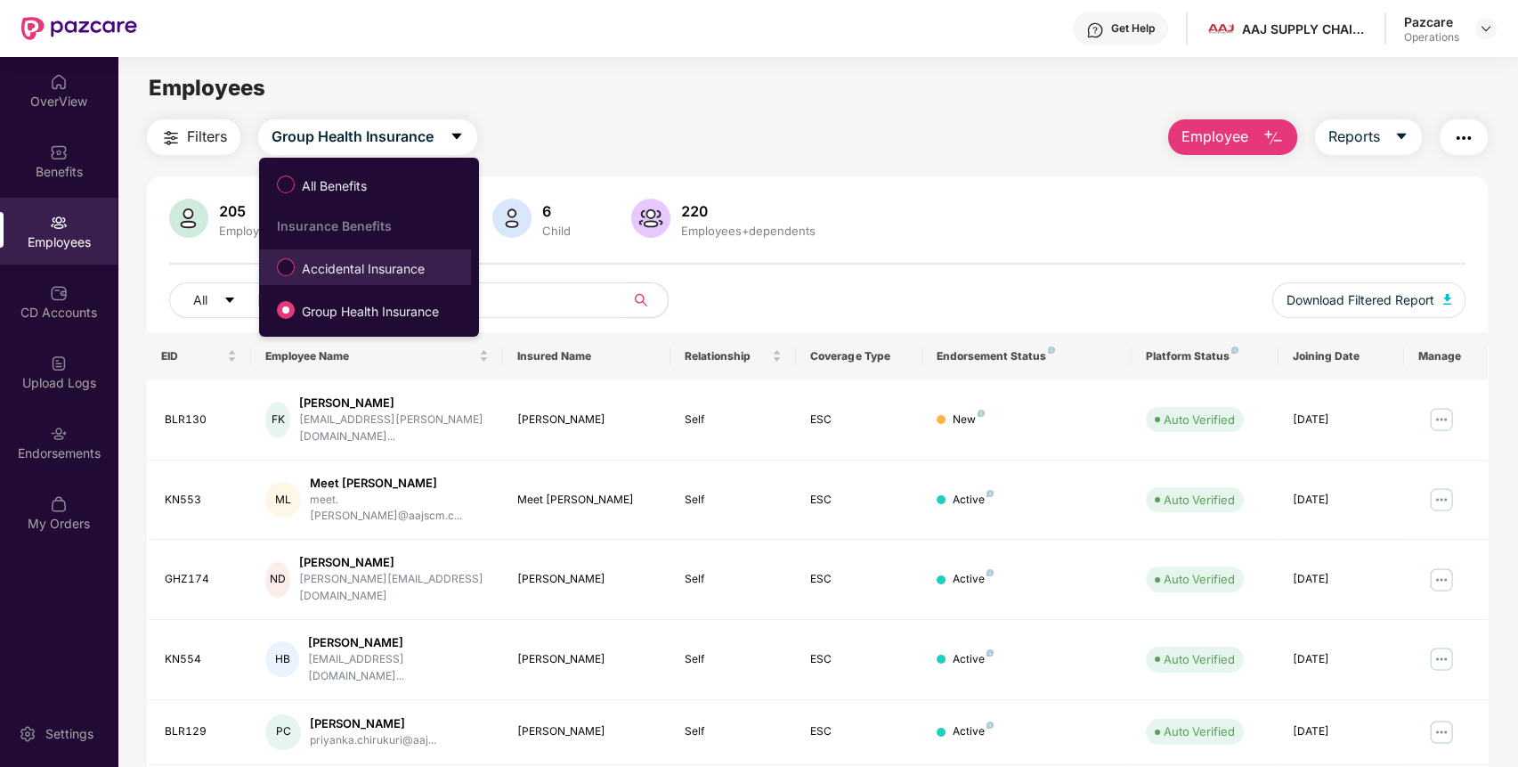
click at [363, 269] on span "Accidental Insurance" at bounding box center [363, 269] width 137 height 20
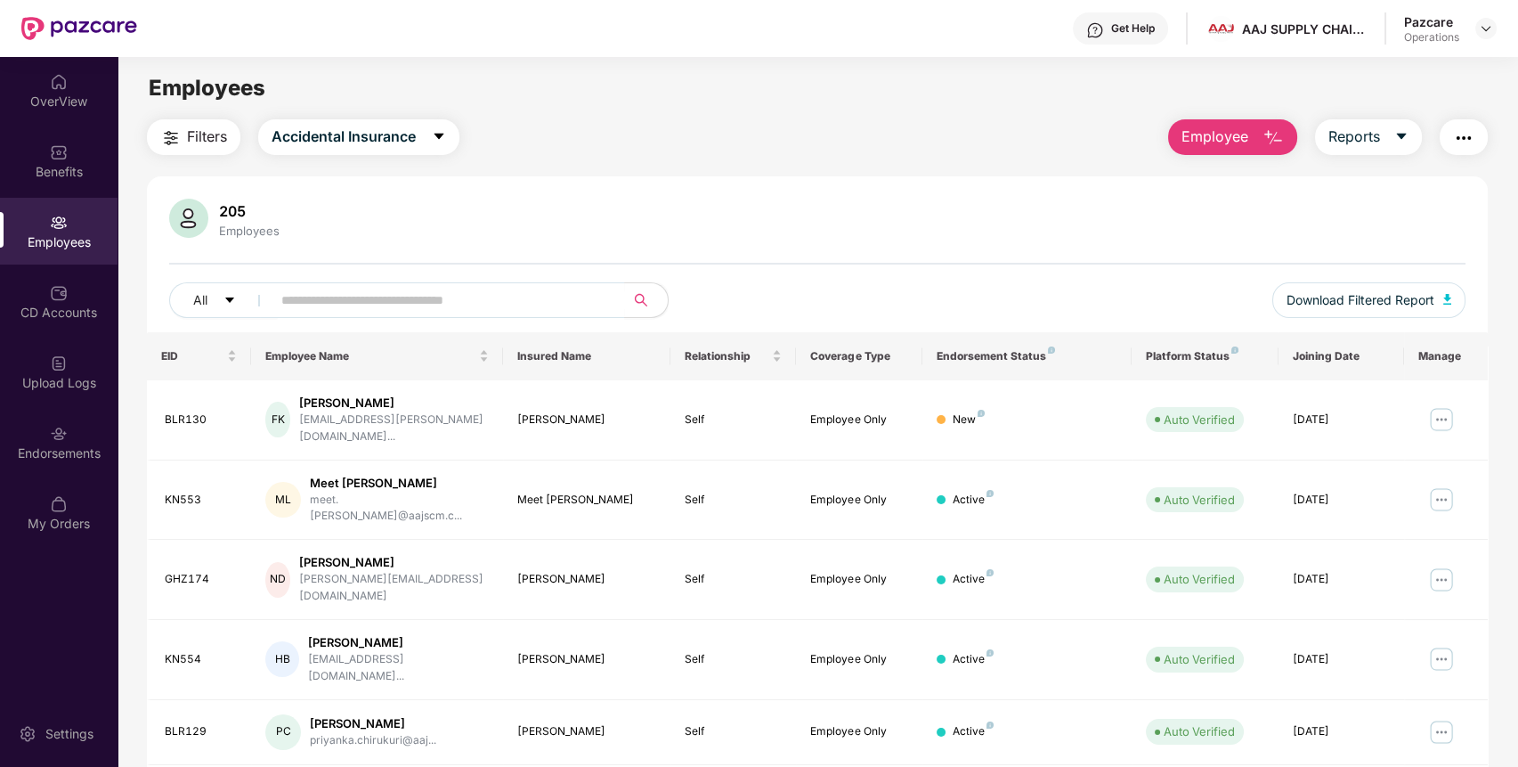
click at [206, 135] on span "Filters" at bounding box center [207, 137] width 40 height 22
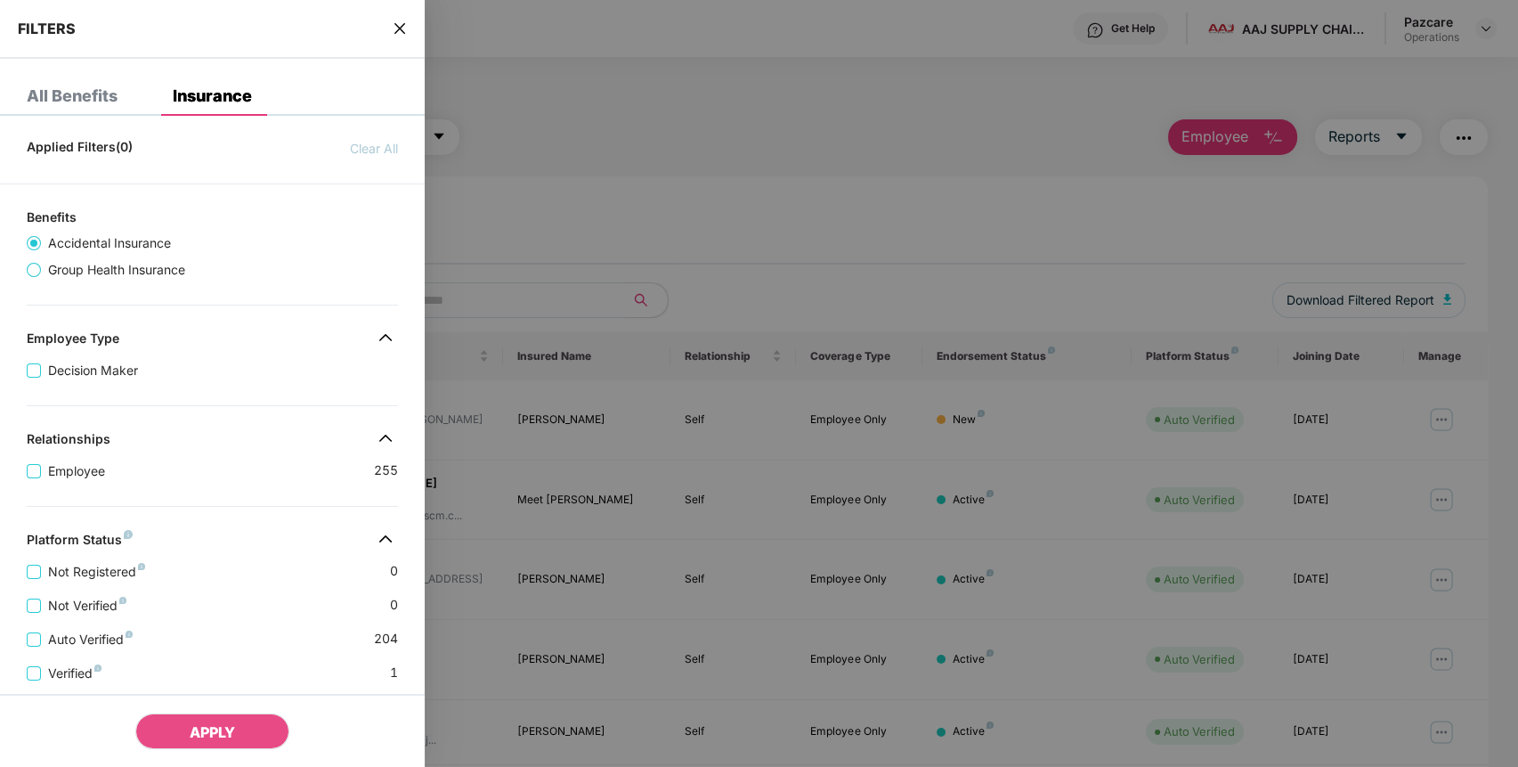
scroll to position [329, 0]
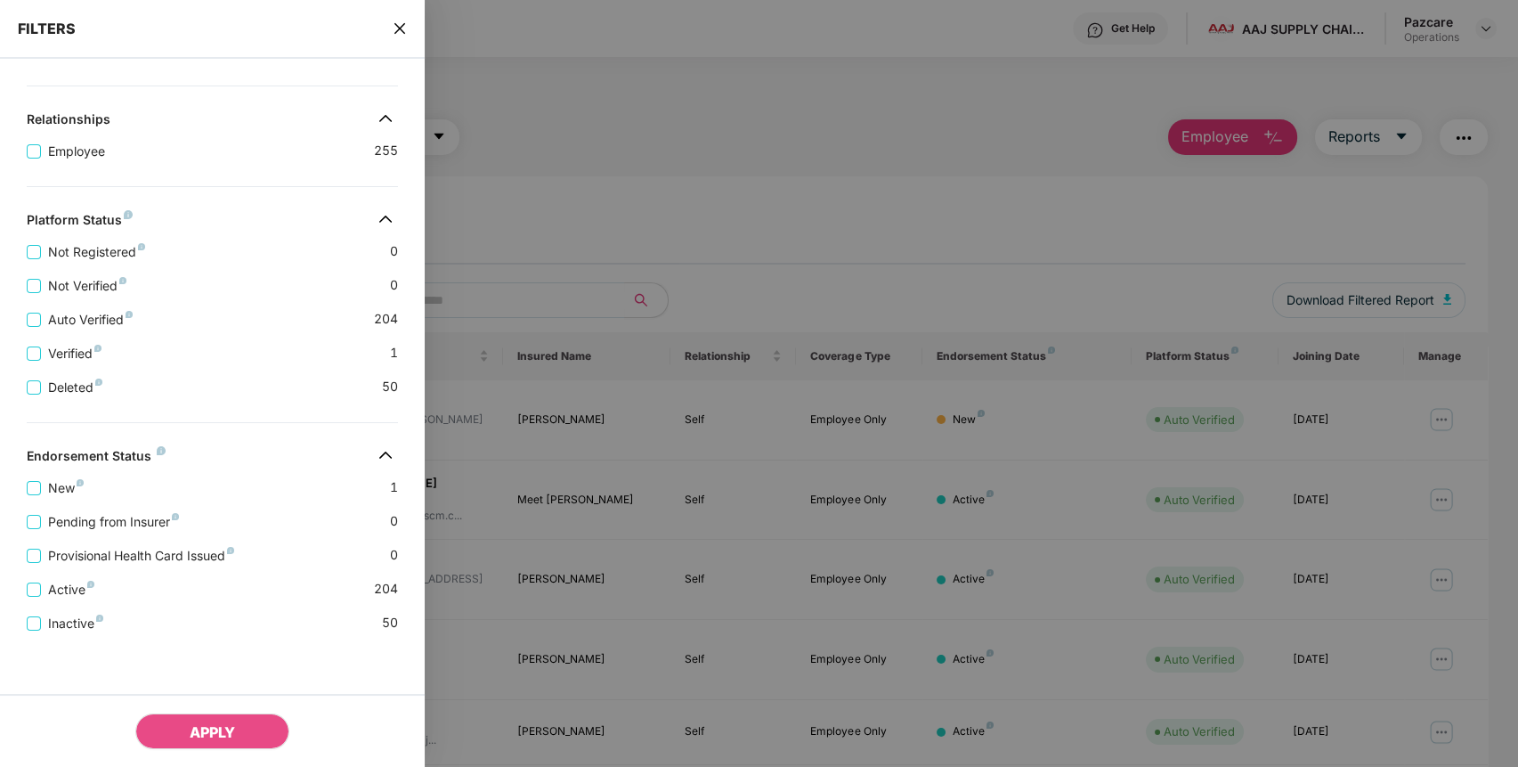
click at [397, 18] on div "FILTERS" at bounding box center [212, 29] width 425 height 59
click at [400, 24] on icon "close" at bounding box center [400, 28] width 14 height 14
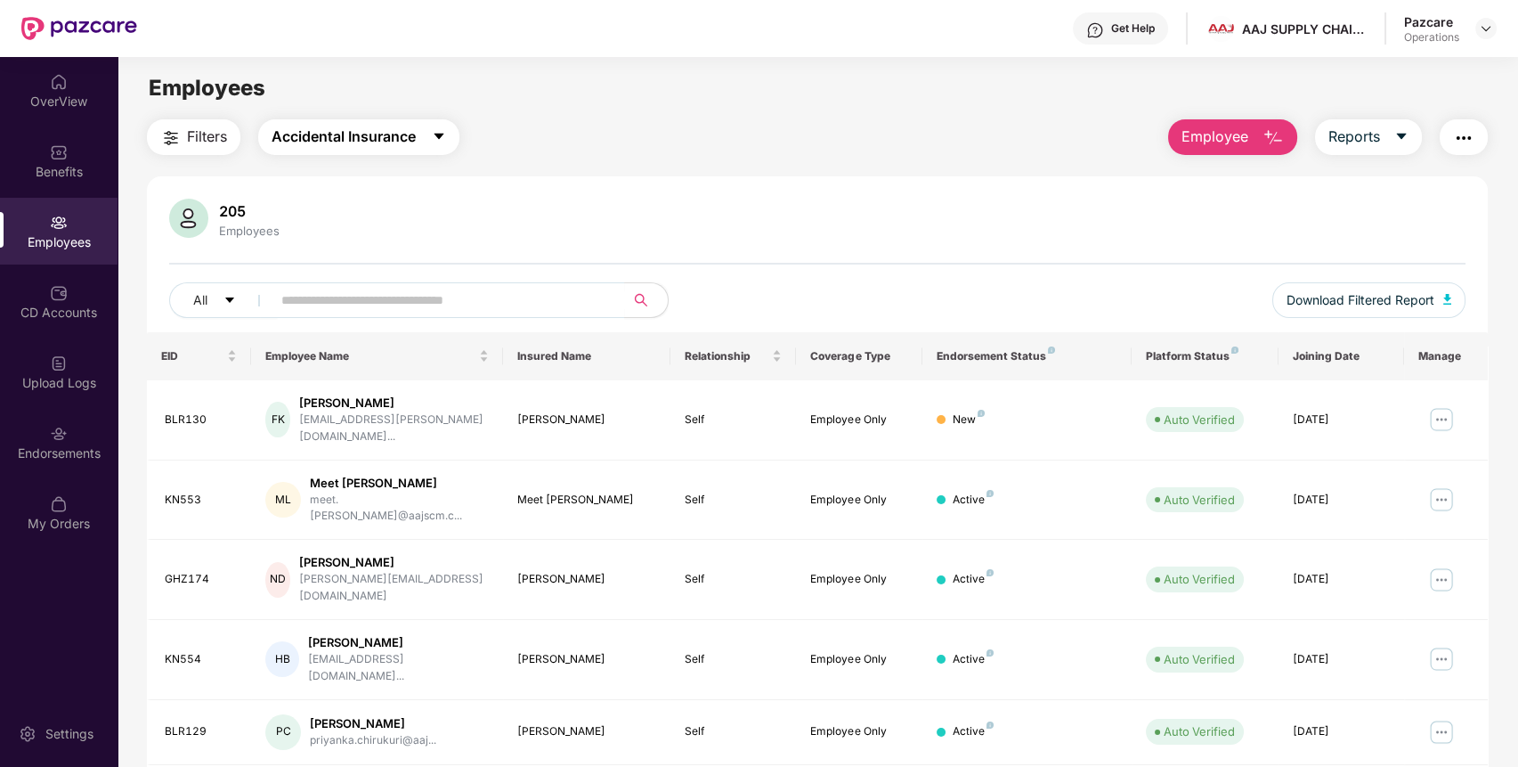
click at [360, 139] on span "Accidental Insurance" at bounding box center [344, 137] width 144 height 22
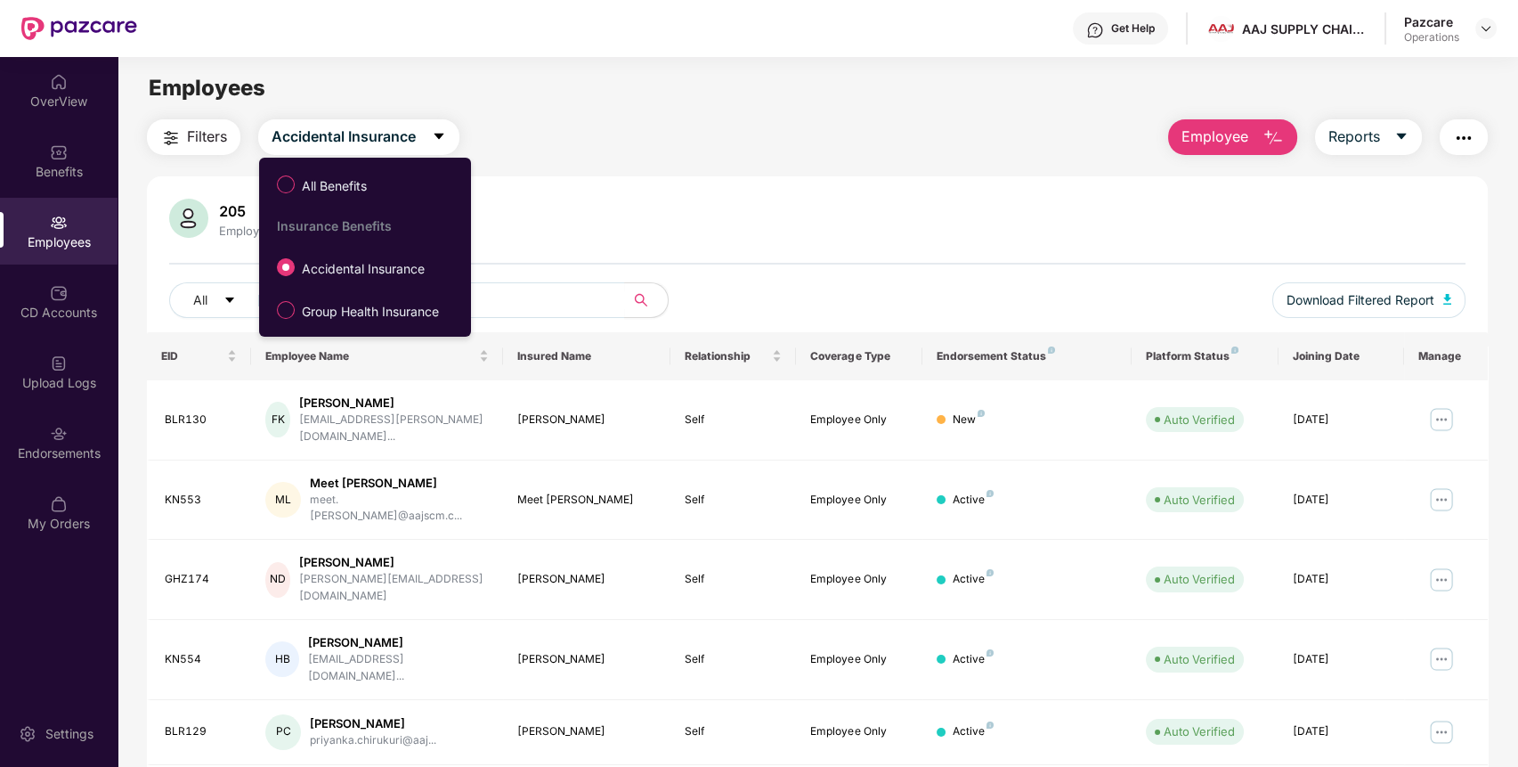
click at [181, 136] on img "button" at bounding box center [170, 137] width 21 height 21
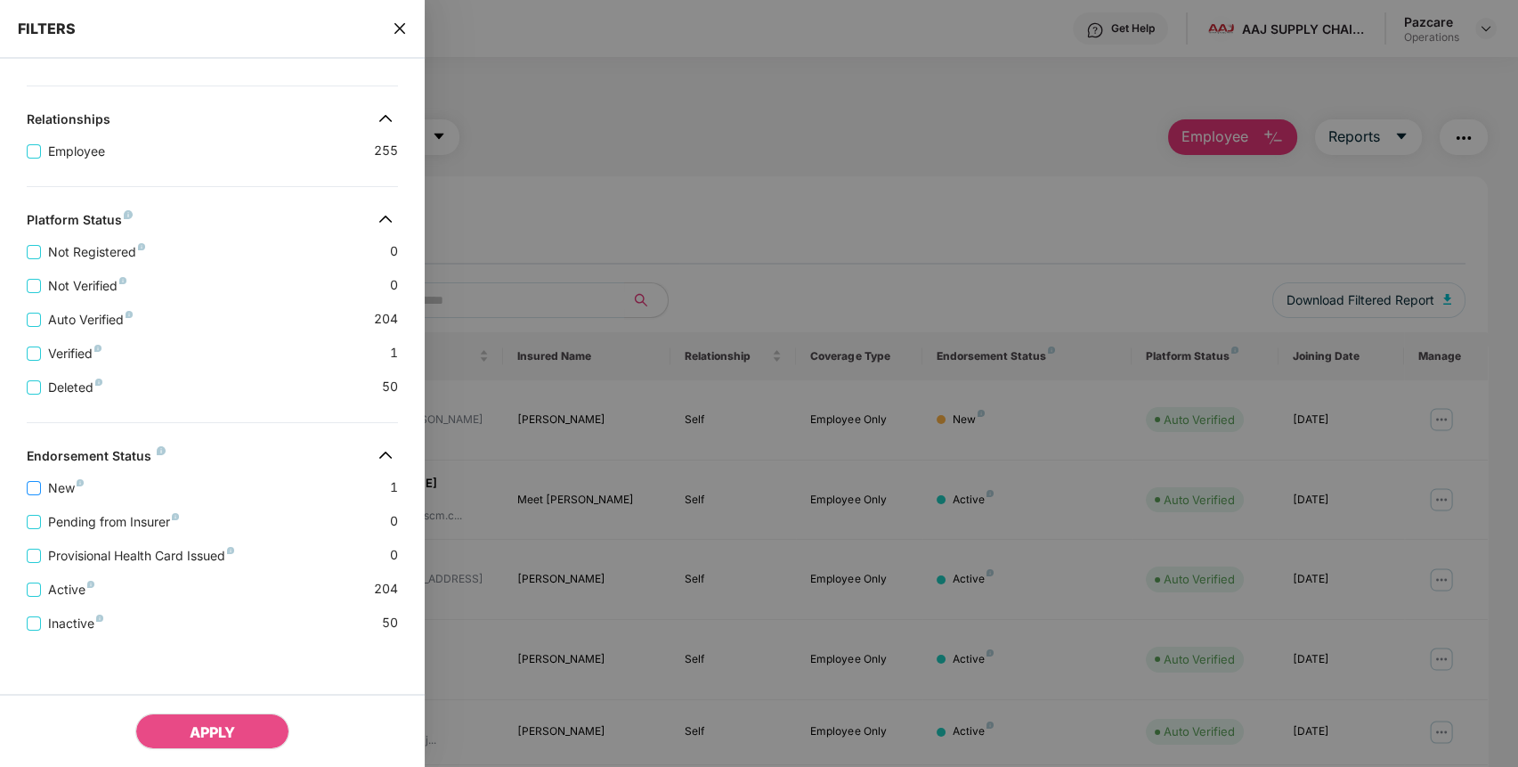
click at [52, 484] on span "New" at bounding box center [66, 488] width 50 height 20
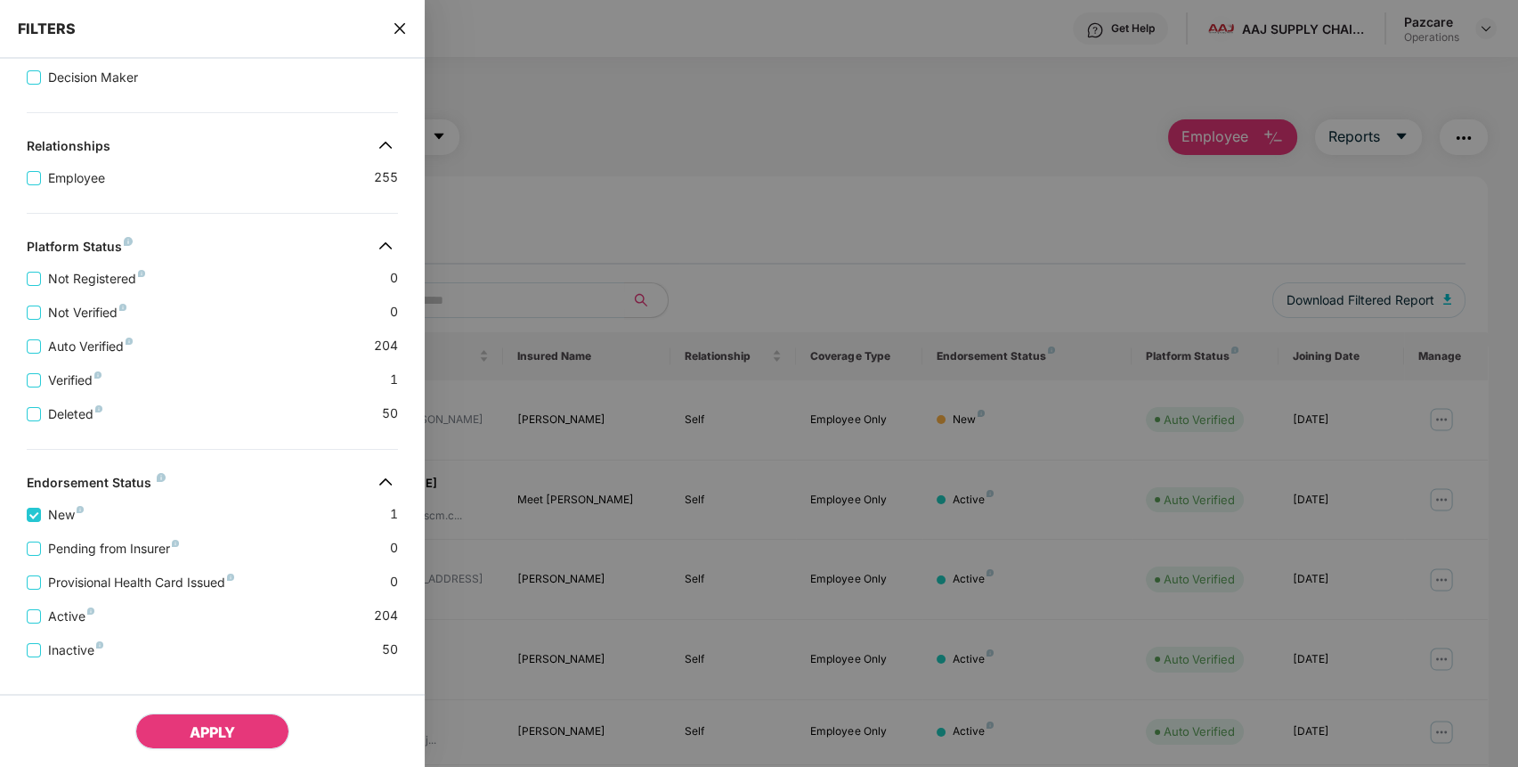
click at [200, 720] on button "APPLY" at bounding box center [212, 731] width 154 height 36
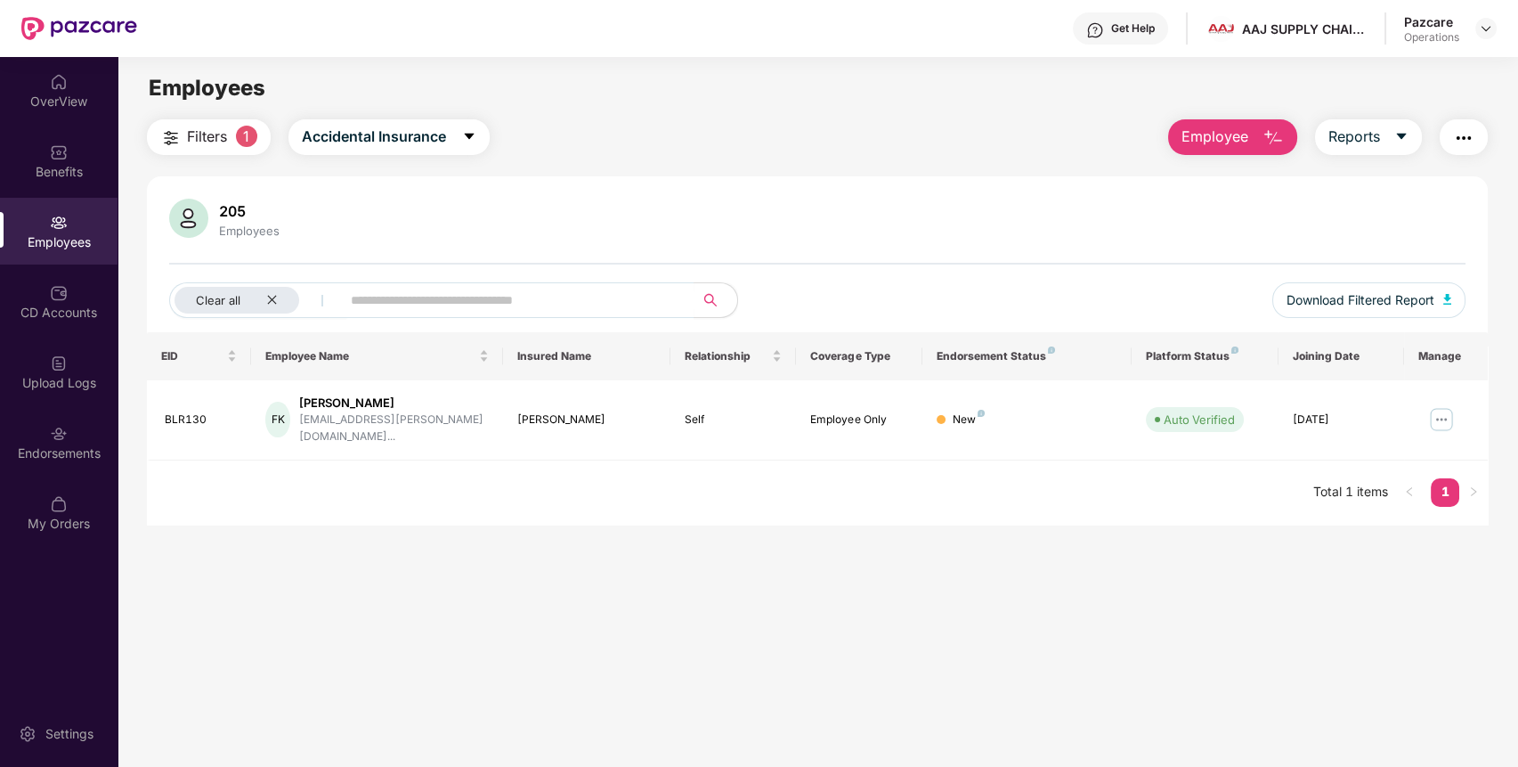
scroll to position [57, 0]
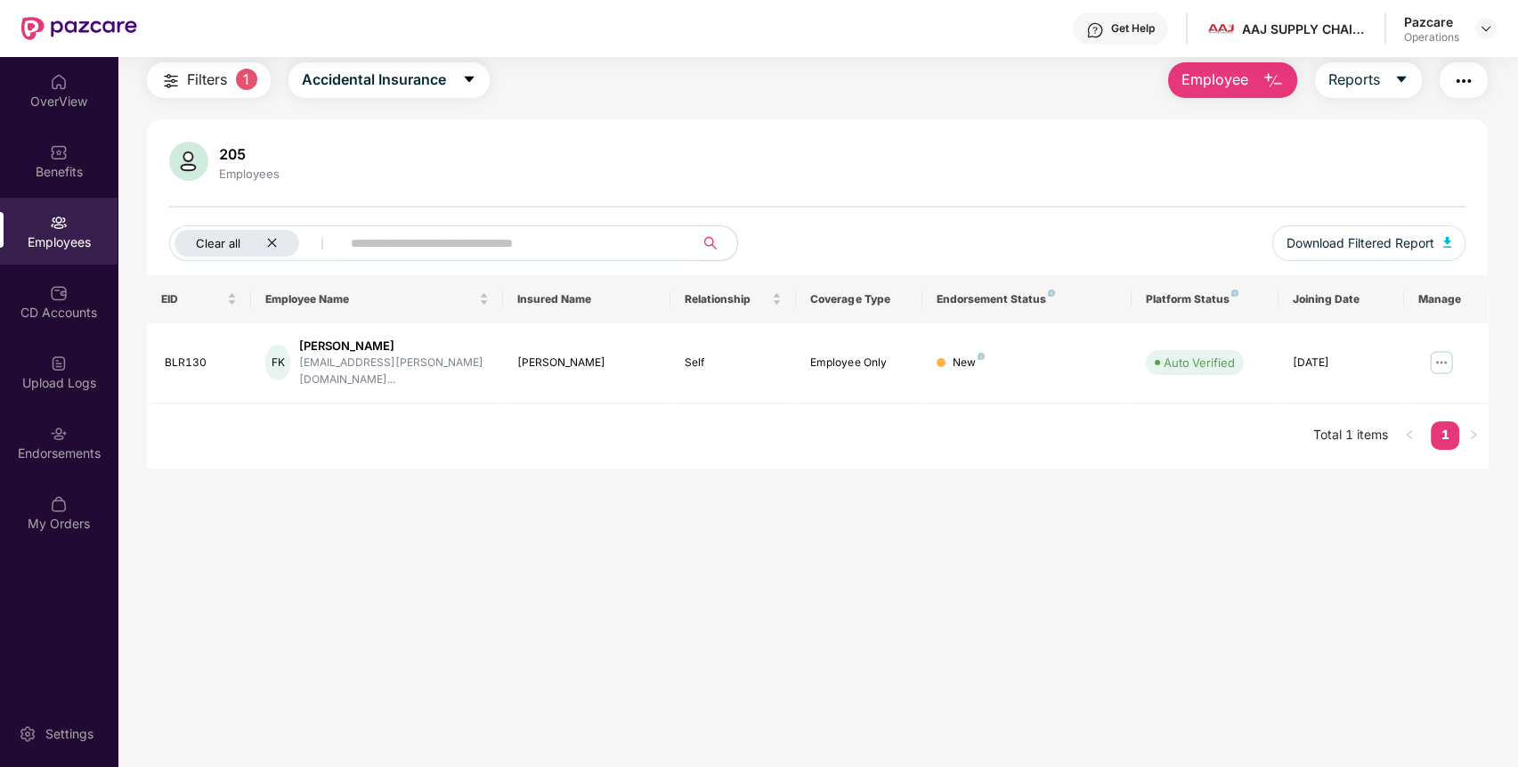
click at [264, 242] on div "Clear all" at bounding box center [237, 243] width 125 height 27
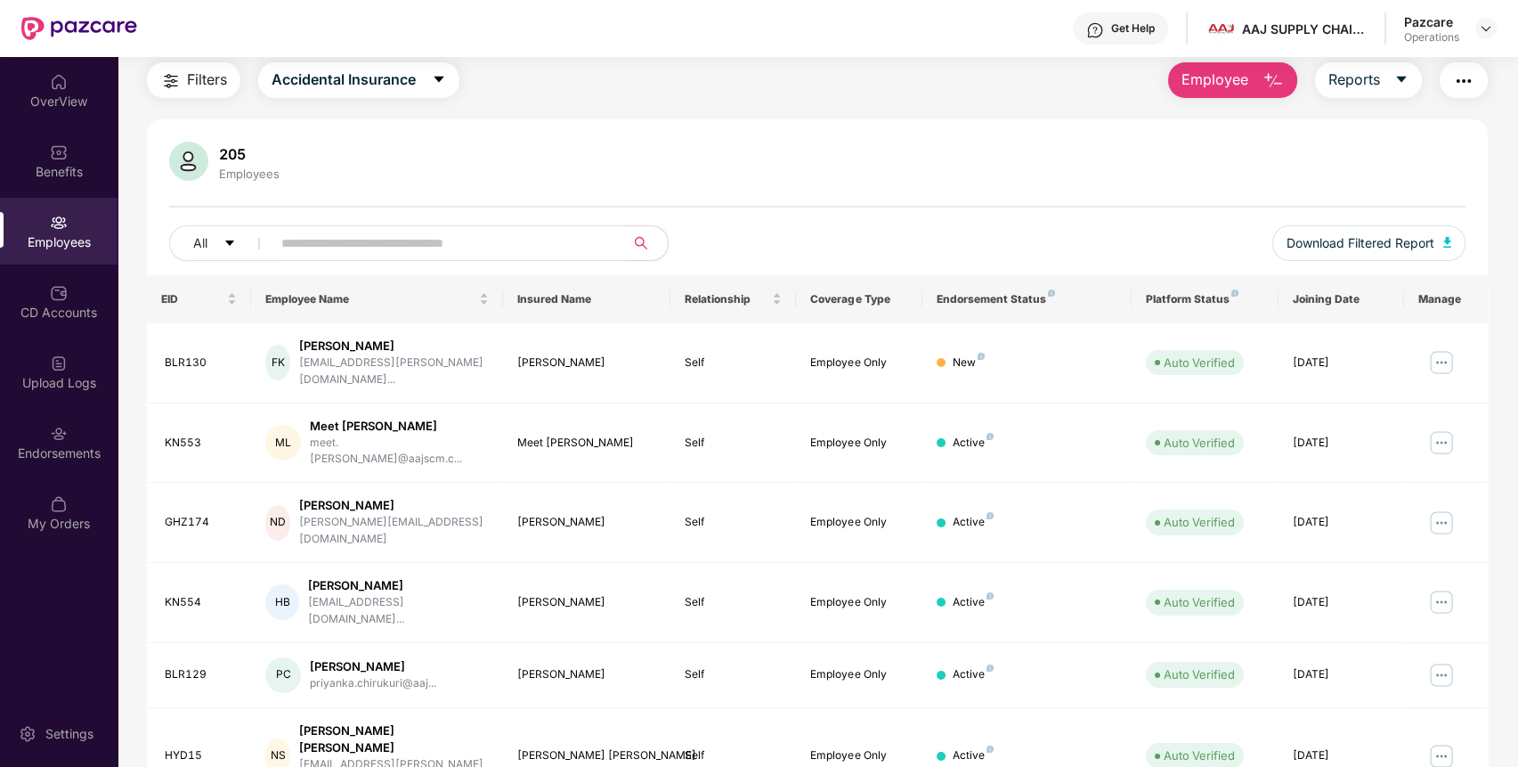
click at [363, 235] on input "text" at bounding box center [441, 243] width 320 height 27
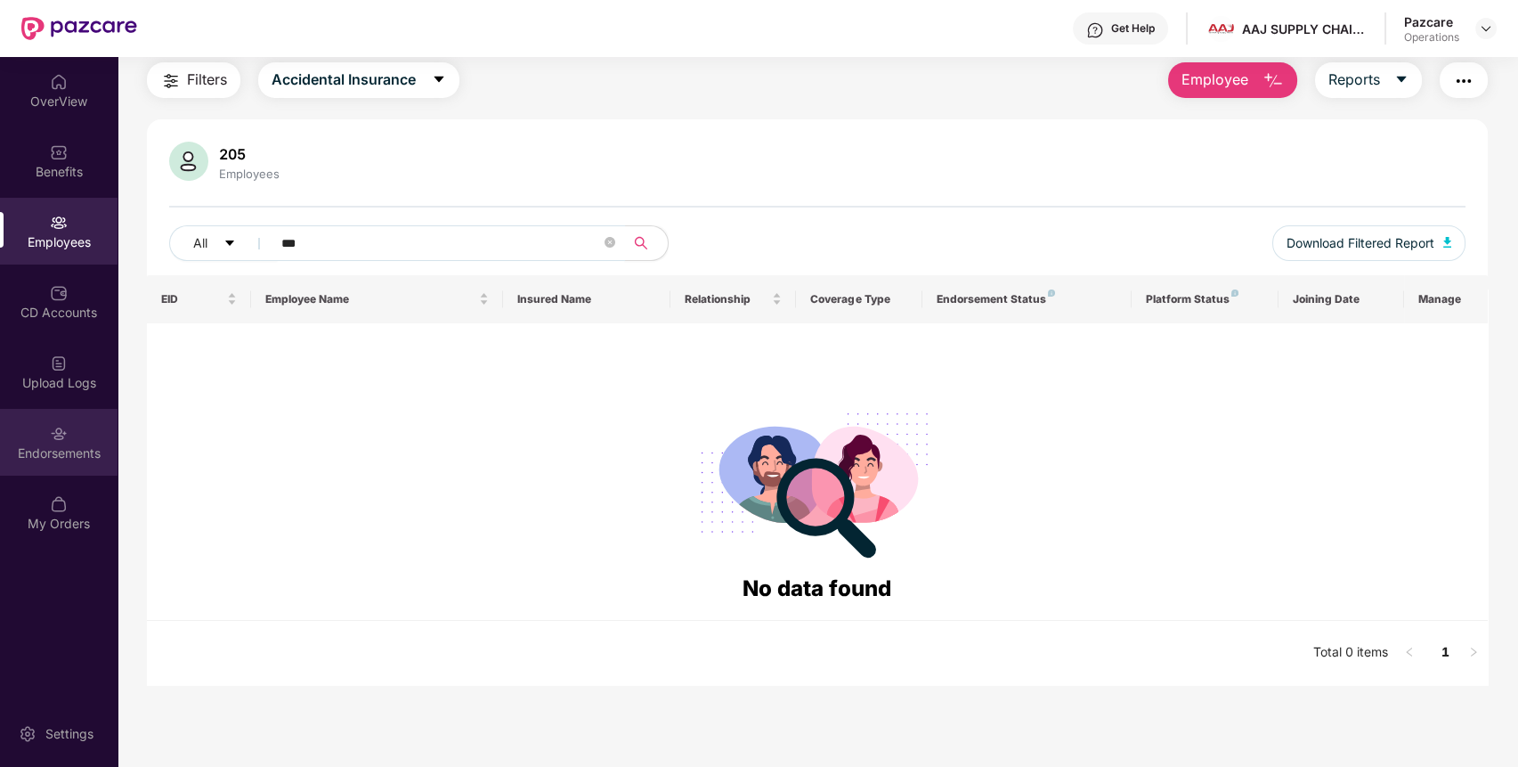
type input "***"
click at [79, 430] on div "Endorsements" at bounding box center [59, 442] width 118 height 67
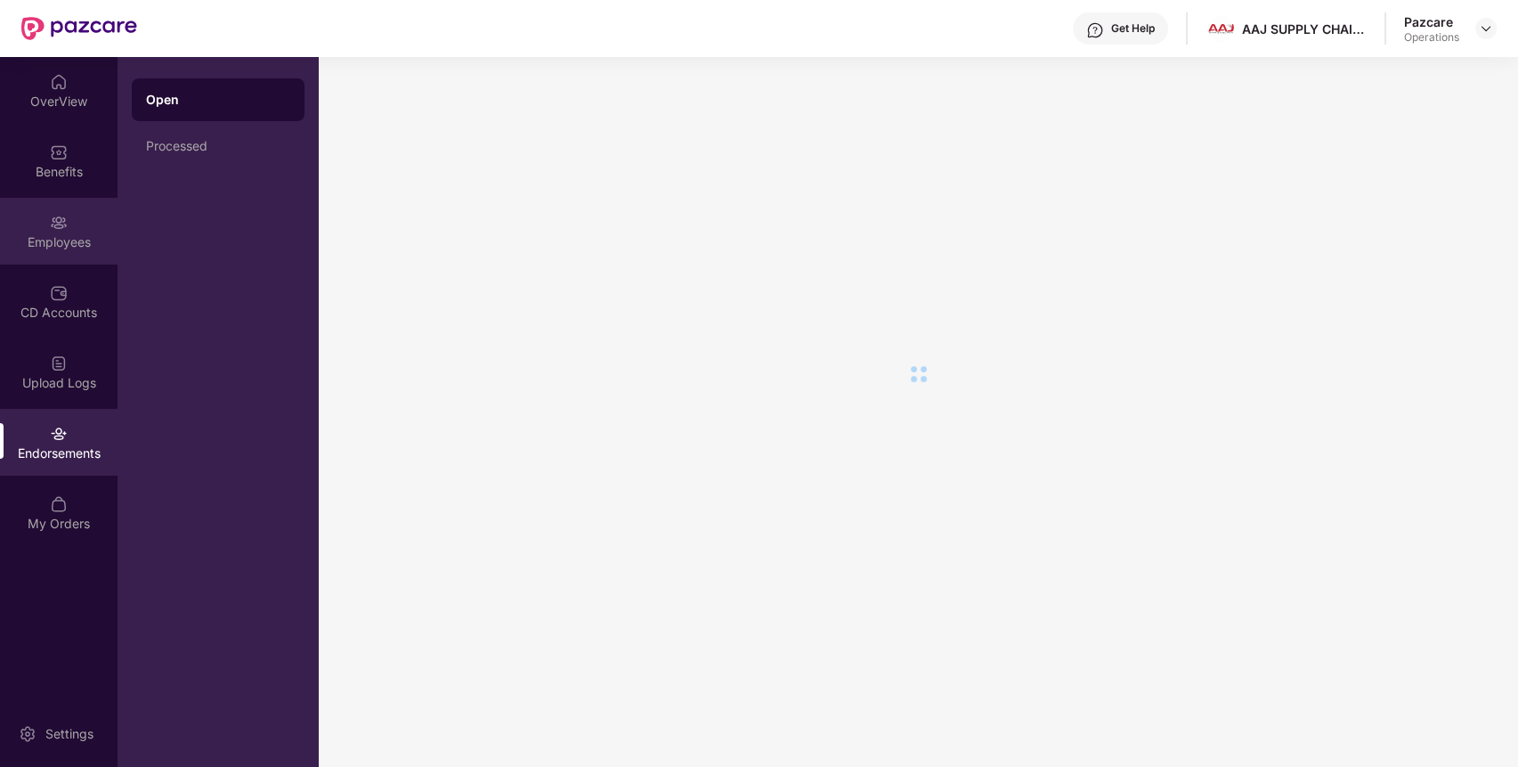
click at [78, 248] on div "Employees" at bounding box center [59, 242] width 118 height 18
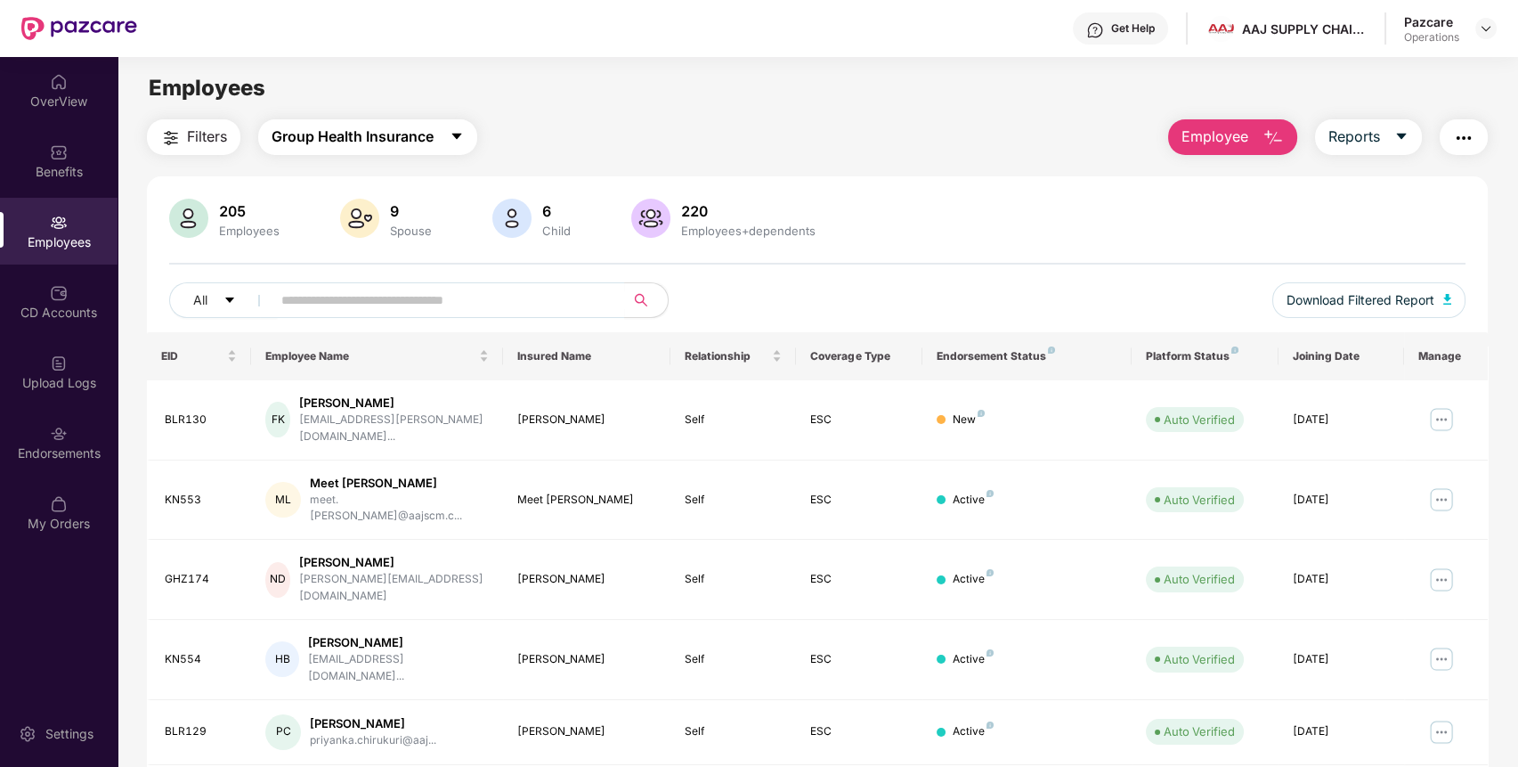
click at [414, 148] on span "Group Health Insurance" at bounding box center [353, 137] width 162 height 22
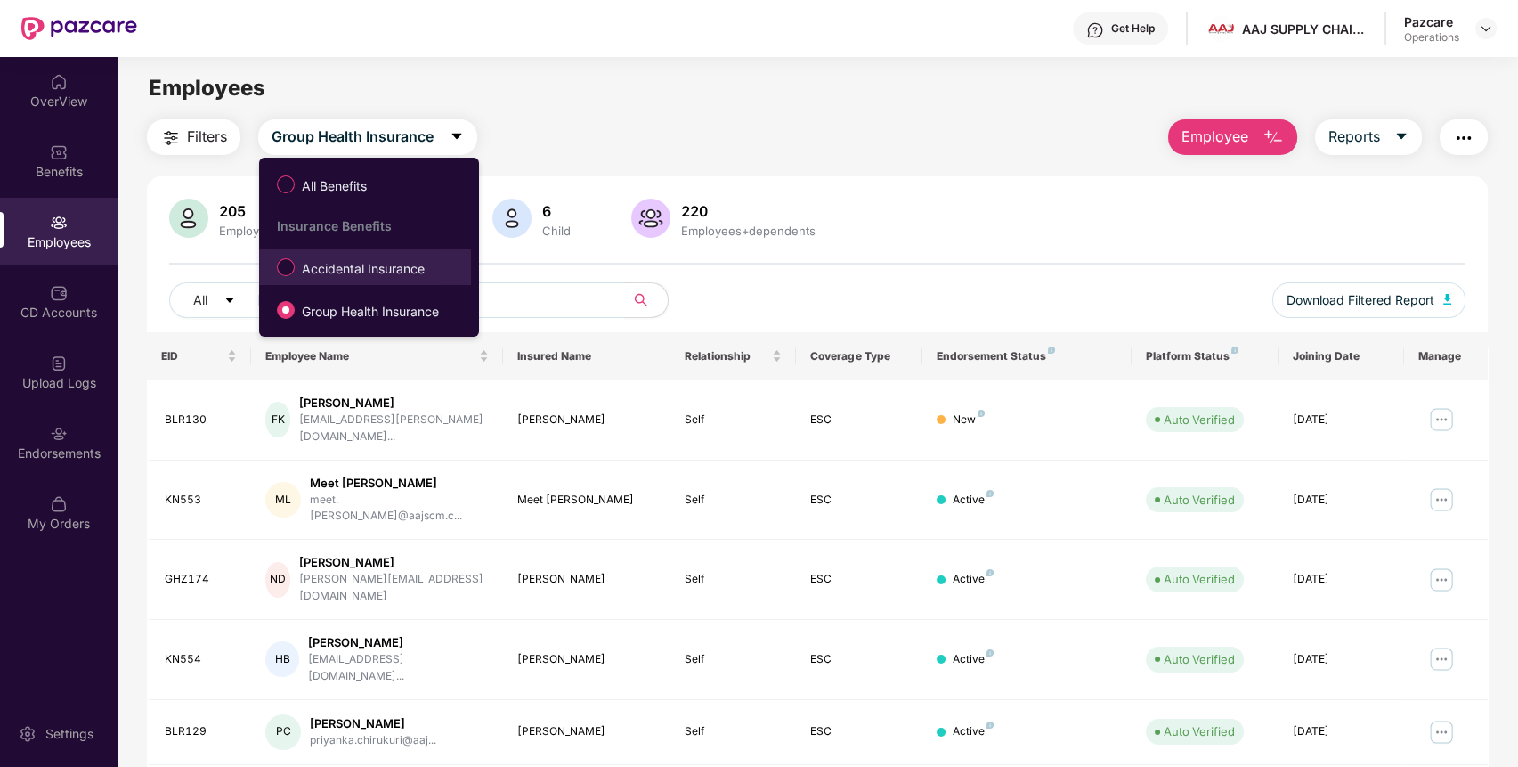
click at [345, 268] on span "Accidental Insurance" at bounding box center [363, 269] width 137 height 20
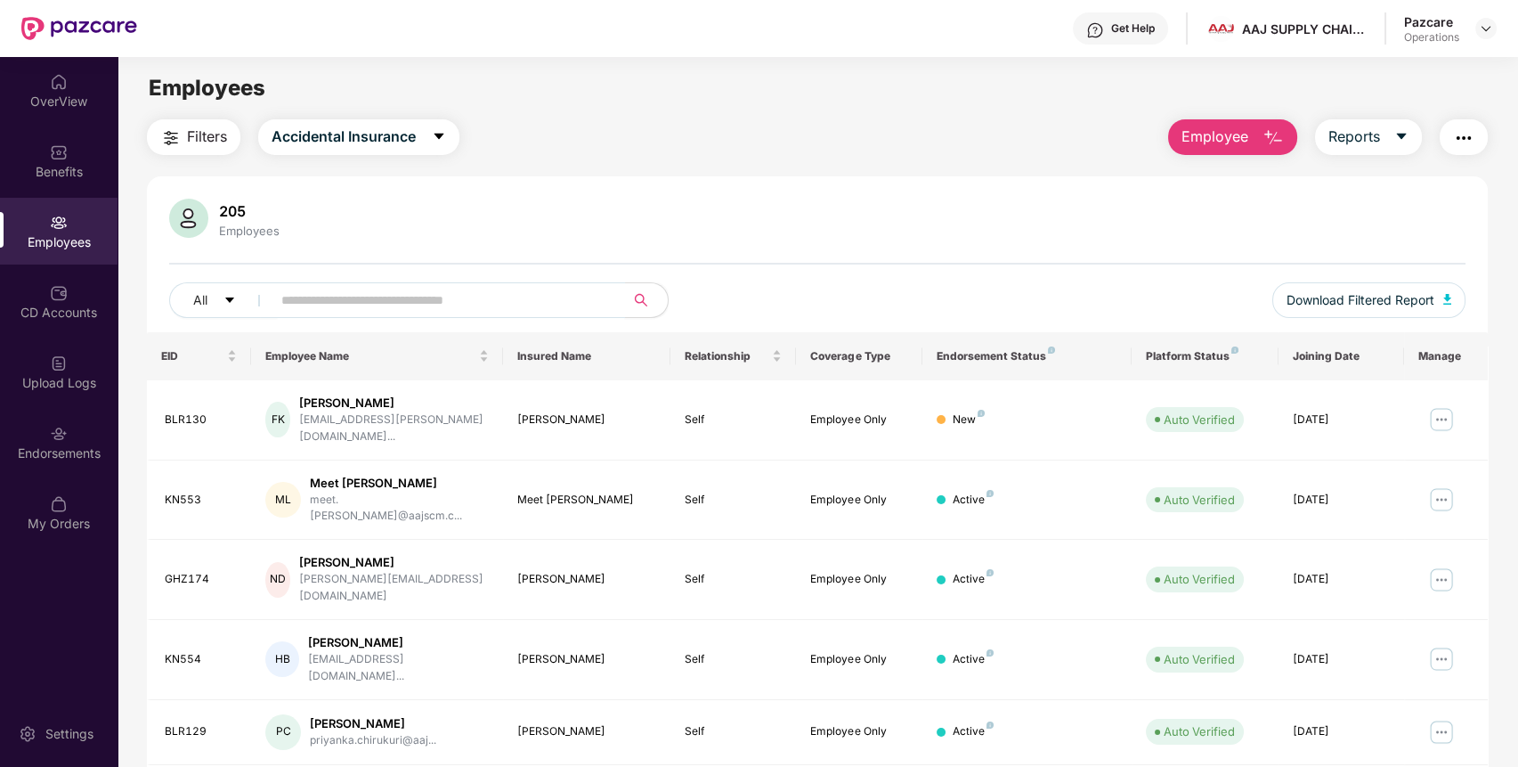
click at [331, 306] on input "text" at bounding box center [441, 300] width 320 height 27
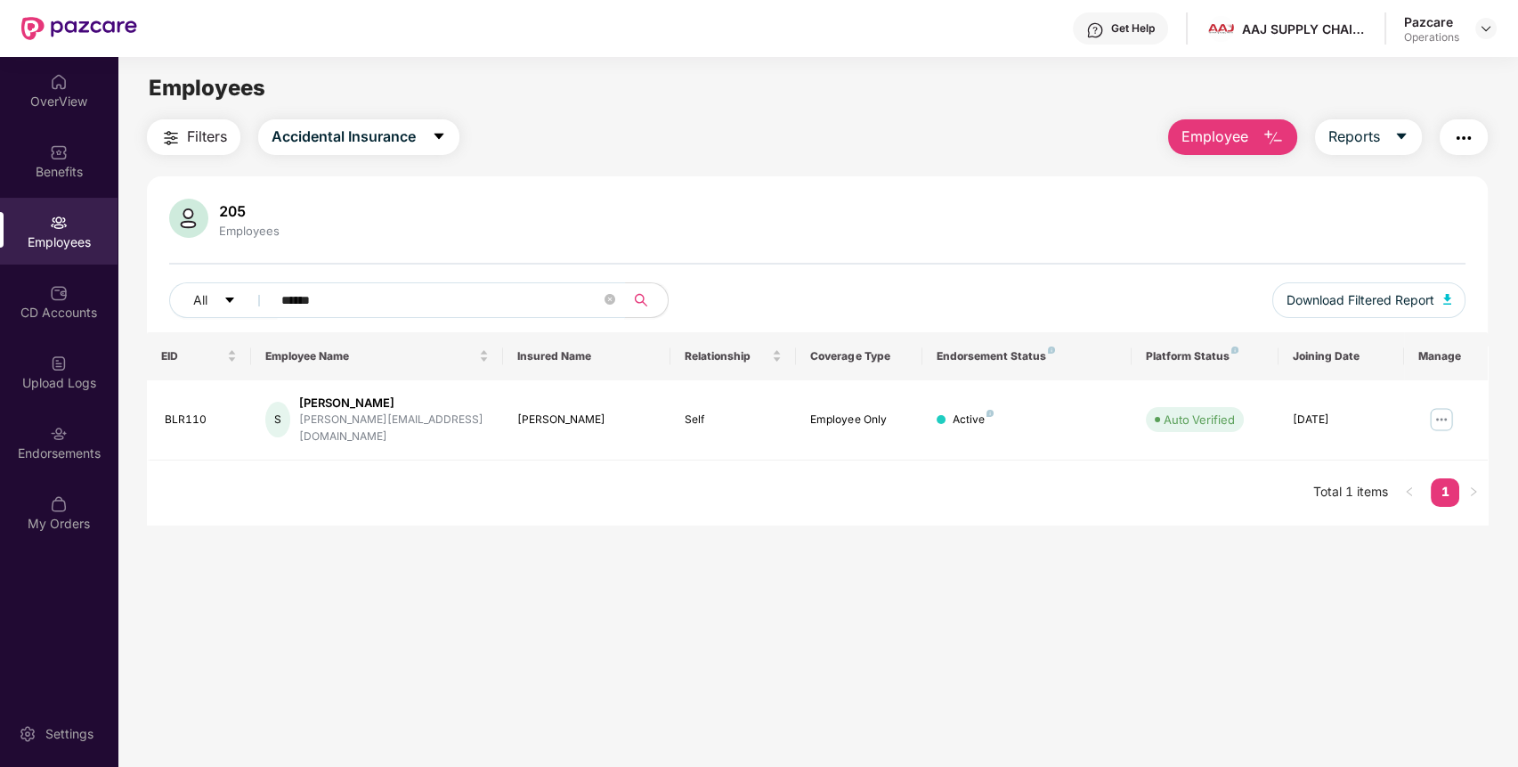
type input "******"
